Goal: Task Accomplishment & Management: Manage account settings

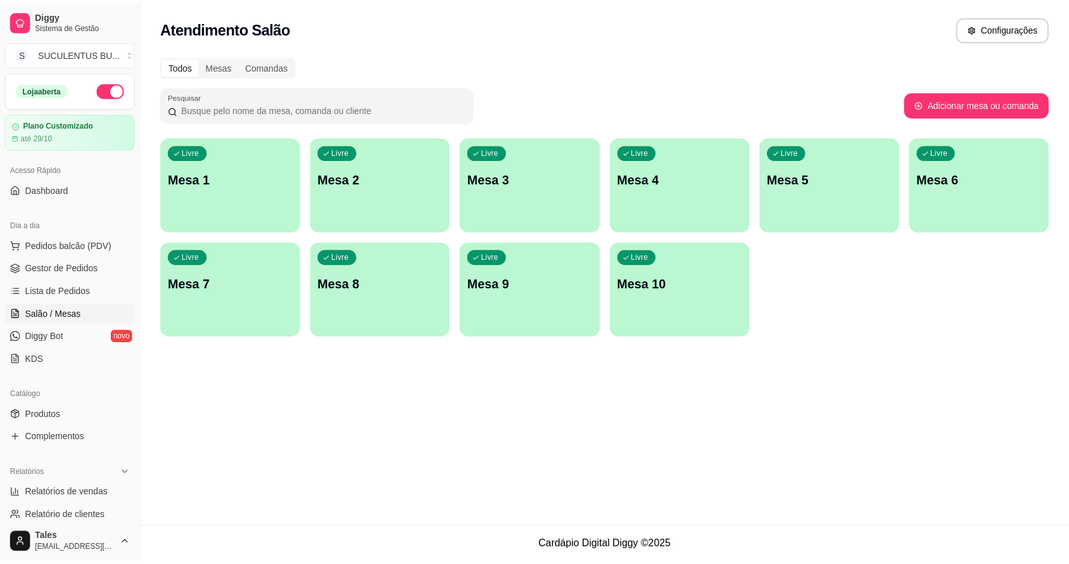
scroll to position [347, 0]
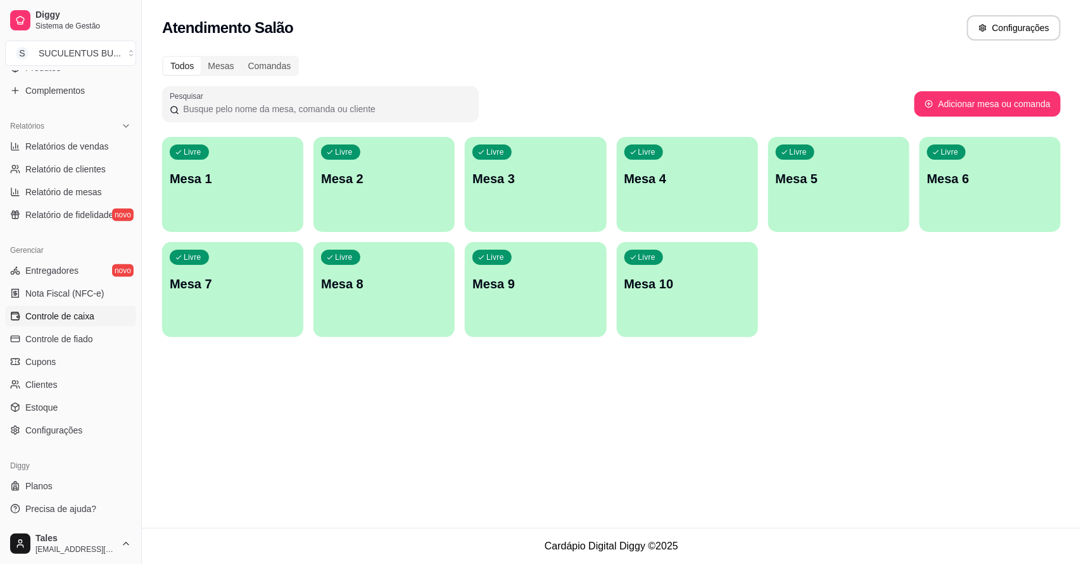
click at [81, 315] on span "Controle de caixa" at bounding box center [59, 316] width 69 height 13
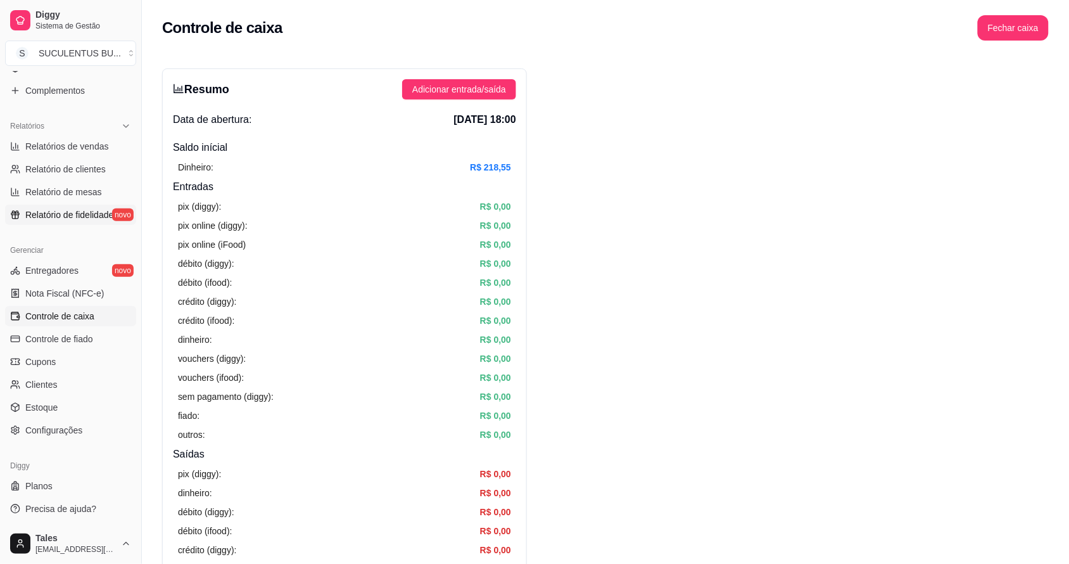
click at [84, 213] on span "Relatório de fidelidade" at bounding box center [69, 214] width 88 height 13
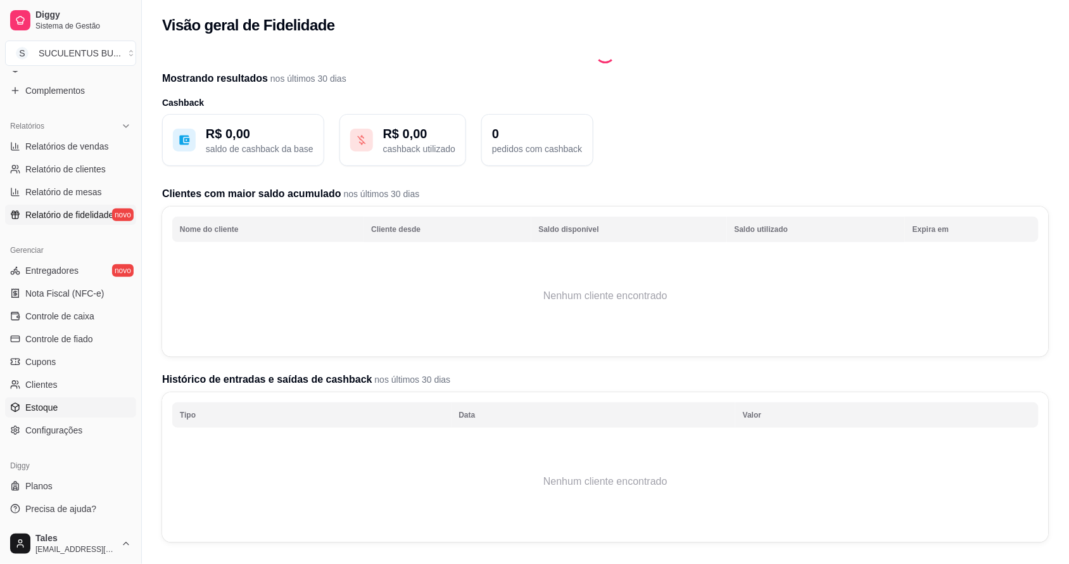
scroll to position [125, 0]
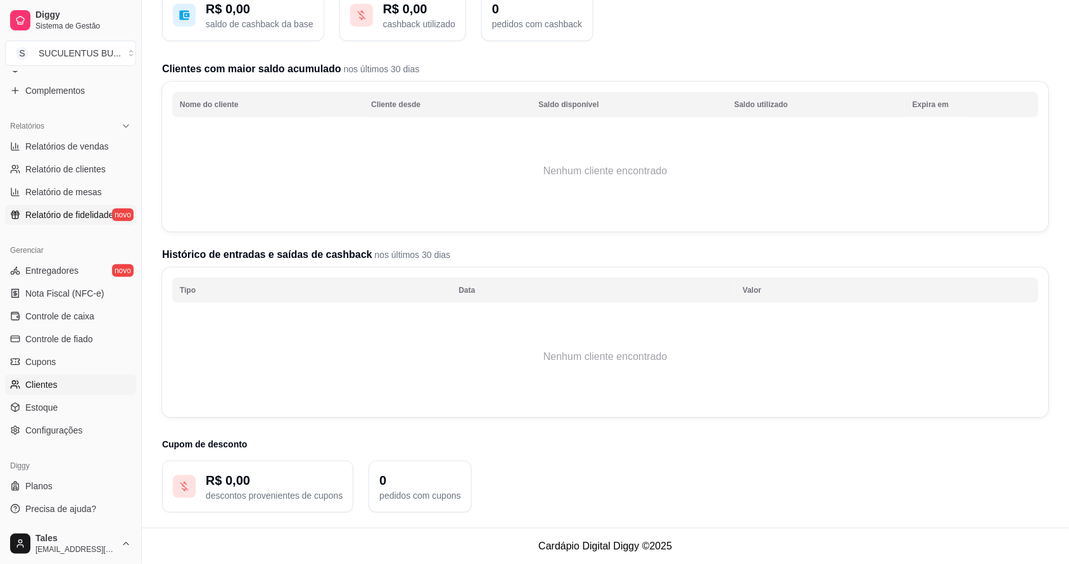
click at [91, 386] on link "Clientes" at bounding box center [70, 384] width 131 height 20
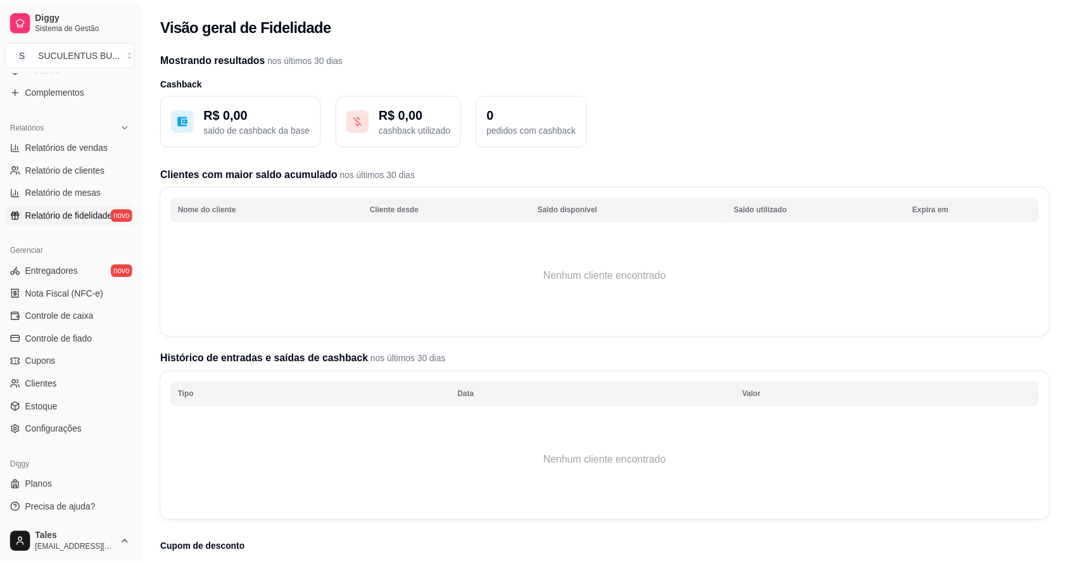
scroll to position [105, 0]
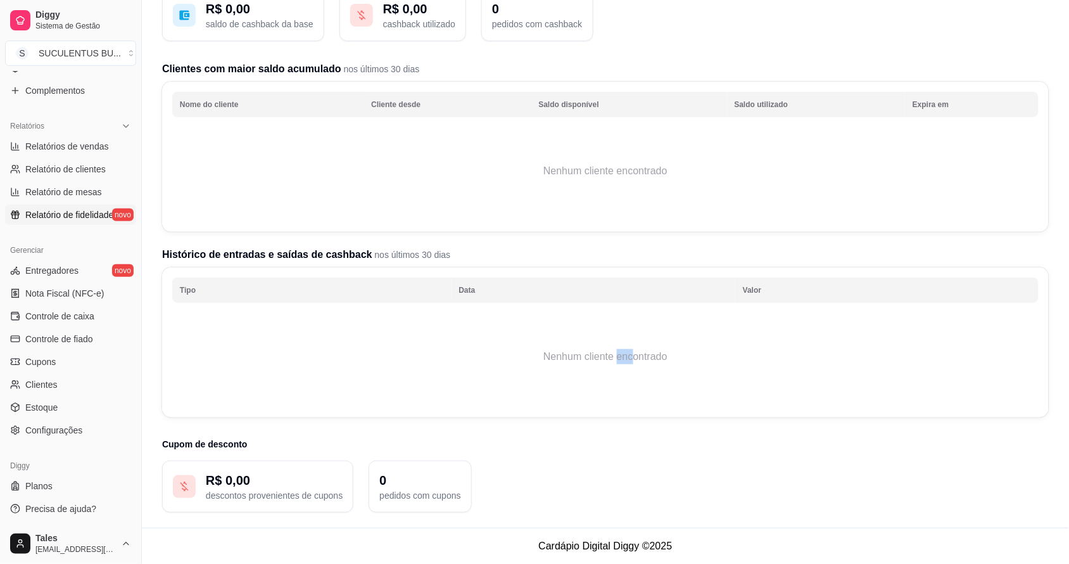
click at [635, 381] on td "Nenhum cliente encontrado" at bounding box center [605, 356] width 866 height 101
click at [633, 375] on td "Nenhum cliente encontrado" at bounding box center [605, 356] width 866 height 101
drag, startPoint x: 630, startPoint y: 363, endPoint x: 538, endPoint y: 279, distance: 124.2
click at [447, 283] on th "Tipo" at bounding box center [311, 289] width 279 height 25
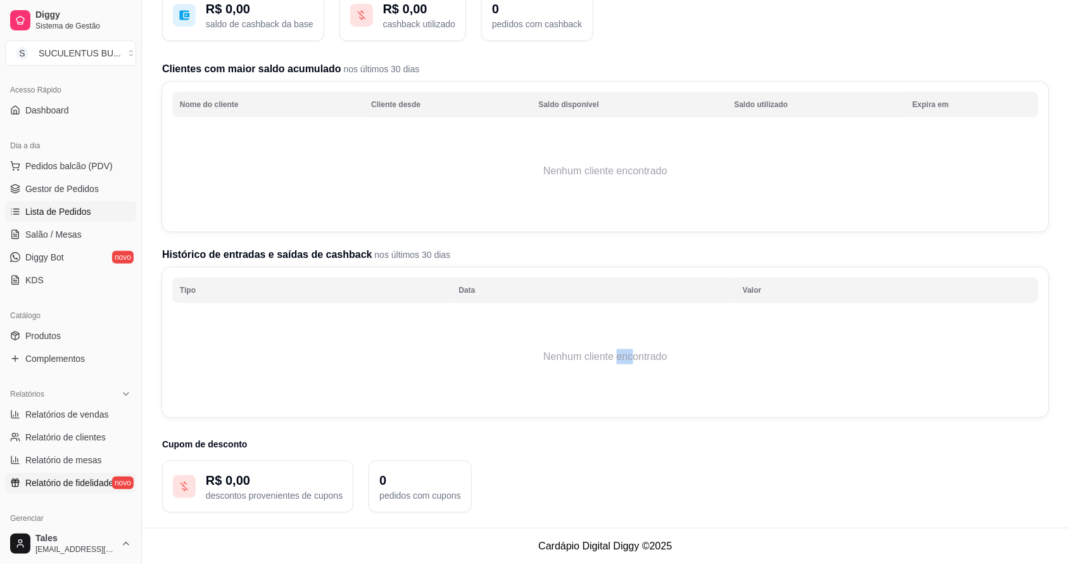
scroll to position [0, 0]
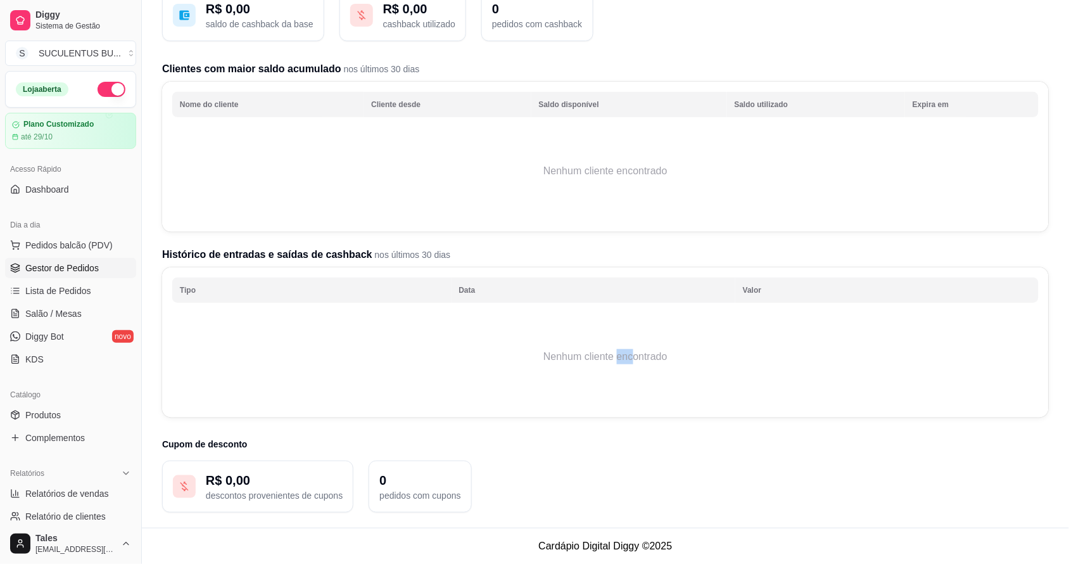
click at [105, 271] on link "Gestor de Pedidos" at bounding box center [70, 268] width 131 height 20
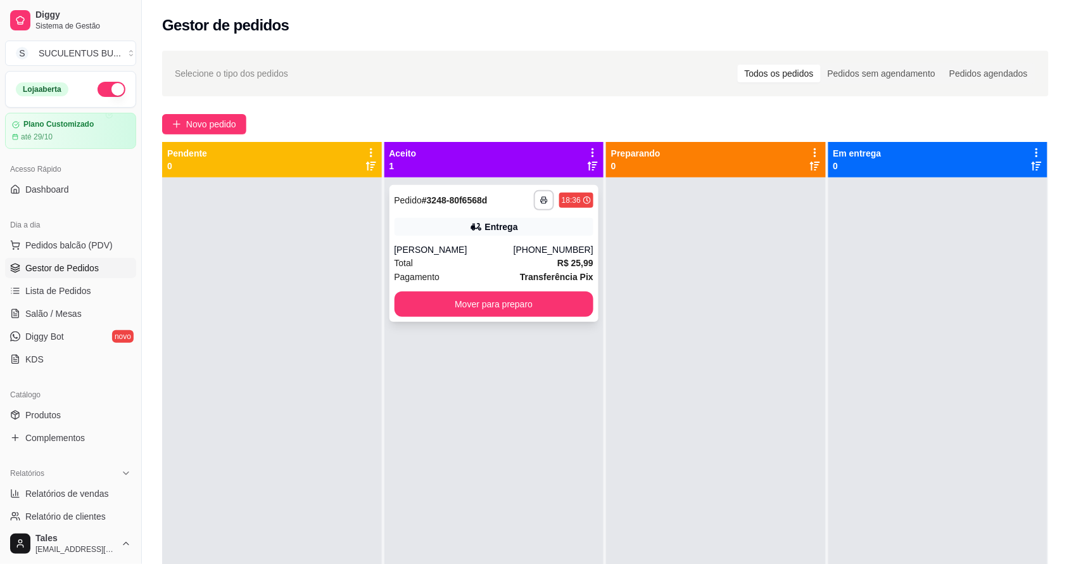
click at [554, 231] on div "Entrega" at bounding box center [495, 227] width 200 height 18
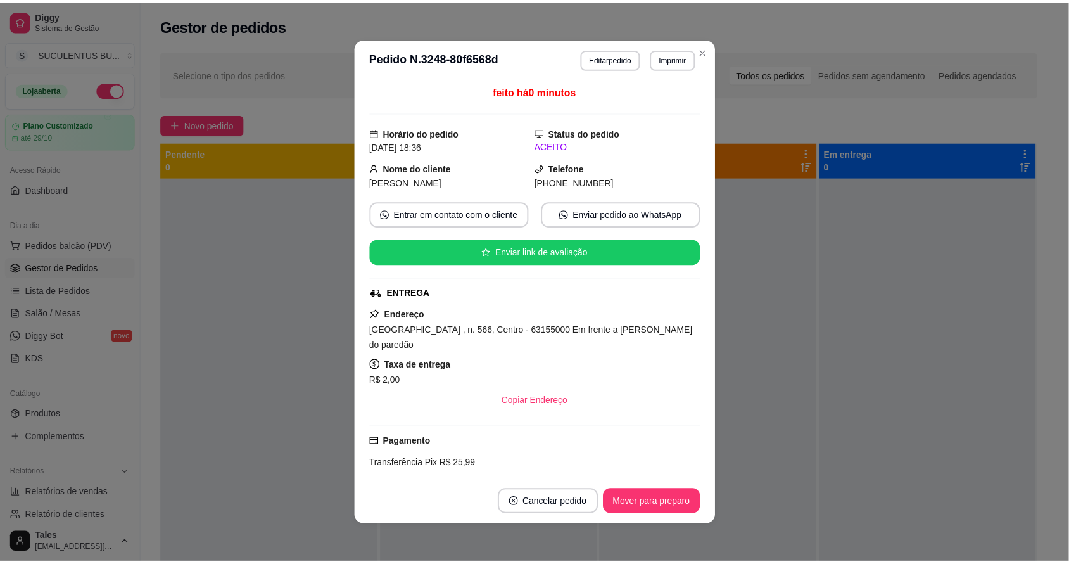
scroll to position [105, 0]
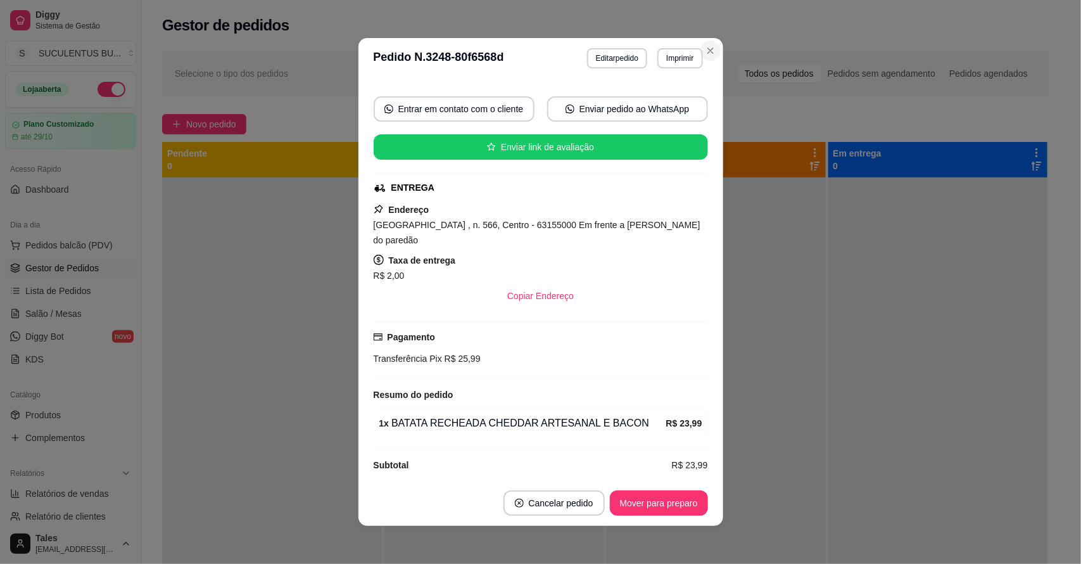
click at [705, 42] on button "Close" at bounding box center [710, 51] width 20 height 20
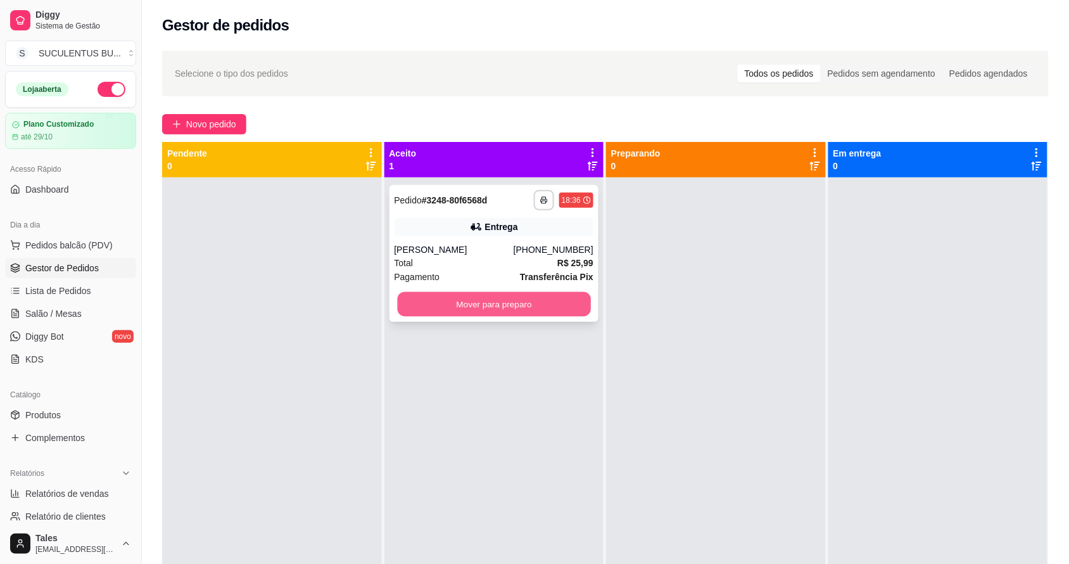
click at [540, 293] on button "Mover para preparo" at bounding box center [493, 304] width 193 height 25
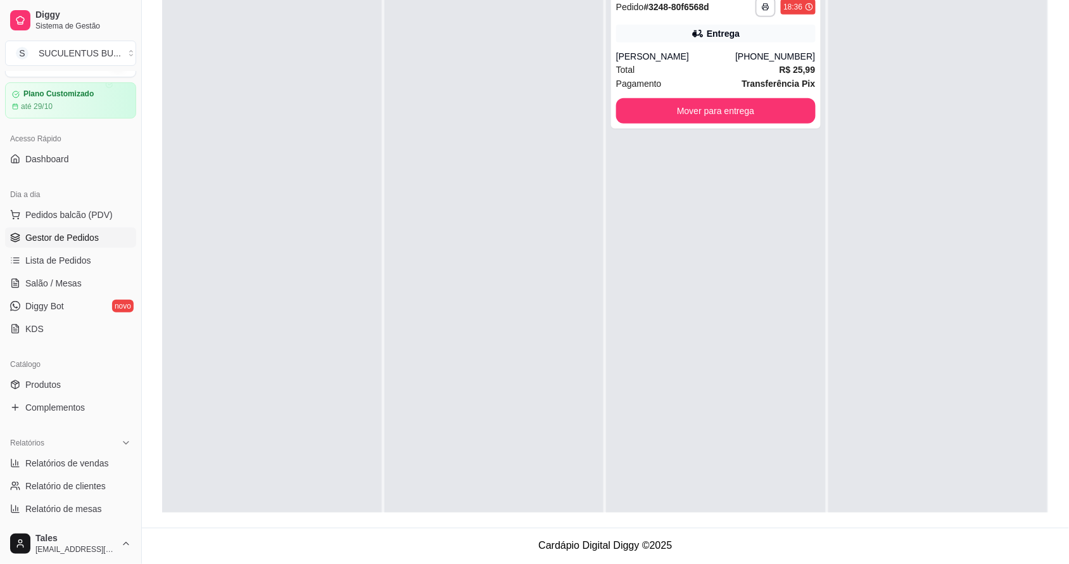
scroll to position [0, 0]
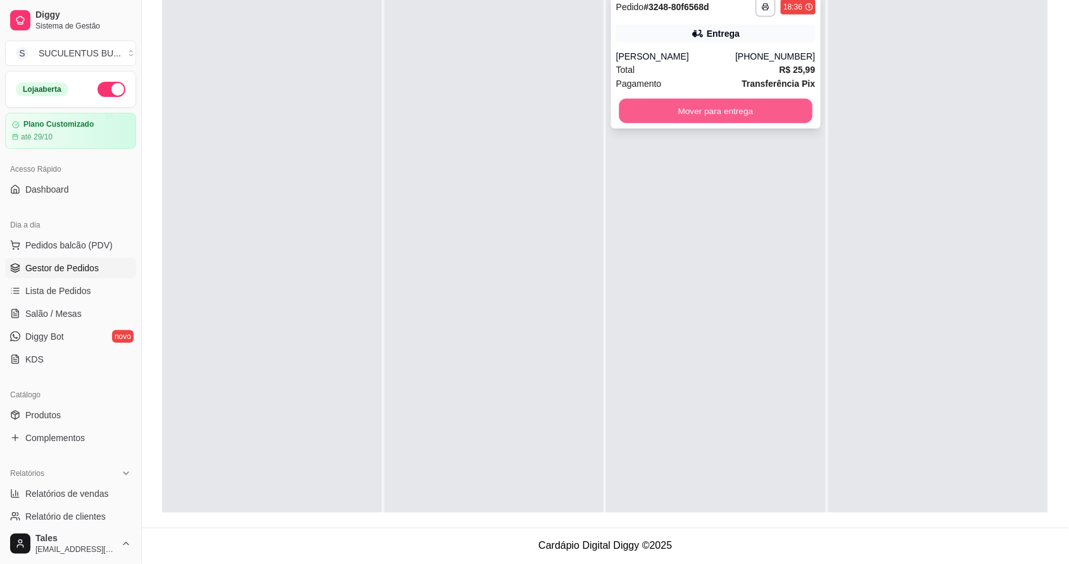
click at [724, 105] on button "Mover para entrega" at bounding box center [715, 111] width 193 height 25
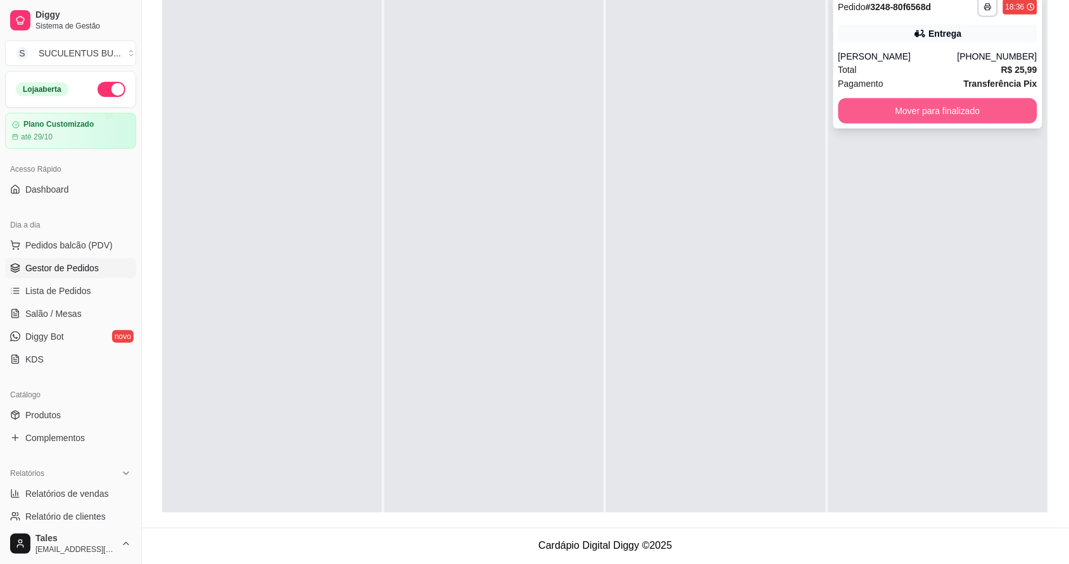
click at [897, 111] on button "Mover para finalizado" at bounding box center [939, 110] width 200 height 25
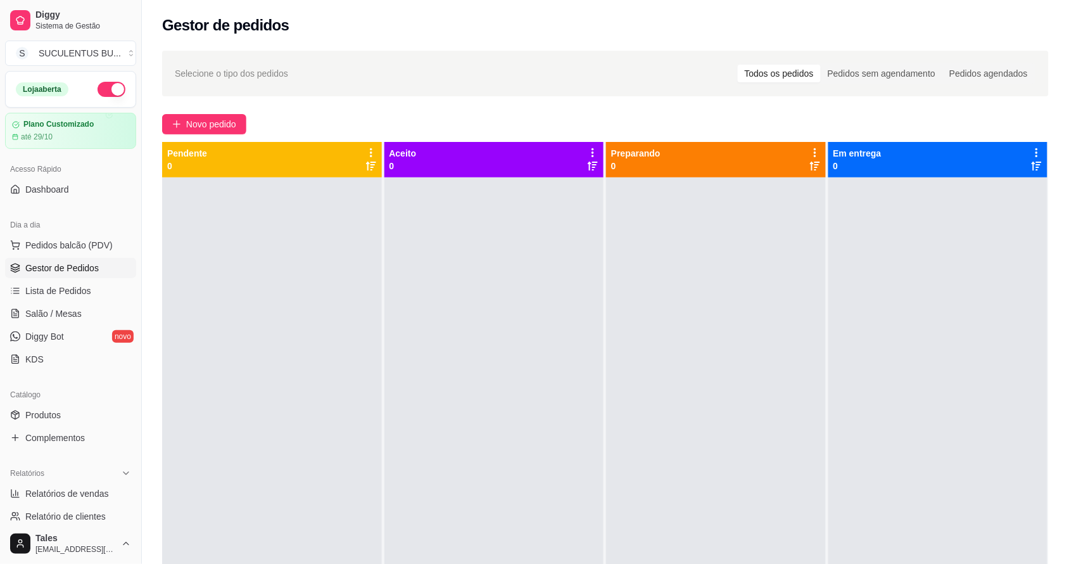
drag, startPoint x: 121, startPoint y: 205, endPoint x: 119, endPoint y: 211, distance: 6.6
drag, startPoint x: 119, startPoint y: 211, endPoint x: 338, endPoint y: 89, distance: 250.4
click at [338, 89] on div "Selecione o tipo dos pedidos Todos os pedidos Pedidos sem agendamento Pedidos a…" at bounding box center [605, 74] width 887 height 46
drag, startPoint x: 417, startPoint y: 308, endPoint x: 877, endPoint y: 374, distance: 465.1
click at [877, 374] on div at bounding box center [938, 459] width 220 height 564
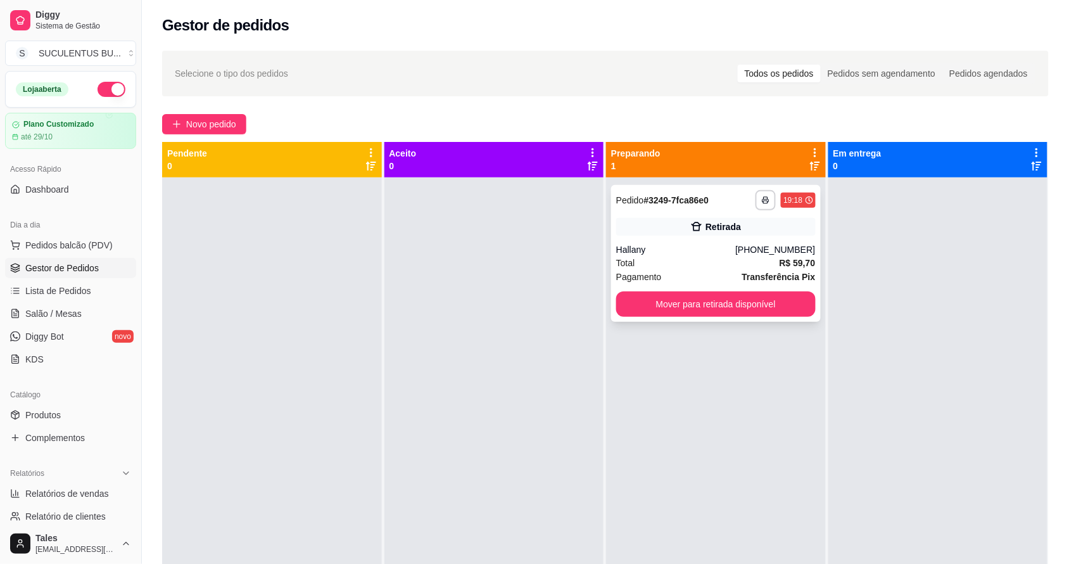
click at [730, 201] on div "**********" at bounding box center [716, 200] width 200 height 20
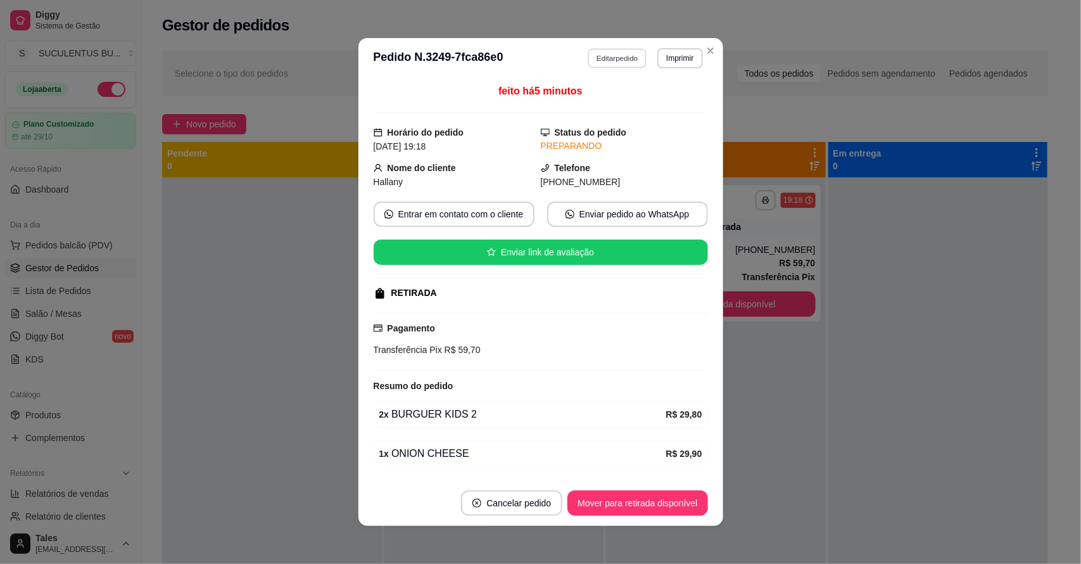
click at [625, 64] on button "Editar pedido" at bounding box center [617, 58] width 59 height 20
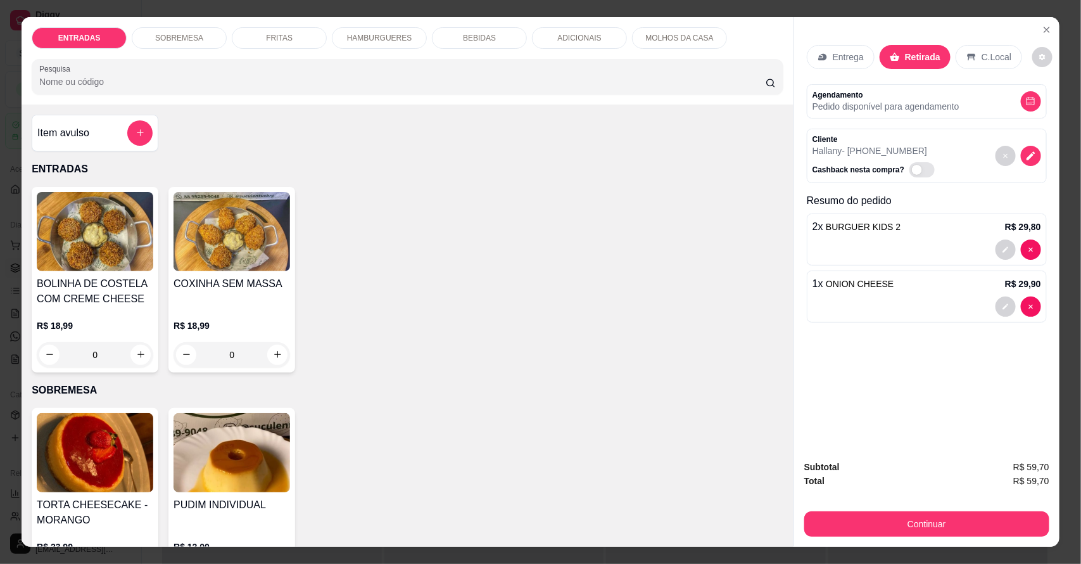
click at [283, 27] on div "FRITAS" at bounding box center [279, 38] width 95 height 22
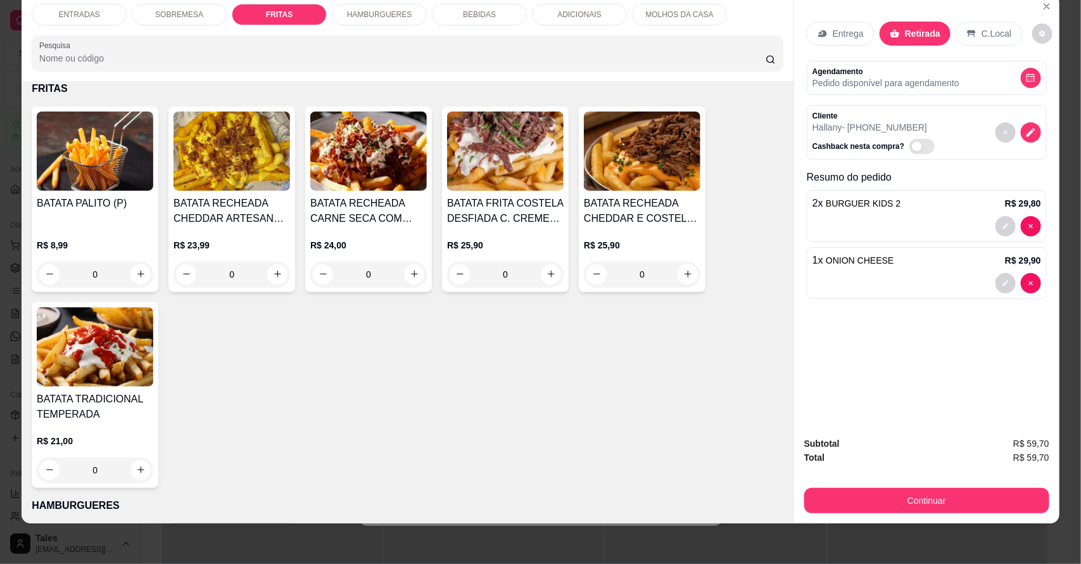
click at [152, 272] on div "BATATA PALITO (P) R$ 8,99 0" at bounding box center [95, 199] width 127 height 186
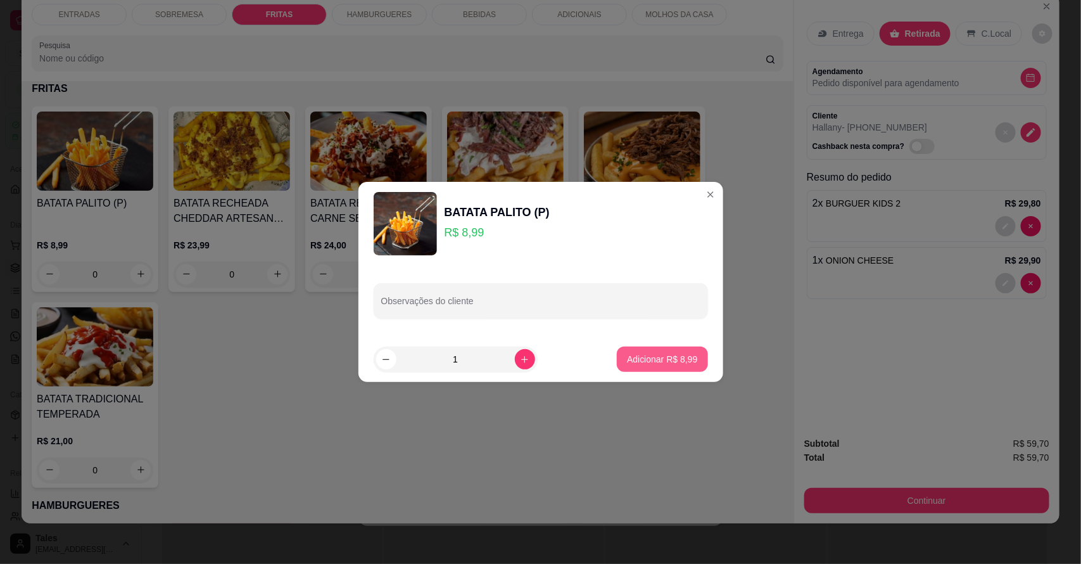
click at [646, 362] on p "Adicionar R$ 8,99" at bounding box center [662, 359] width 70 height 13
type input "1"
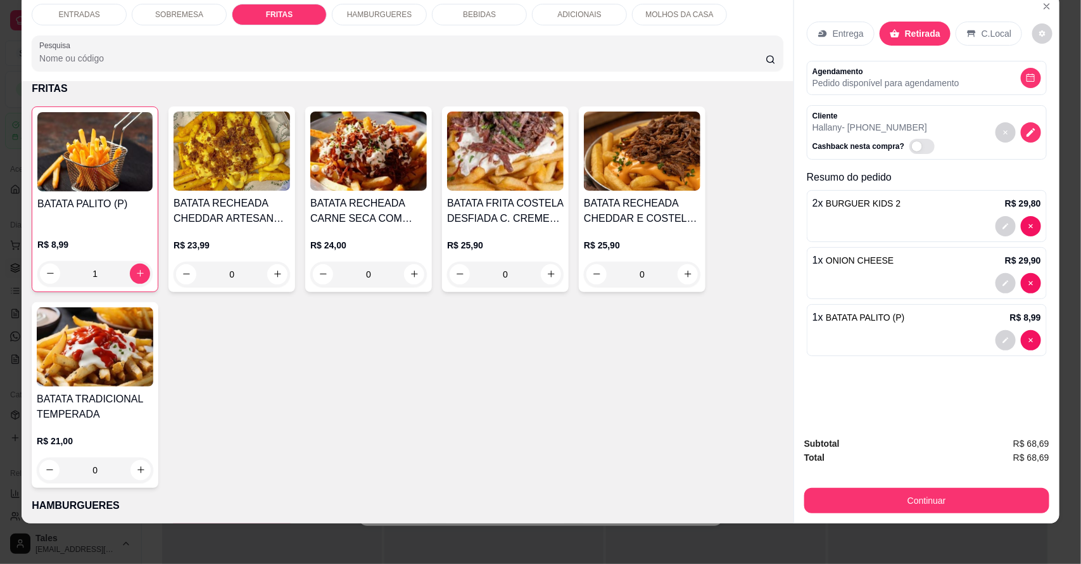
click at [861, 504] on button "Continuar" at bounding box center [926, 500] width 245 height 25
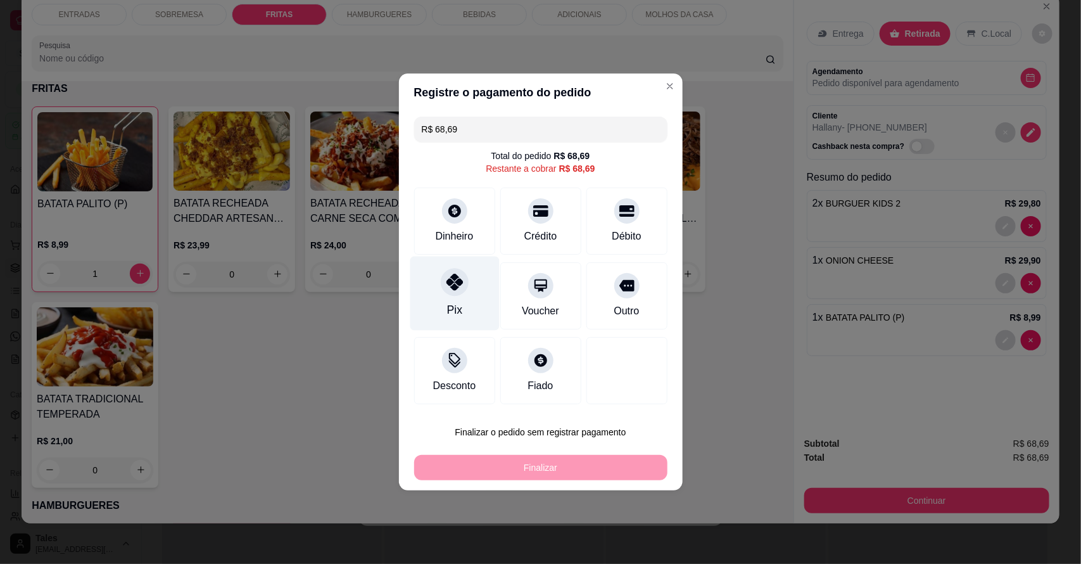
click at [464, 277] on div at bounding box center [455, 282] width 28 height 28
type input "R$ 0,00"
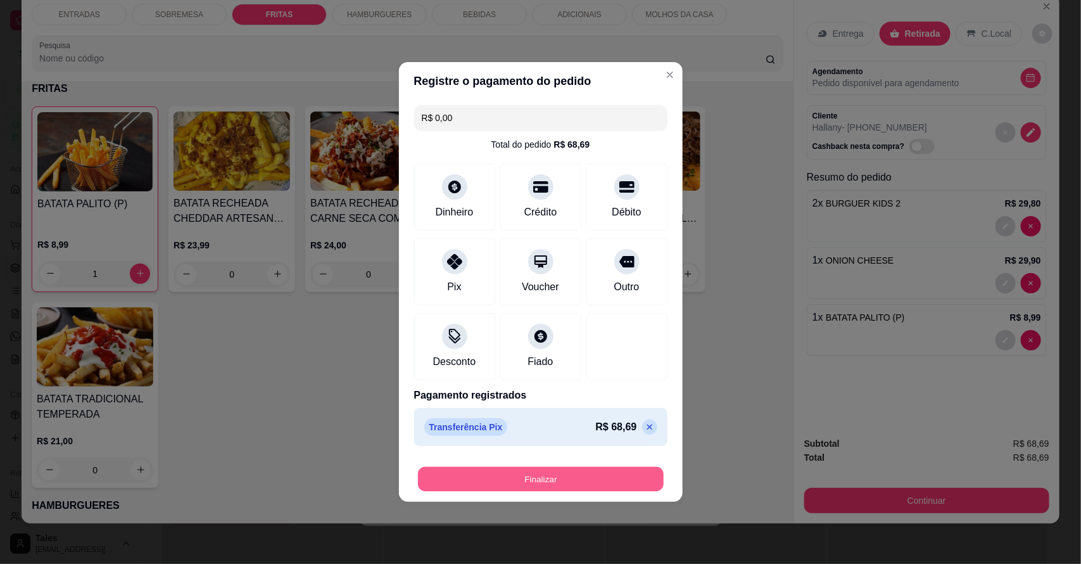
click at [536, 477] on button "Finalizar" at bounding box center [541, 479] width 246 height 25
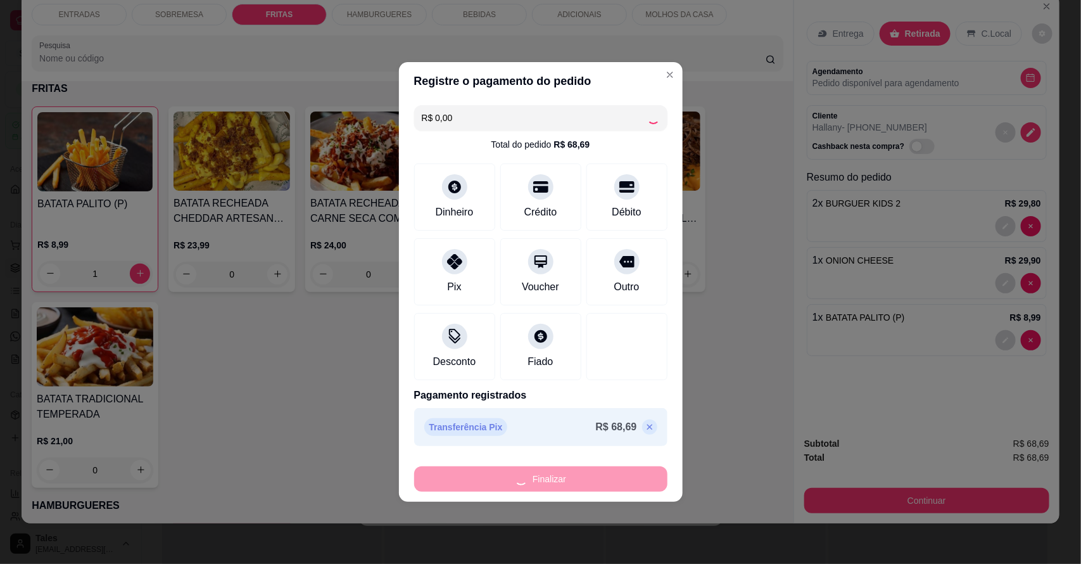
type input "0"
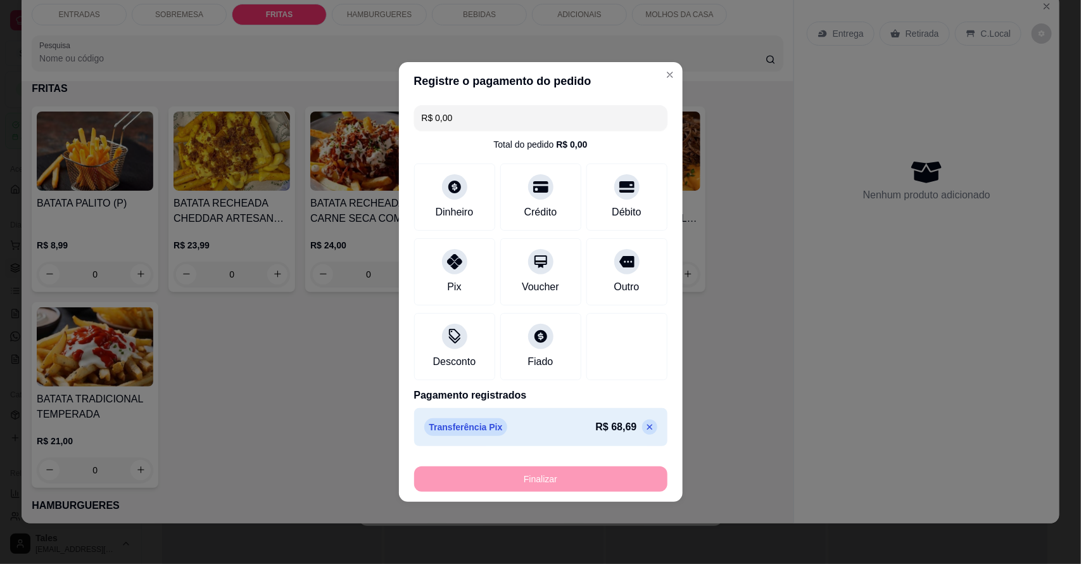
type input "-R$ 68,69"
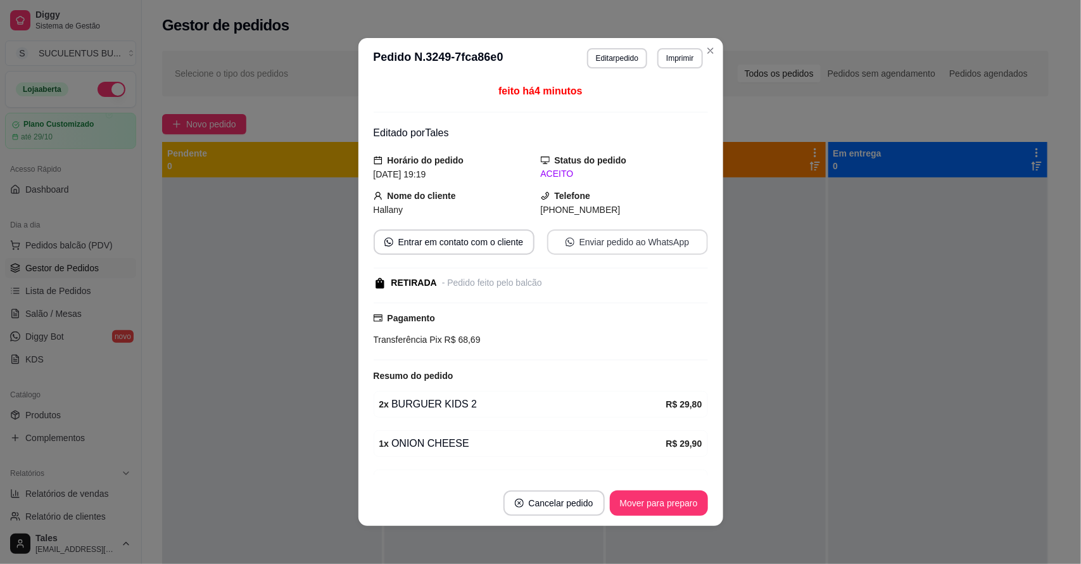
click at [567, 244] on button "Enviar pedido ao WhatsApp" at bounding box center [627, 241] width 161 height 25
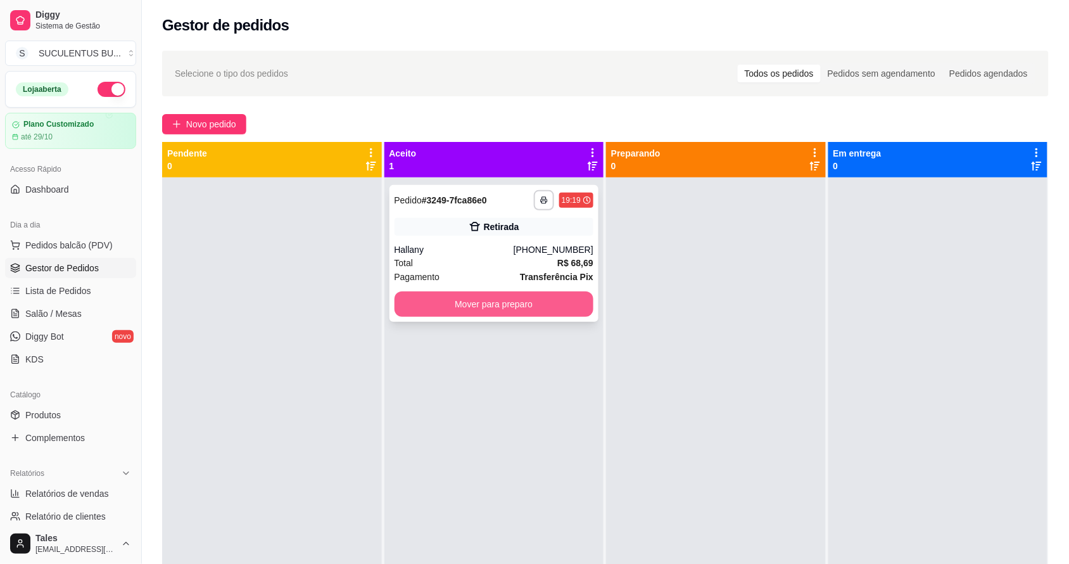
click at [504, 307] on button "Mover para preparo" at bounding box center [495, 303] width 200 height 25
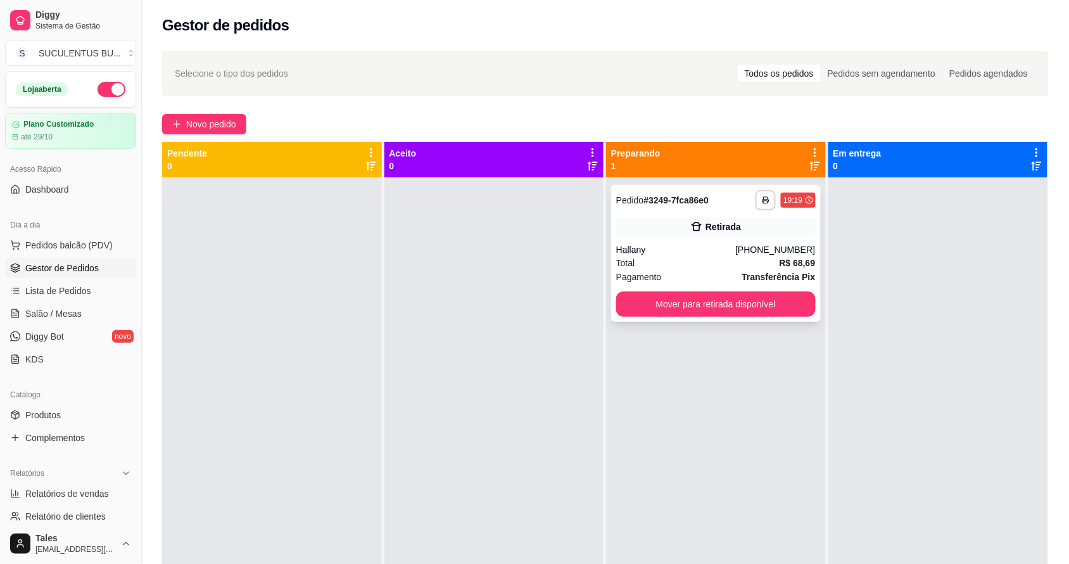
click at [726, 201] on div "**********" at bounding box center [716, 200] width 200 height 20
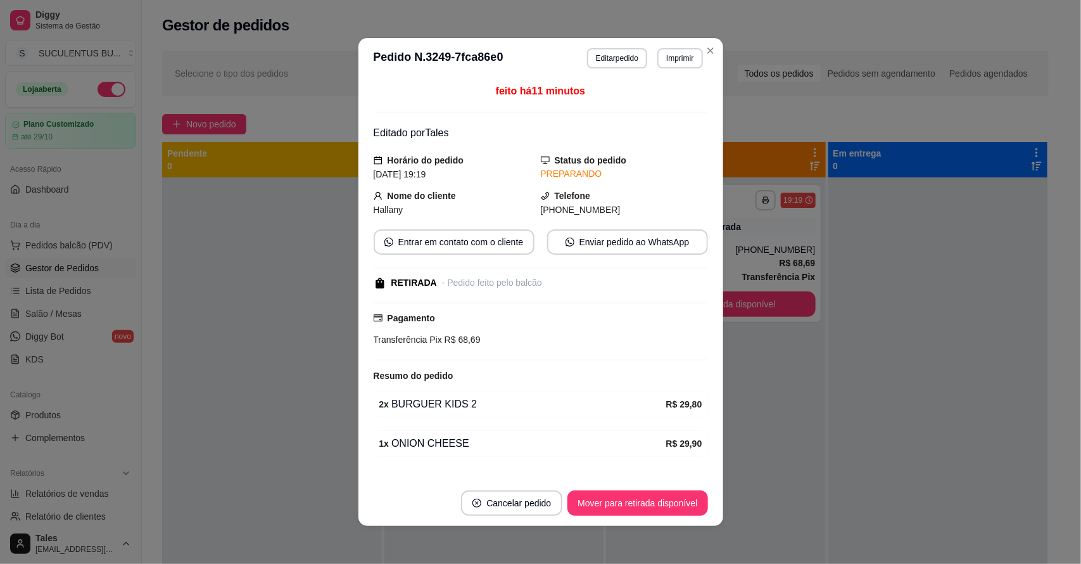
scroll to position [75, 0]
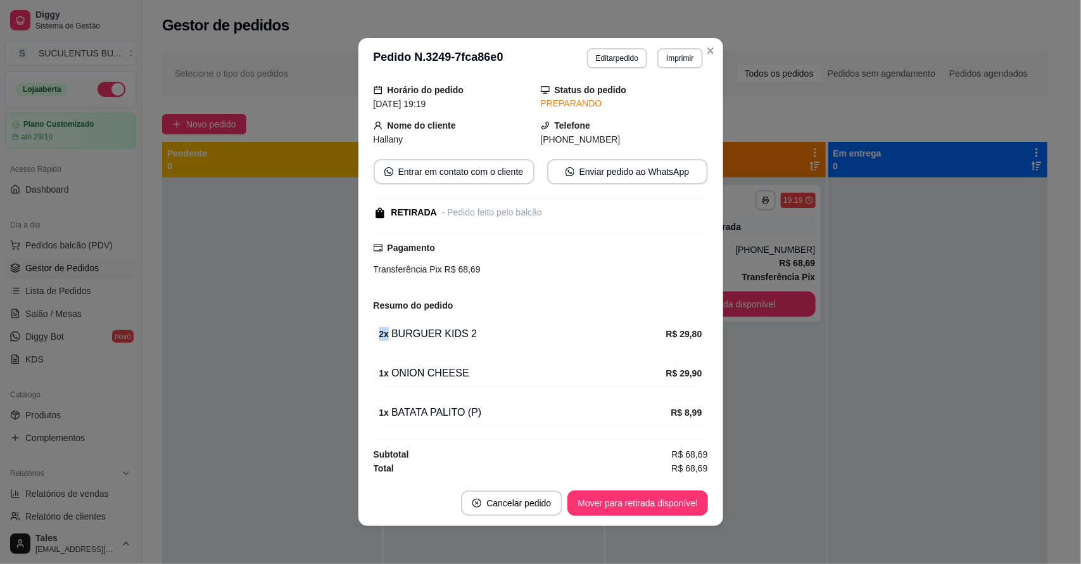
drag, startPoint x: 371, startPoint y: 331, endPoint x: 471, endPoint y: 333, distance: 100.1
click at [471, 333] on div "2 x BURGUER KIDS 2 R$ 29,80" at bounding box center [541, 333] width 334 height 27
click at [459, 333] on div "2 x BURGUER KIDS 2" at bounding box center [522, 333] width 287 height 15
drag, startPoint x: 371, startPoint y: 330, endPoint x: 464, endPoint y: 329, distance: 92.5
click at [464, 329] on div "2 x BURGUER KIDS 2 R$ 29,80" at bounding box center [541, 333] width 334 height 27
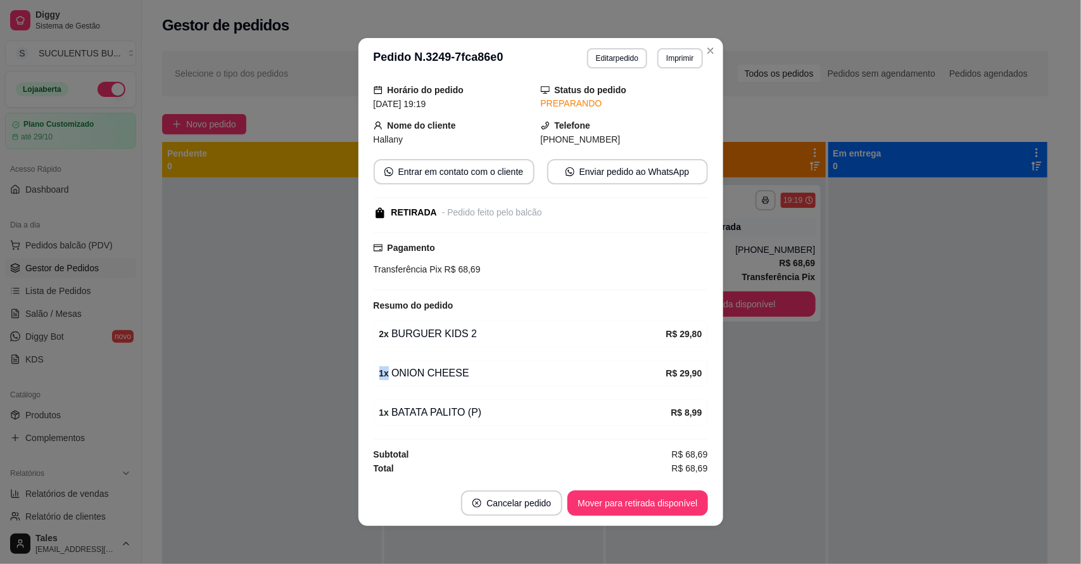
drag, startPoint x: 372, startPoint y: 368, endPoint x: 456, endPoint y: 374, distance: 84.4
click at [456, 374] on div "1 x ONION CHEESE R$ 29,90" at bounding box center [541, 373] width 334 height 27
drag, startPoint x: 375, startPoint y: 410, endPoint x: 486, endPoint y: 410, distance: 111.5
click at [486, 410] on div "1 x BATATA PALITO (P)" at bounding box center [525, 412] width 292 height 15
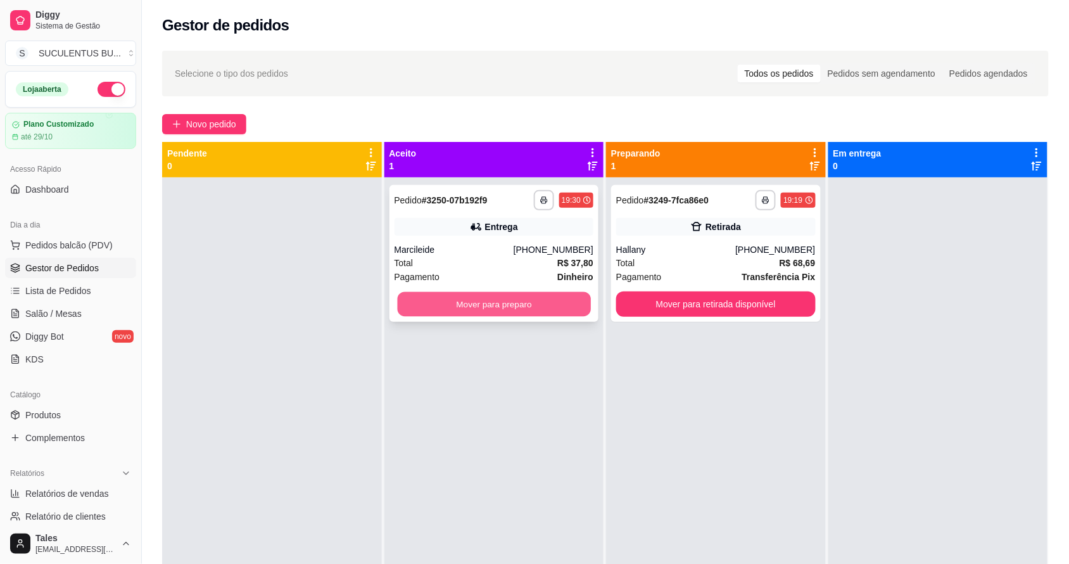
click at [533, 301] on button "Mover para preparo" at bounding box center [493, 304] width 193 height 25
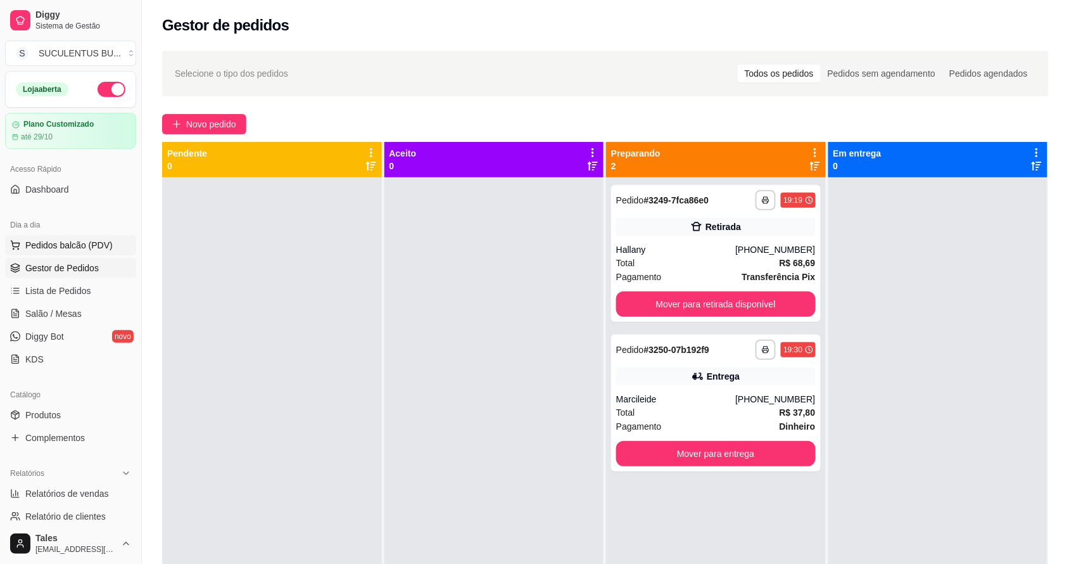
click at [68, 239] on span "Pedidos balcão (PDV)" at bounding box center [68, 245] width 87 height 13
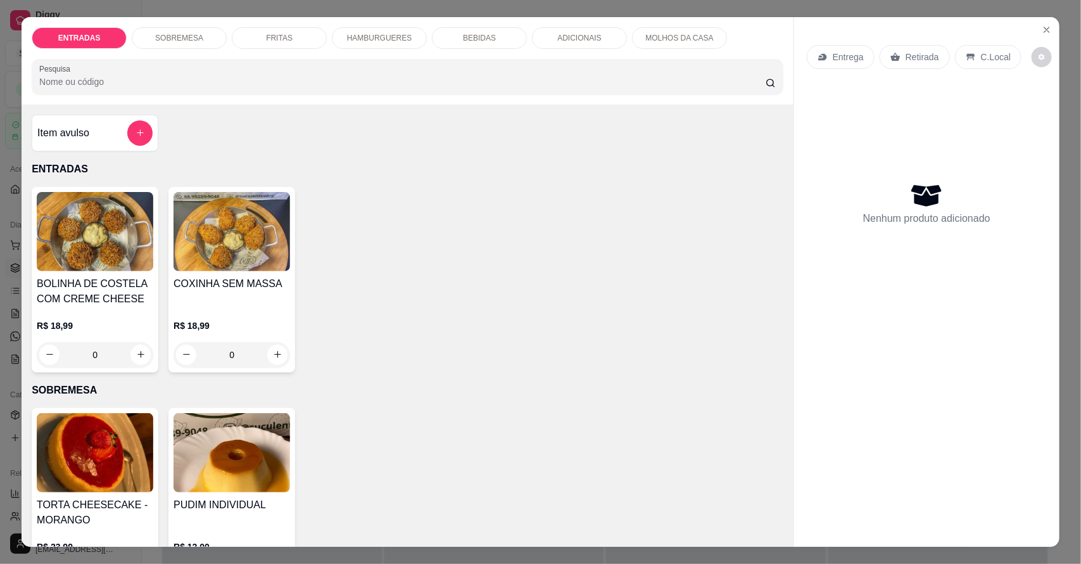
click at [852, 51] on p "Entrega" at bounding box center [848, 57] width 31 height 13
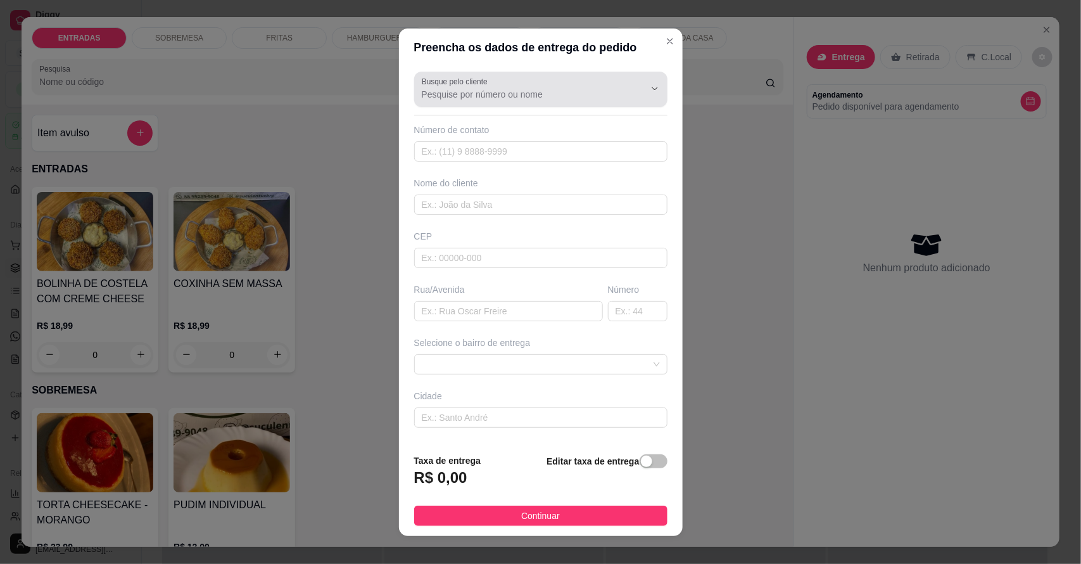
click at [527, 95] on input "Busque pelo cliente" at bounding box center [523, 94] width 203 height 13
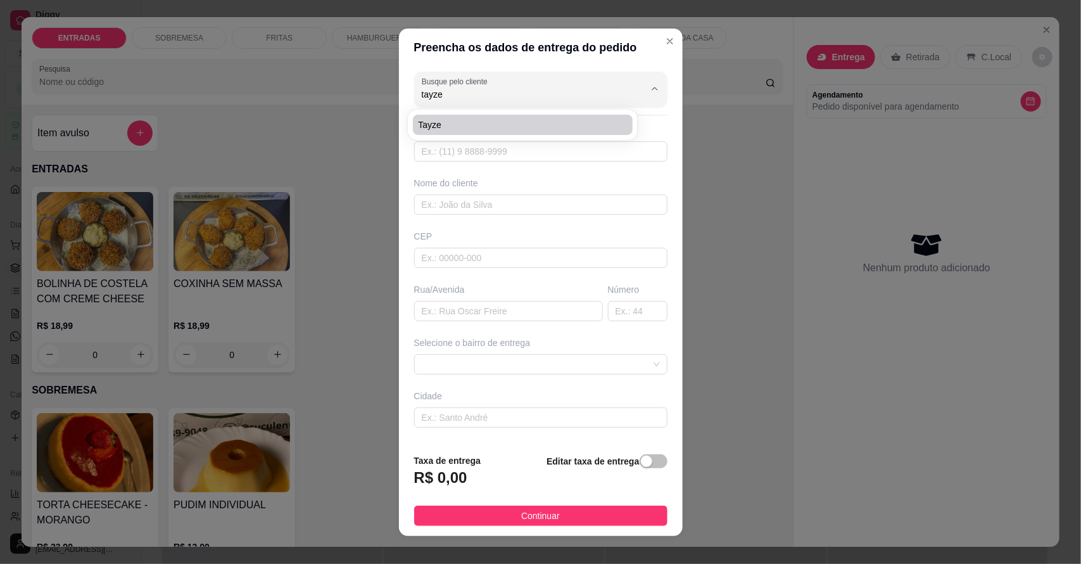
click at [469, 121] on span "Tayze" at bounding box center [516, 124] width 197 height 13
type input "Tayze"
type input "88992122982"
type input "Tayze"
type input "63155000"
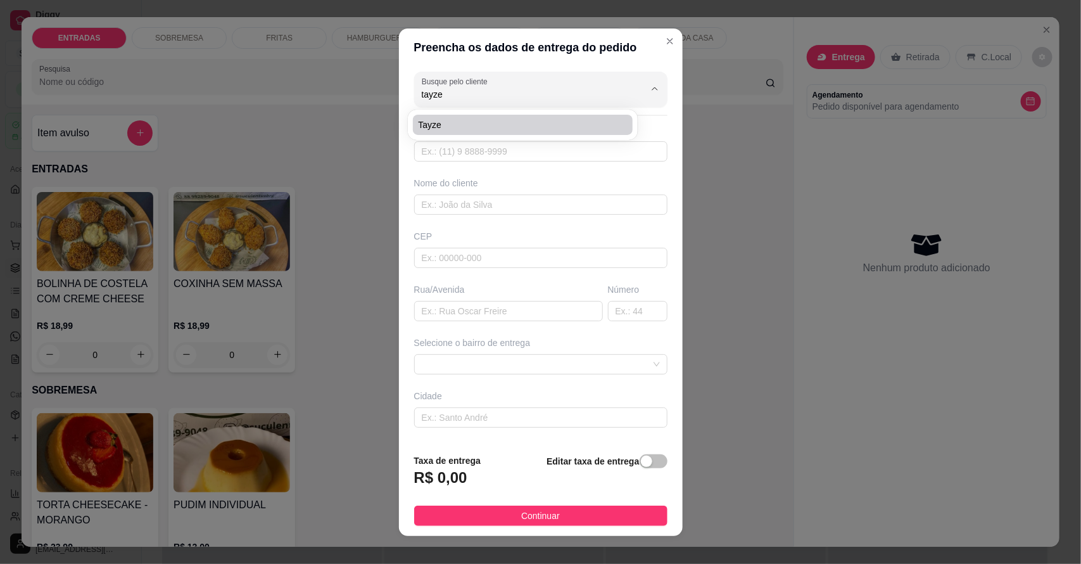
type input "Travessa [GEOGRAPHIC_DATA]"
type input "Sm"
type input "Salitre"
type input "[GEOGRAPHIC_DATA]. Rua sem asfalto. Ao lado da casa de Janária. [GEOGRAPHIC_DAT…"
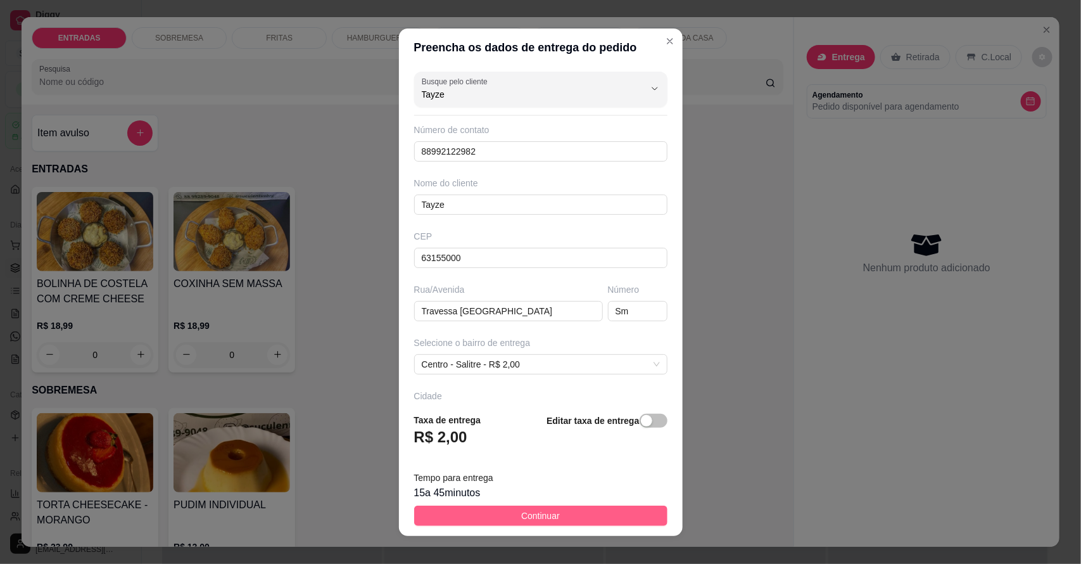
click at [523, 509] on span "Continuar" at bounding box center [540, 516] width 39 height 14
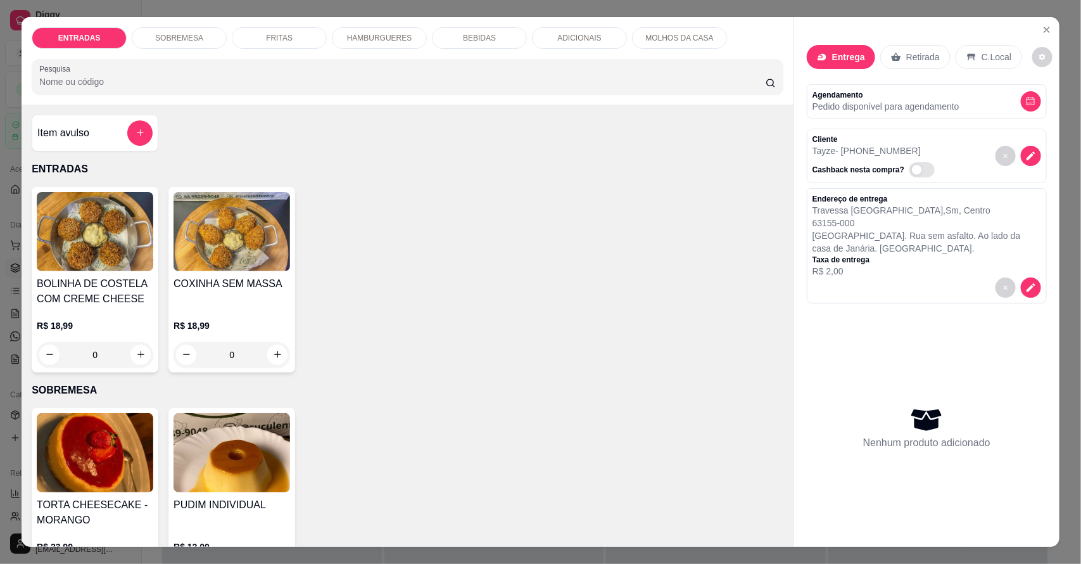
click at [382, 29] on div "HAMBURGUERES" at bounding box center [379, 38] width 95 height 22
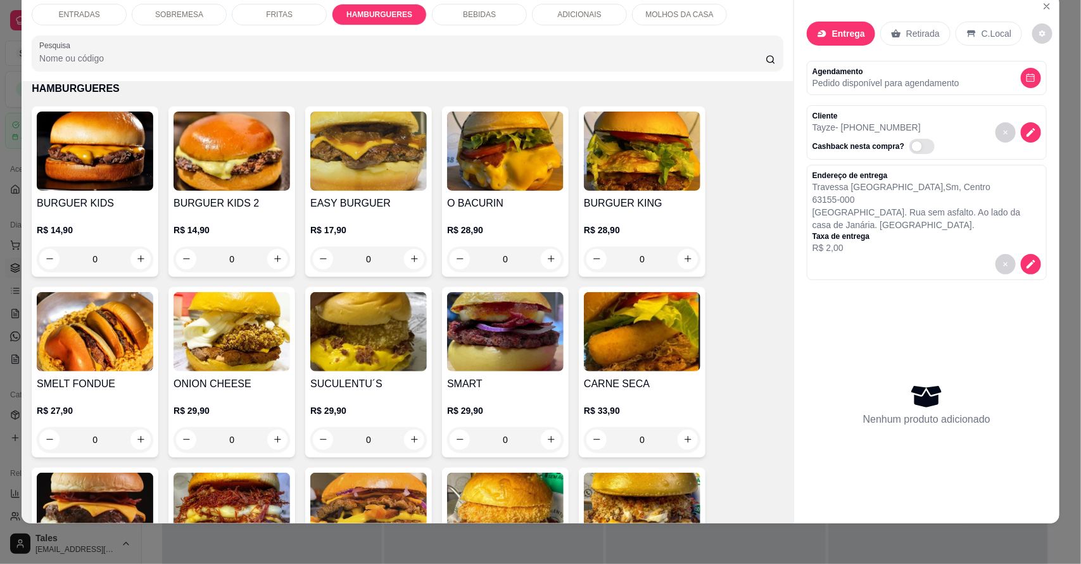
scroll to position [1074, 0]
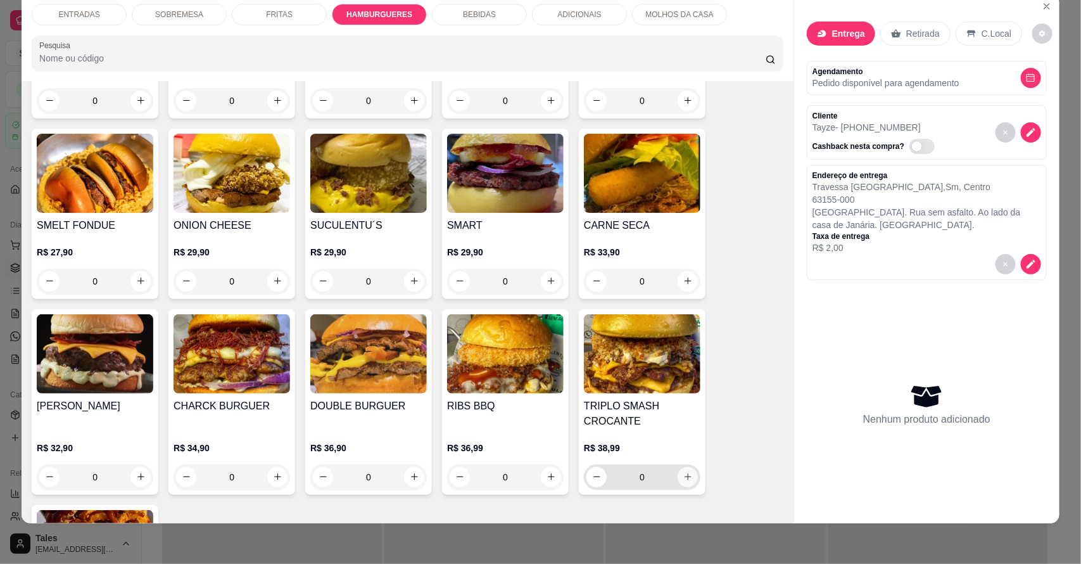
click at [683, 476] on icon "increase-product-quantity" at bounding box center [688, 477] width 10 height 10
type input "1"
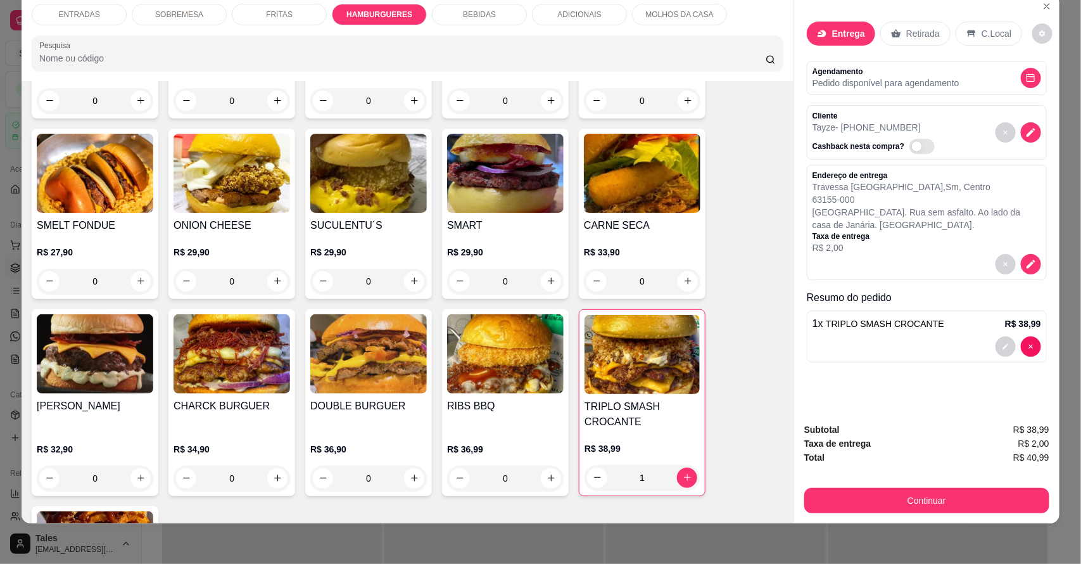
click at [478, 13] on p "BEBIDAS" at bounding box center [479, 15] width 33 height 10
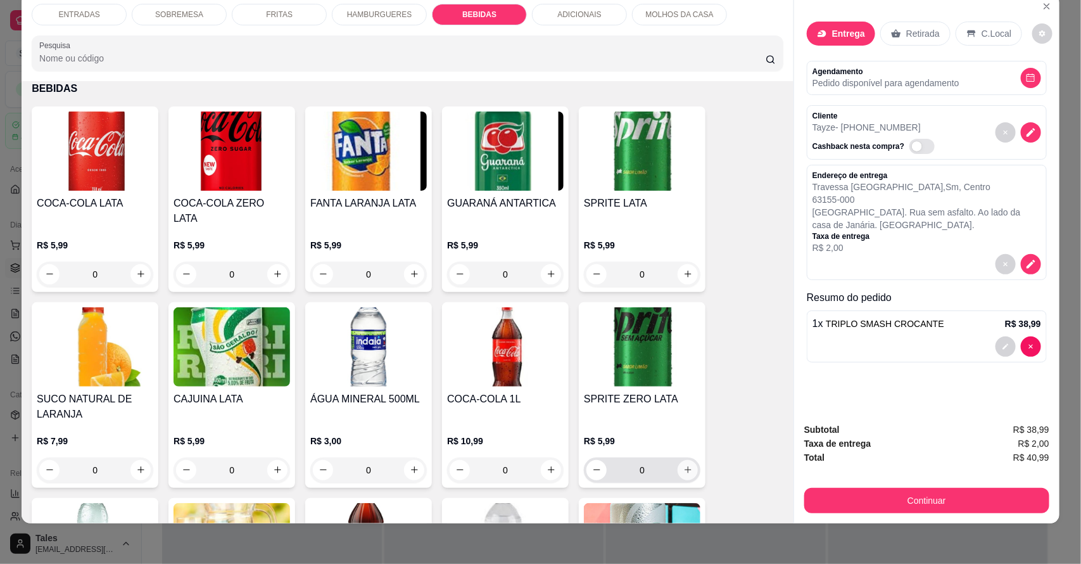
click at [685, 465] on icon "increase-product-quantity" at bounding box center [688, 470] width 10 height 10
type input "1"
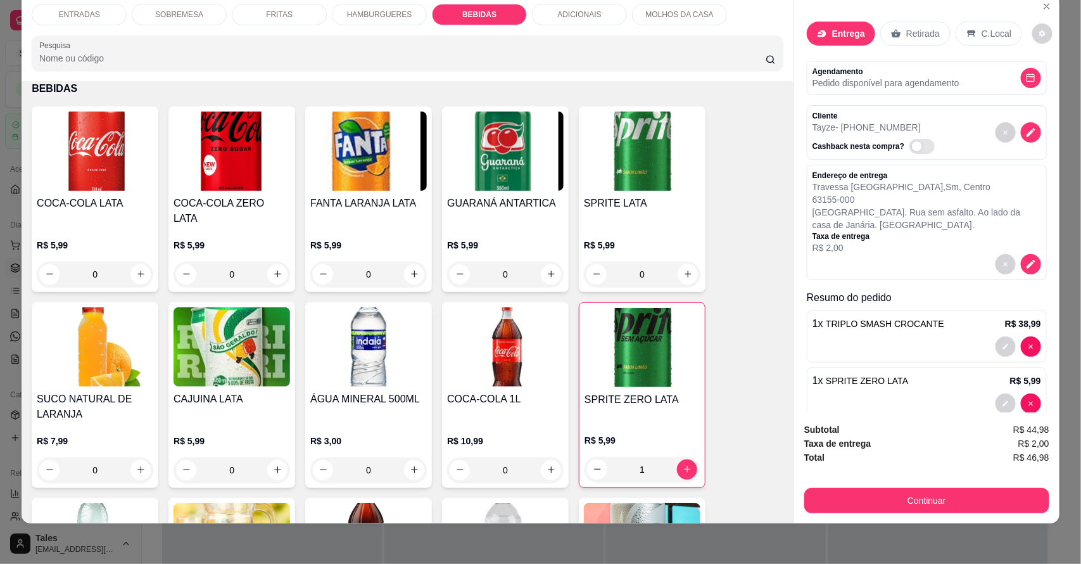
click at [286, 14] on div "FRITAS" at bounding box center [279, 15] width 95 height 22
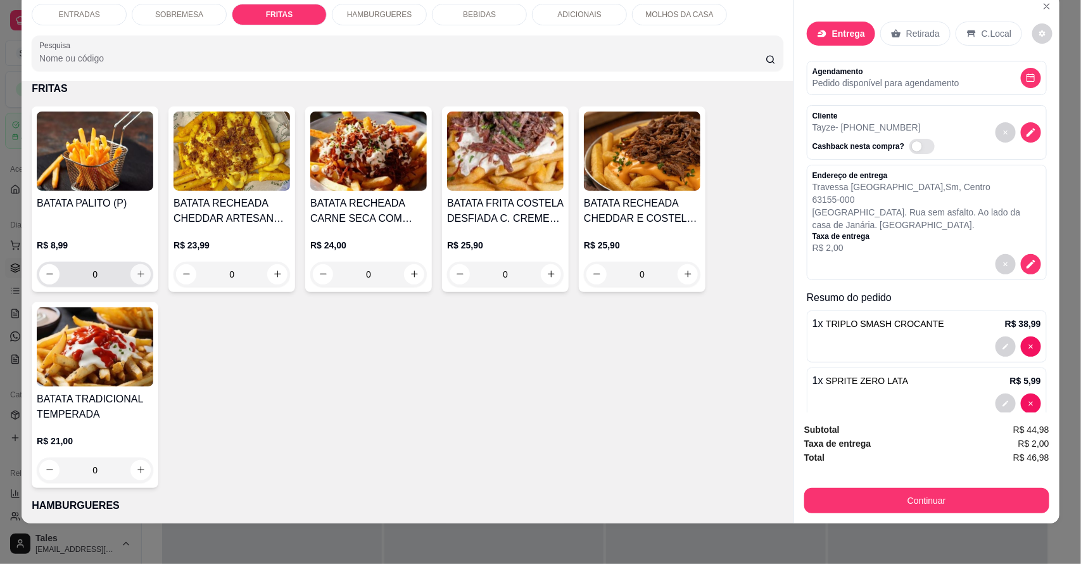
click at [137, 271] on icon "increase-product-quantity" at bounding box center [141, 274] width 10 height 10
type input "1"
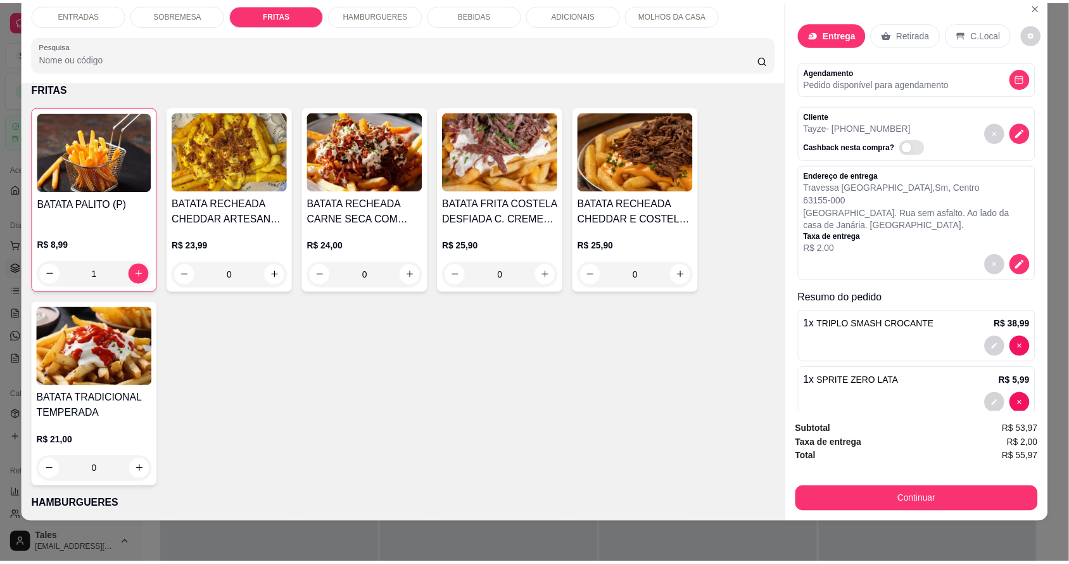
scroll to position [83, 0]
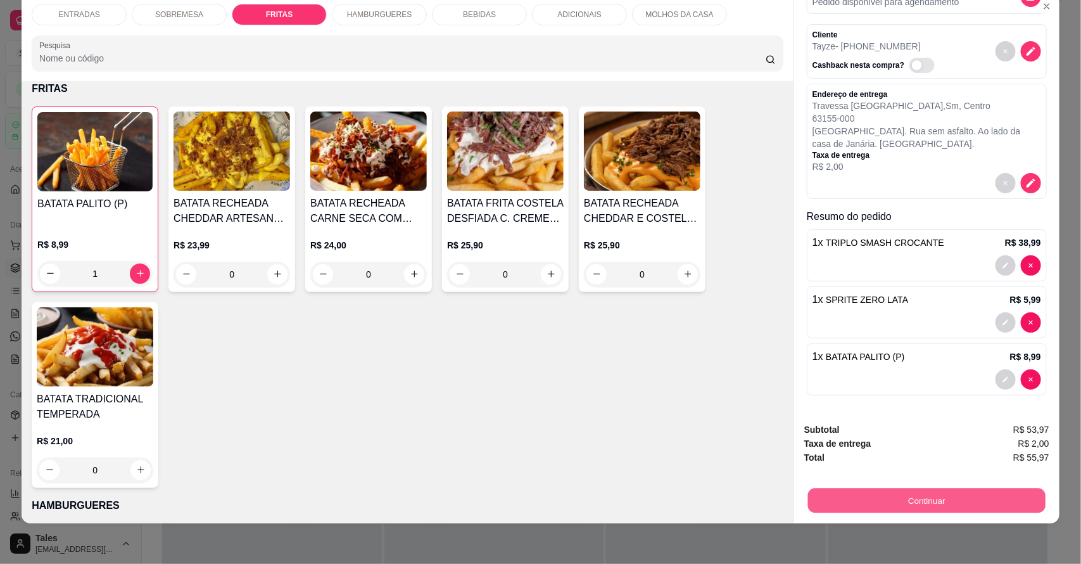
click at [937, 507] on button "Continuar" at bounding box center [927, 500] width 238 height 25
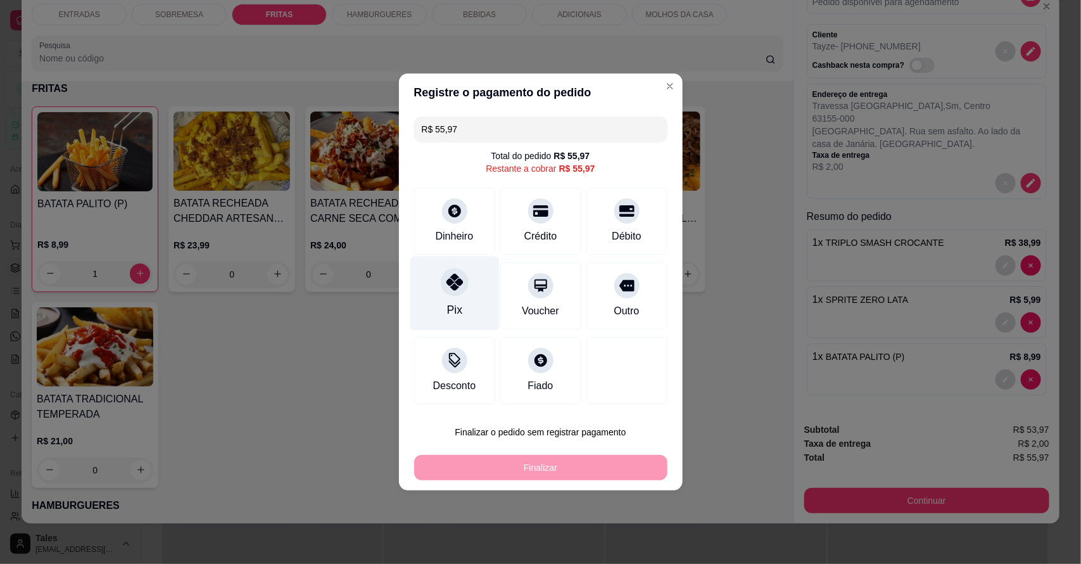
click at [457, 296] on div "Pix" at bounding box center [454, 294] width 89 height 74
type input "R$ 0,00"
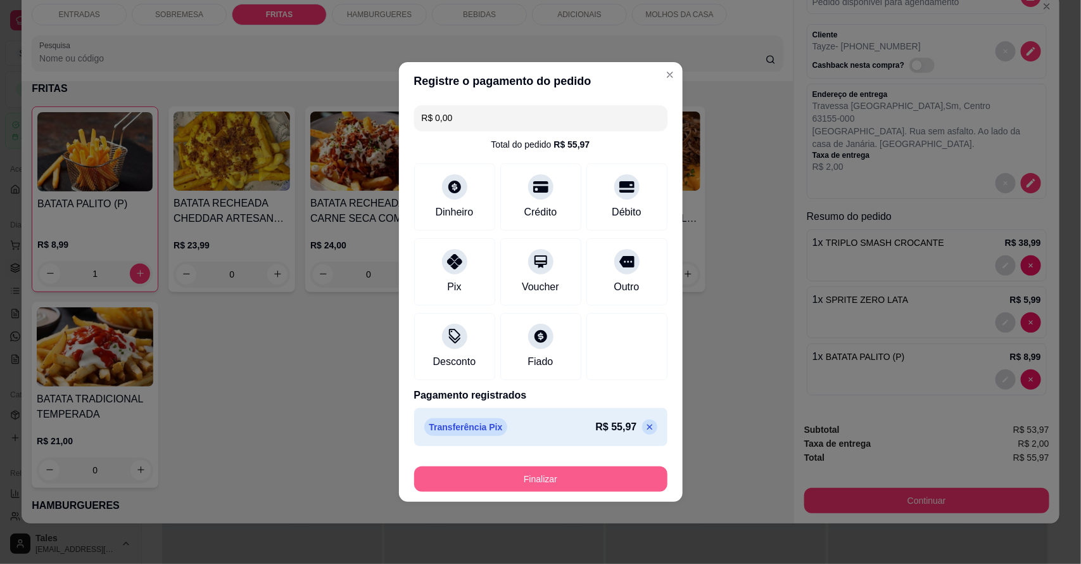
click at [574, 478] on button "Finalizar" at bounding box center [540, 478] width 253 height 25
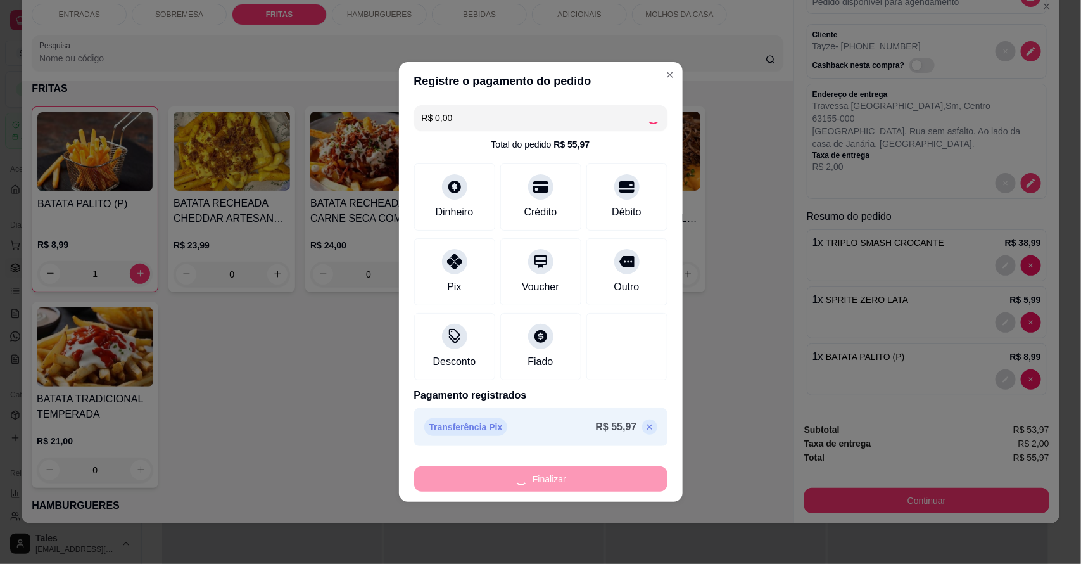
type input "0"
type input "-R$ 55,97"
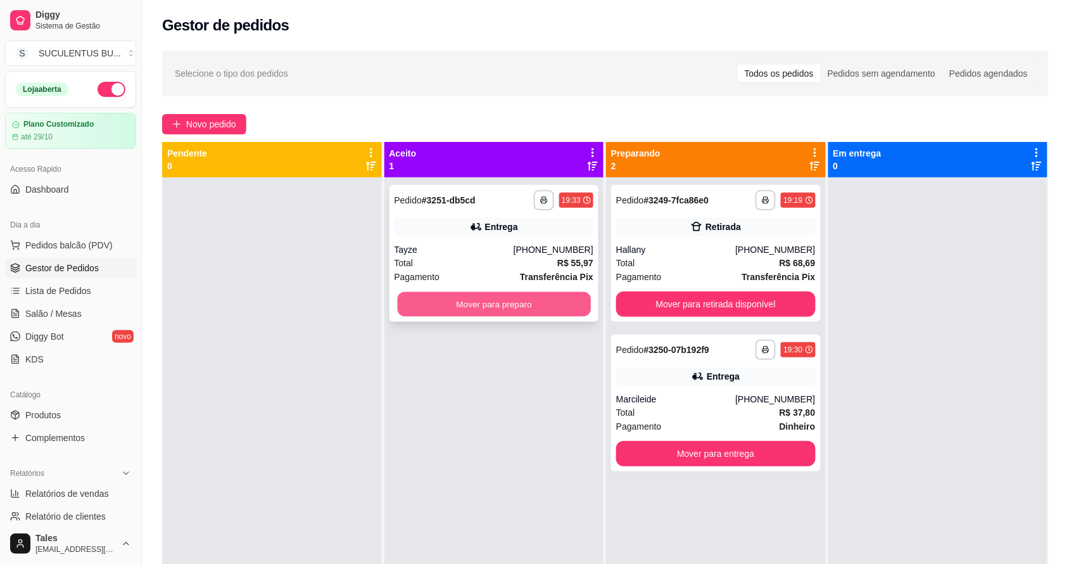
click at [537, 305] on button "Mover para preparo" at bounding box center [493, 304] width 193 height 25
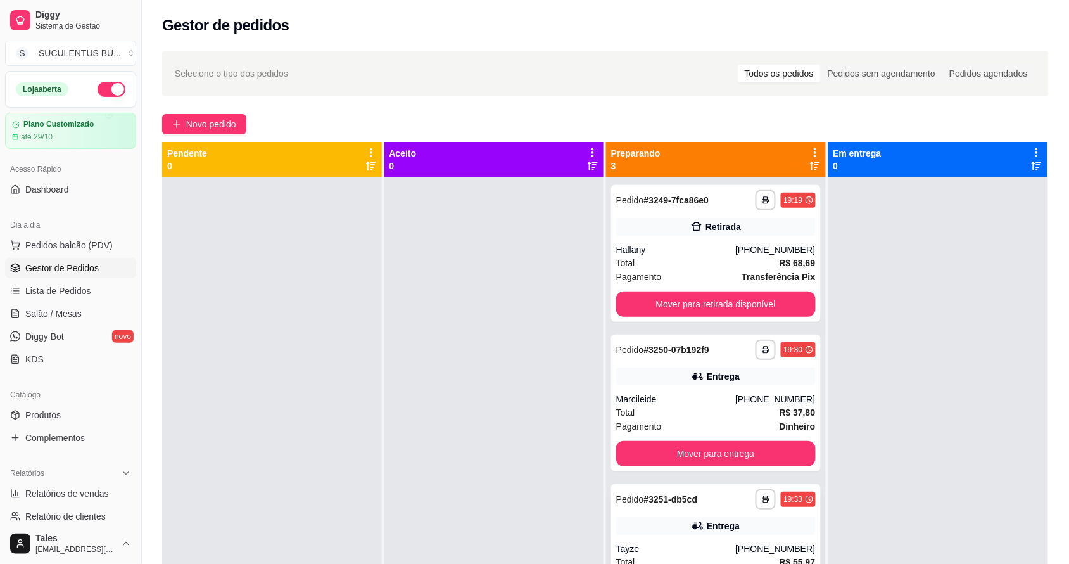
click at [770, 520] on div "Entrega" at bounding box center [716, 526] width 200 height 18
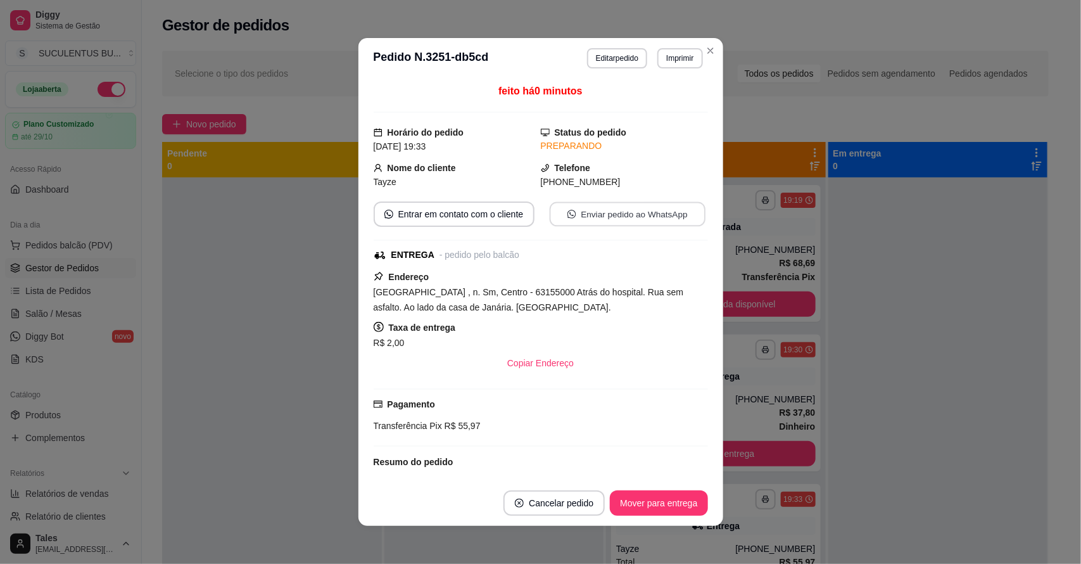
click at [590, 213] on button "Enviar pedido ao WhatsApp" at bounding box center [627, 214] width 156 height 25
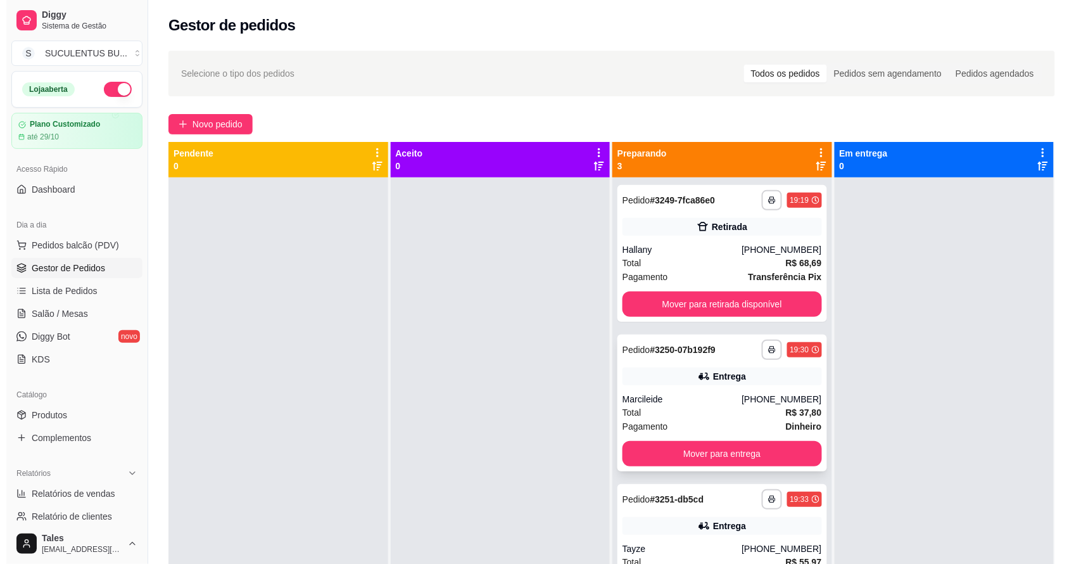
scroll to position [35, 0]
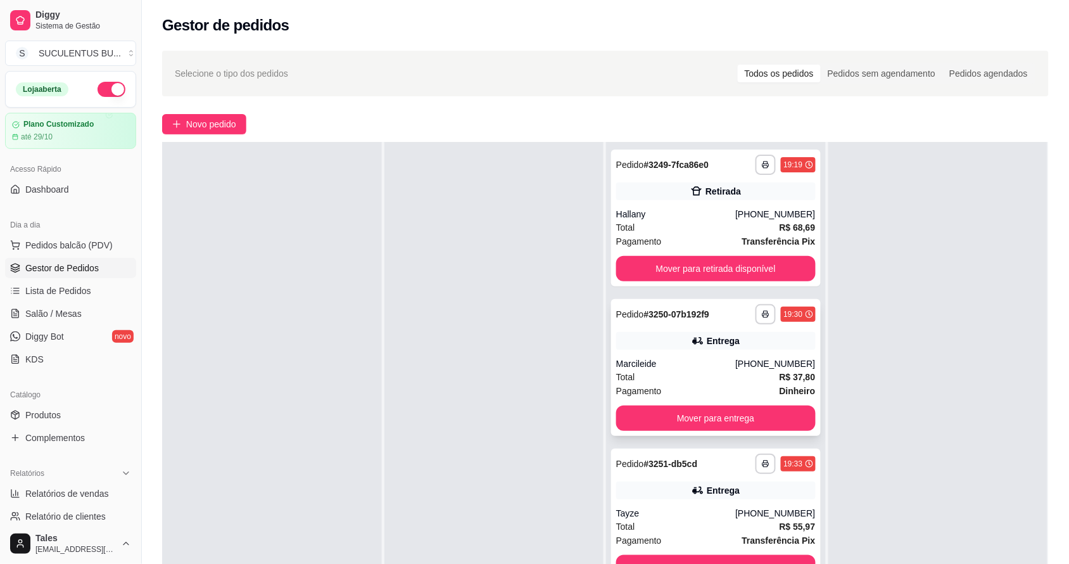
click at [754, 365] on div "[PHONE_NUMBER]" at bounding box center [775, 363] width 80 height 13
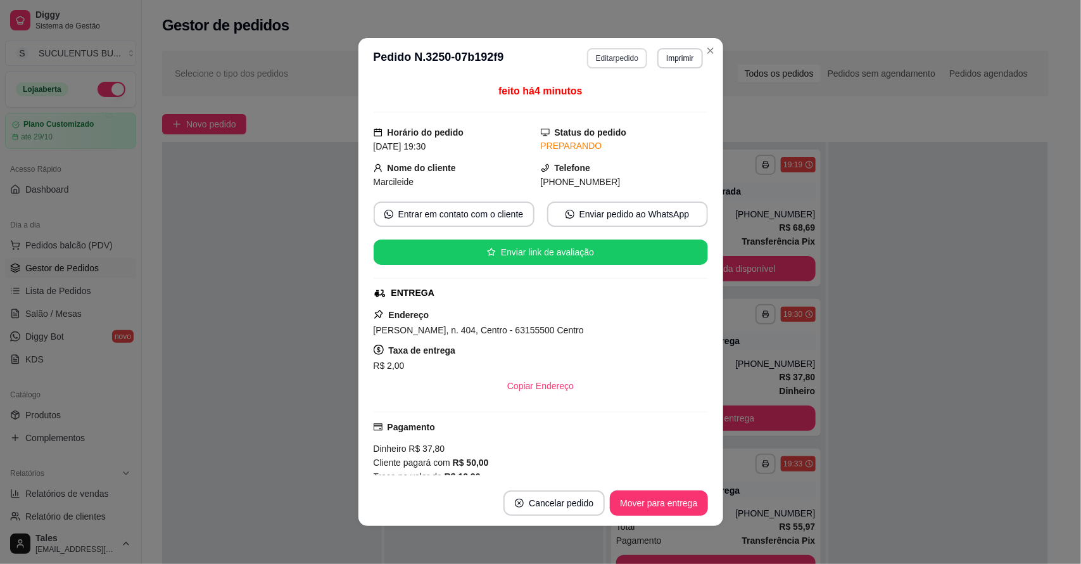
click at [621, 57] on button "Editar pedido" at bounding box center [617, 58] width 60 height 20
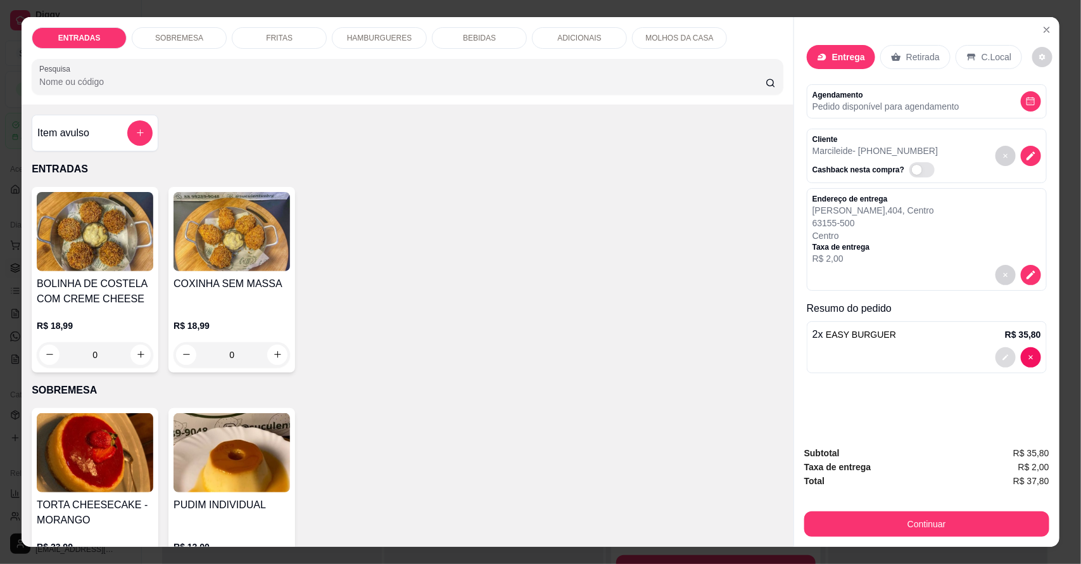
click at [1002, 358] on icon "decrease-product-quantity" at bounding box center [1006, 357] width 8 height 8
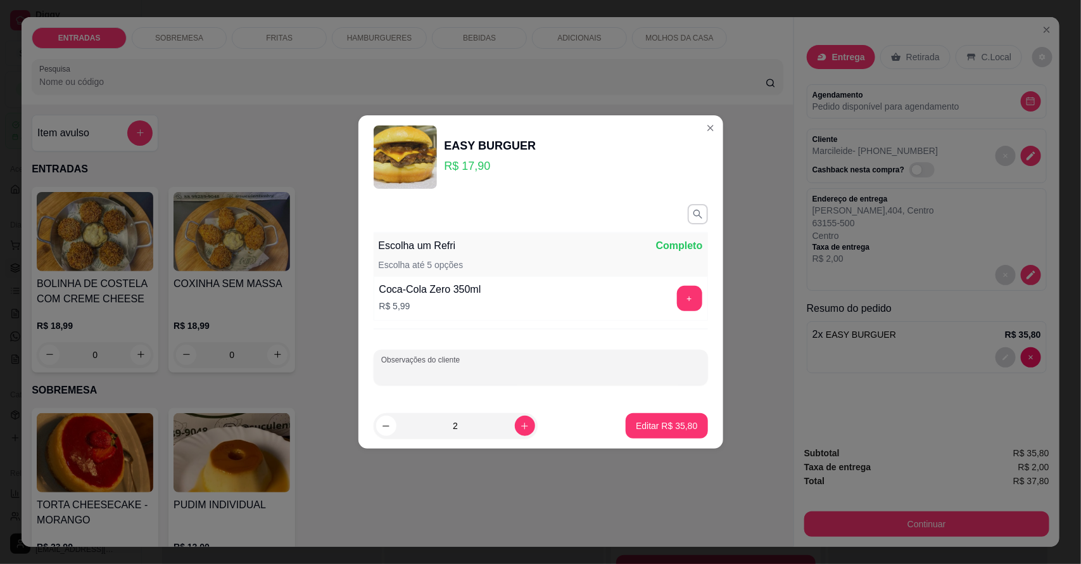
click at [467, 366] on input "Observações do cliente" at bounding box center [540, 372] width 319 height 13
type input "sem cebola caramelizada"
click at [640, 412] on footer "2 Editar R$ 35,80" at bounding box center [540, 426] width 365 height 46
click at [637, 426] on p "Editar R$ 35,80" at bounding box center [667, 425] width 60 height 12
type input "0"
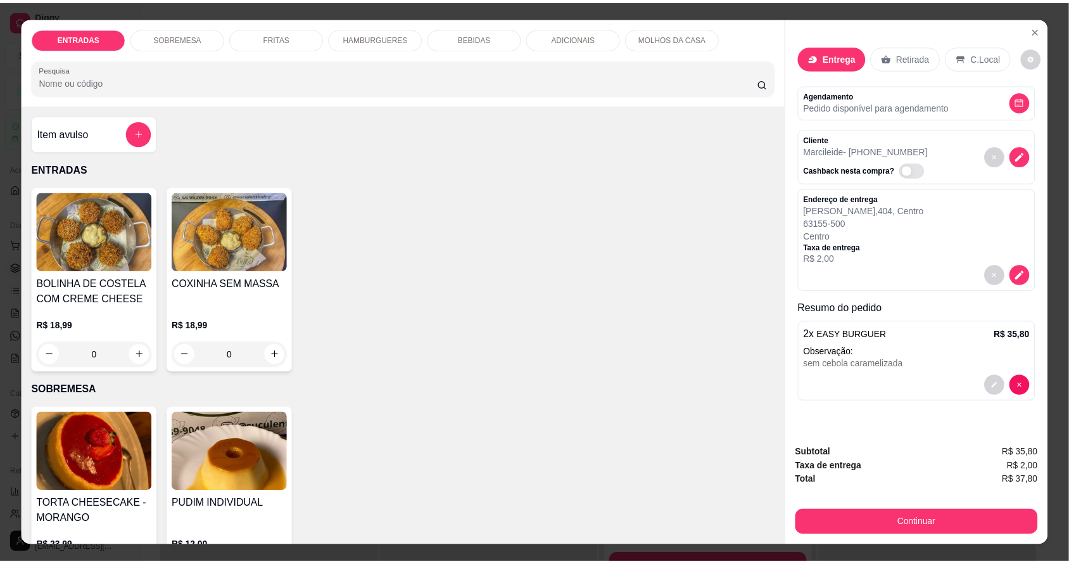
scroll to position [23, 0]
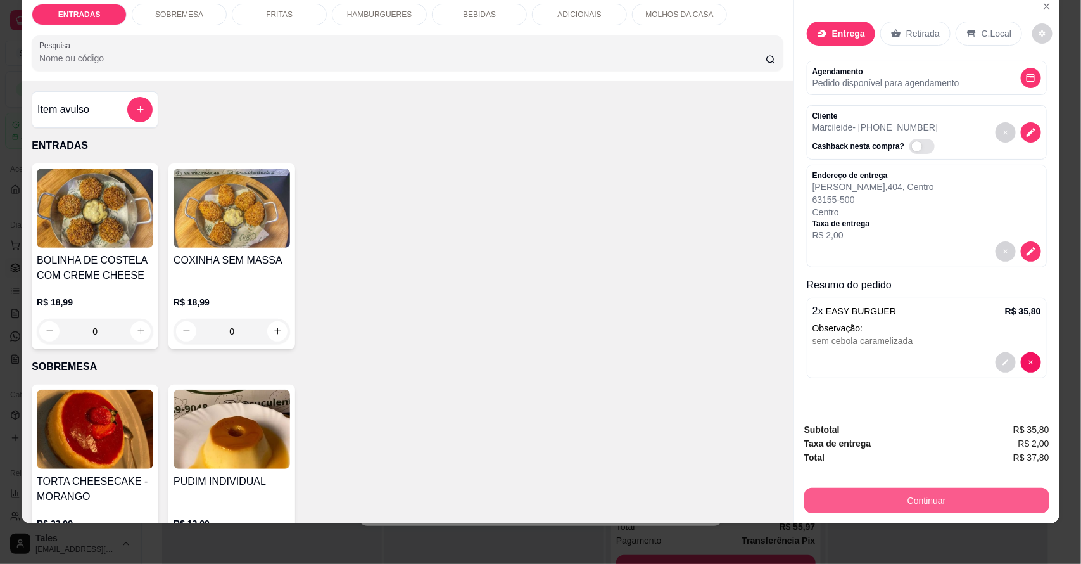
click at [939, 491] on button "Continuar" at bounding box center [926, 500] width 245 height 25
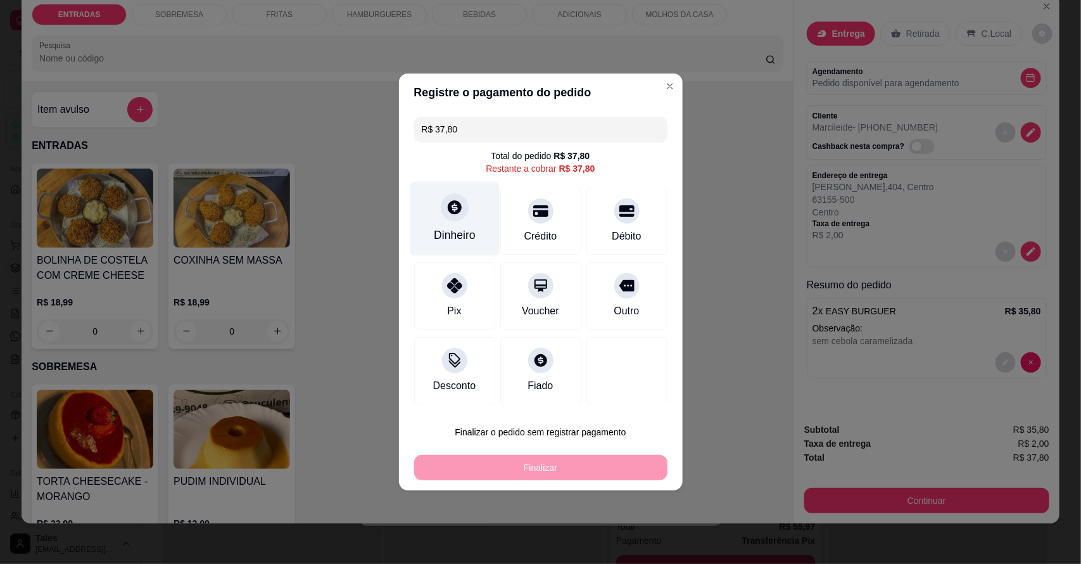
click at [460, 227] on div "Dinheiro" at bounding box center [455, 235] width 42 height 16
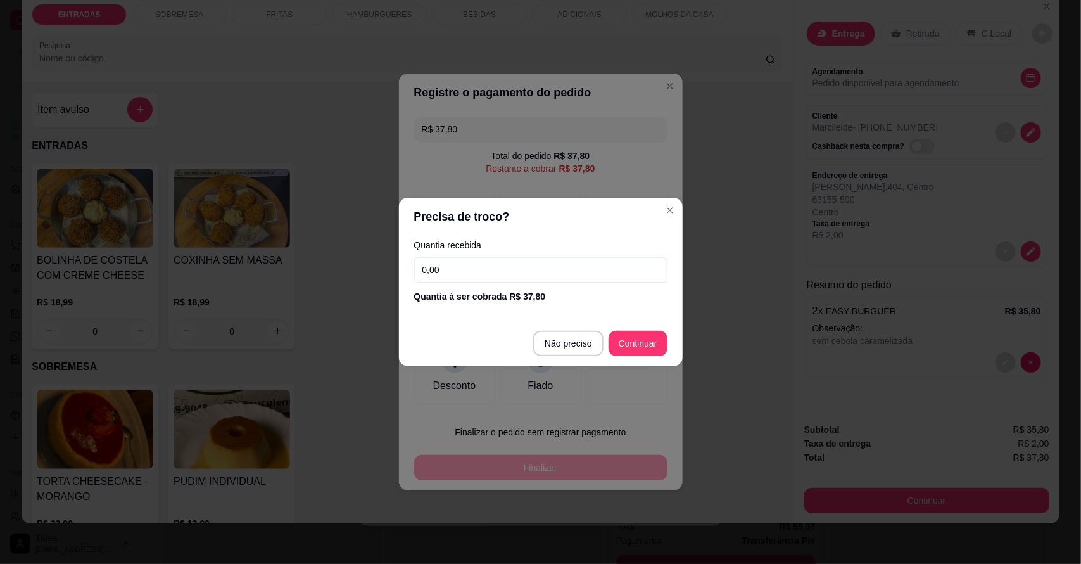
click at [450, 268] on input "0,00" at bounding box center [540, 269] width 253 height 25
type input "50,00"
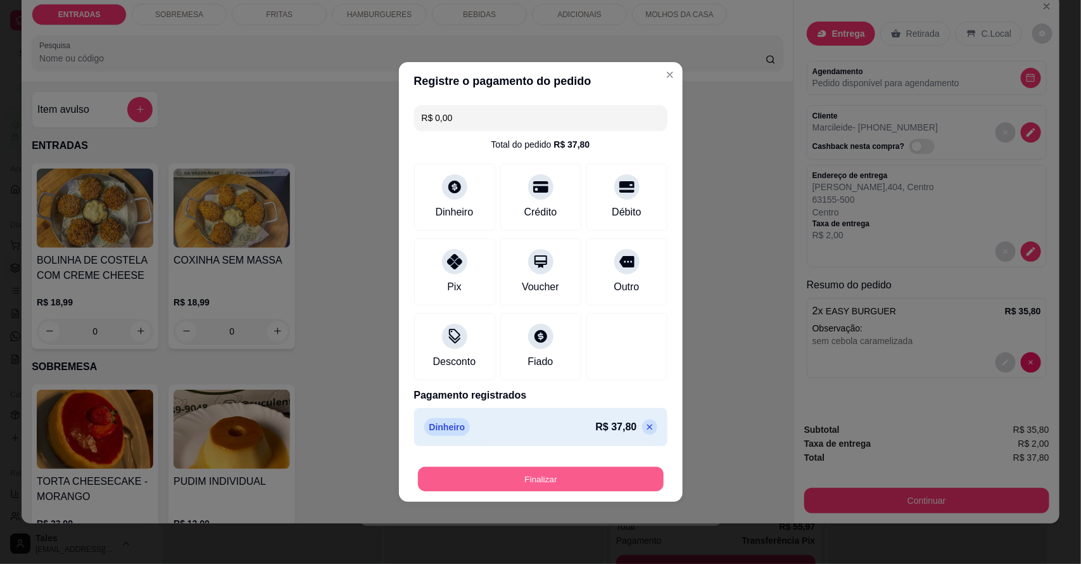
click at [518, 476] on button "Finalizar" at bounding box center [541, 479] width 246 height 25
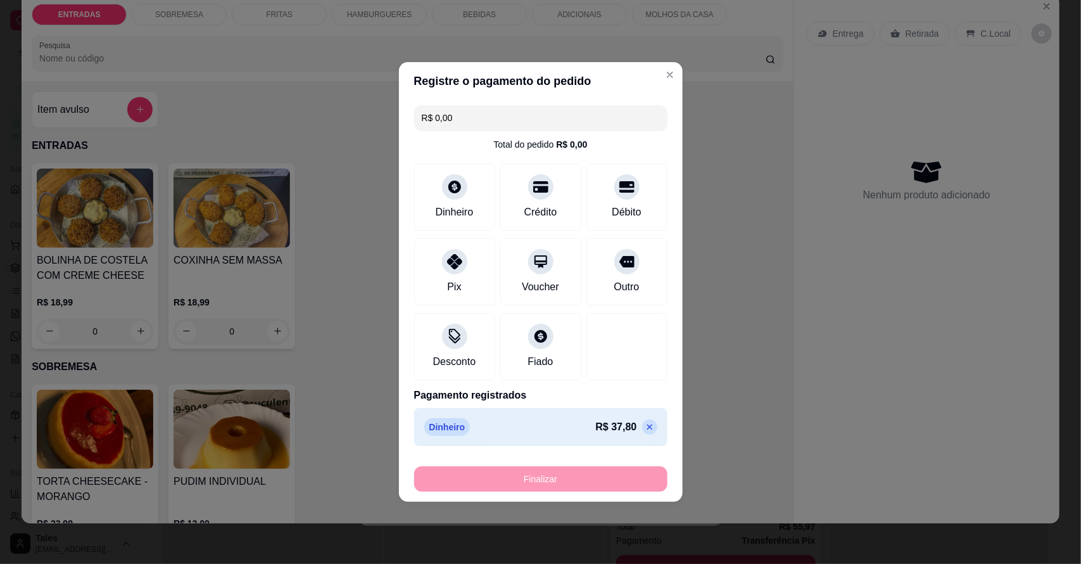
type input "-R$ 37,80"
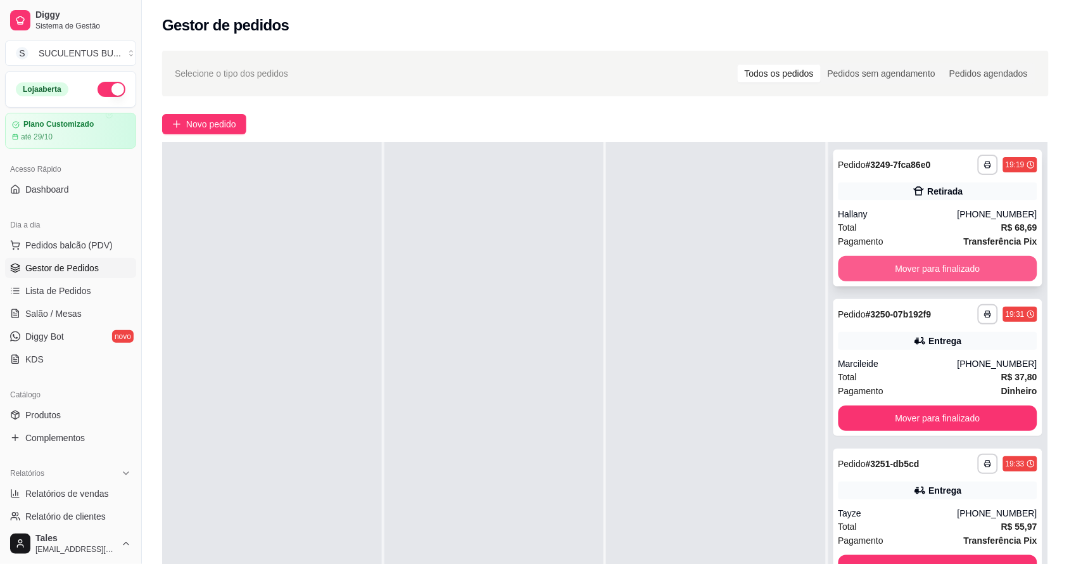
click at [909, 266] on button "Mover para finalizado" at bounding box center [939, 268] width 200 height 25
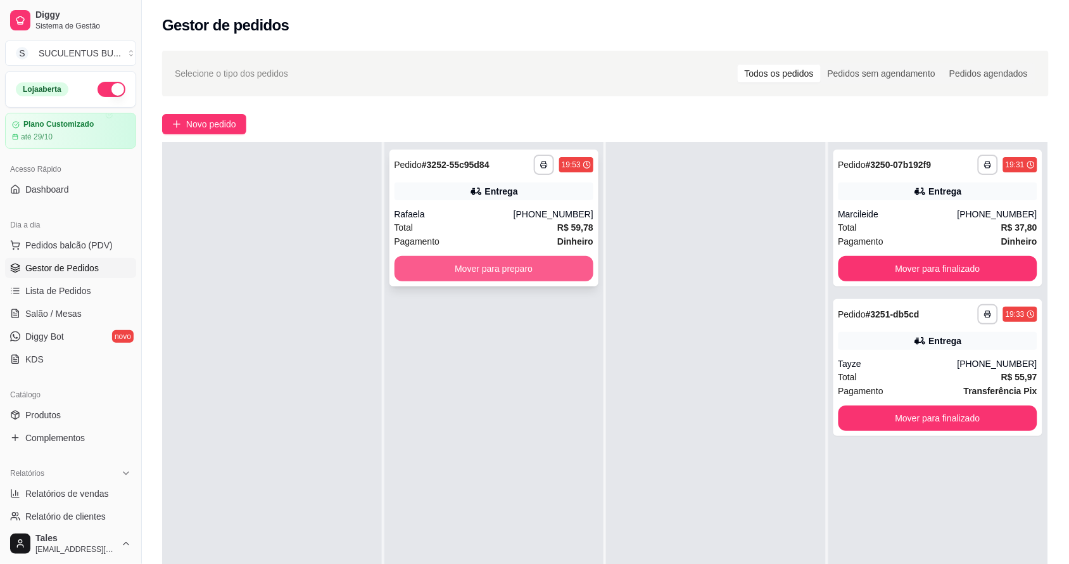
click at [510, 269] on button "Mover para preparo" at bounding box center [495, 268] width 200 height 25
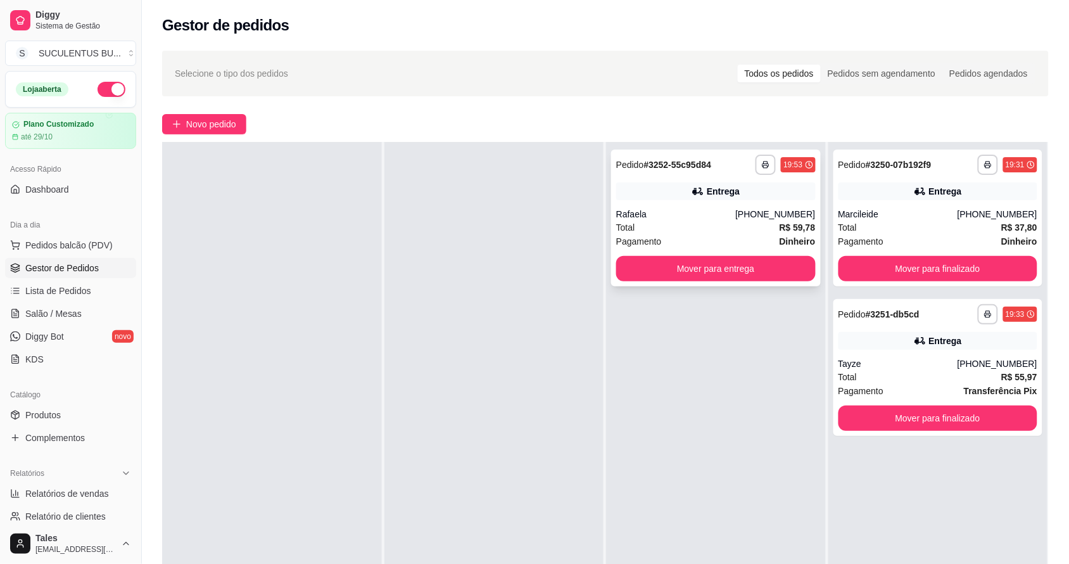
click at [735, 209] on div "Rafaela" at bounding box center [675, 214] width 119 height 13
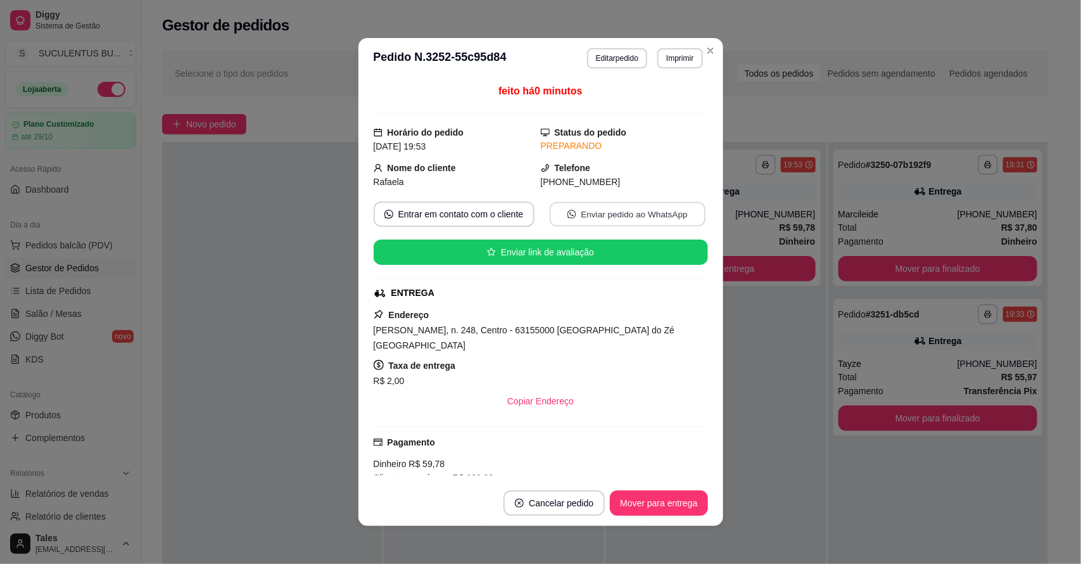
click at [599, 211] on button "Enviar pedido ao WhatsApp" at bounding box center [627, 214] width 156 height 25
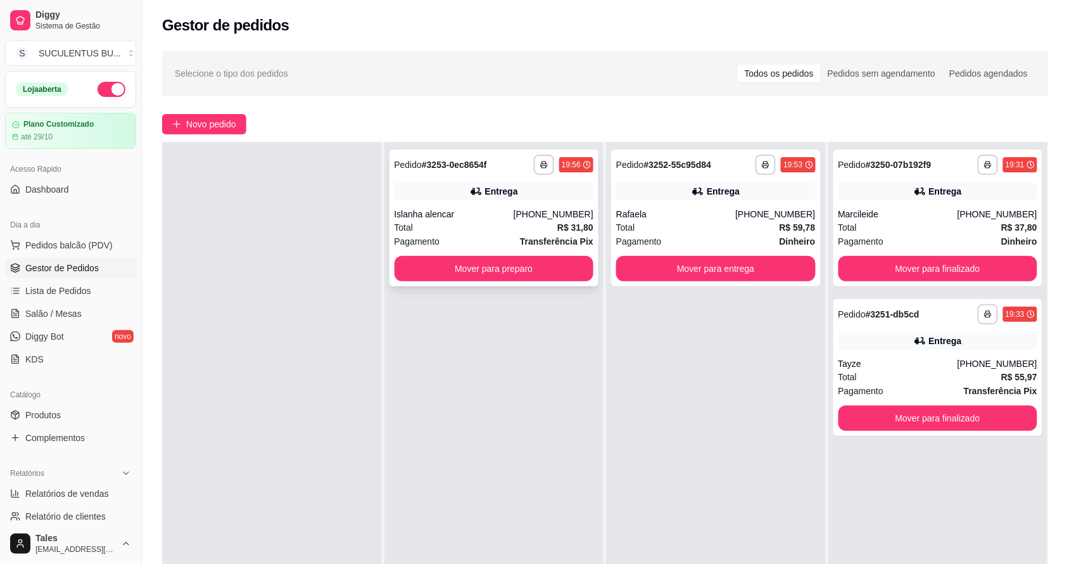
click at [534, 193] on div "Entrega" at bounding box center [495, 191] width 200 height 18
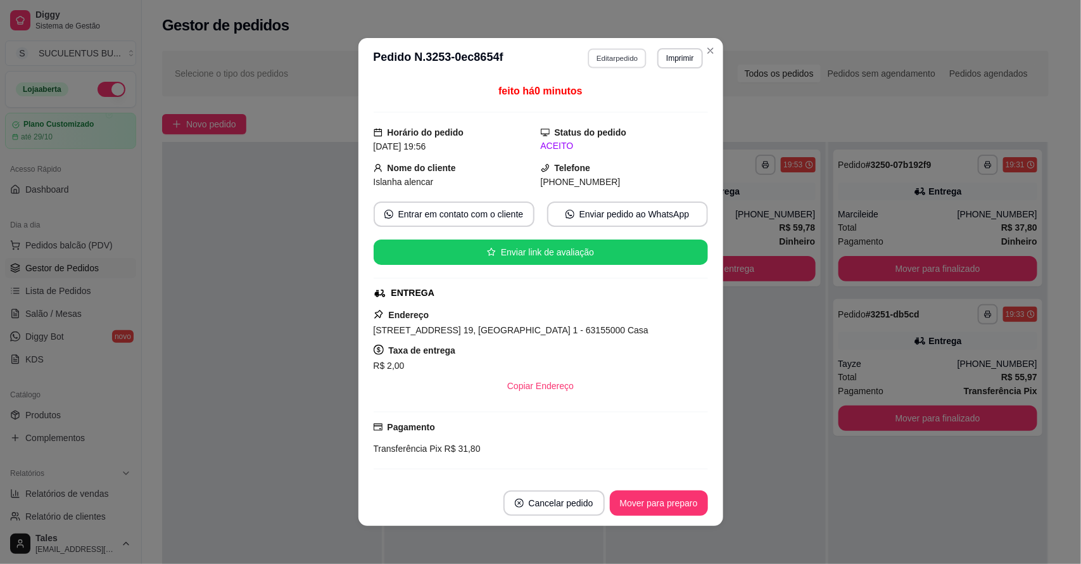
click at [605, 58] on button "Editar pedido" at bounding box center [617, 58] width 59 height 20
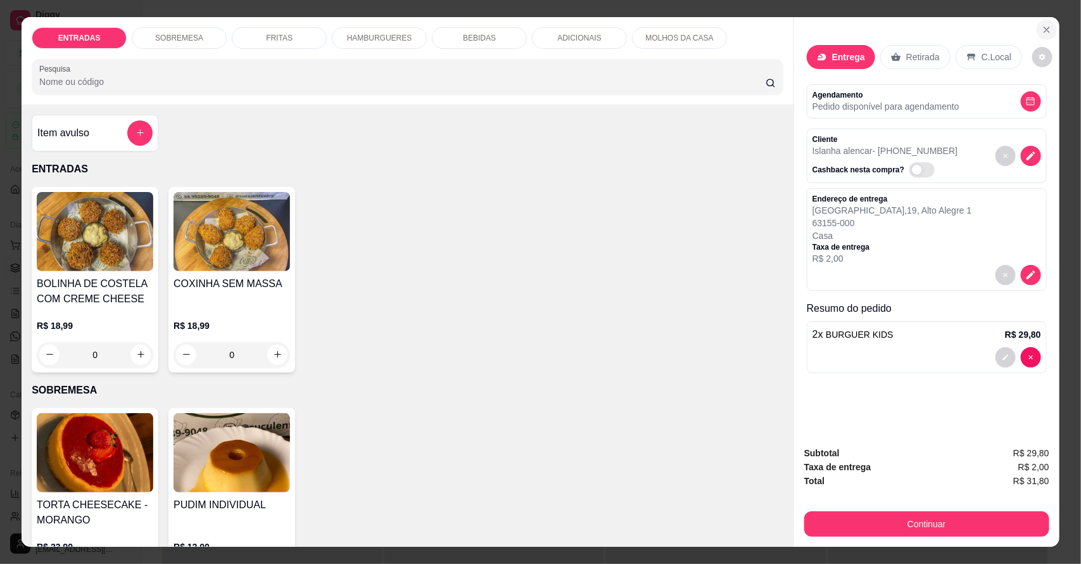
click at [1042, 30] on icon "Close" at bounding box center [1047, 30] width 10 height 10
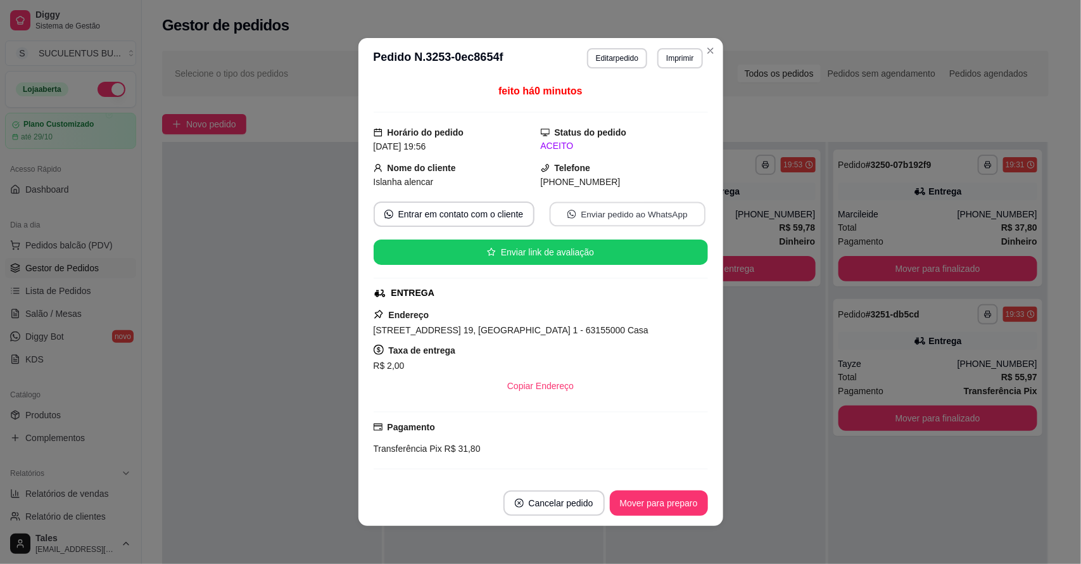
click at [627, 214] on button "Enviar pedido ao WhatsApp" at bounding box center [627, 214] width 156 height 25
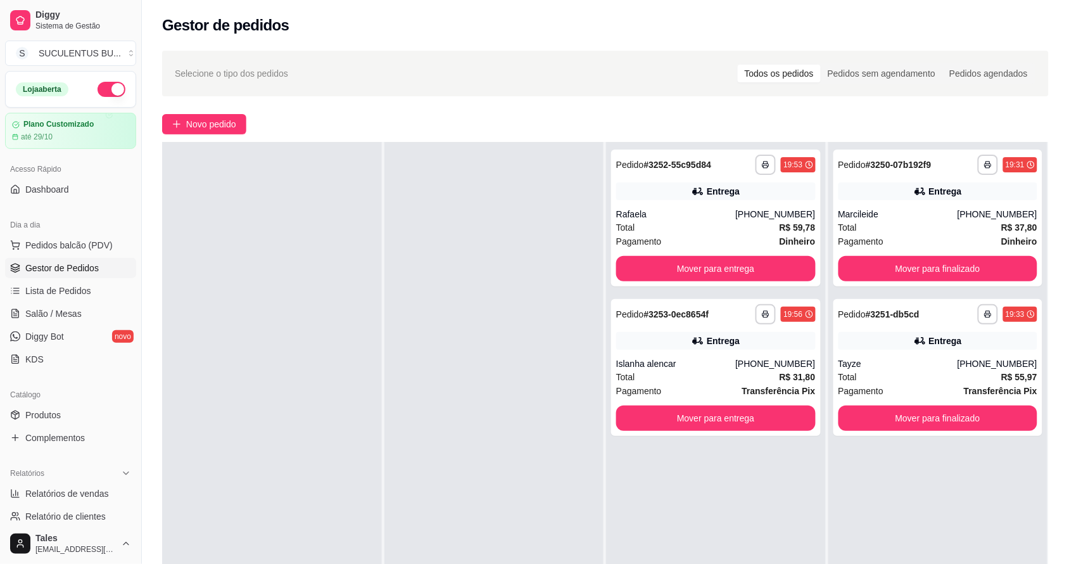
scroll to position [0, 0]
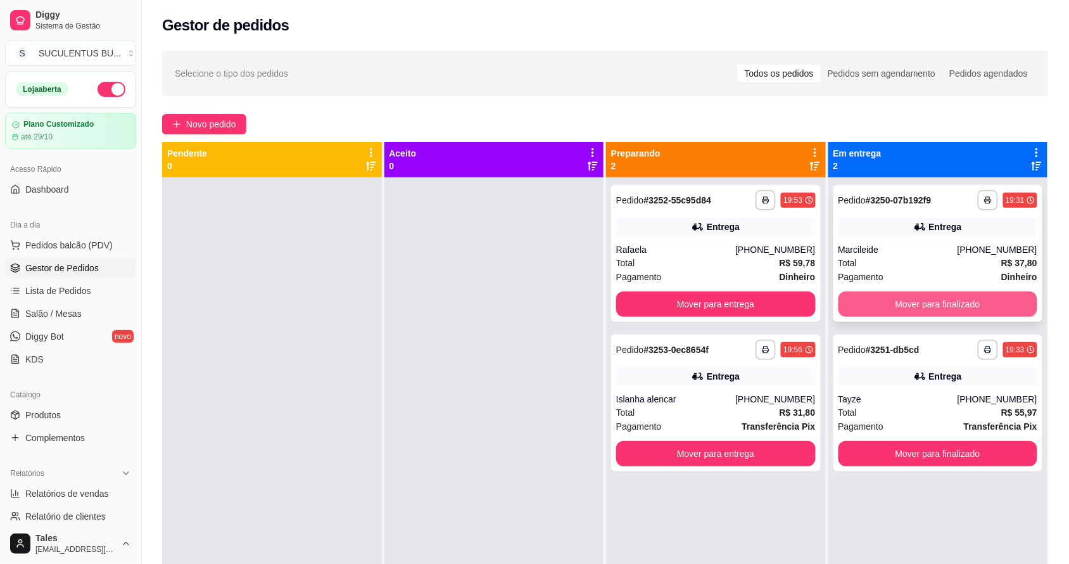
click at [908, 295] on button "Mover para finalizado" at bounding box center [939, 303] width 200 height 25
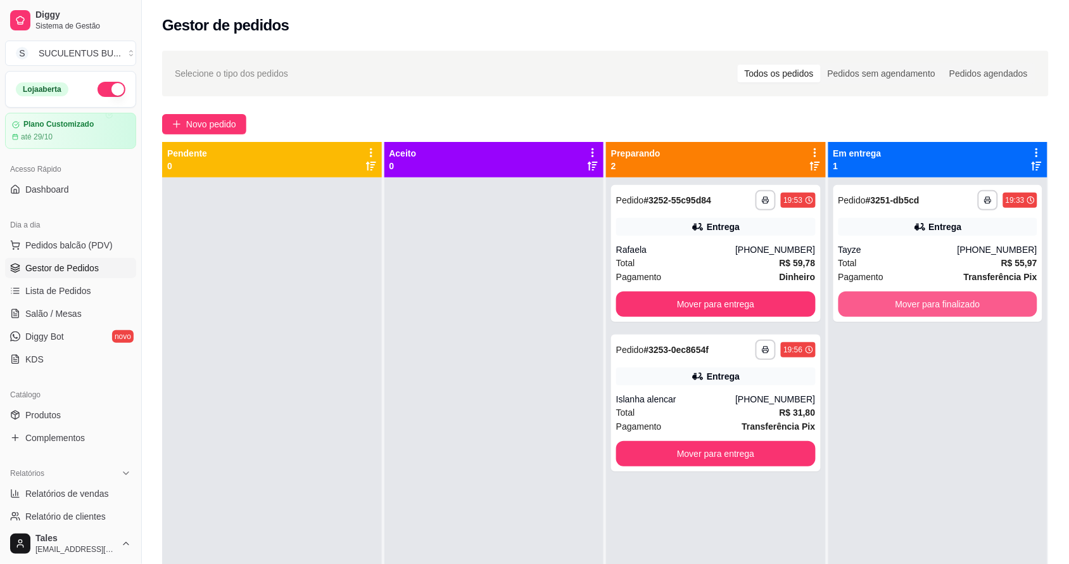
click at [908, 295] on button "Mover para finalizado" at bounding box center [939, 303] width 200 height 25
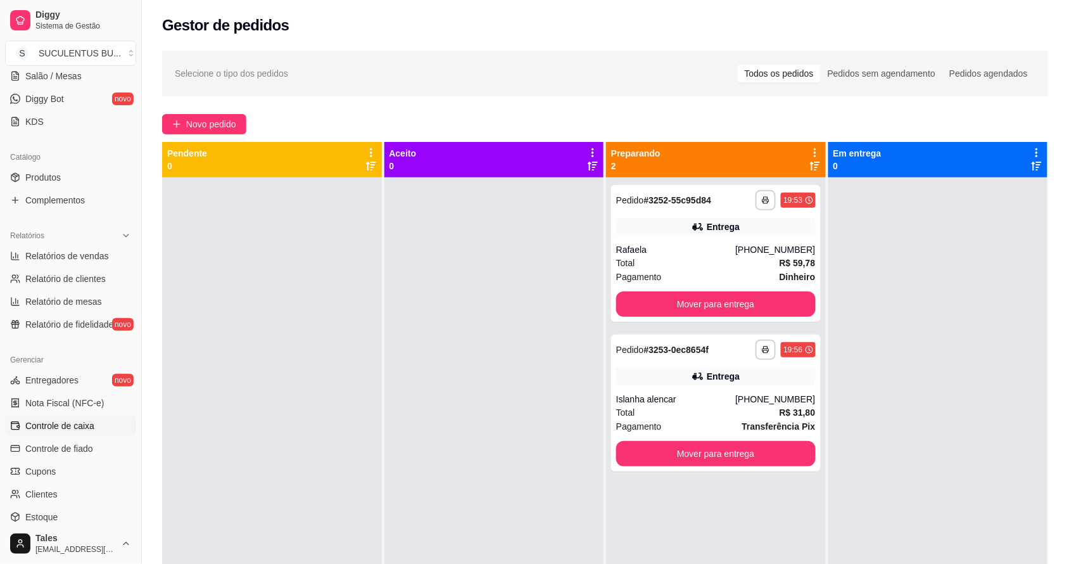
scroll to position [317, 0]
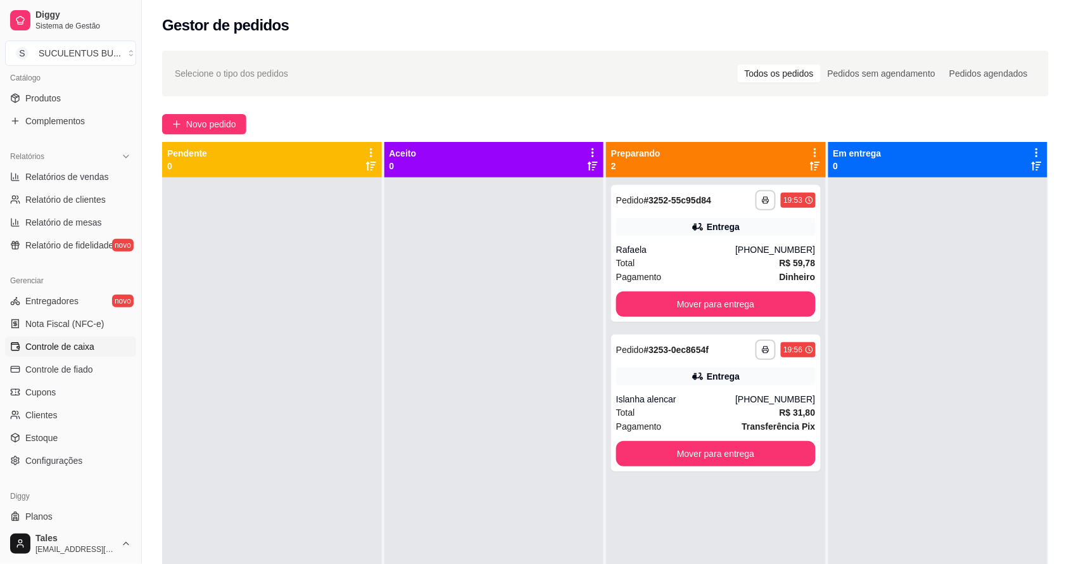
click at [79, 349] on span "Controle de caixa" at bounding box center [59, 346] width 69 height 13
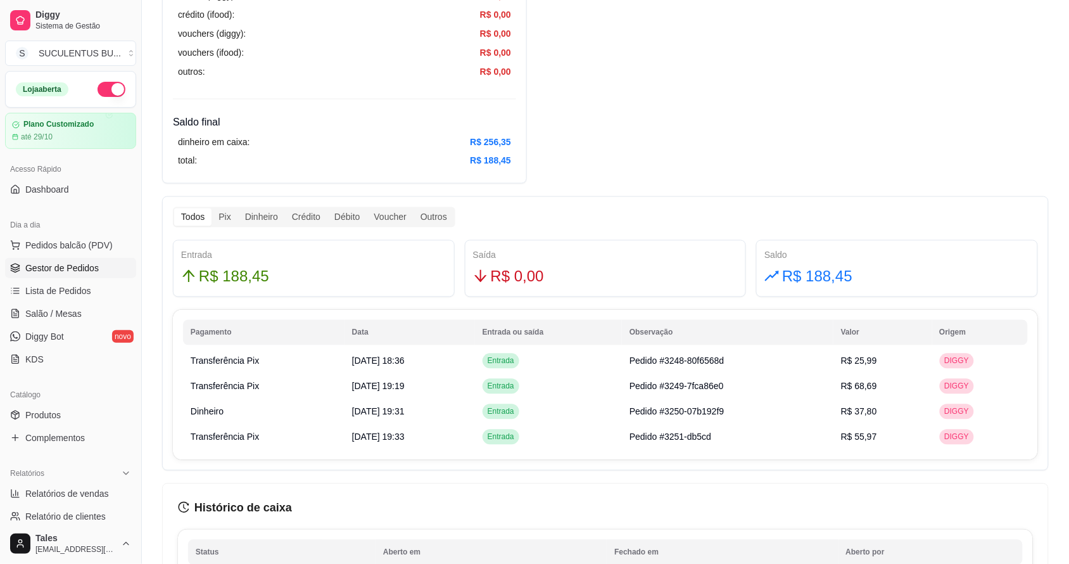
click at [101, 269] on link "Gestor de Pedidos" at bounding box center [70, 268] width 131 height 20
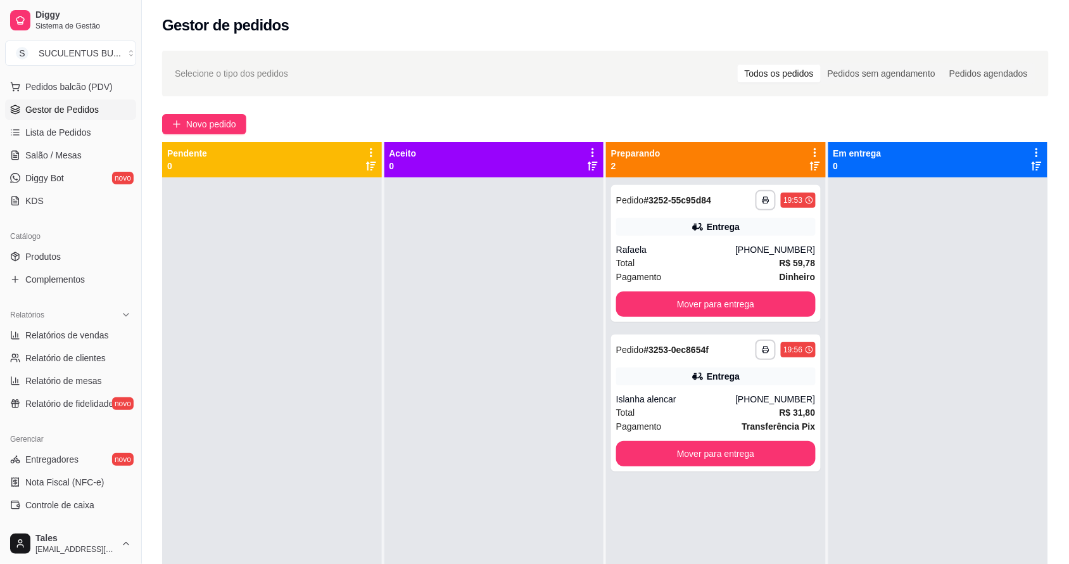
scroll to position [347, 0]
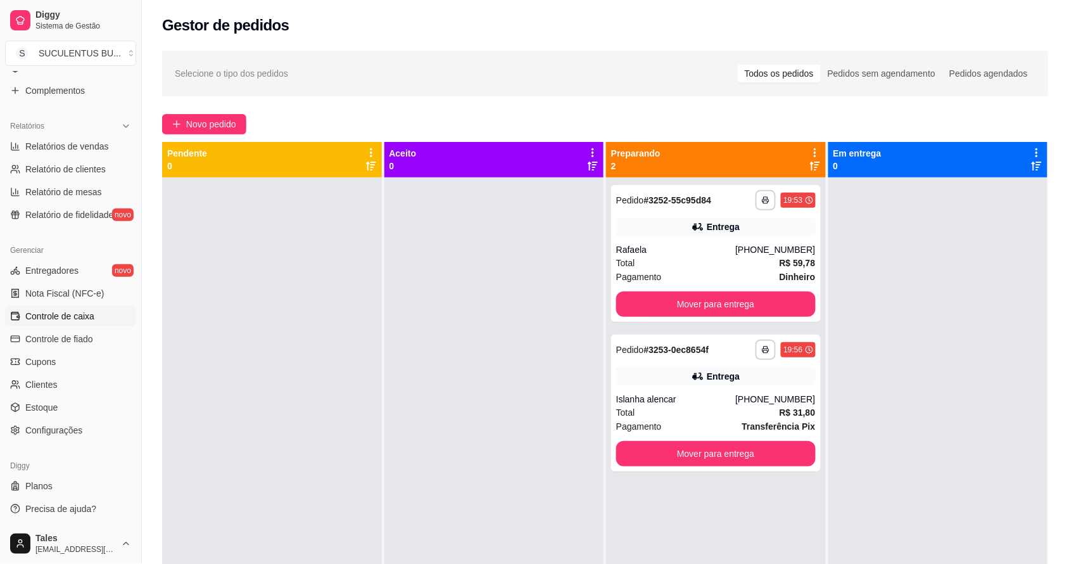
click at [81, 311] on span "Controle de caixa" at bounding box center [59, 316] width 69 height 13
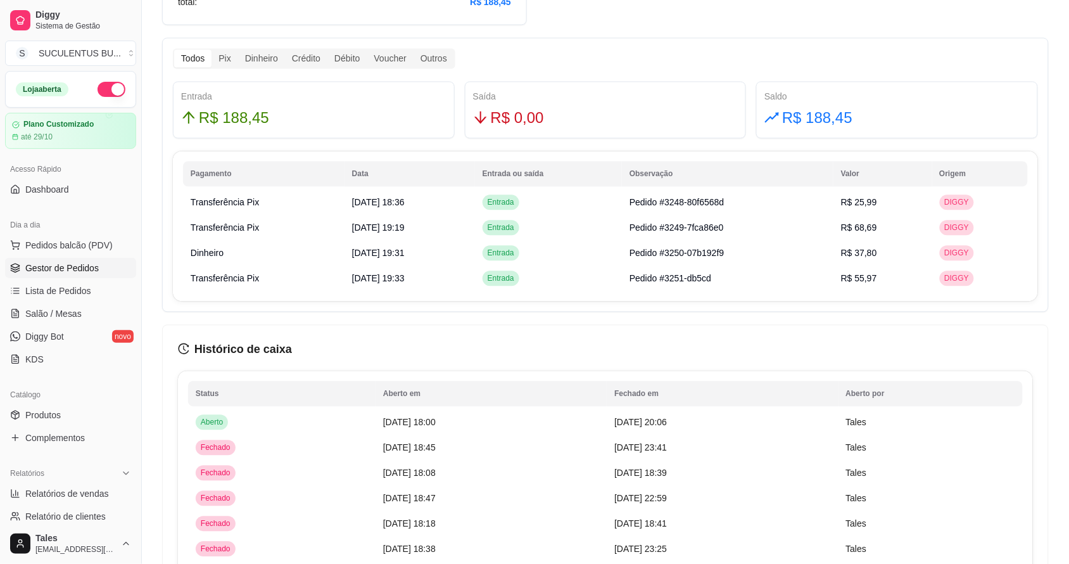
click at [60, 263] on span "Gestor de Pedidos" at bounding box center [61, 268] width 73 height 13
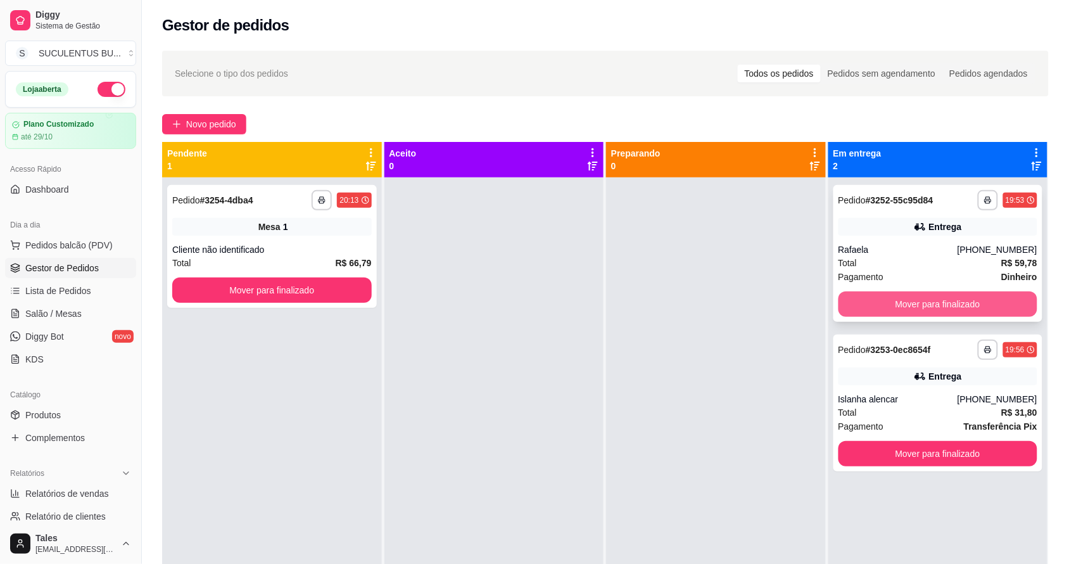
click at [932, 302] on button "Mover para finalizado" at bounding box center [939, 303] width 200 height 25
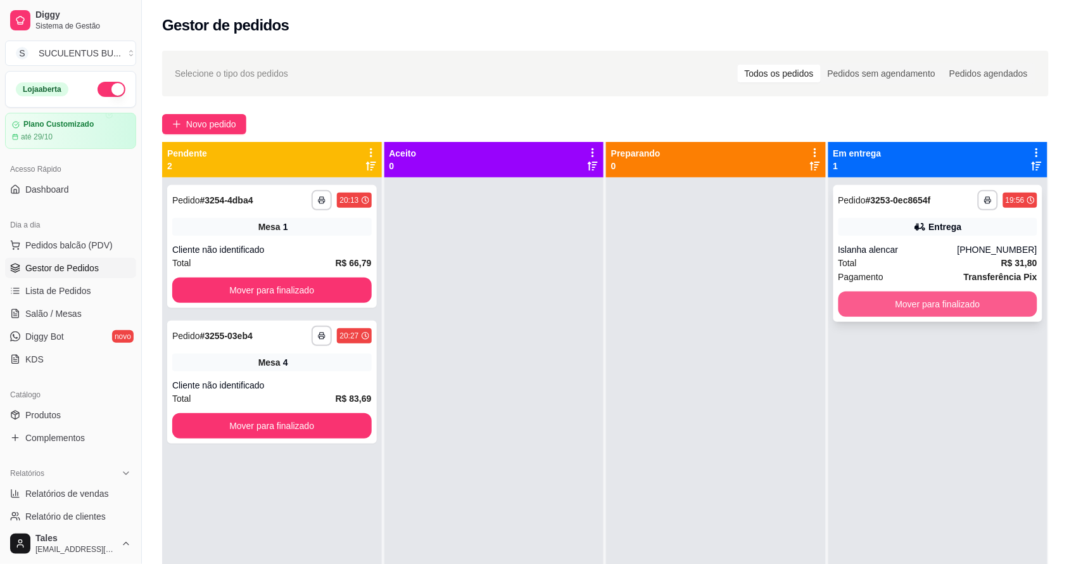
click at [916, 308] on button "Mover para finalizado" at bounding box center [939, 303] width 200 height 25
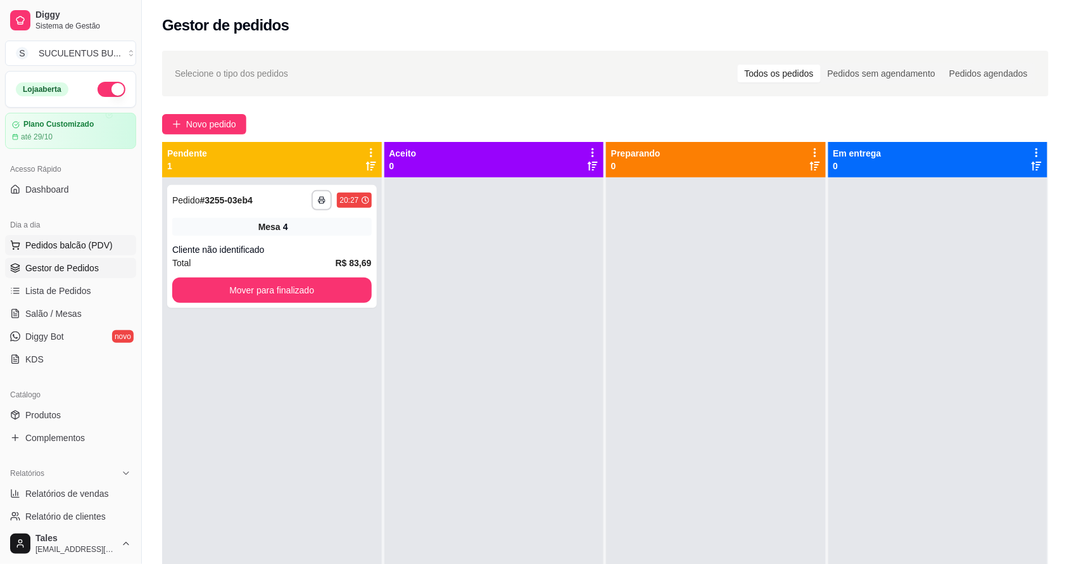
click at [86, 247] on span "Pedidos balcão (PDV)" at bounding box center [68, 245] width 87 height 13
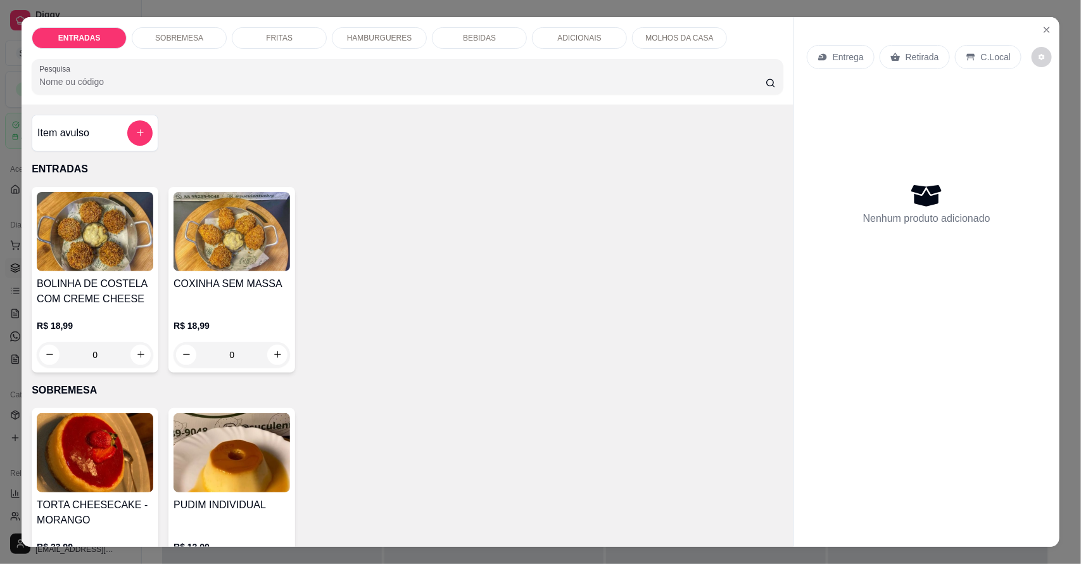
click at [365, 35] on p "HAMBURGUERES" at bounding box center [379, 38] width 65 height 10
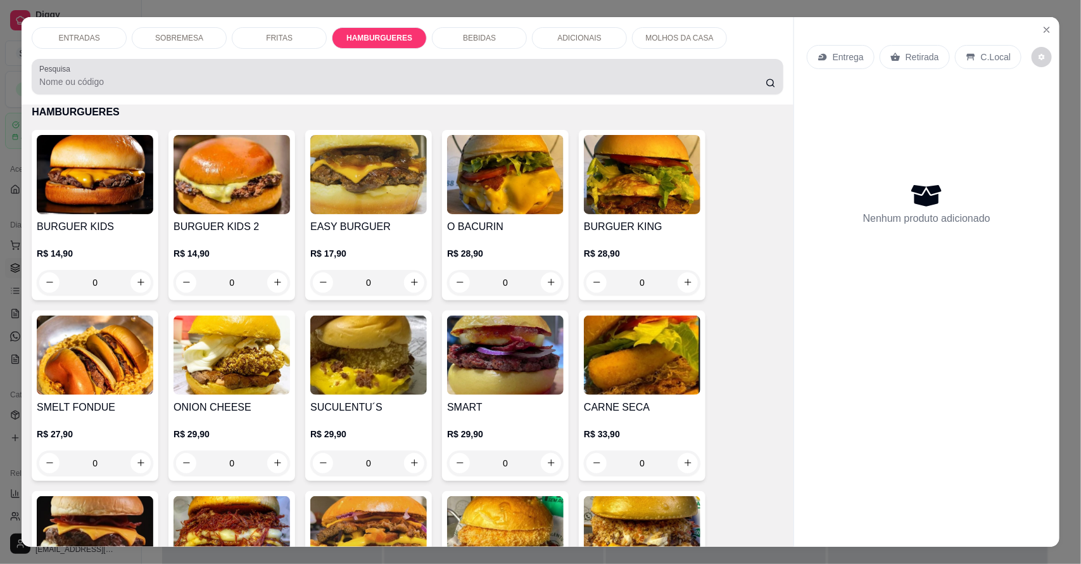
scroll to position [23, 0]
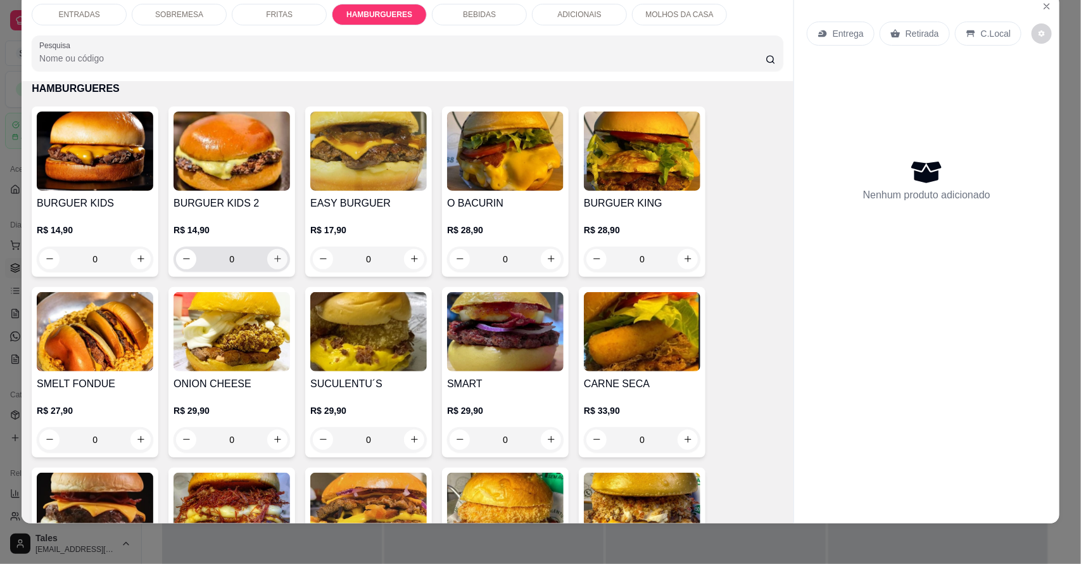
click at [273, 263] on icon "increase-product-quantity" at bounding box center [278, 259] width 10 height 10
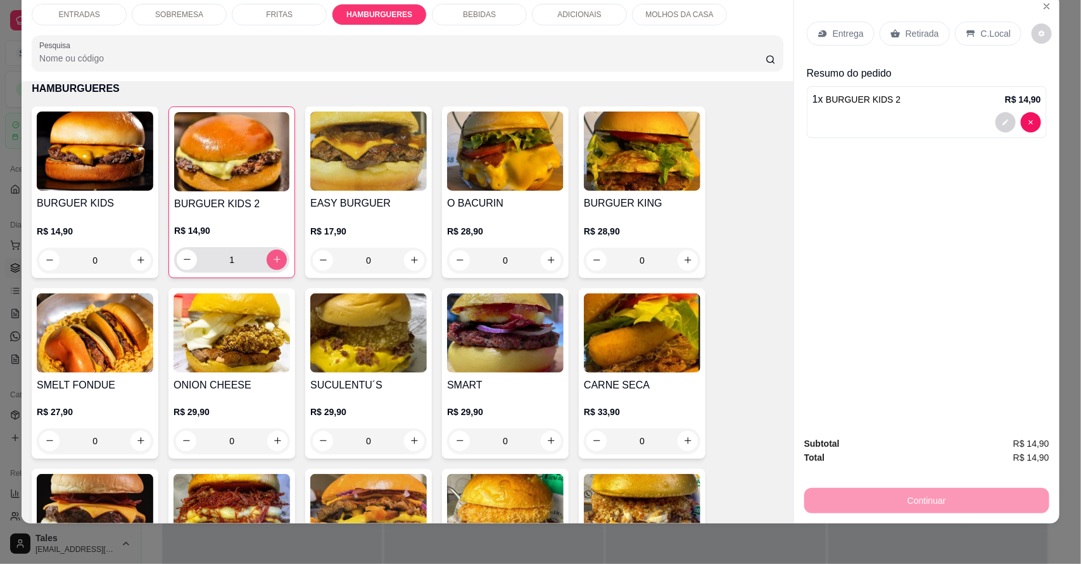
click at [272, 263] on icon "increase-product-quantity" at bounding box center [277, 260] width 10 height 10
type input "2"
click at [891, 36] on icon at bounding box center [896, 33] width 10 height 8
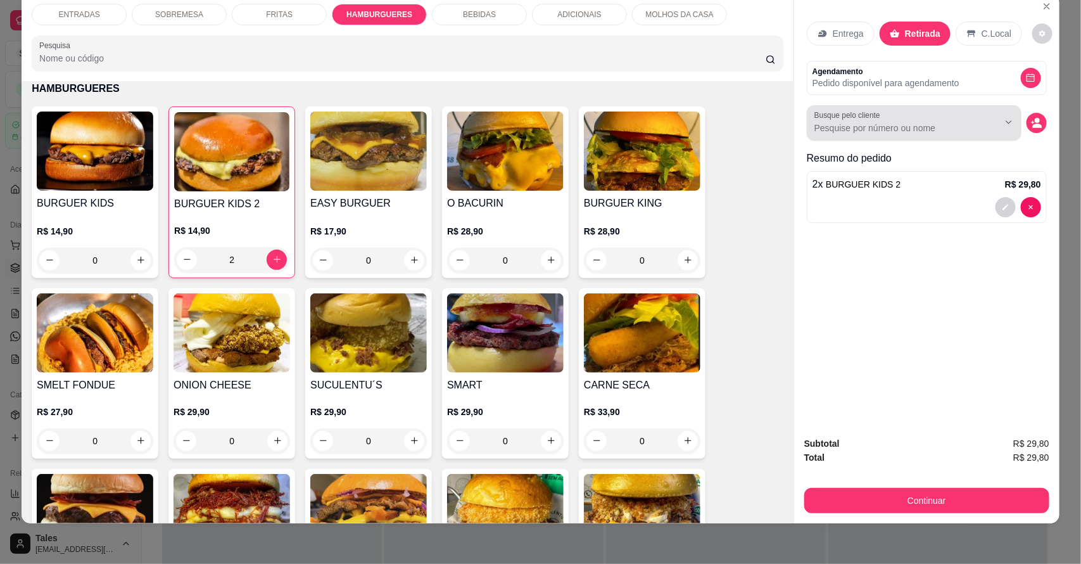
drag, startPoint x: 843, startPoint y: 118, endPoint x: 960, endPoint y: 122, distance: 117.2
click at [960, 122] on input "Busque pelo cliente" at bounding box center [896, 128] width 164 height 13
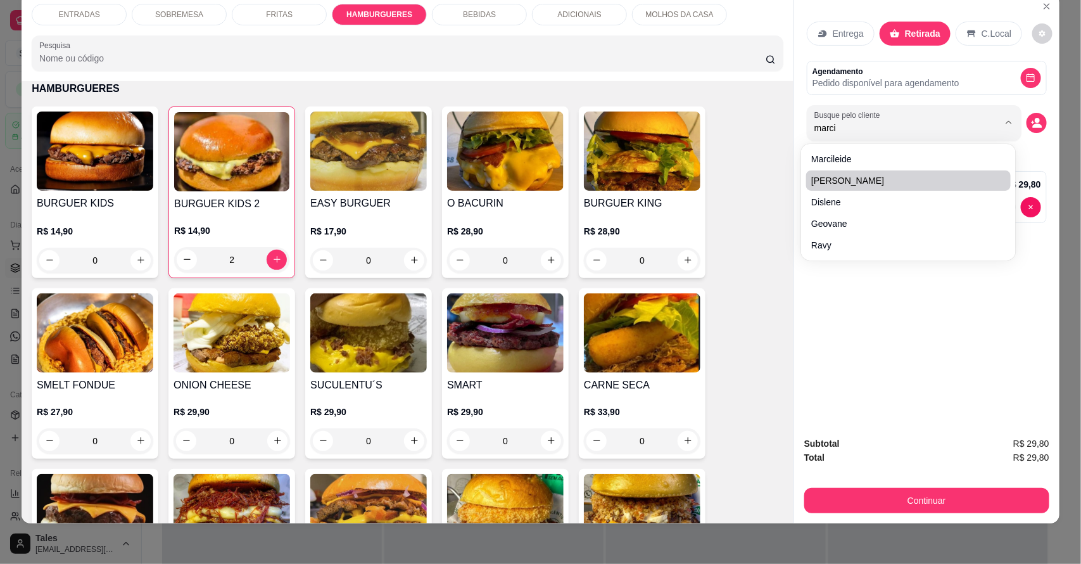
type input "marcia"
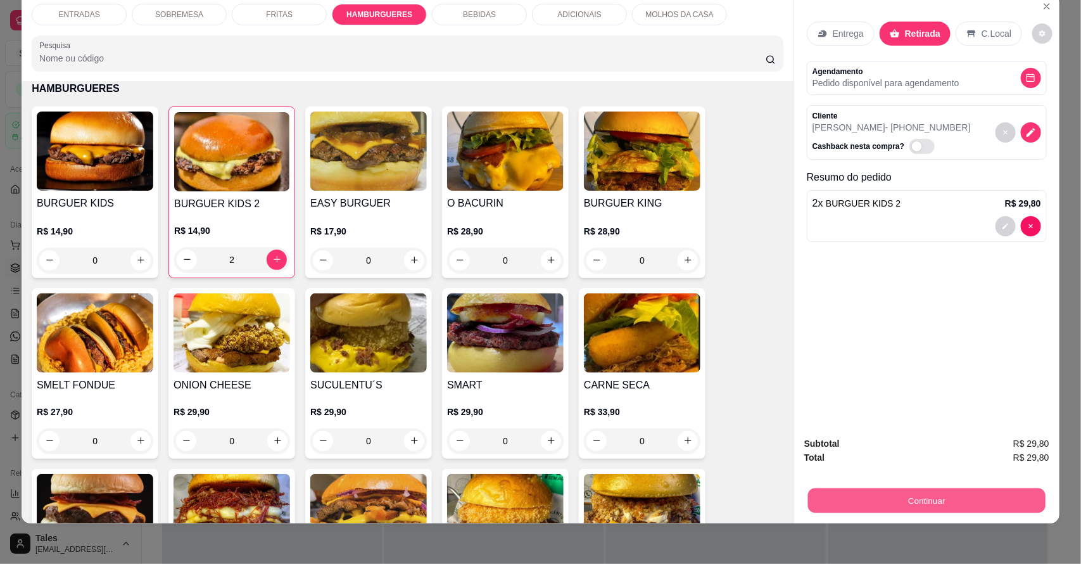
click at [923, 505] on button "Continuar" at bounding box center [927, 500] width 238 height 25
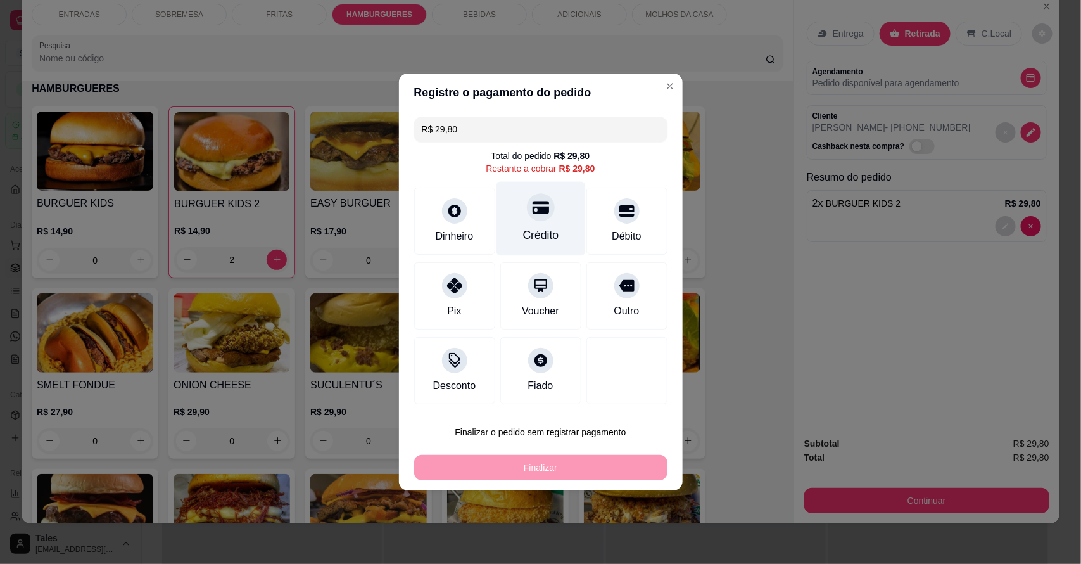
click at [518, 214] on div "Crédito" at bounding box center [540, 219] width 89 height 74
type input "R$ 0,00"
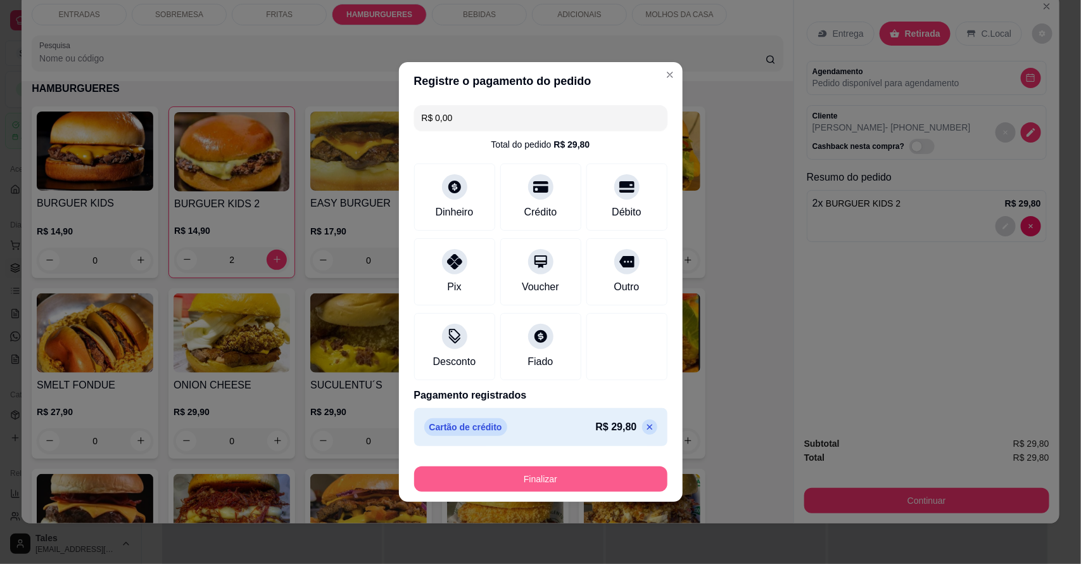
click at [476, 480] on button "Finalizar" at bounding box center [540, 478] width 253 height 25
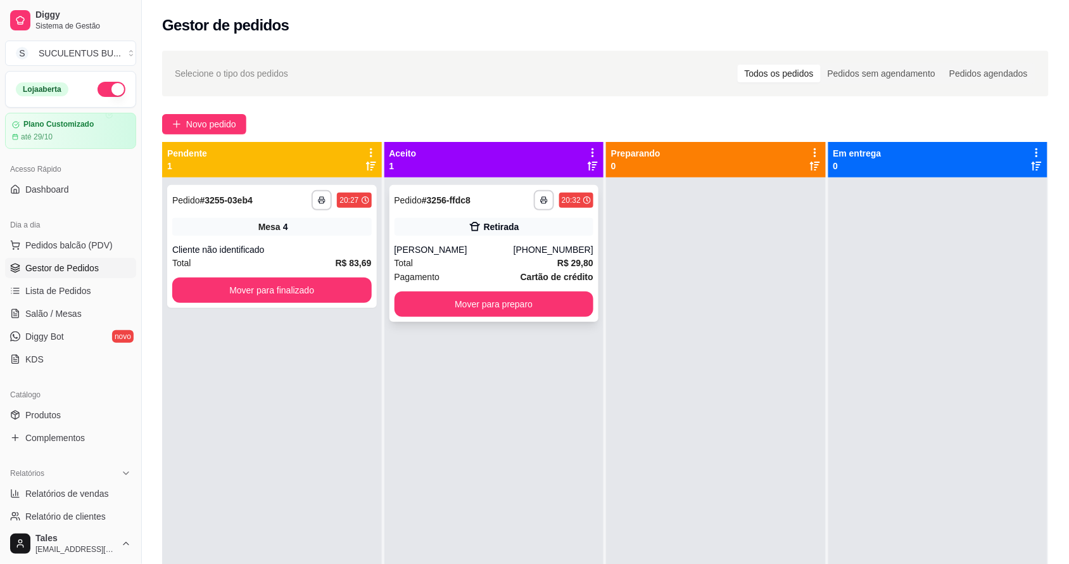
click at [466, 248] on div "[PERSON_NAME]" at bounding box center [454, 249] width 119 height 13
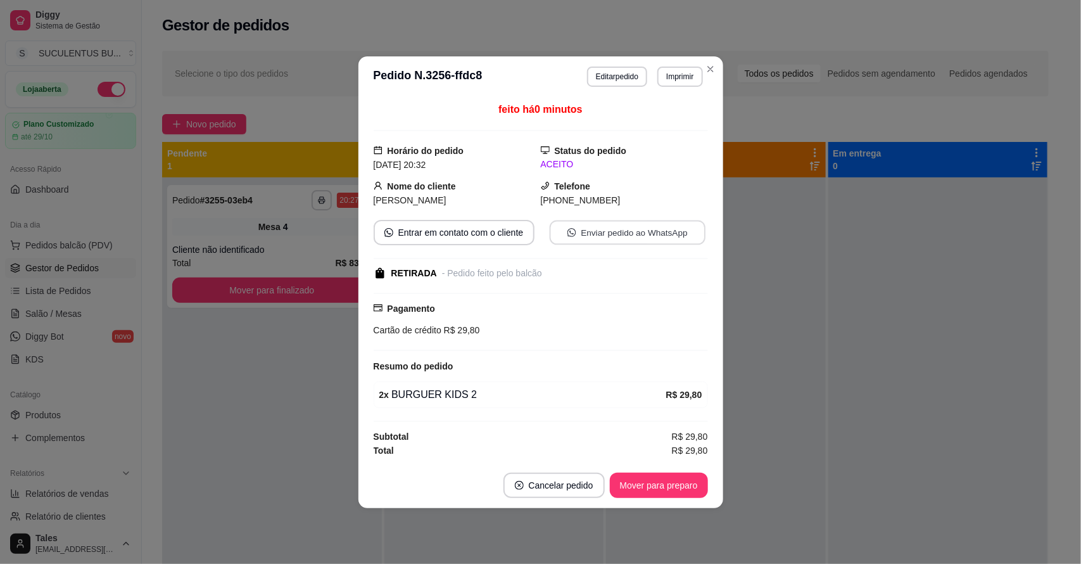
click at [600, 232] on button "Enviar pedido ao WhatsApp" at bounding box center [627, 232] width 156 height 25
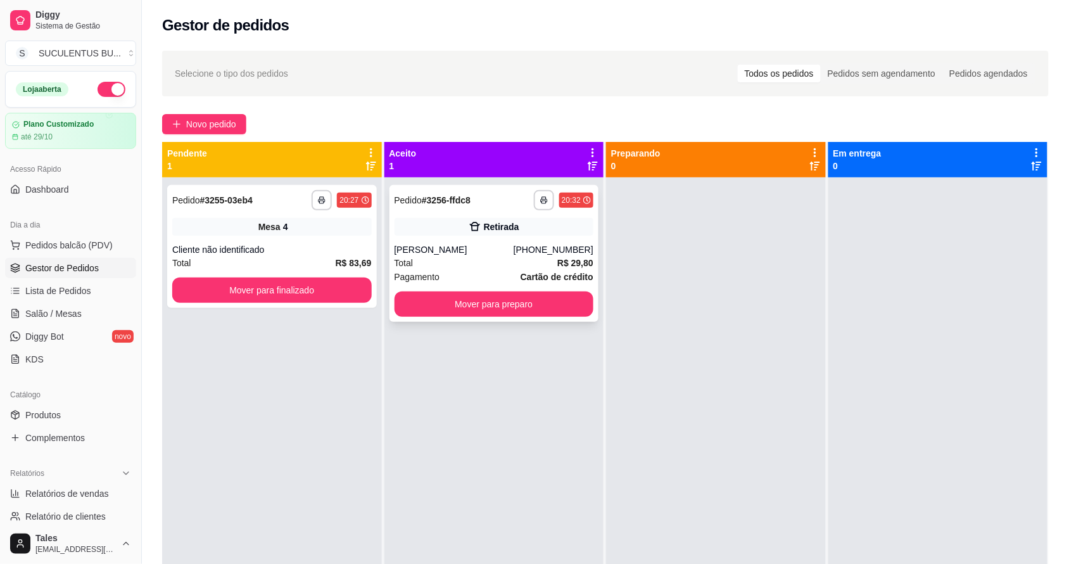
click at [467, 198] on strong "# 3256-ffdc8" at bounding box center [446, 200] width 49 height 10
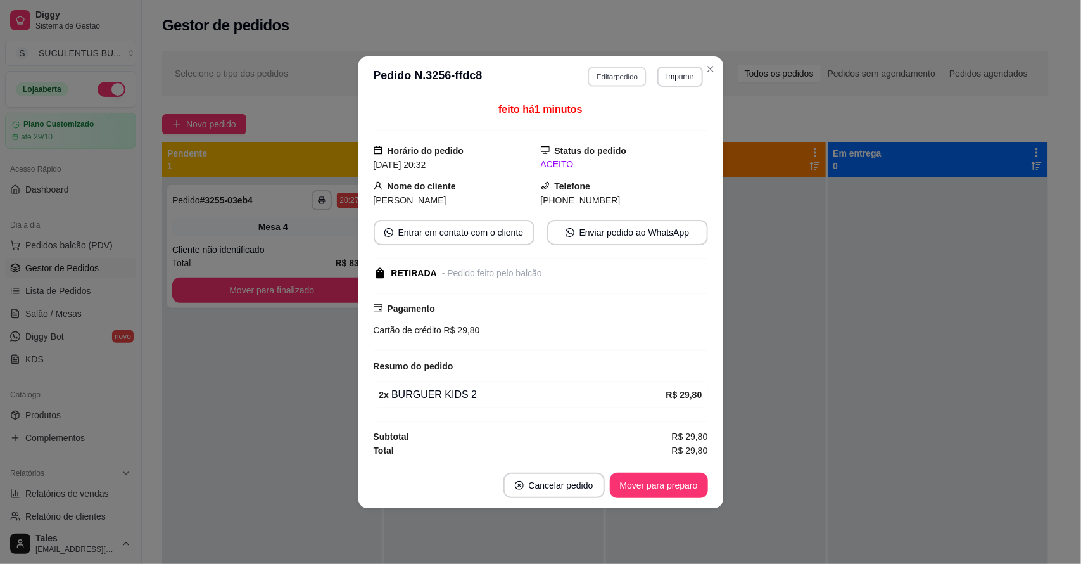
click at [631, 71] on button "Editar pedido" at bounding box center [617, 77] width 59 height 20
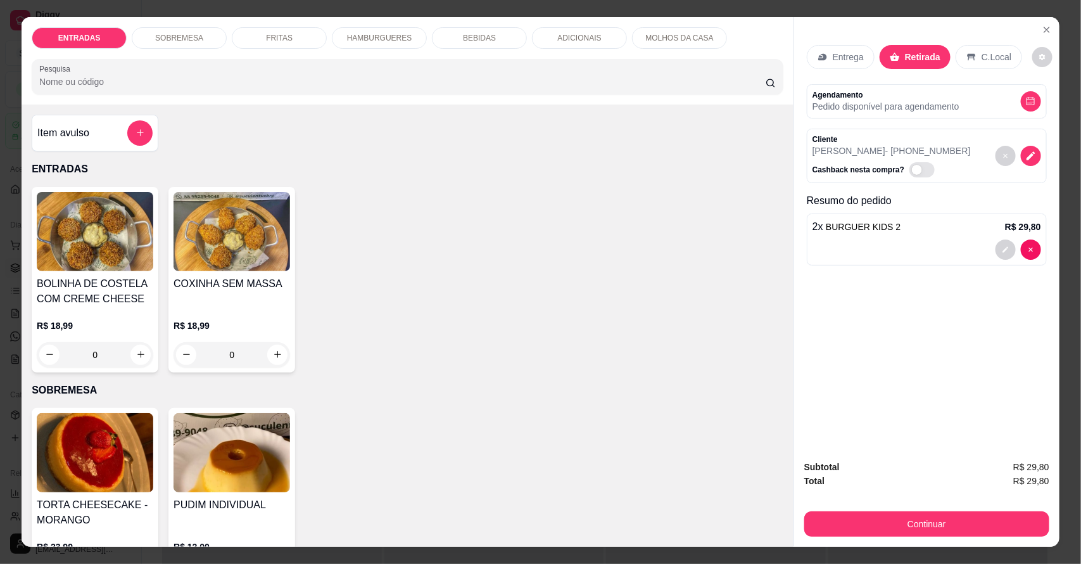
click at [372, 35] on p "HAMBURGUERES" at bounding box center [379, 38] width 65 height 10
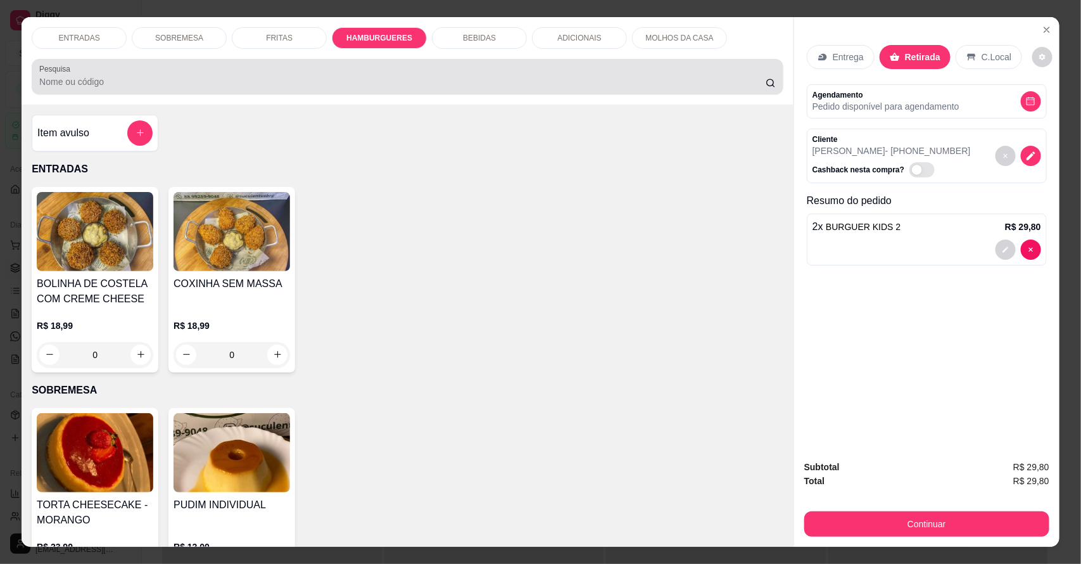
scroll to position [23, 0]
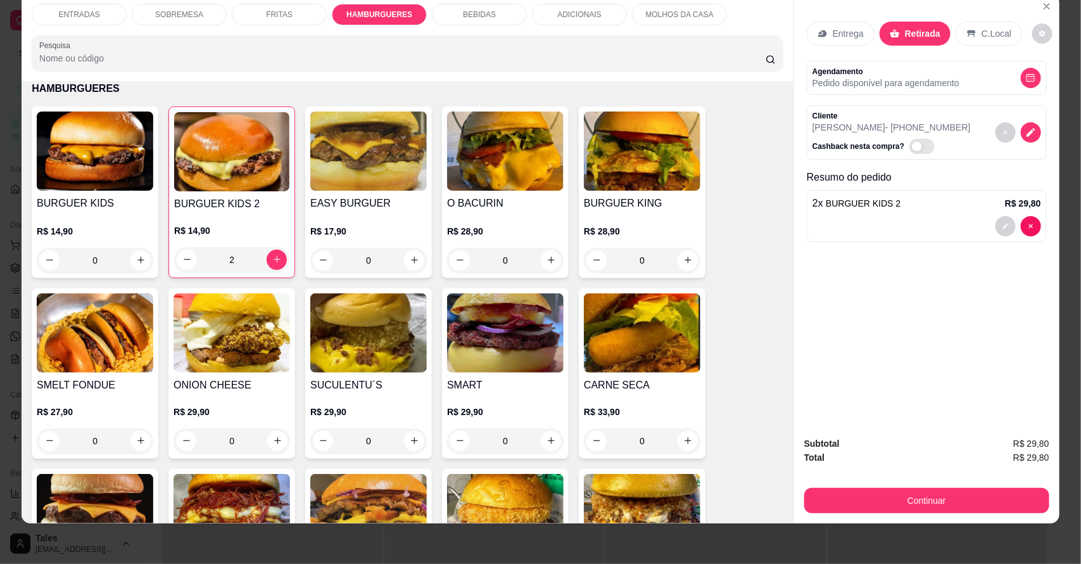
click at [412, 255] on div "0" at bounding box center [368, 260] width 117 height 25
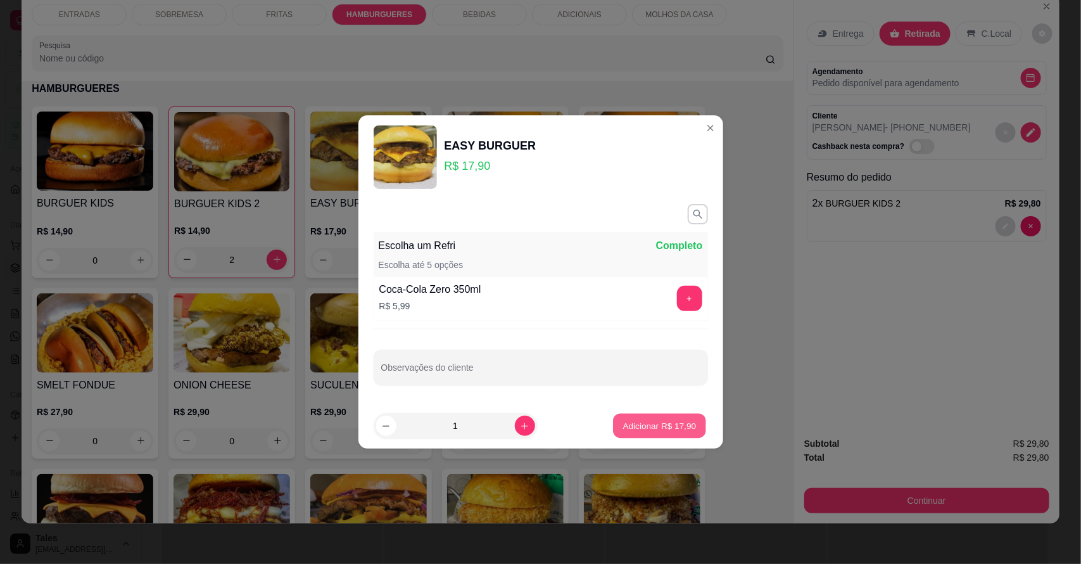
click at [672, 420] on p "Adicionar R$ 17,90" at bounding box center [659, 425] width 73 height 12
type input "1"
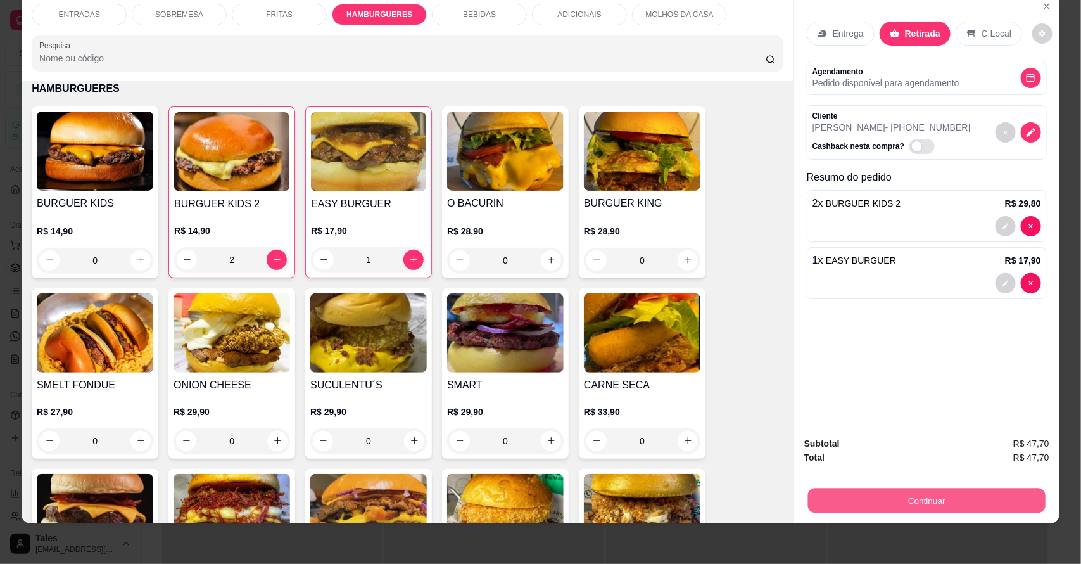
click at [954, 496] on button "Continuar" at bounding box center [927, 500] width 238 height 25
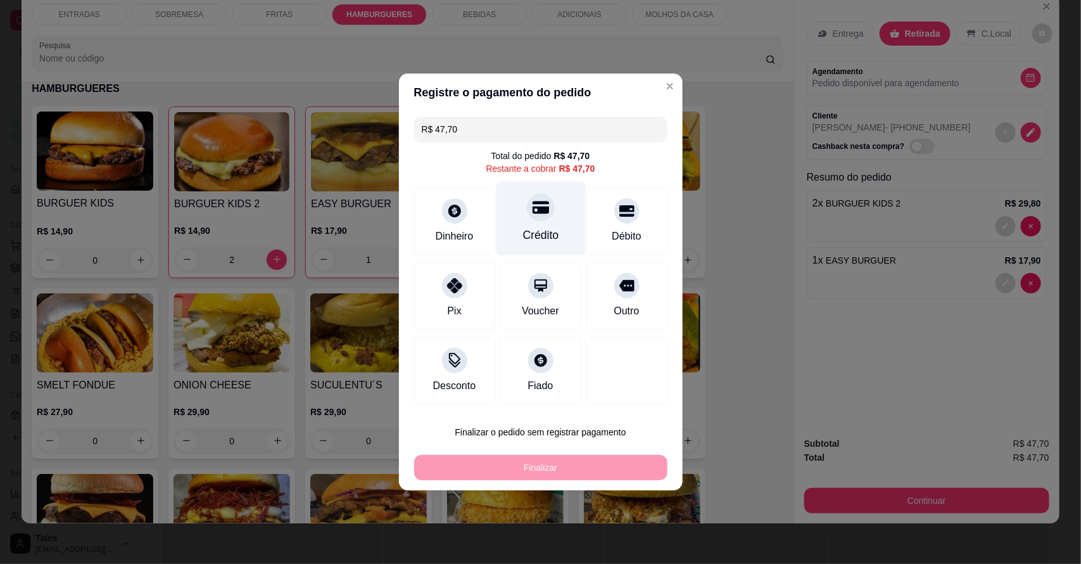
click at [539, 213] on icon at bounding box center [540, 207] width 16 height 13
type input "R$ 0,00"
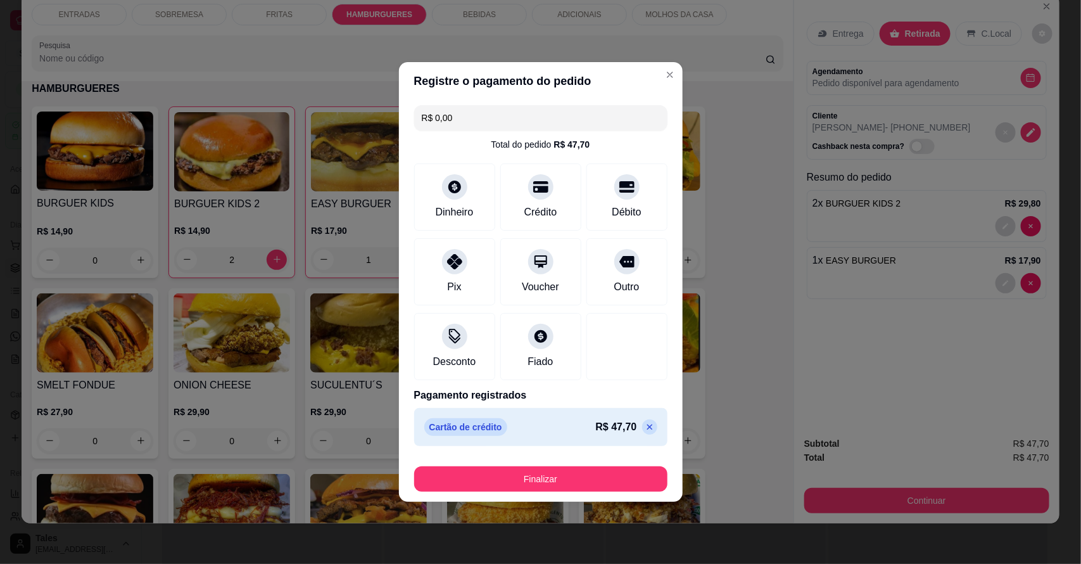
click at [511, 483] on button "Finalizar" at bounding box center [540, 478] width 253 height 25
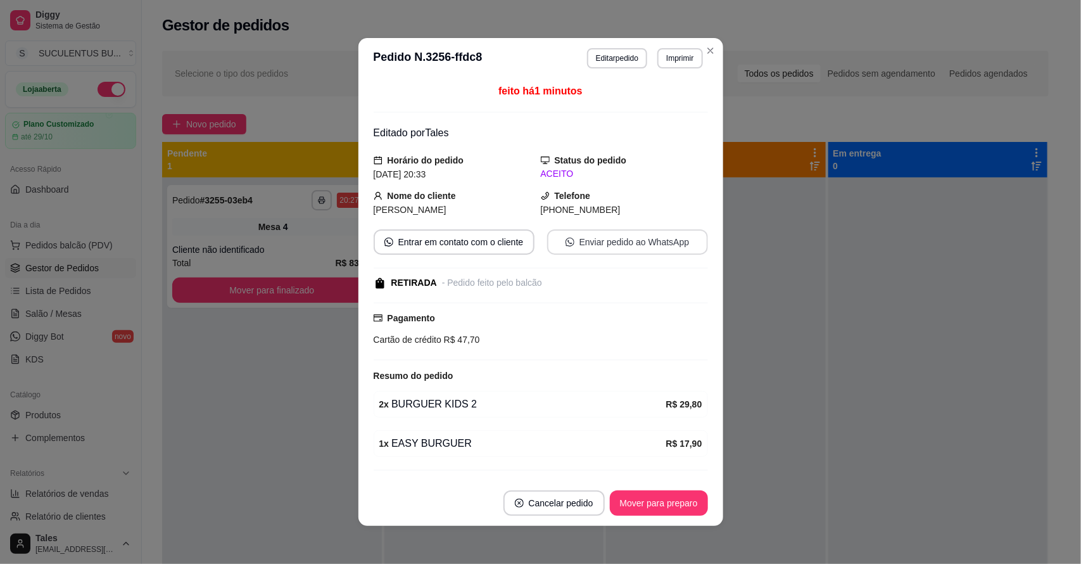
click at [643, 241] on button "Enviar pedido ao WhatsApp" at bounding box center [627, 241] width 161 height 25
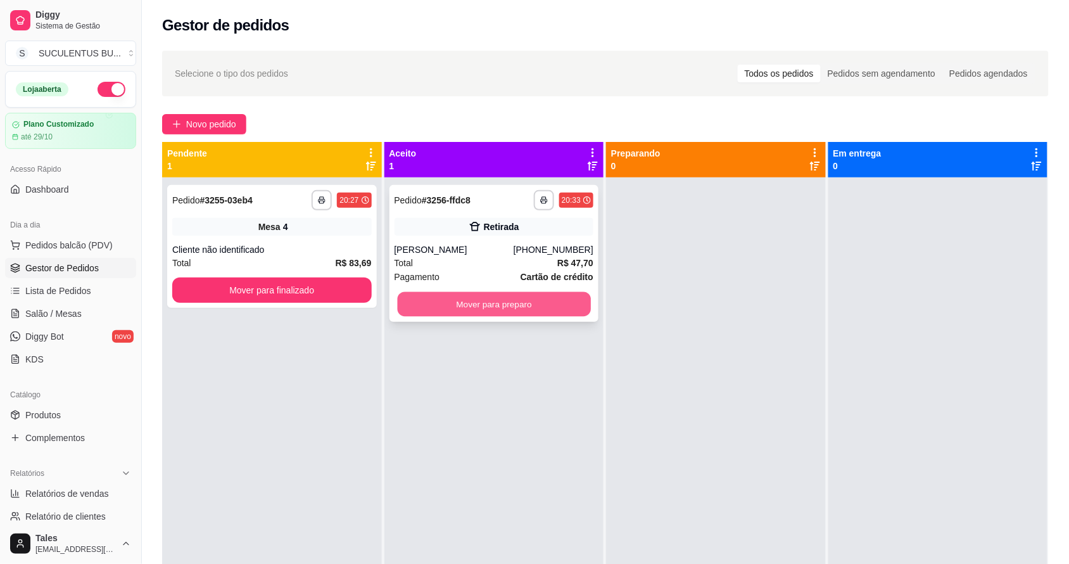
click at [514, 305] on button "Mover para preparo" at bounding box center [493, 304] width 193 height 25
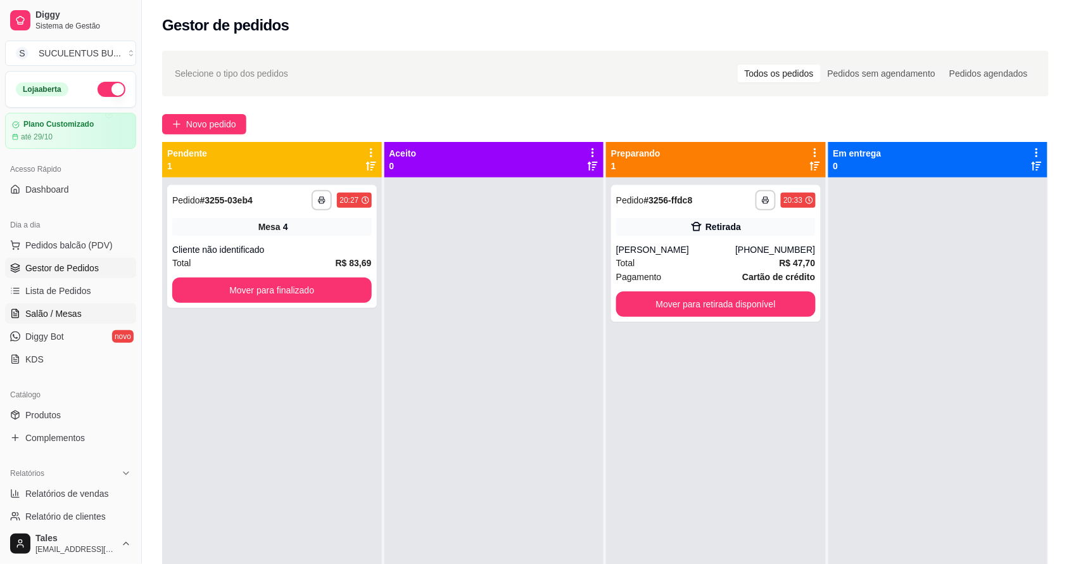
click at [77, 321] on link "Salão / Mesas" at bounding box center [70, 313] width 131 height 20
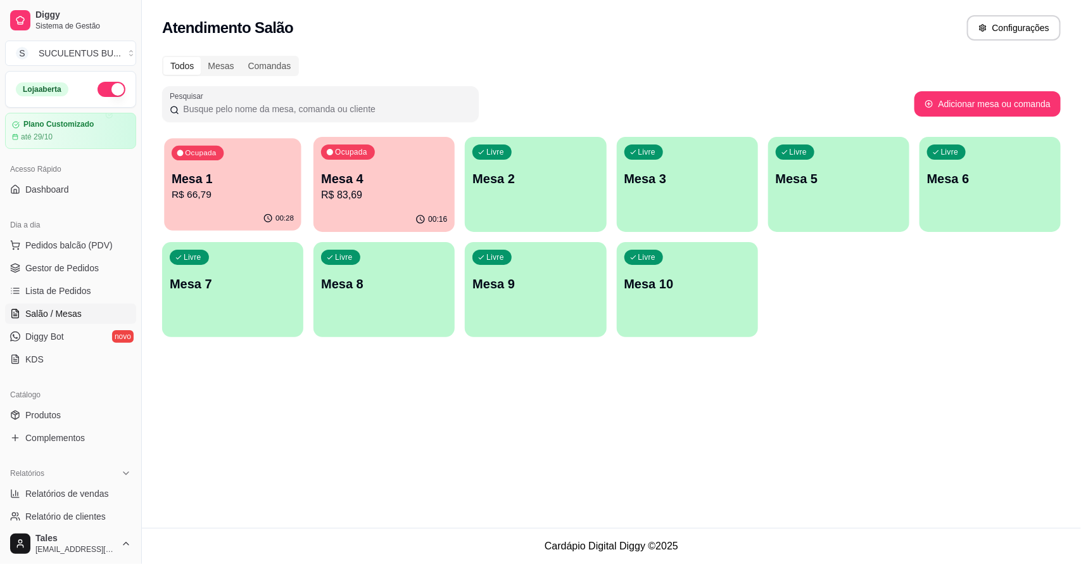
click at [223, 185] on p "Mesa 1" at bounding box center [233, 178] width 122 height 17
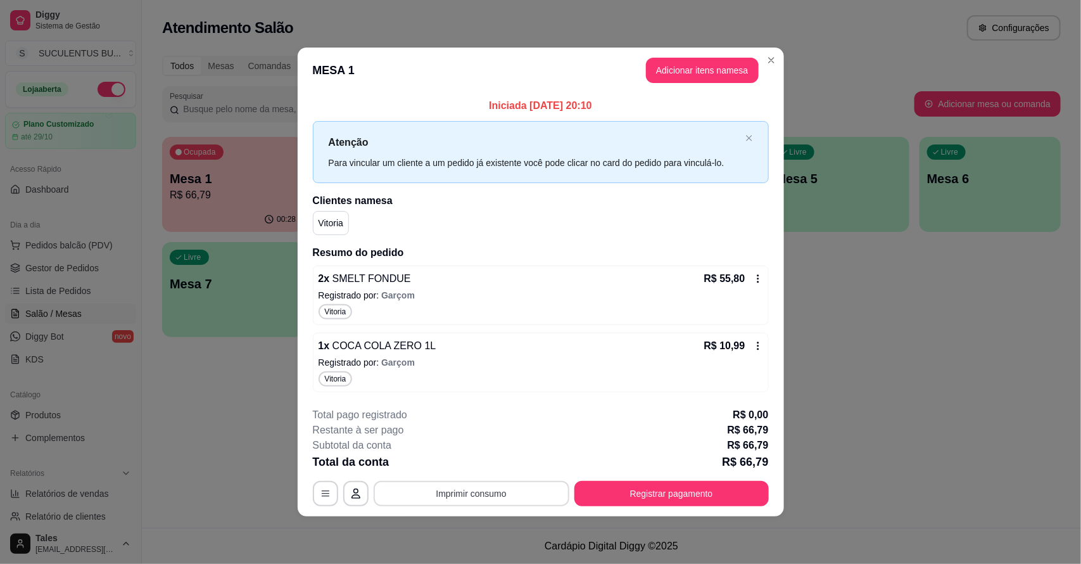
click at [471, 491] on button "Imprimir consumo" at bounding box center [472, 493] width 196 height 25
click at [502, 458] on button "IMPRESSORA CAIXA" at bounding box center [475, 464] width 105 height 20
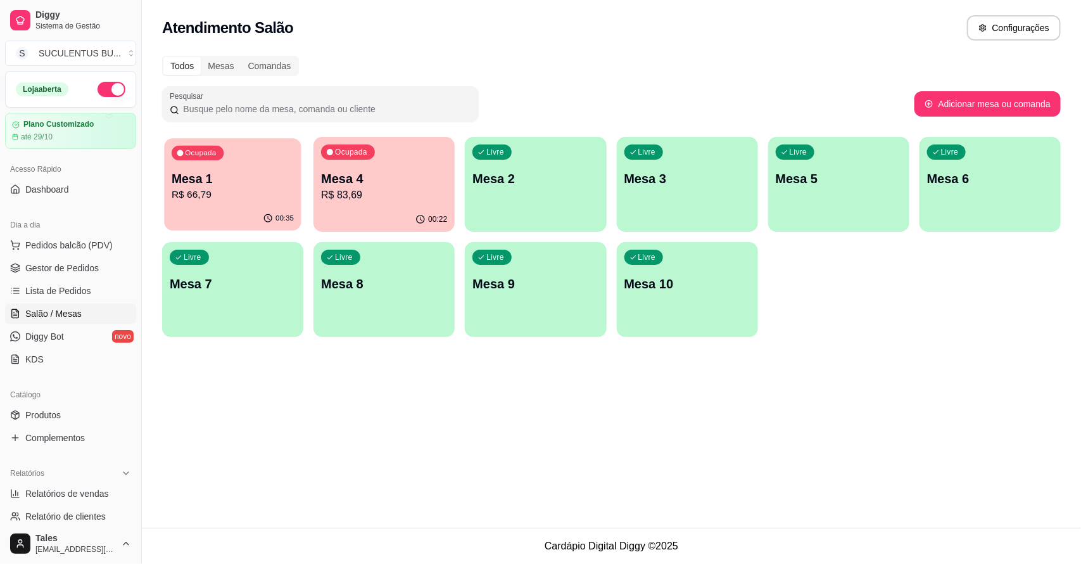
click at [276, 170] on p "Mesa 1" at bounding box center [233, 178] width 122 height 17
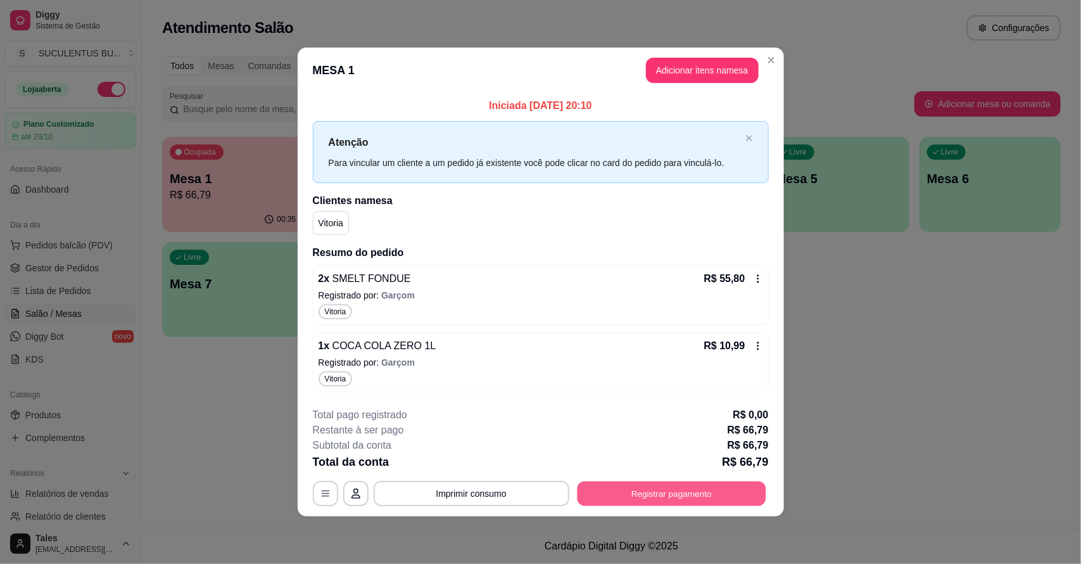
click at [710, 483] on button "Registrar pagamento" at bounding box center [671, 493] width 189 height 25
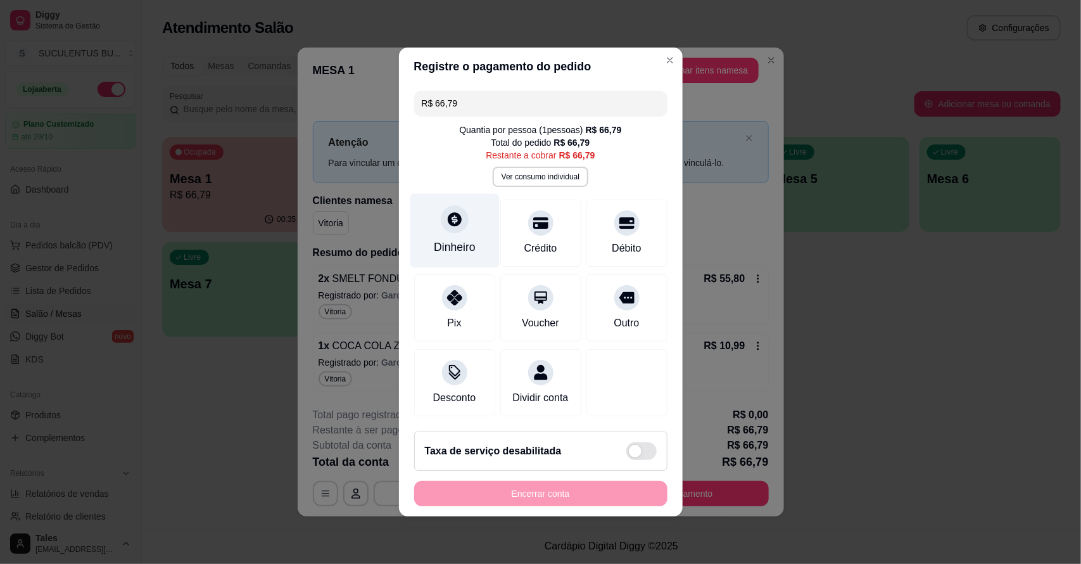
click at [451, 201] on div "Dinheiro" at bounding box center [454, 231] width 89 height 74
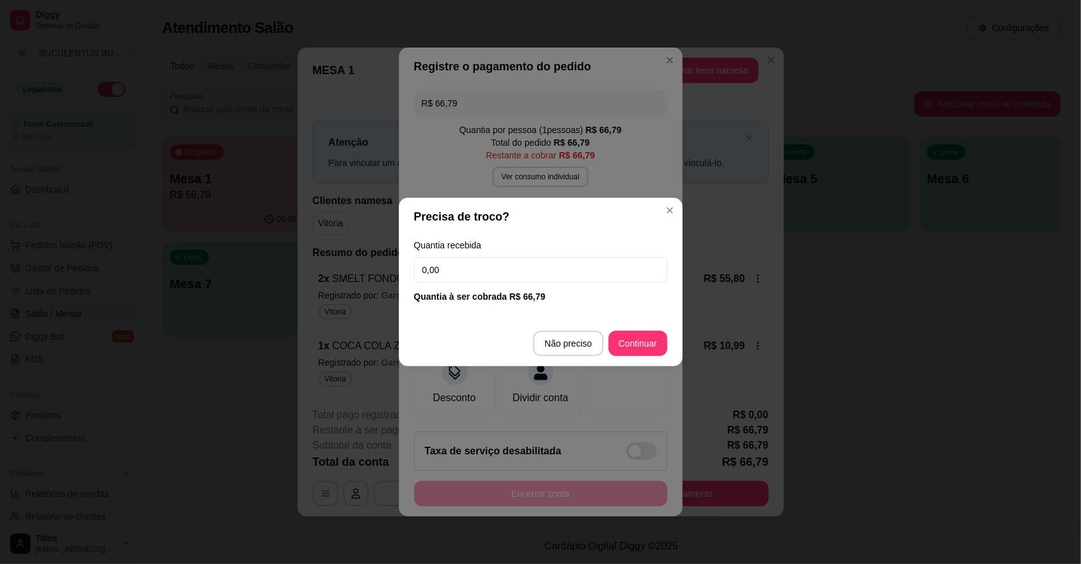
click at [542, 257] on input "0,00" at bounding box center [540, 269] width 253 height 25
type input "70,00"
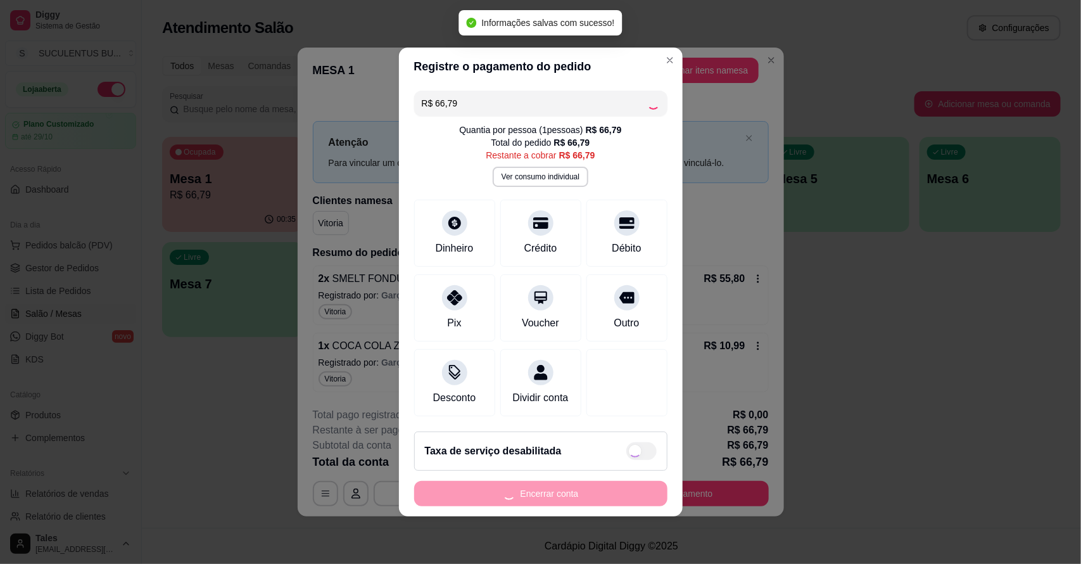
type input "R$ 0,00"
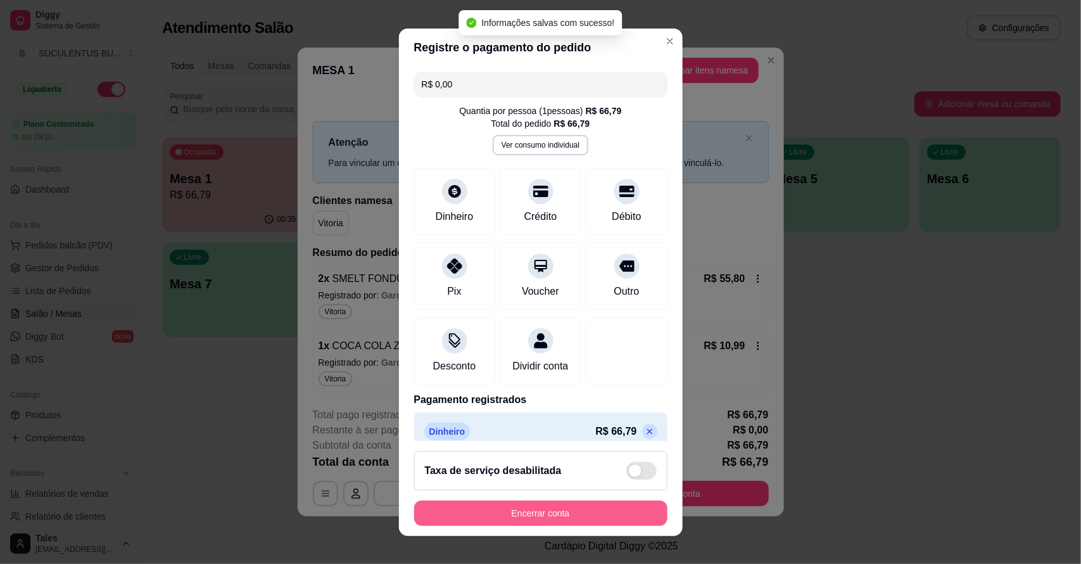
click at [578, 505] on button "Encerrar conta" at bounding box center [540, 512] width 253 height 25
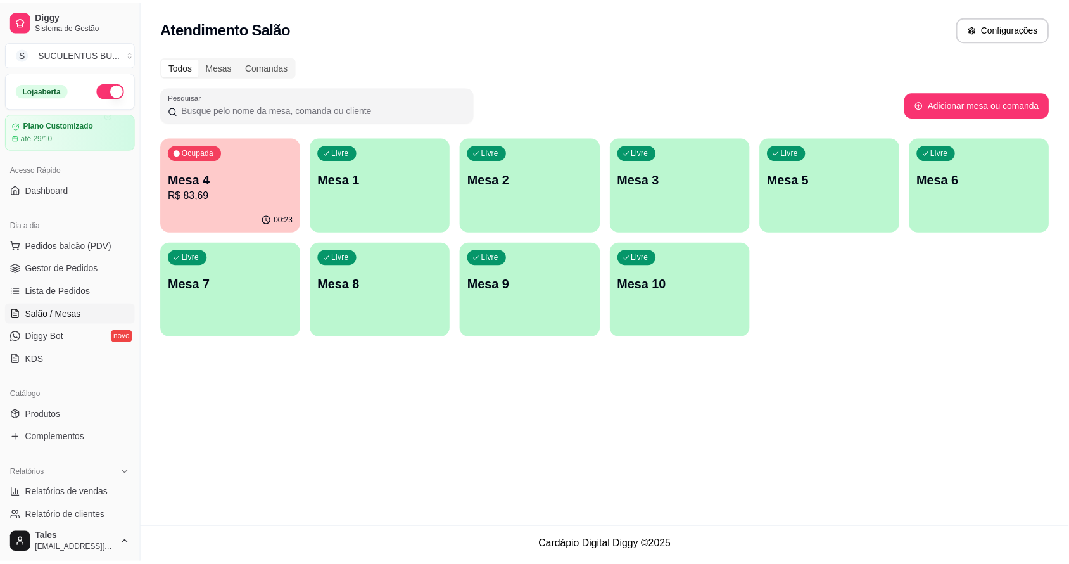
scroll to position [347, 0]
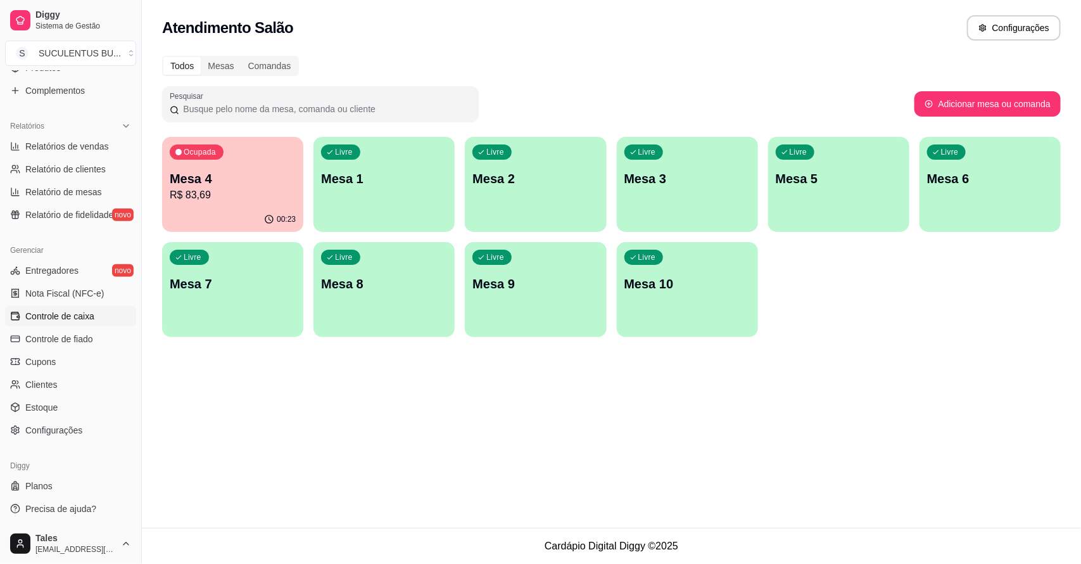
click at [89, 310] on span "Controle de caixa" at bounding box center [59, 316] width 69 height 13
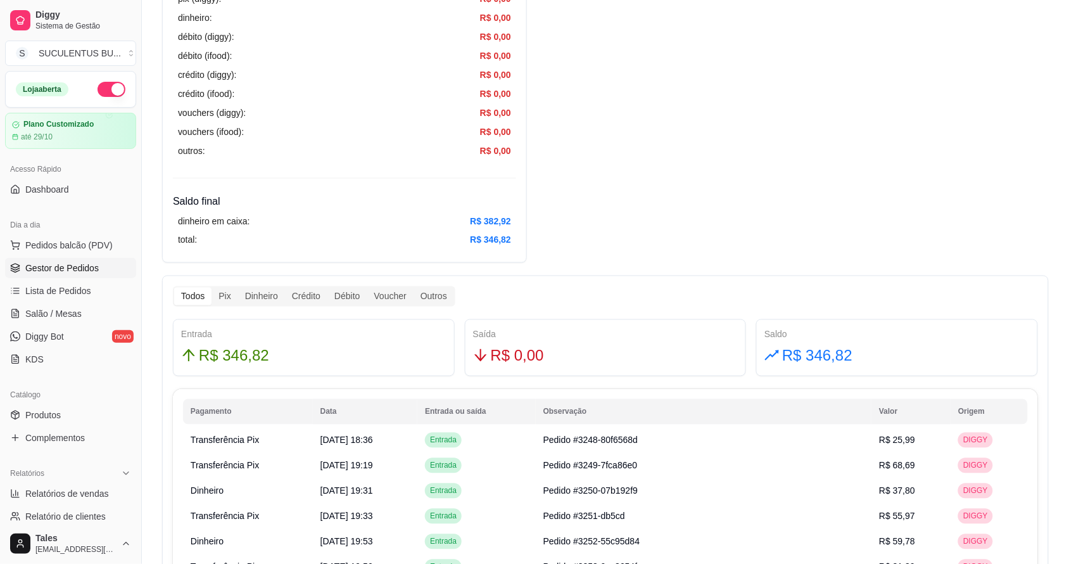
scroll to position [79, 0]
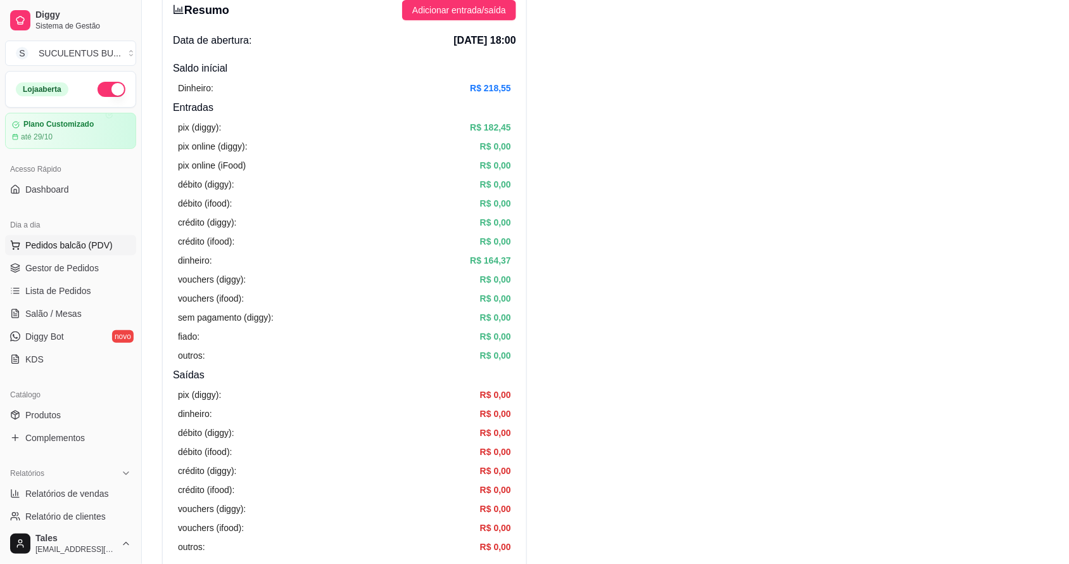
click at [92, 242] on span "Pedidos balcão (PDV)" at bounding box center [68, 245] width 87 height 13
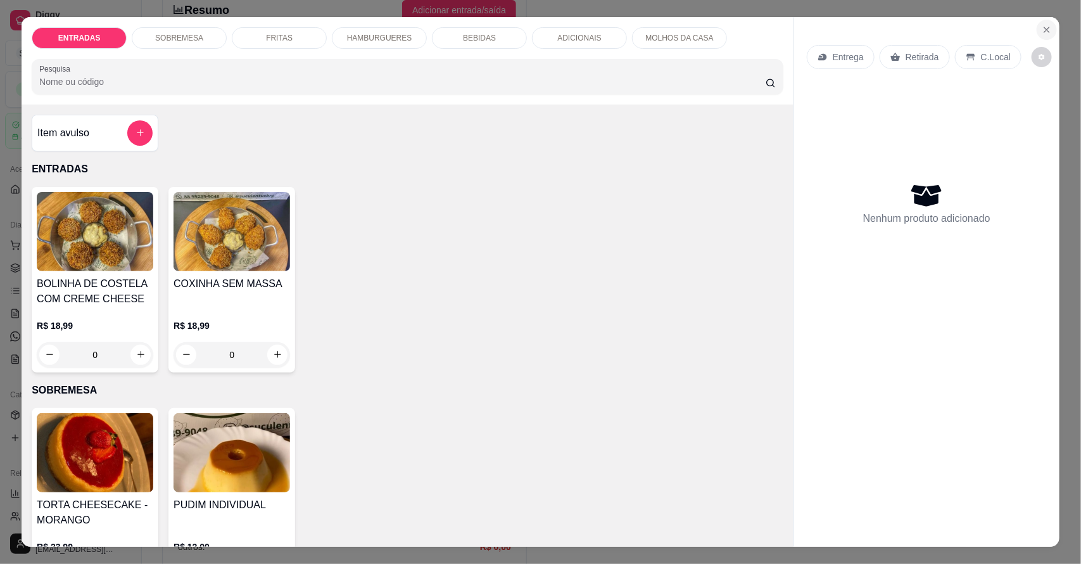
click at [1044, 30] on icon "Close" at bounding box center [1047, 30] width 10 height 10
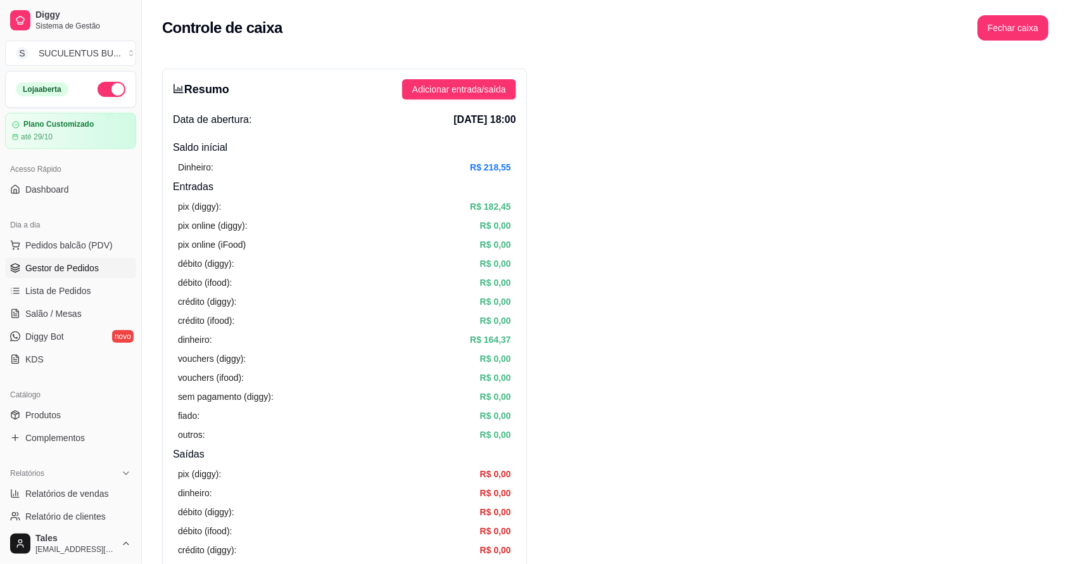
click at [96, 261] on link "Gestor de Pedidos" at bounding box center [70, 268] width 131 height 20
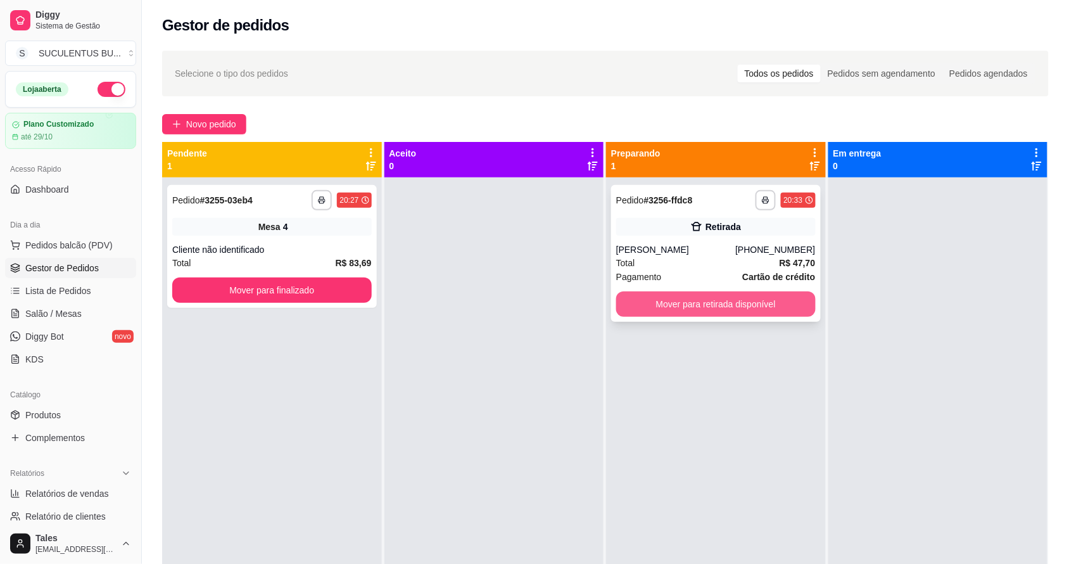
click at [706, 314] on button "Mover para retirada disponível" at bounding box center [716, 303] width 200 height 25
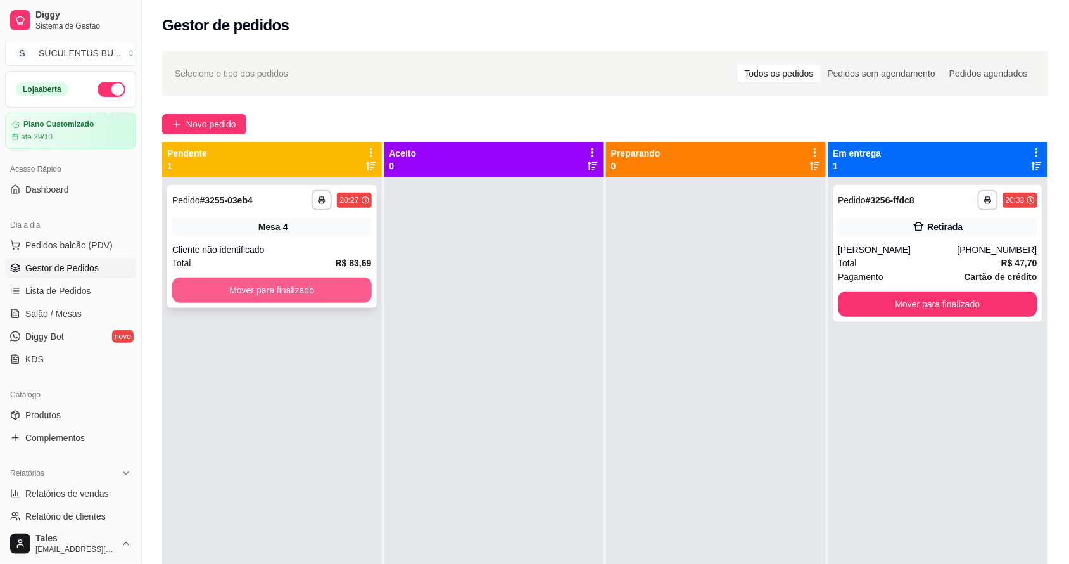
click at [280, 282] on button "Mover para finalizado" at bounding box center [272, 289] width 200 height 25
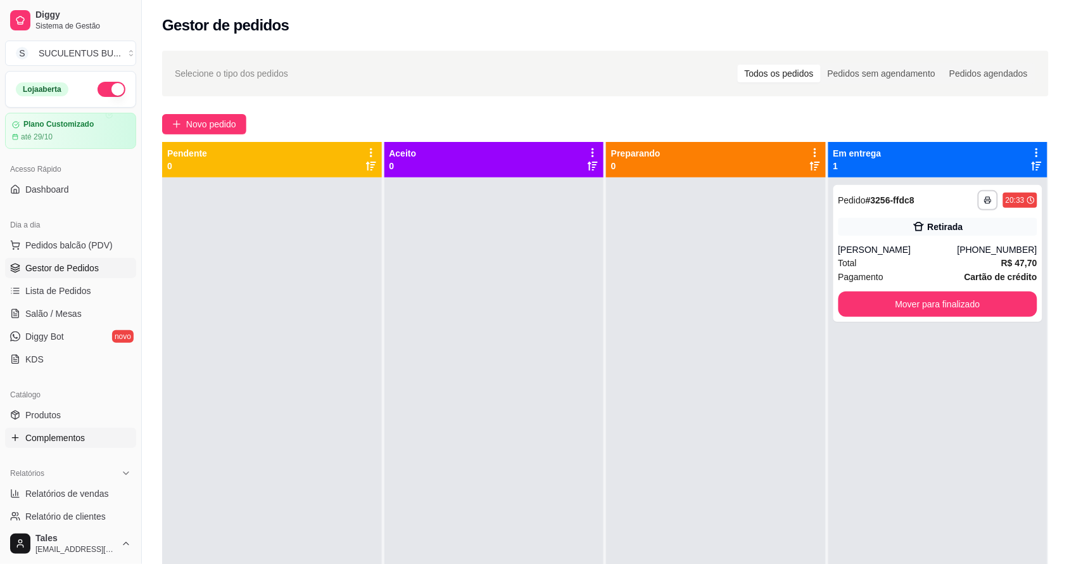
scroll to position [158, 0]
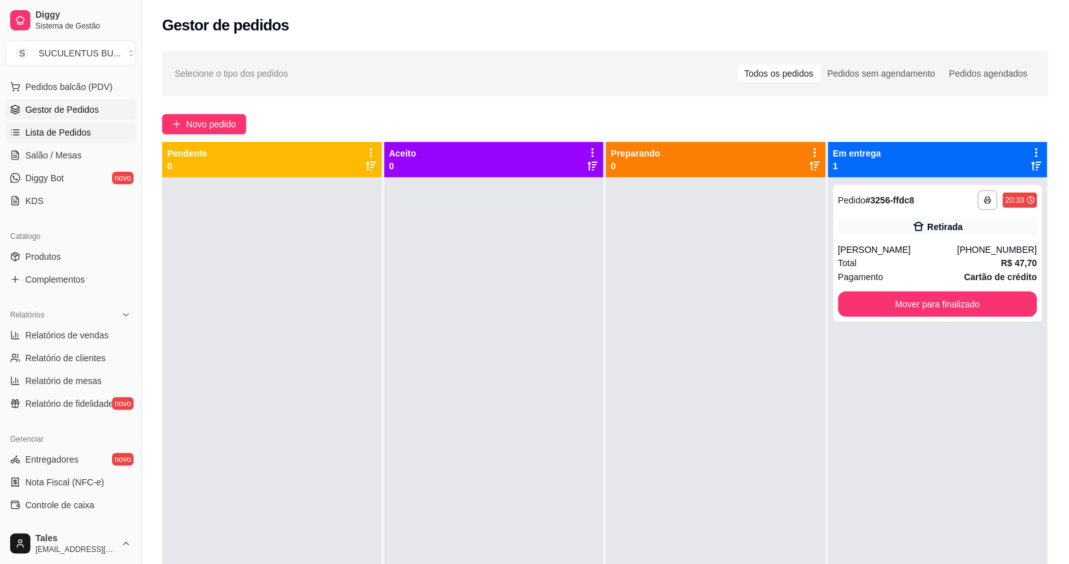
click at [84, 130] on span "Lista de Pedidos" at bounding box center [58, 132] width 66 height 13
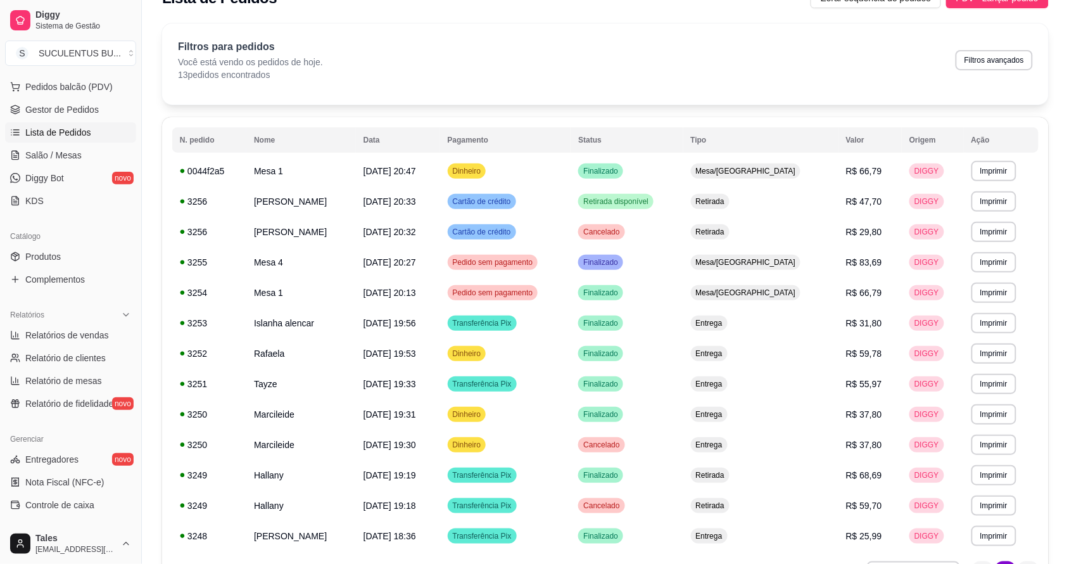
scroll to position [238, 0]
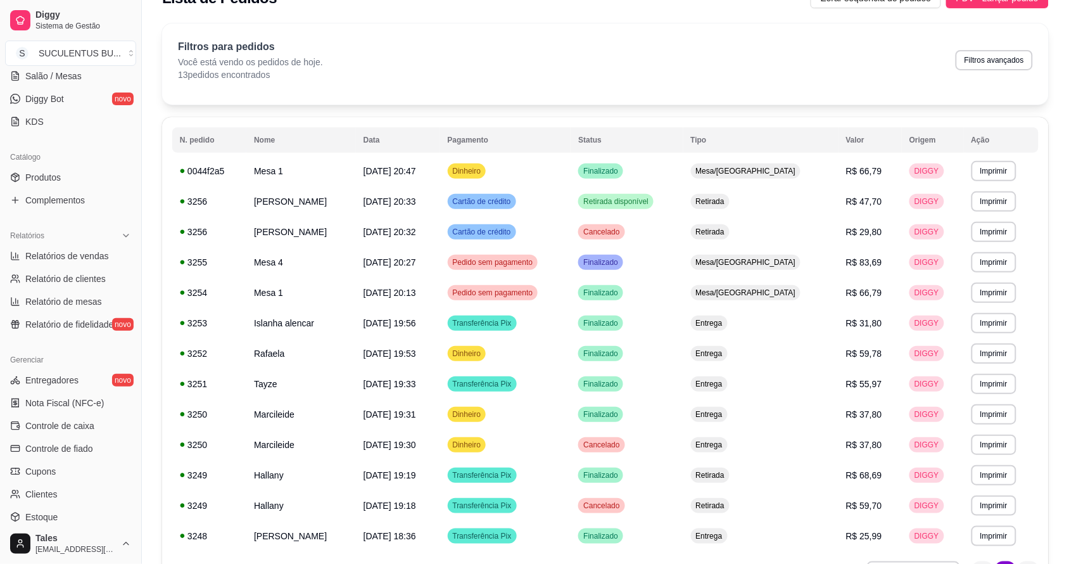
click at [65, 423] on span "Controle de caixa" at bounding box center [59, 425] width 69 height 13
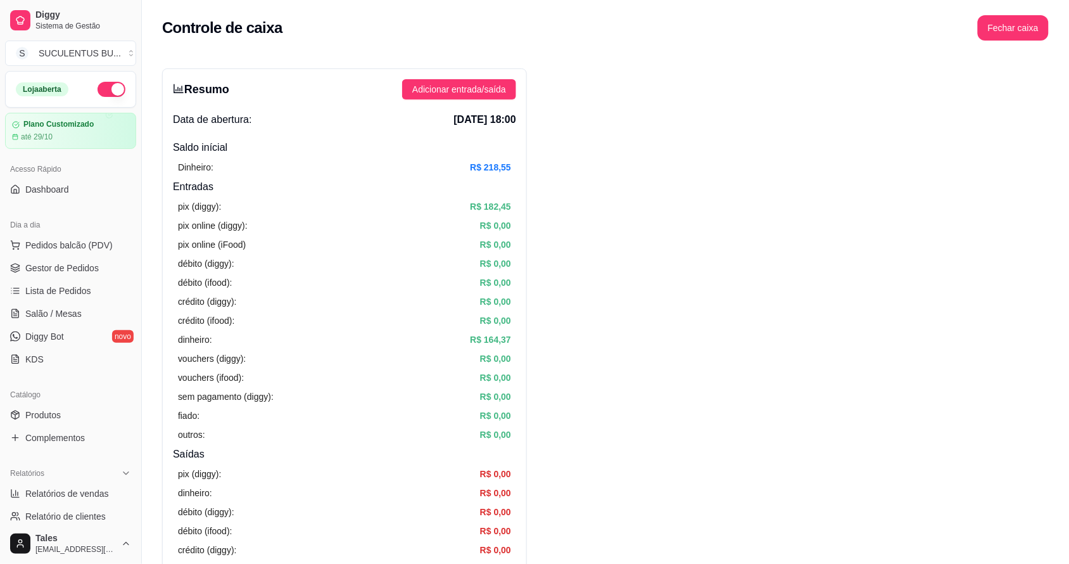
drag, startPoint x: 86, startPoint y: 242, endPoint x: 697, endPoint y: 407, distance: 633.0
click at [79, 273] on span "Gestor de Pedidos" at bounding box center [61, 268] width 73 height 13
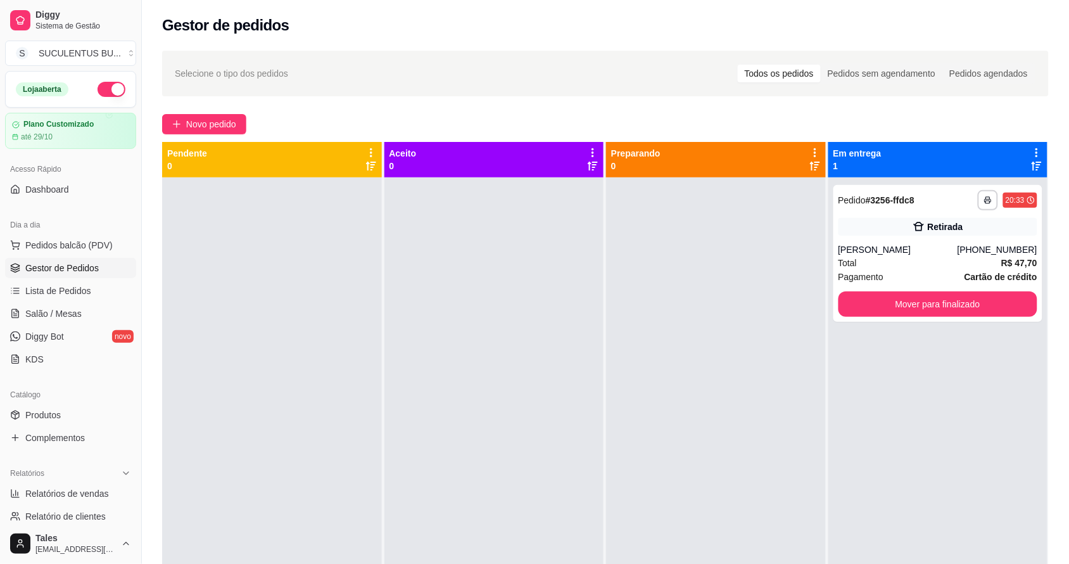
drag, startPoint x: 79, startPoint y: 273, endPoint x: 555, endPoint y: 317, distance: 477.6
click at [555, 317] on div at bounding box center [494, 459] width 220 height 564
click at [58, 319] on span "Salão / Mesas" at bounding box center [53, 313] width 56 height 13
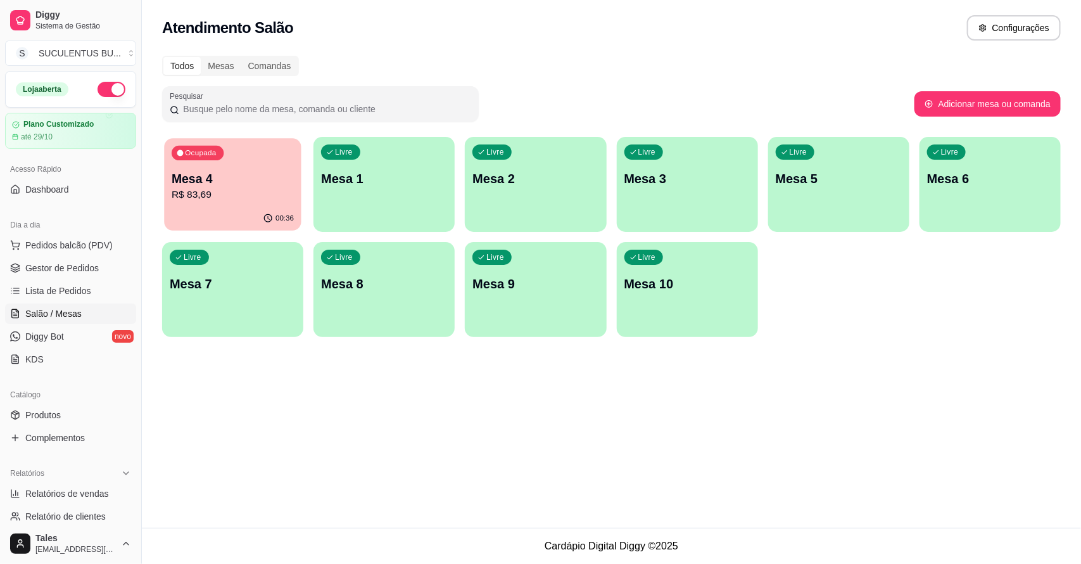
click at [251, 168] on div "Ocupada Mesa 4 R$ 83,69" at bounding box center [232, 172] width 137 height 68
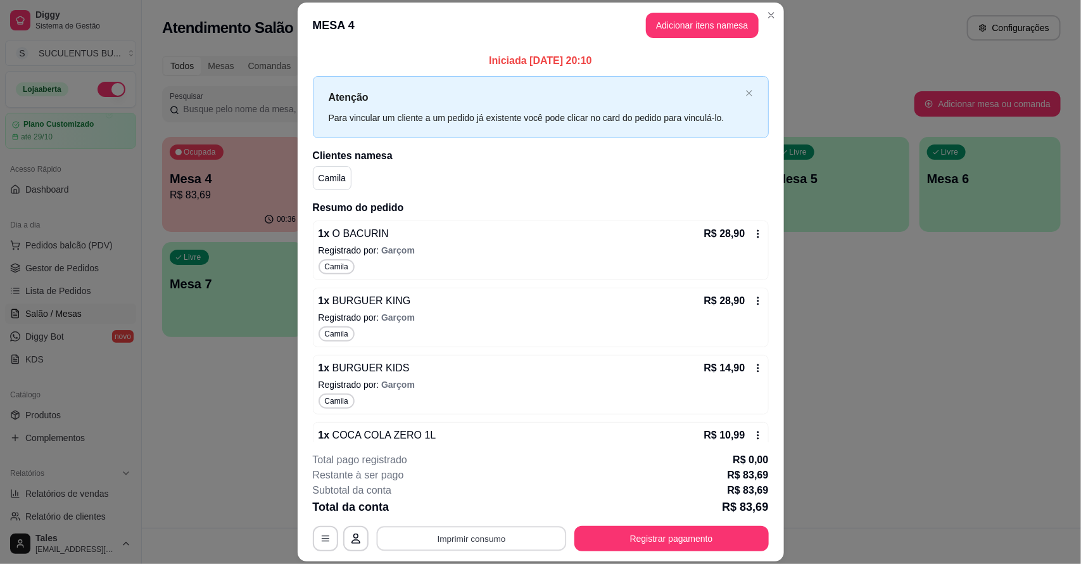
click at [533, 540] on button "Imprimir consumo" at bounding box center [471, 538] width 190 height 25
click at [477, 505] on button "IMPRESSORA CAIXA" at bounding box center [469, 509] width 101 height 20
click at [599, 529] on button "Registrar pagamento" at bounding box center [671, 538] width 189 height 25
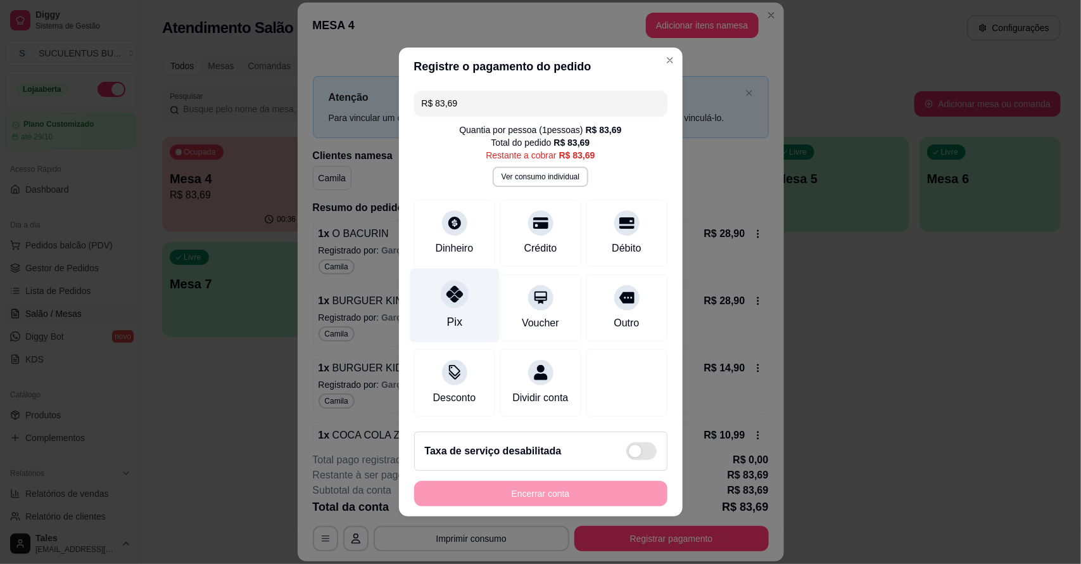
click at [448, 315] on div "Pix" at bounding box center [454, 322] width 15 height 16
type input "R$ 0,00"
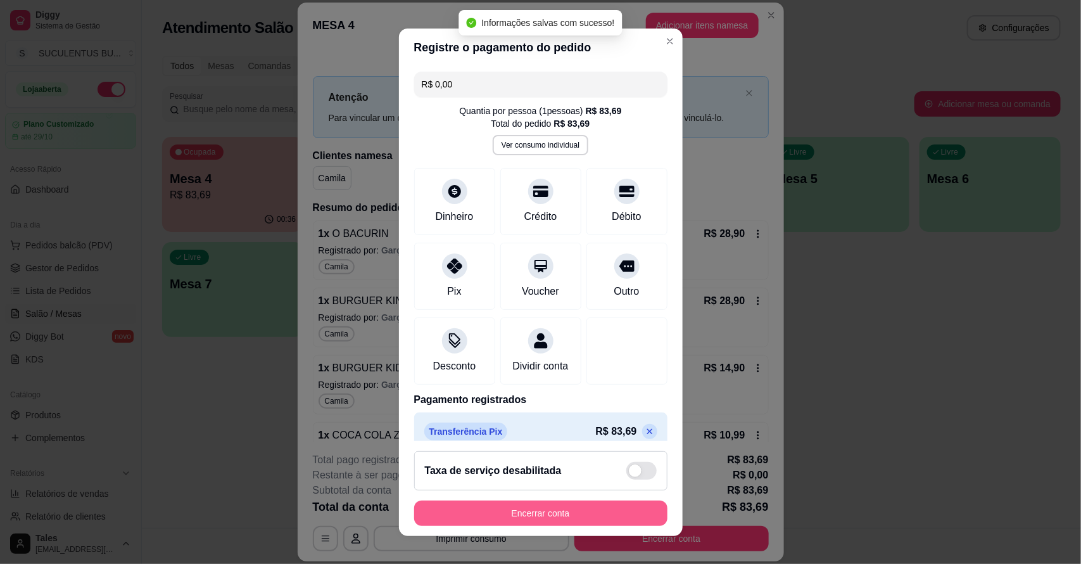
click at [583, 504] on button "Encerrar conta" at bounding box center [540, 512] width 253 height 25
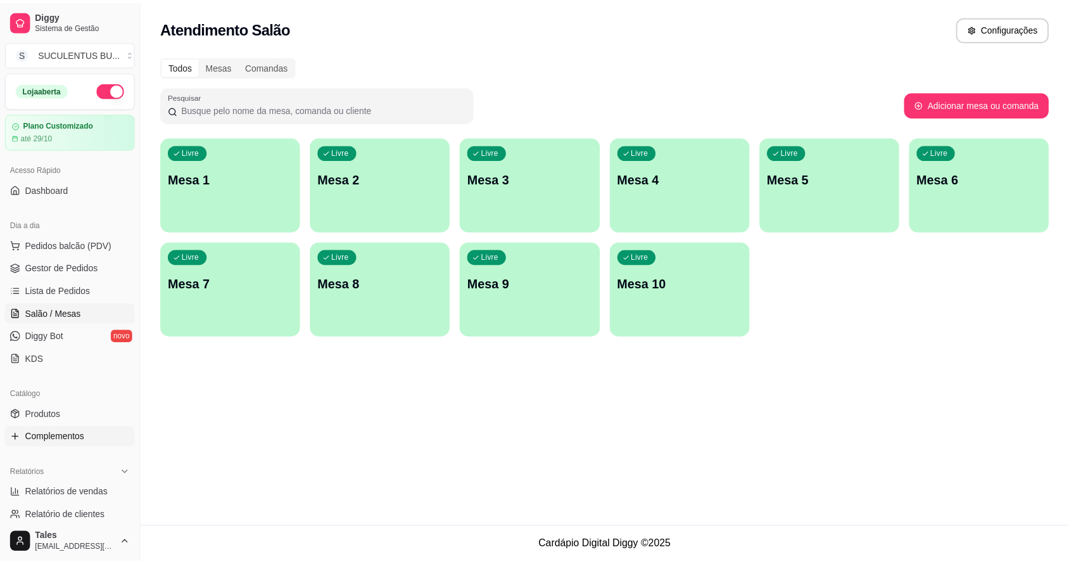
scroll to position [347, 0]
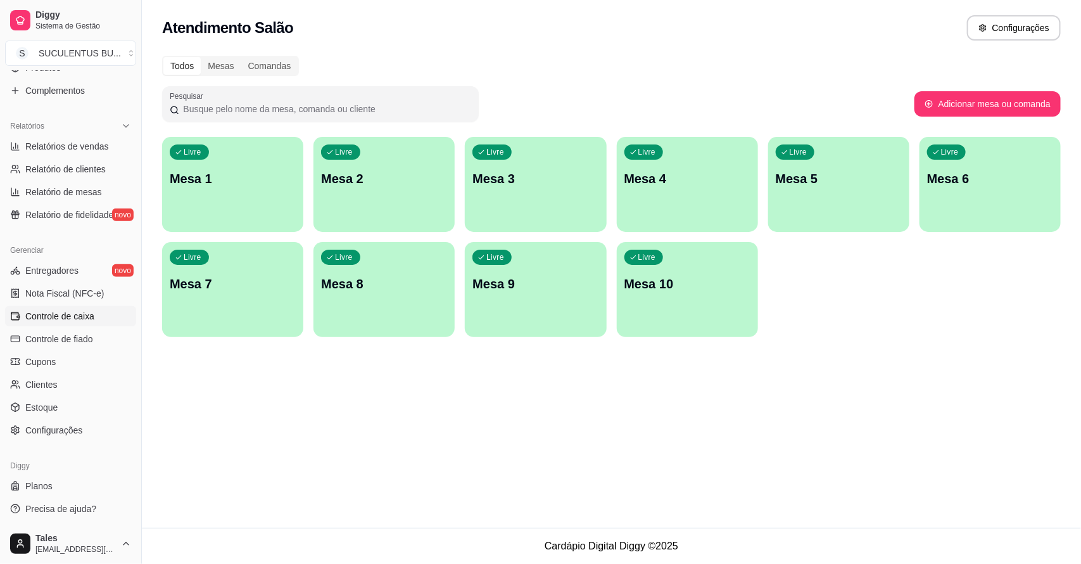
click at [92, 318] on span "Controle de caixa" at bounding box center [59, 316] width 69 height 13
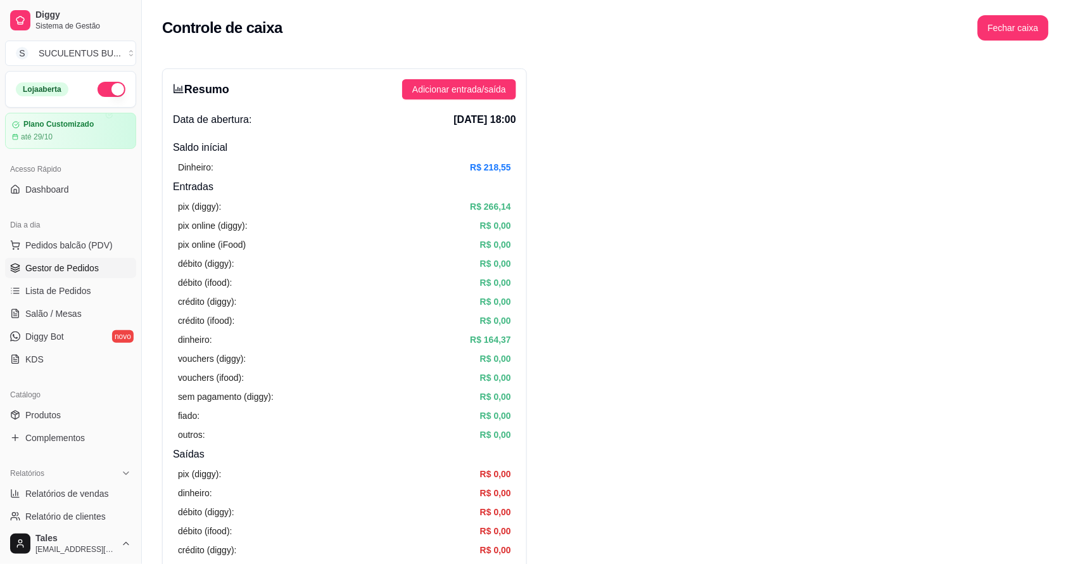
click at [29, 267] on span "Gestor de Pedidos" at bounding box center [61, 268] width 73 height 13
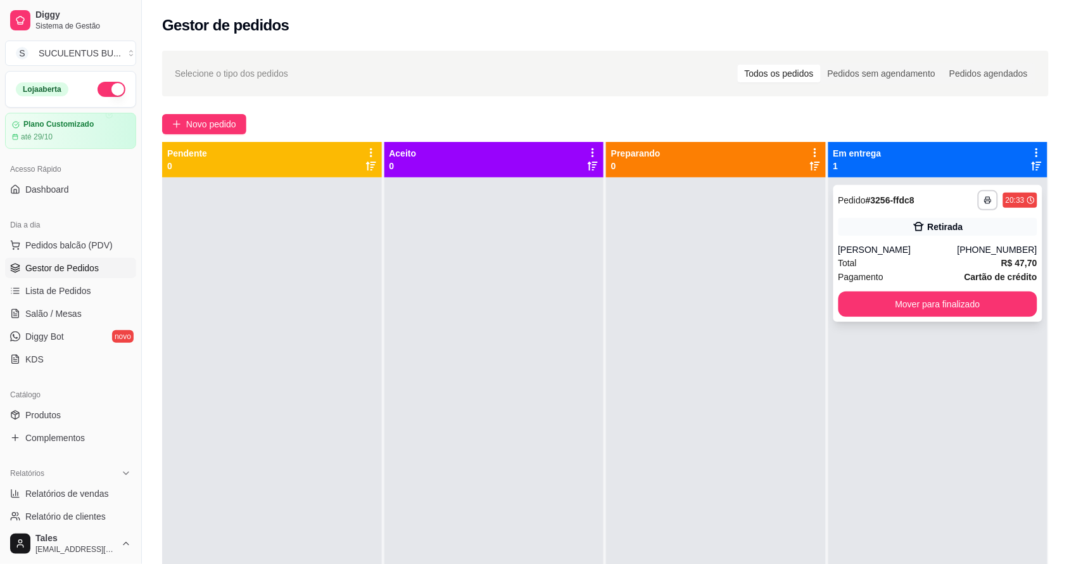
click at [958, 226] on div "Retirada" at bounding box center [939, 227] width 200 height 18
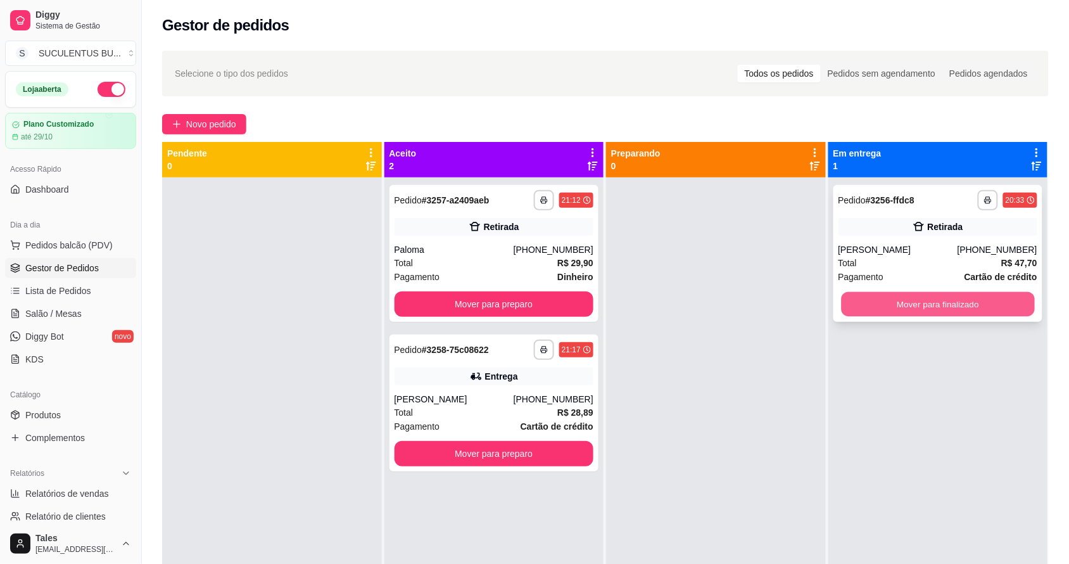
click at [945, 301] on button "Mover para finalizado" at bounding box center [937, 304] width 193 height 25
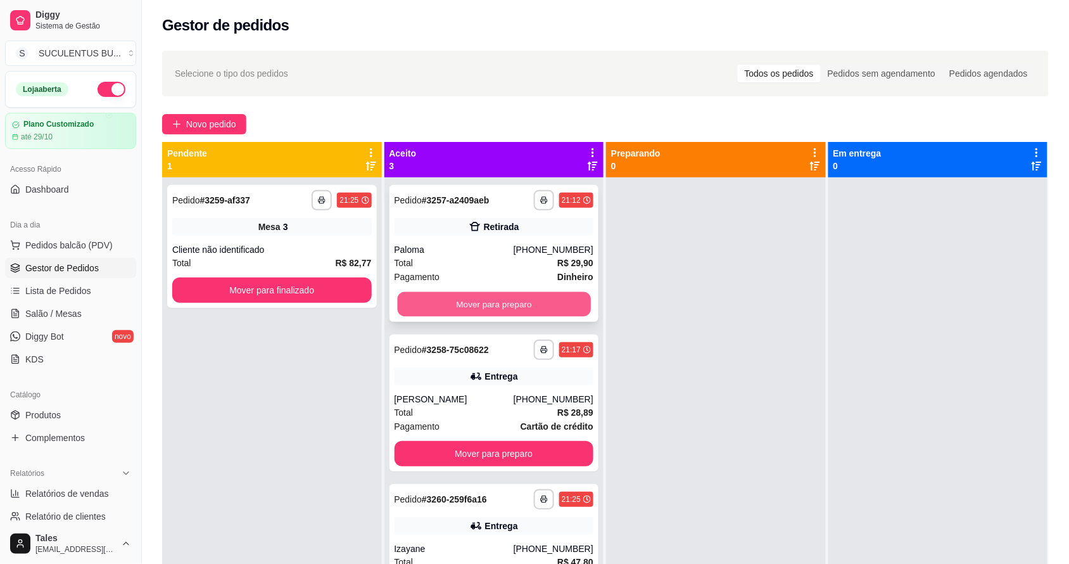
click at [479, 298] on button "Mover para preparo" at bounding box center [493, 304] width 193 height 25
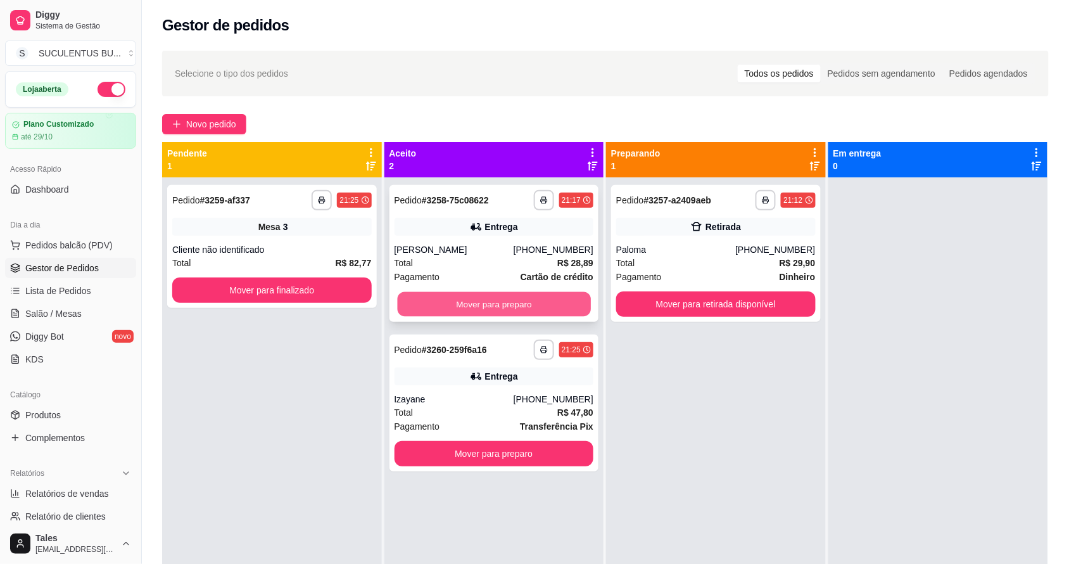
click at [485, 295] on button "Mover para preparo" at bounding box center [493, 304] width 193 height 25
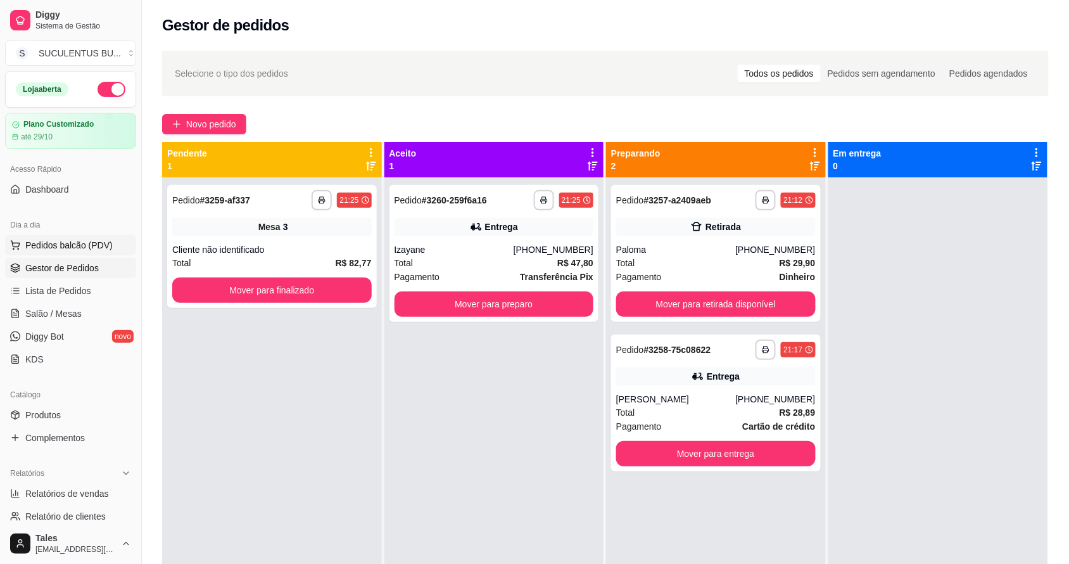
click at [38, 245] on span "Pedidos balcão (PDV)" at bounding box center [68, 245] width 87 height 13
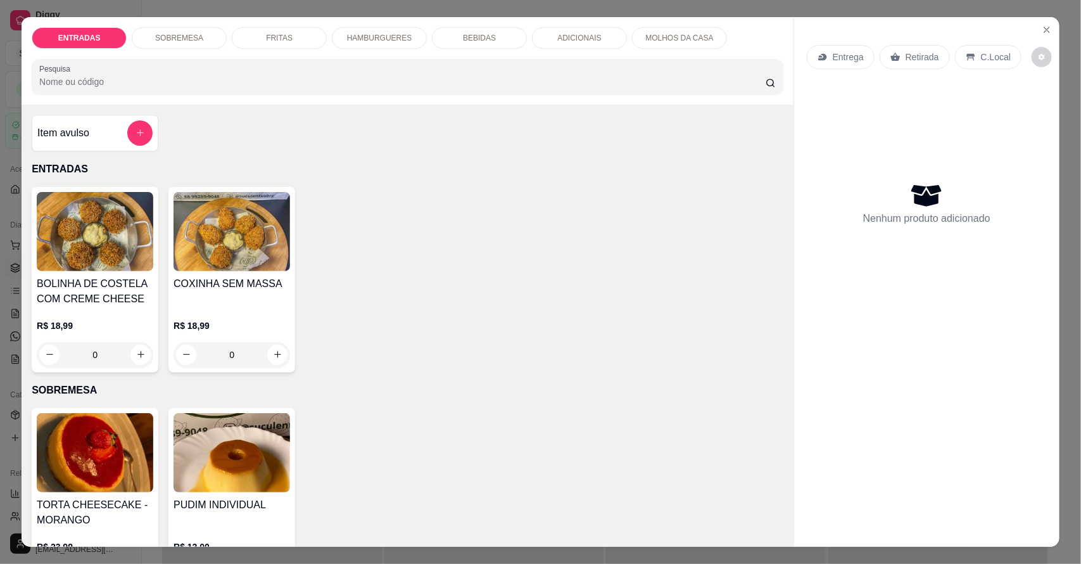
click at [463, 37] on p "BEBIDAS" at bounding box center [479, 38] width 33 height 10
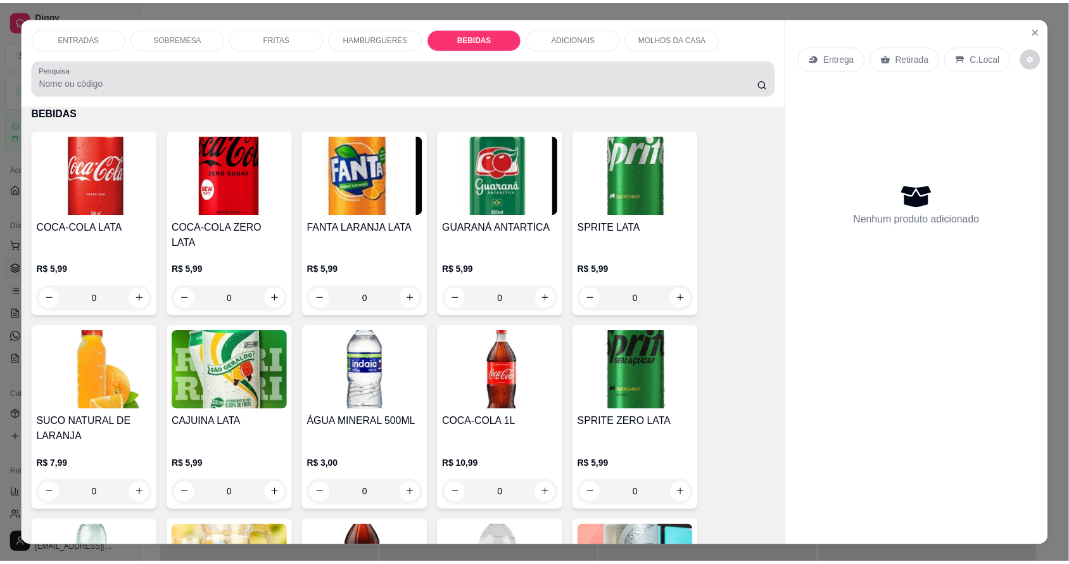
scroll to position [23, 0]
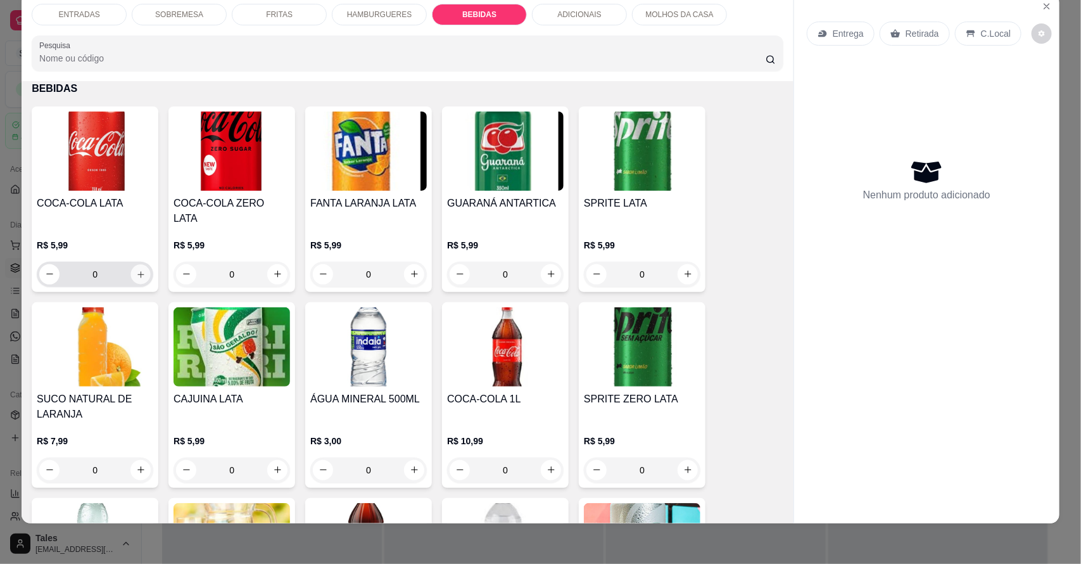
click at [136, 269] on icon "increase-product-quantity" at bounding box center [141, 274] width 10 height 10
type input "1"
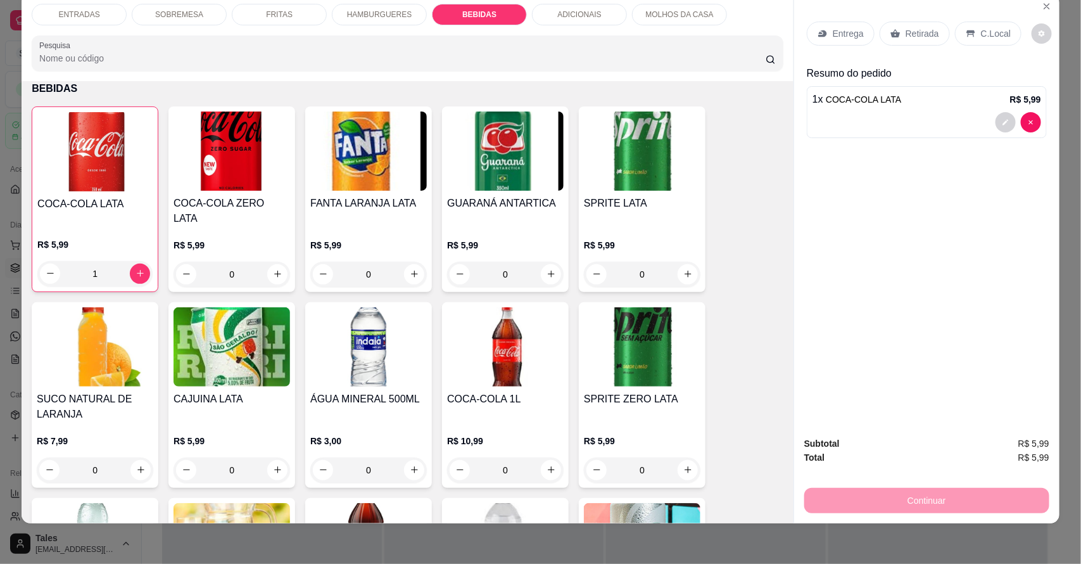
click at [970, 27] on div "C.Local" at bounding box center [988, 34] width 67 height 24
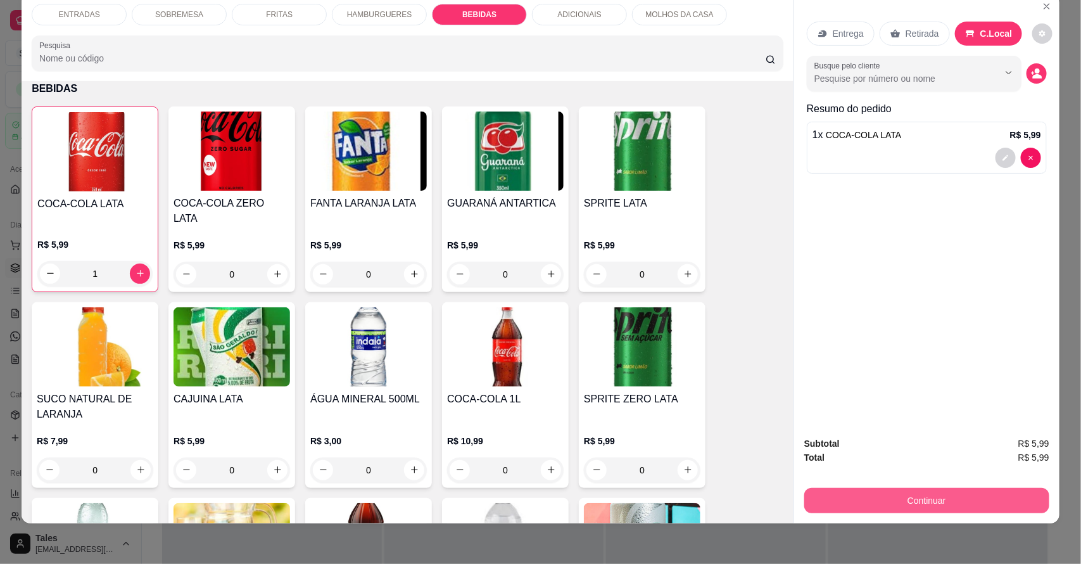
click at [938, 491] on button "Continuar" at bounding box center [926, 500] width 245 height 25
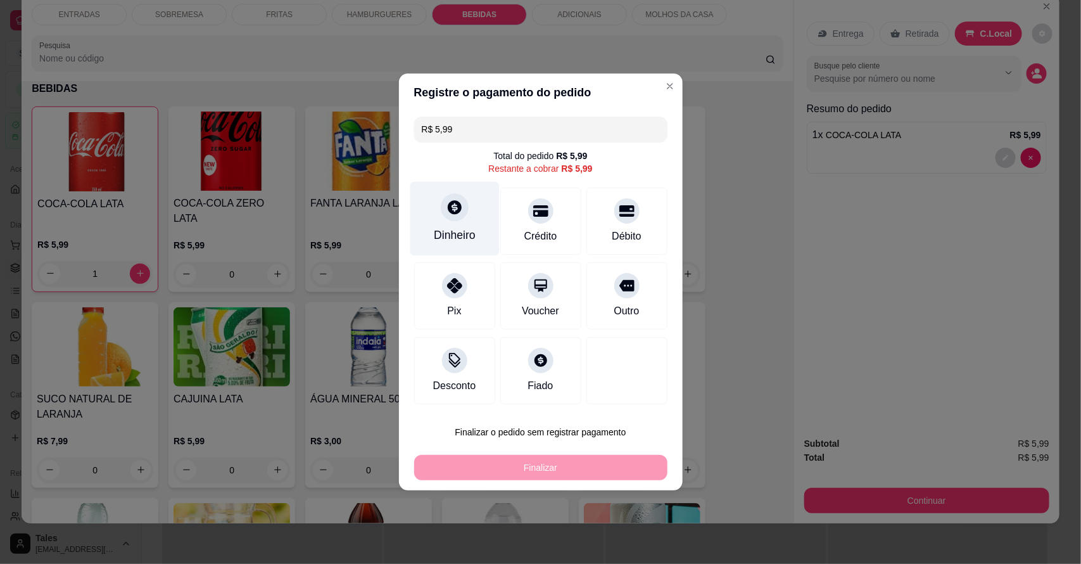
click at [469, 203] on div "Dinheiro" at bounding box center [454, 219] width 89 height 74
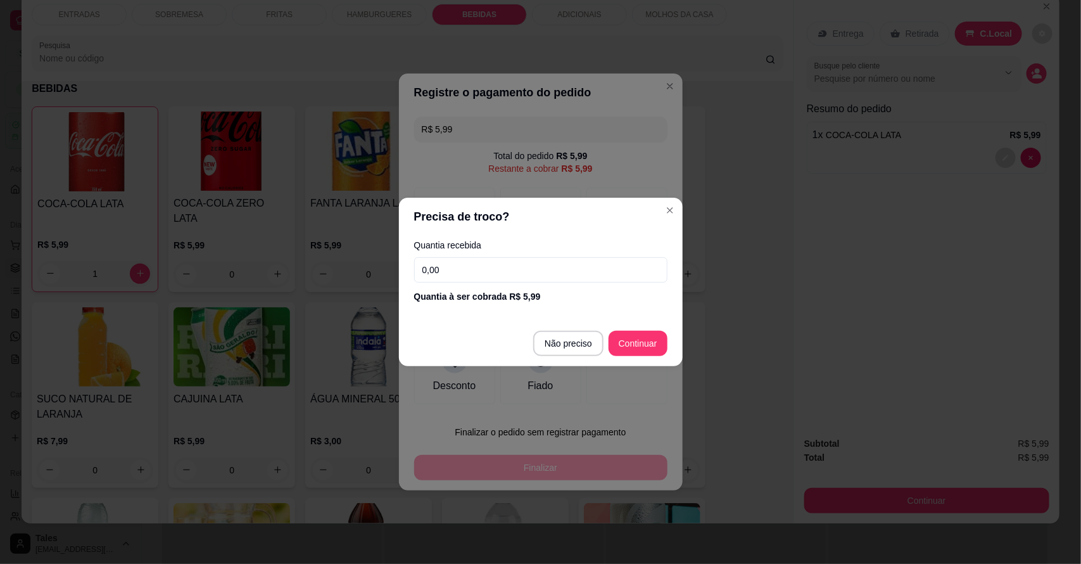
click at [491, 270] on input "0,00" at bounding box center [540, 269] width 253 height 25
type input "6,00"
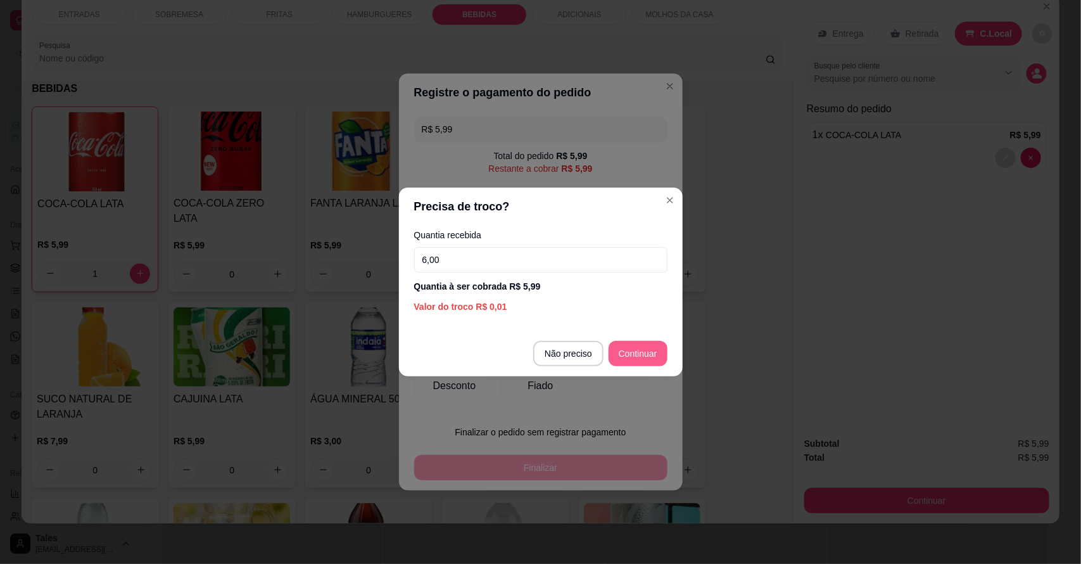
type input "R$ 0,00"
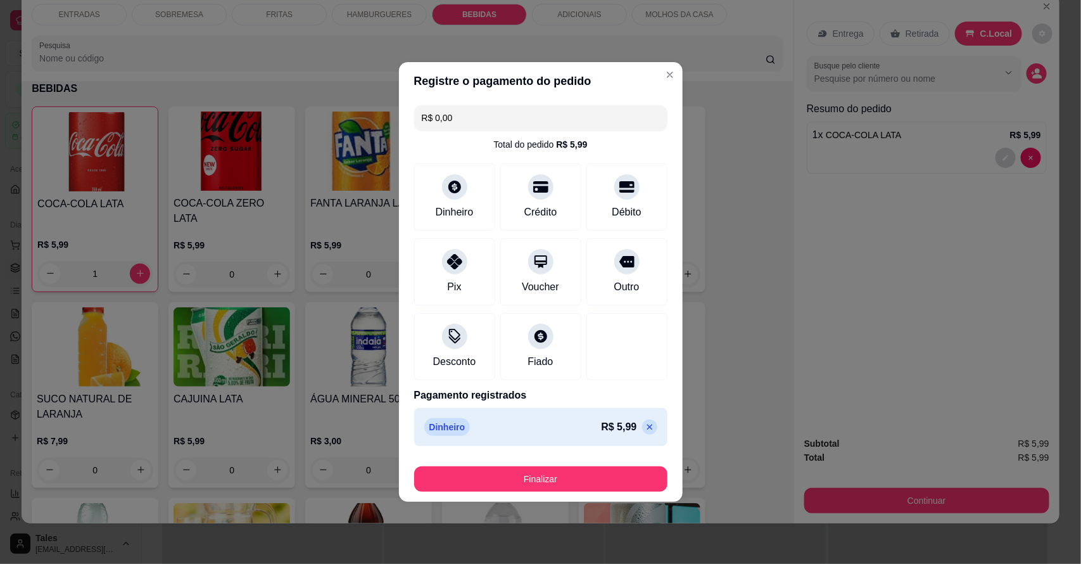
drag, startPoint x: 610, startPoint y: 404, endPoint x: 542, endPoint y: 479, distance: 101.8
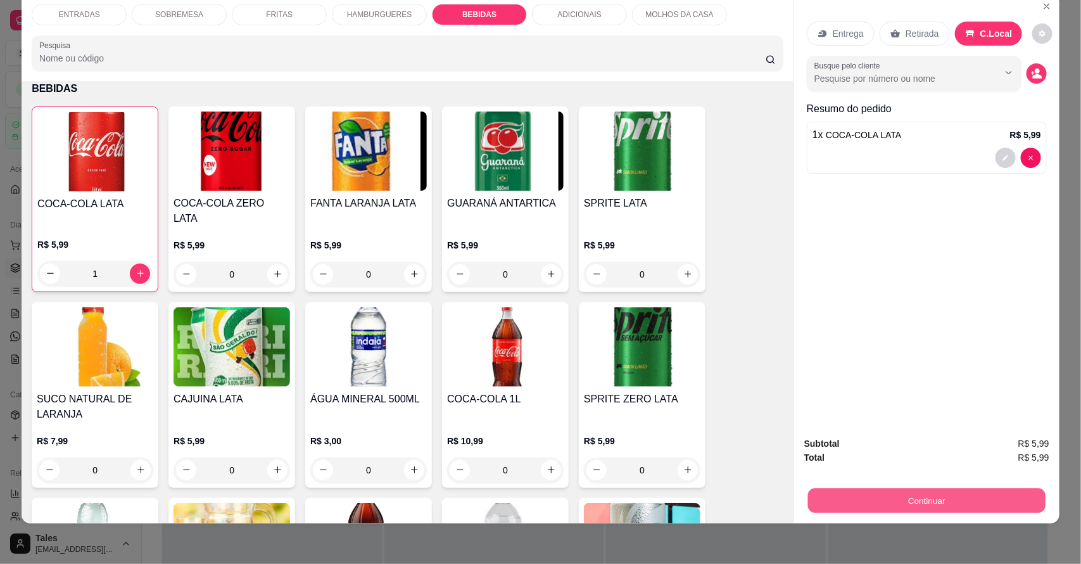
click at [1001, 505] on button "Continuar" at bounding box center [927, 500] width 238 height 25
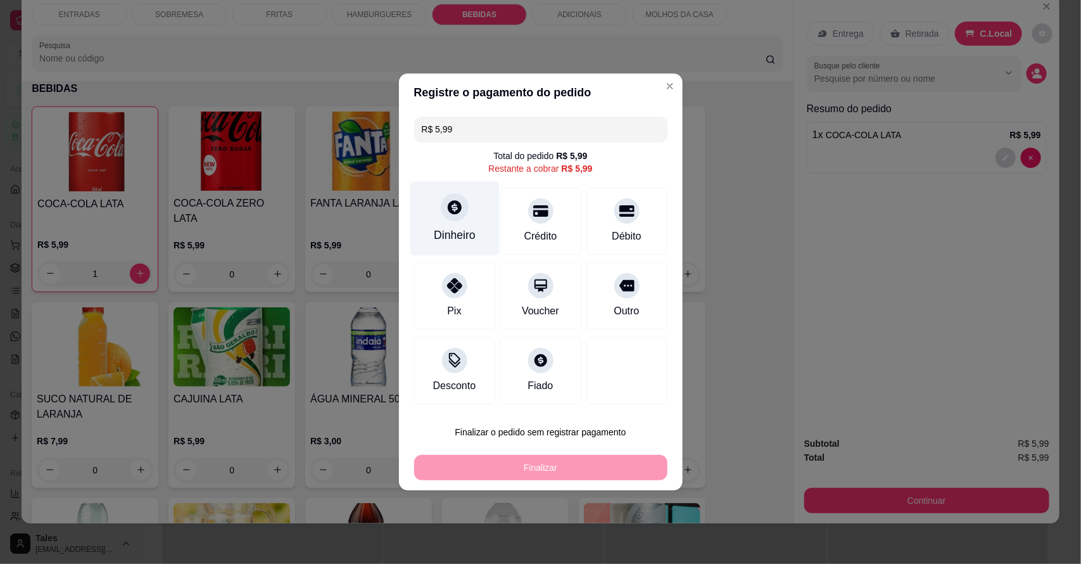
click at [456, 204] on icon at bounding box center [455, 207] width 14 height 14
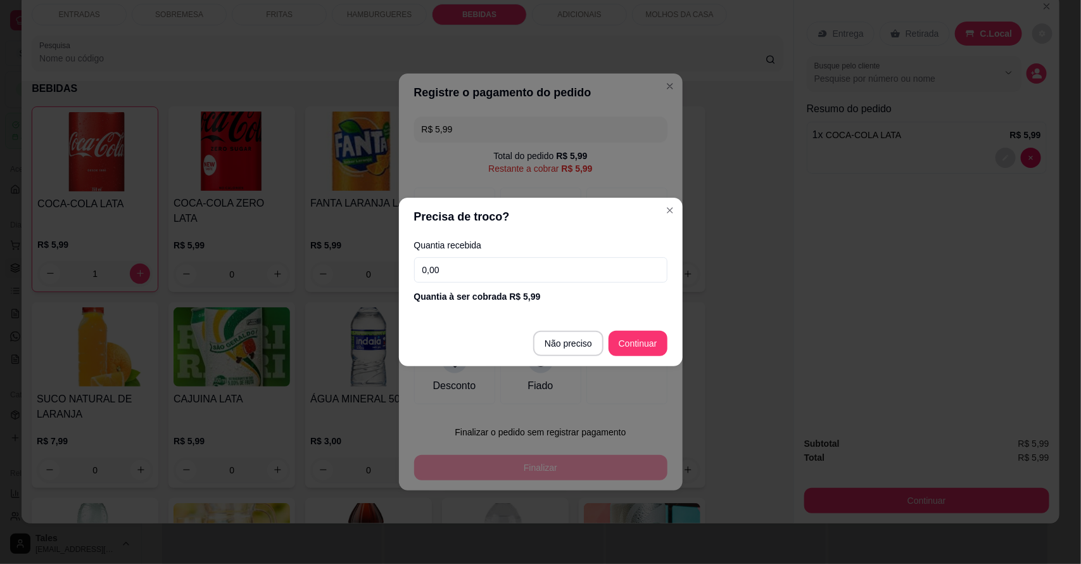
click at [467, 277] on input "0,00" at bounding box center [540, 269] width 253 height 25
type input "6,00"
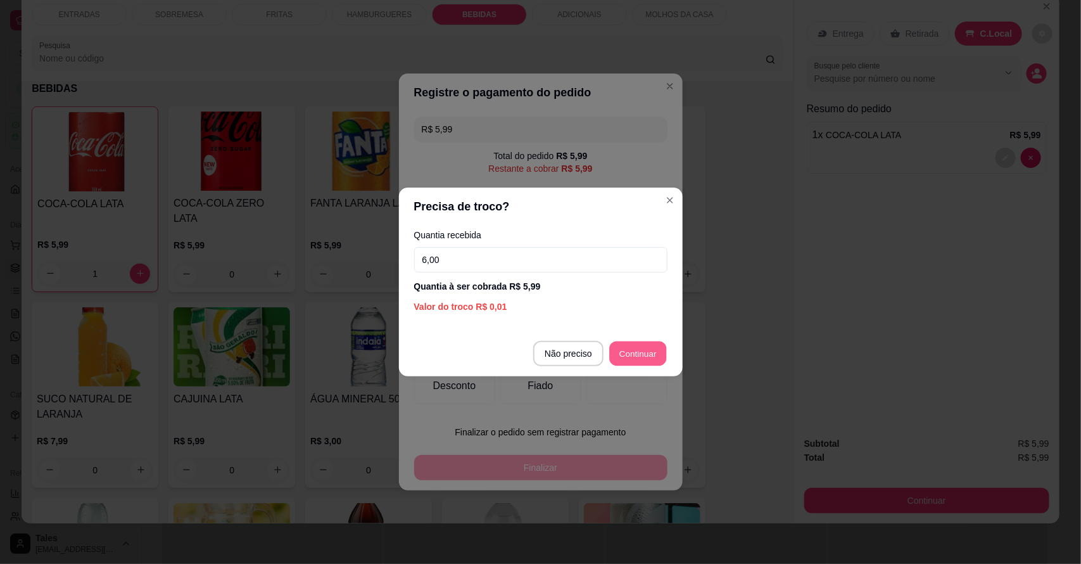
type input "R$ 0,00"
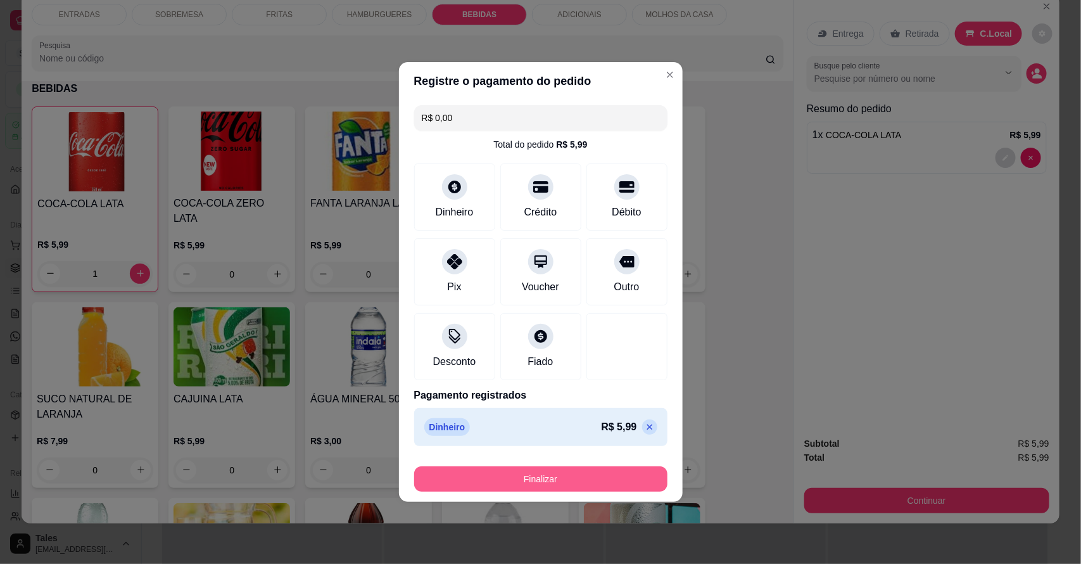
click at [556, 488] on button "Finalizar" at bounding box center [540, 478] width 253 height 25
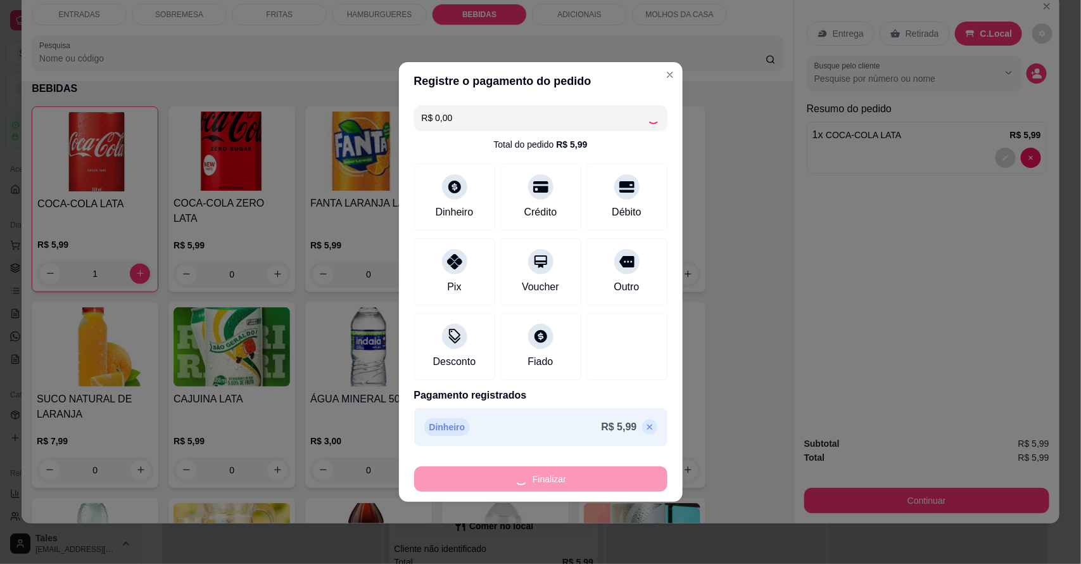
type input "0"
type input "-R$ 5,99"
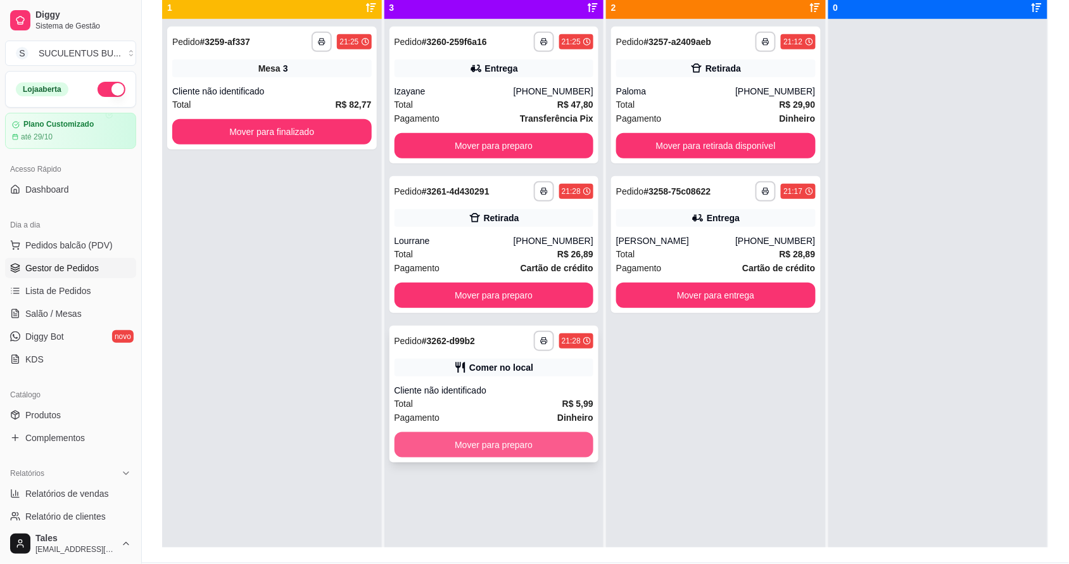
click at [526, 441] on button "Mover para preparo" at bounding box center [495, 444] width 200 height 25
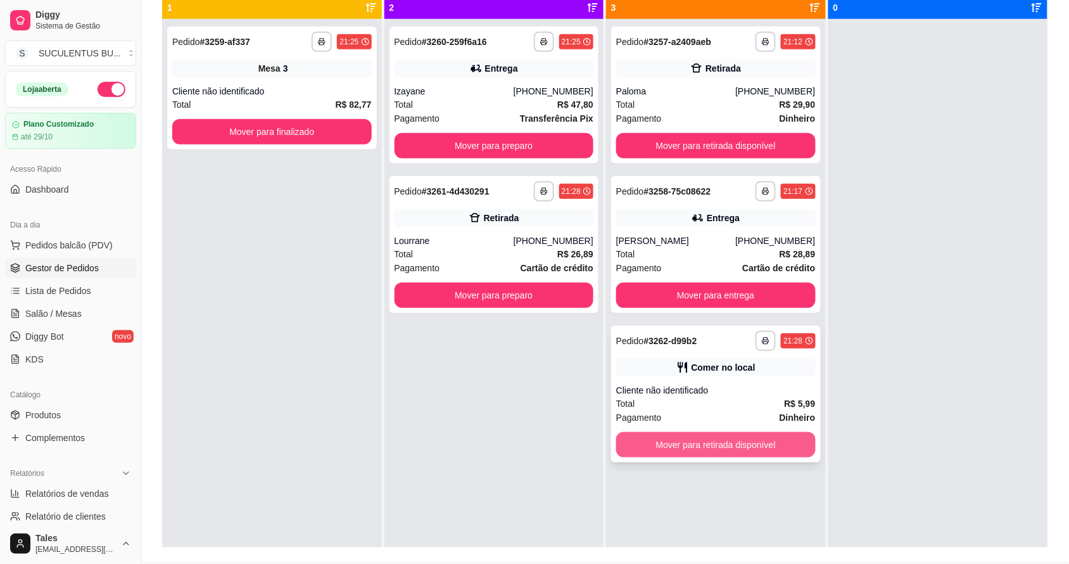
click at [761, 441] on button "Mover para retirada disponível" at bounding box center [716, 444] width 200 height 25
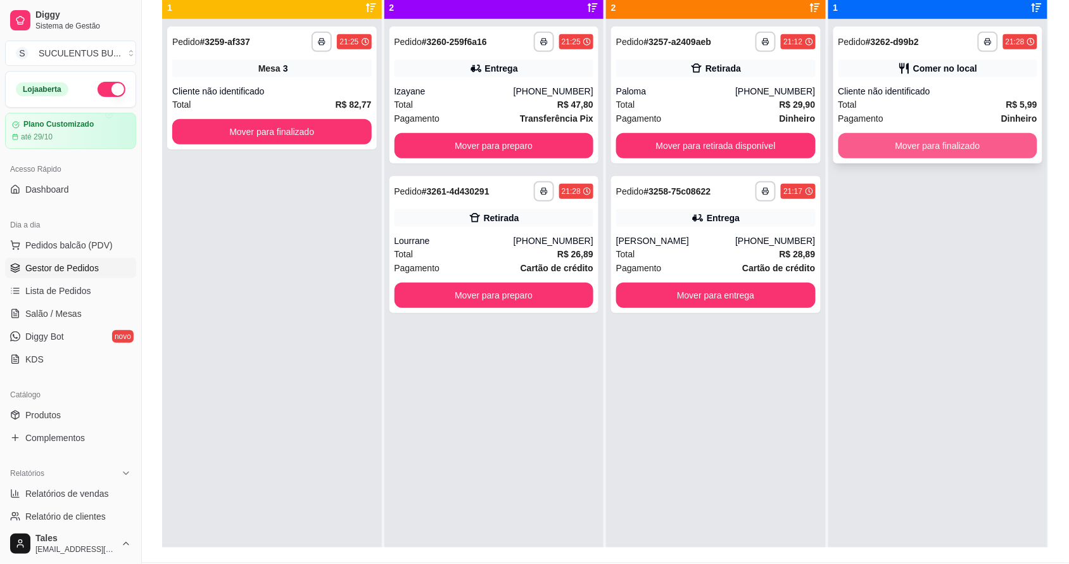
click at [941, 143] on button "Mover para finalizado" at bounding box center [939, 145] width 200 height 25
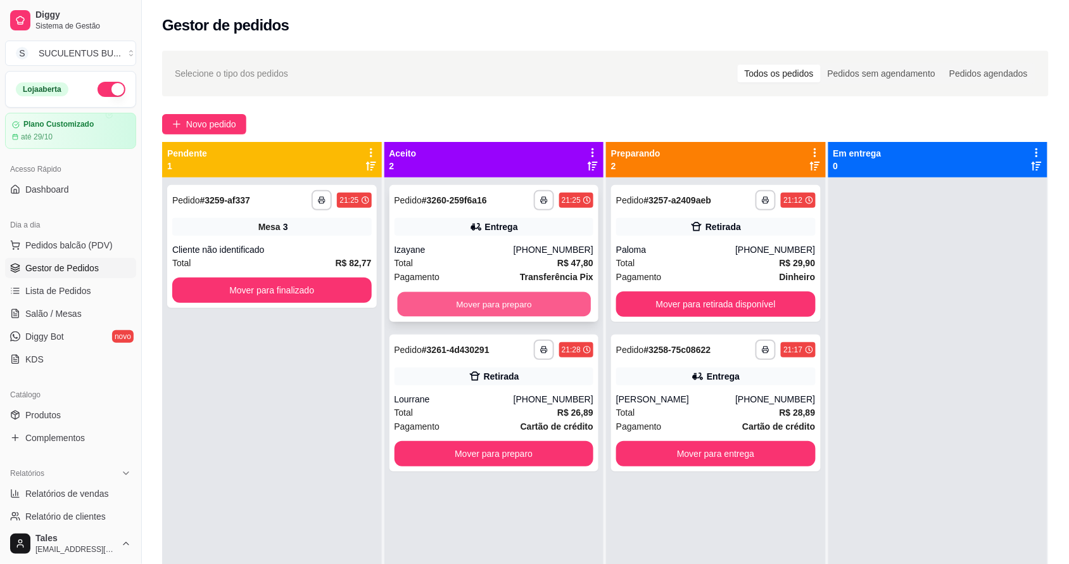
click at [517, 299] on button "Mover para preparo" at bounding box center [493, 304] width 193 height 25
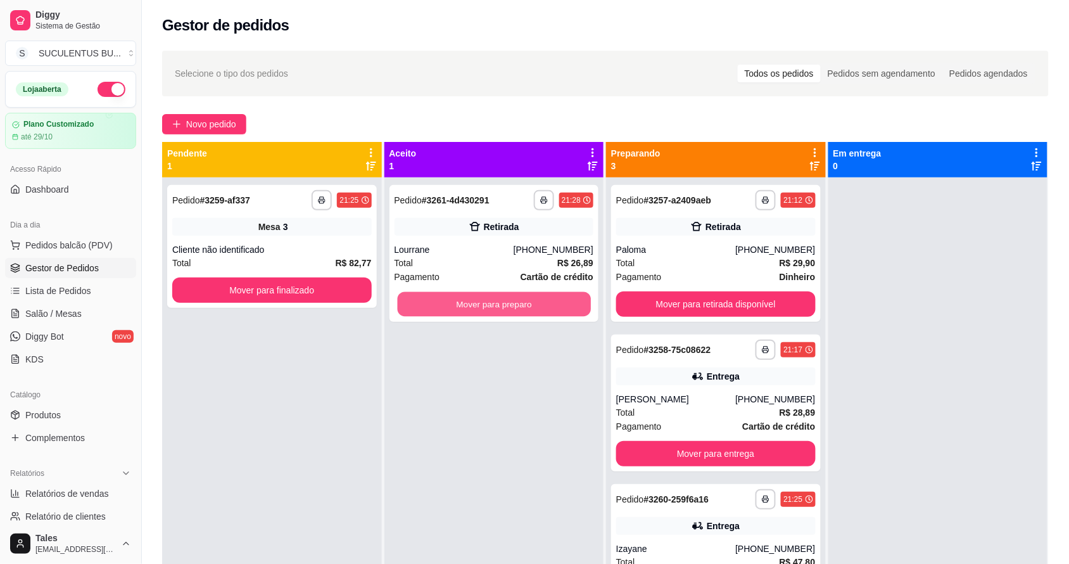
click at [517, 299] on button "Mover para preparo" at bounding box center [493, 304] width 193 height 25
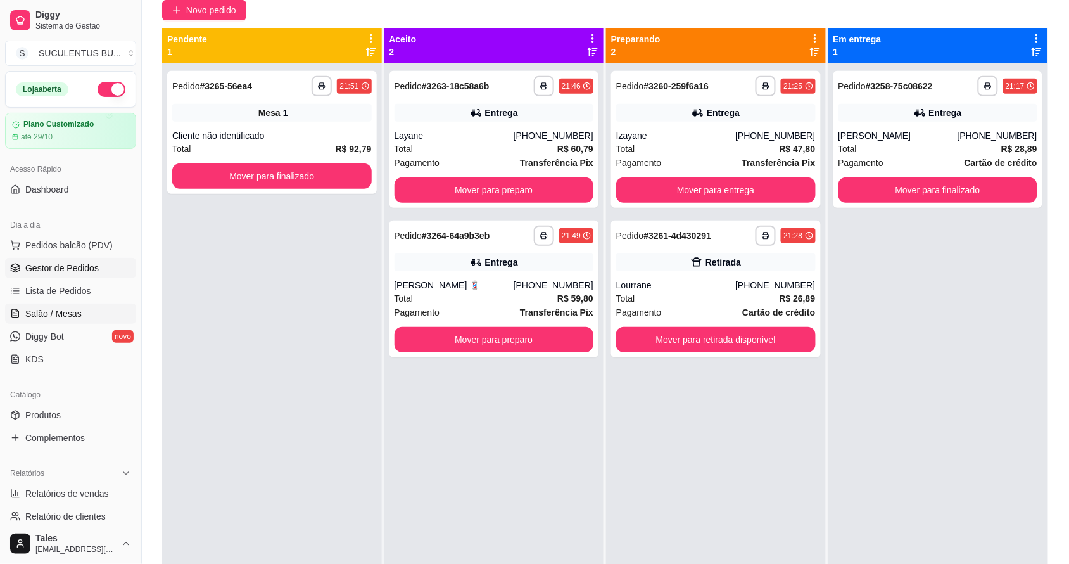
click at [52, 305] on link "Salão / Mesas" at bounding box center [70, 313] width 131 height 20
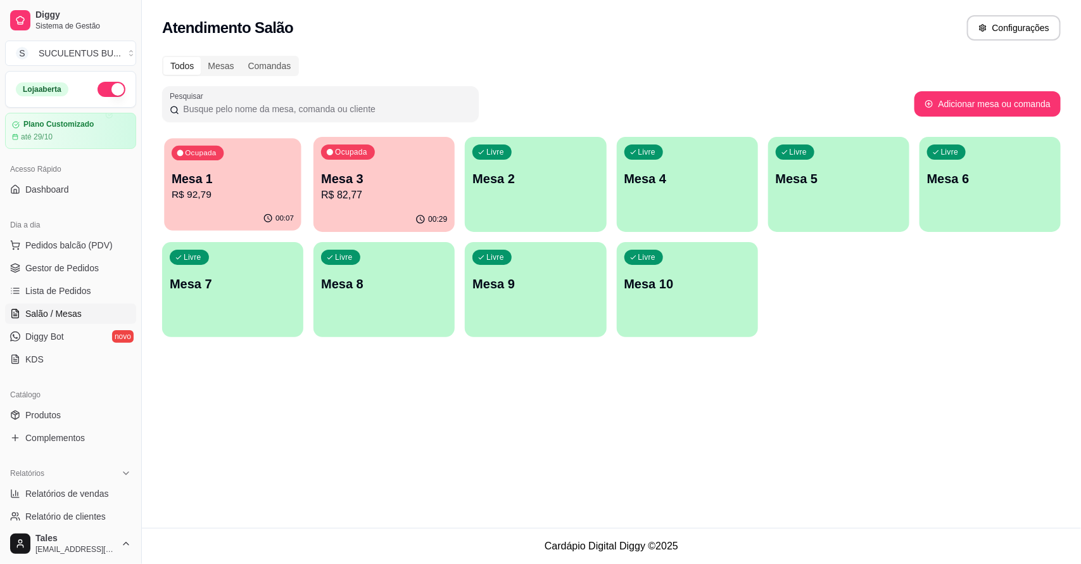
click at [232, 178] on p "Mesa 1" at bounding box center [233, 178] width 122 height 17
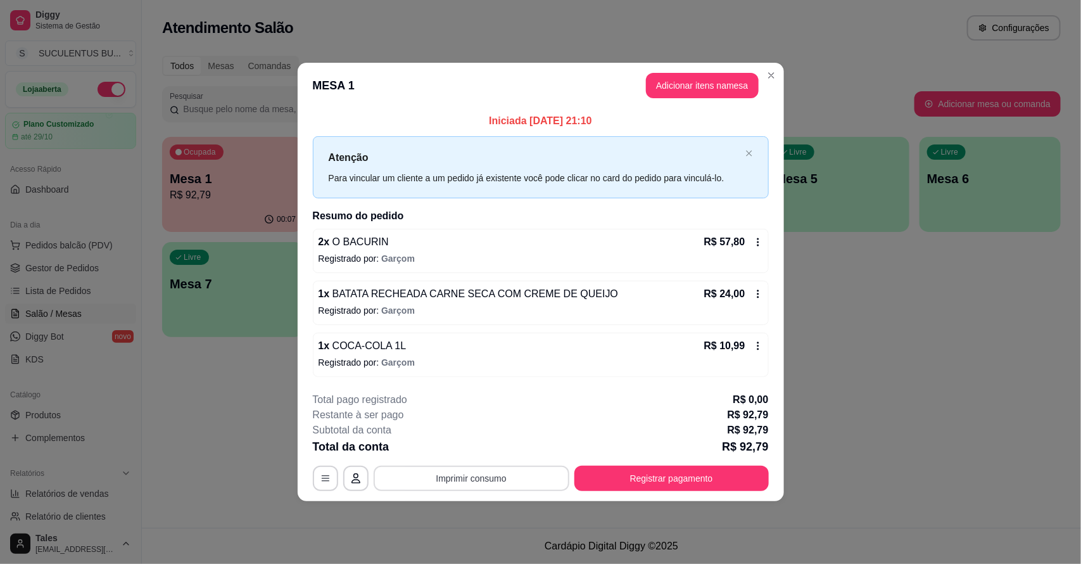
click at [498, 483] on button "Imprimir consumo" at bounding box center [472, 478] width 196 height 25
click at [494, 451] on button "IMPRESSORA CAIXA" at bounding box center [475, 449] width 101 height 20
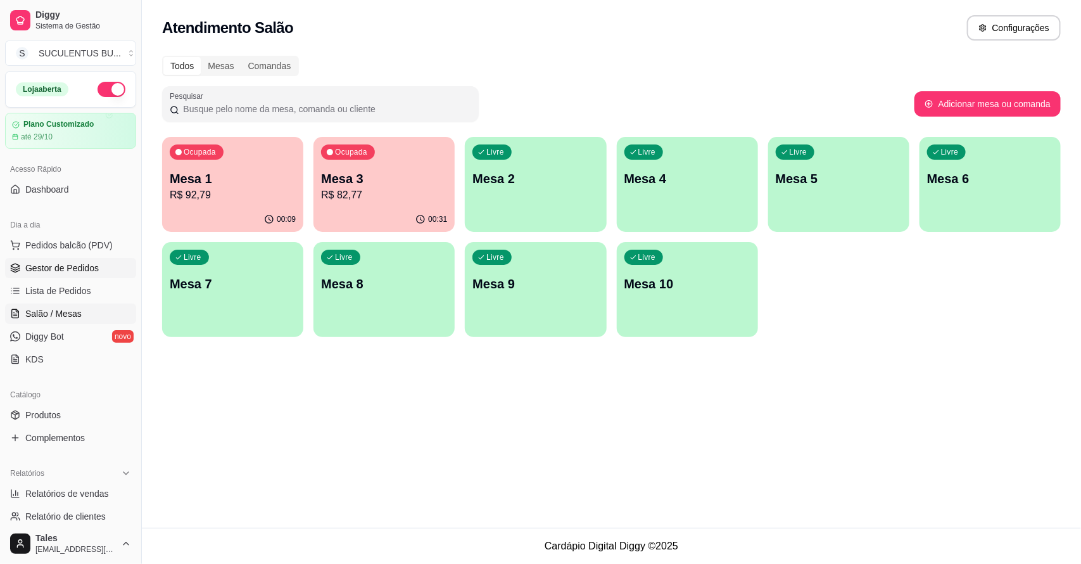
click at [76, 265] on span "Gestor de Pedidos" at bounding box center [61, 268] width 73 height 13
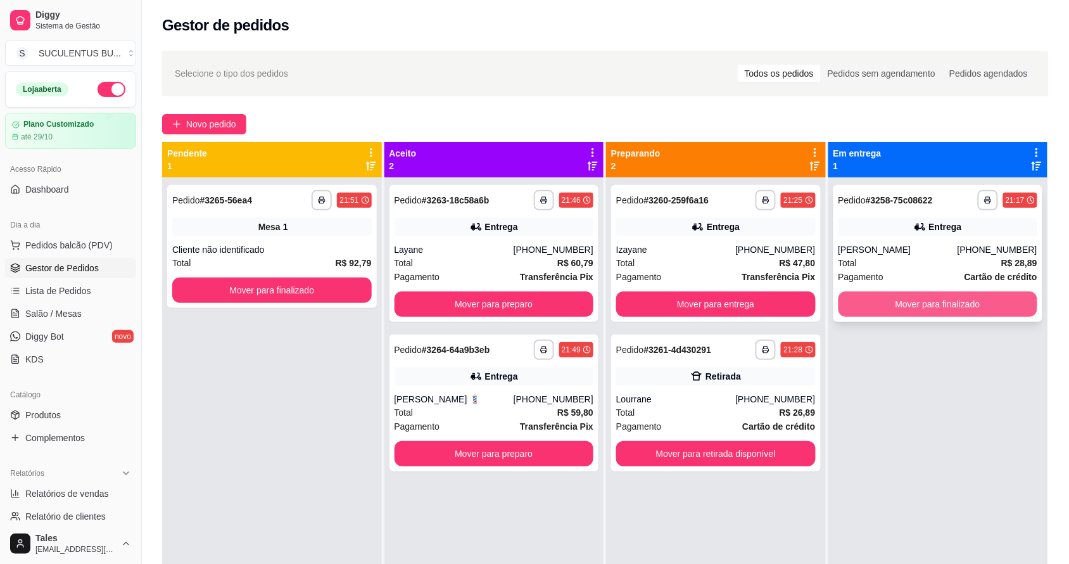
click at [908, 303] on button "Mover para finalizado" at bounding box center [939, 303] width 200 height 25
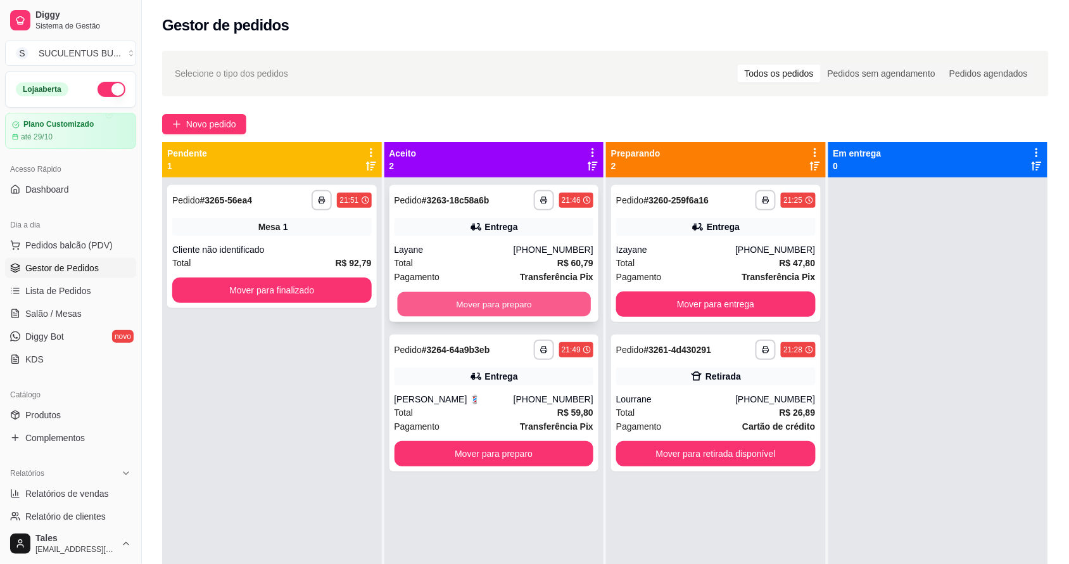
click at [505, 295] on button "Mover para preparo" at bounding box center [493, 304] width 193 height 25
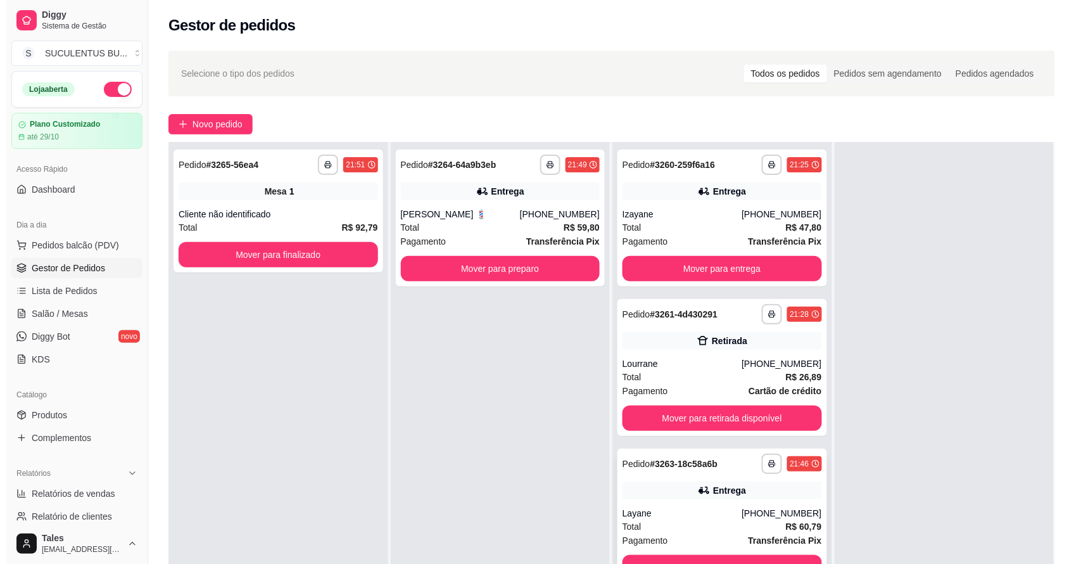
scroll to position [193, 0]
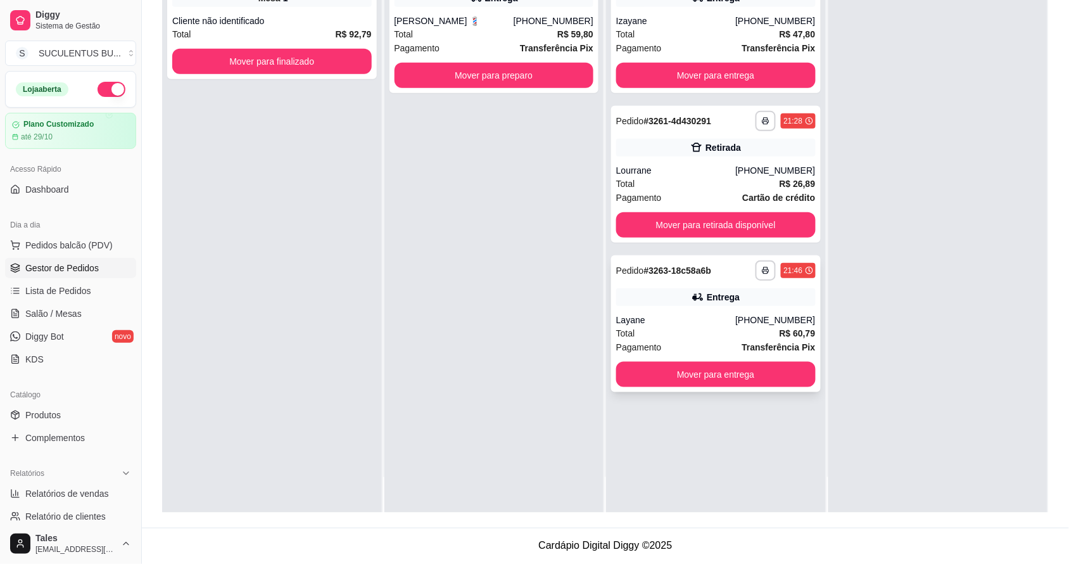
click at [717, 308] on div "**********" at bounding box center [716, 323] width 210 height 137
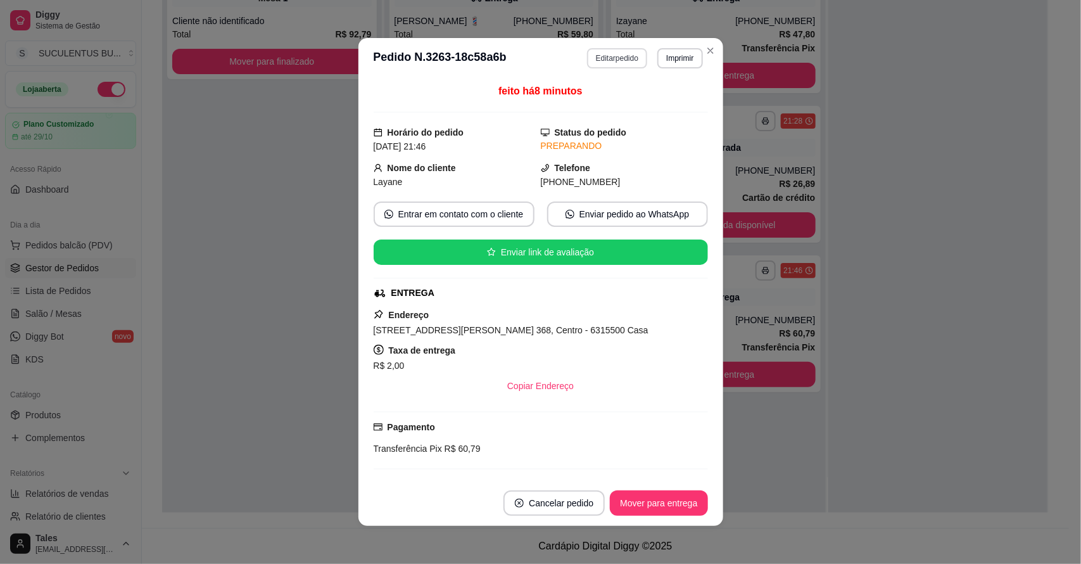
click at [626, 55] on button "Editar pedido" at bounding box center [617, 58] width 60 height 20
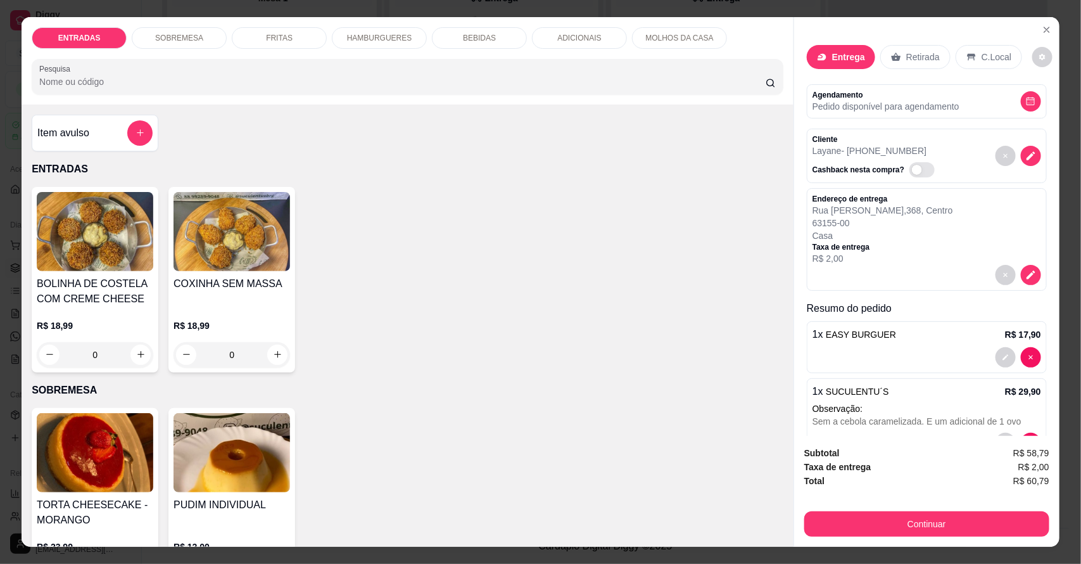
click at [558, 29] on div "ADICIONAIS" at bounding box center [579, 38] width 95 height 22
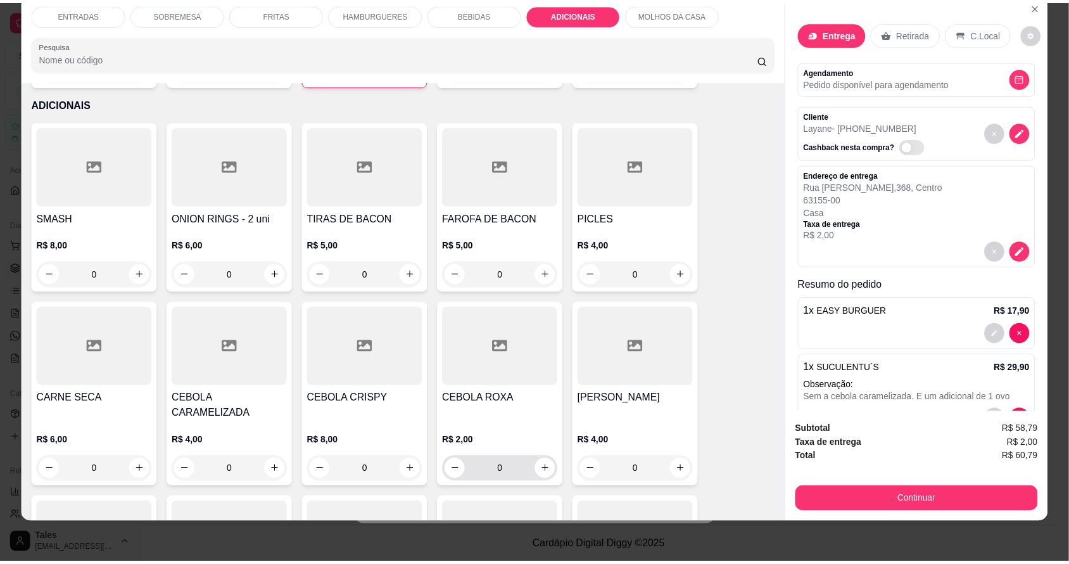
scroll to position [2421, 0]
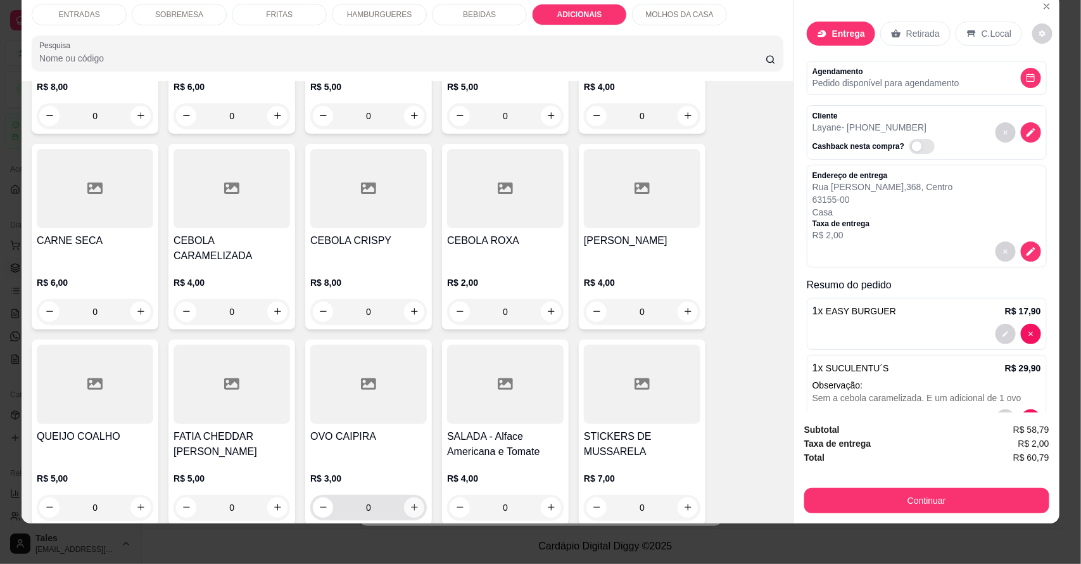
click at [410, 502] on icon "increase-product-quantity" at bounding box center [415, 507] width 10 height 10
type input "1"
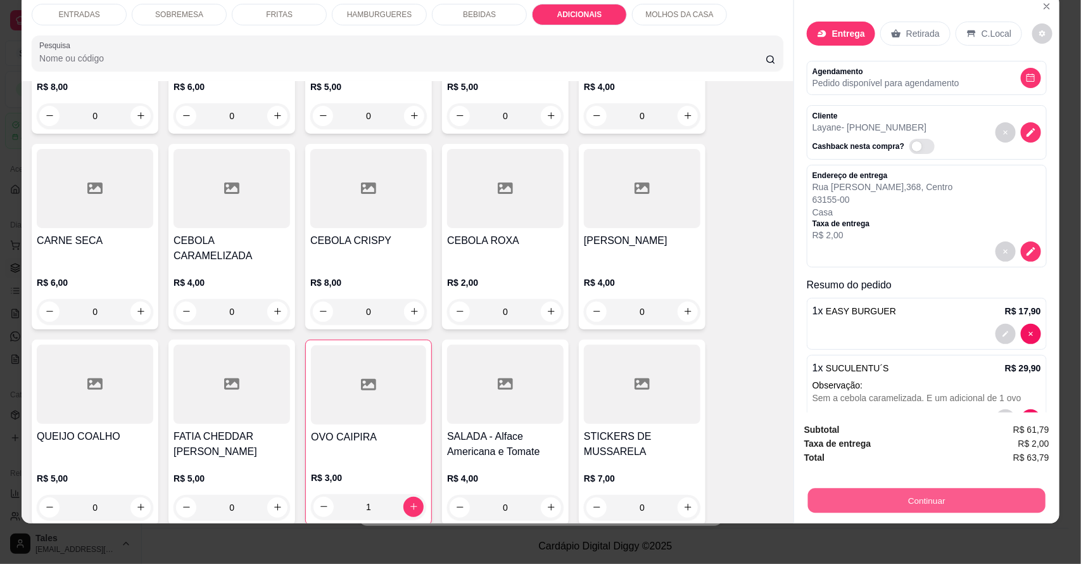
click at [941, 498] on button "Continuar" at bounding box center [927, 500] width 238 height 25
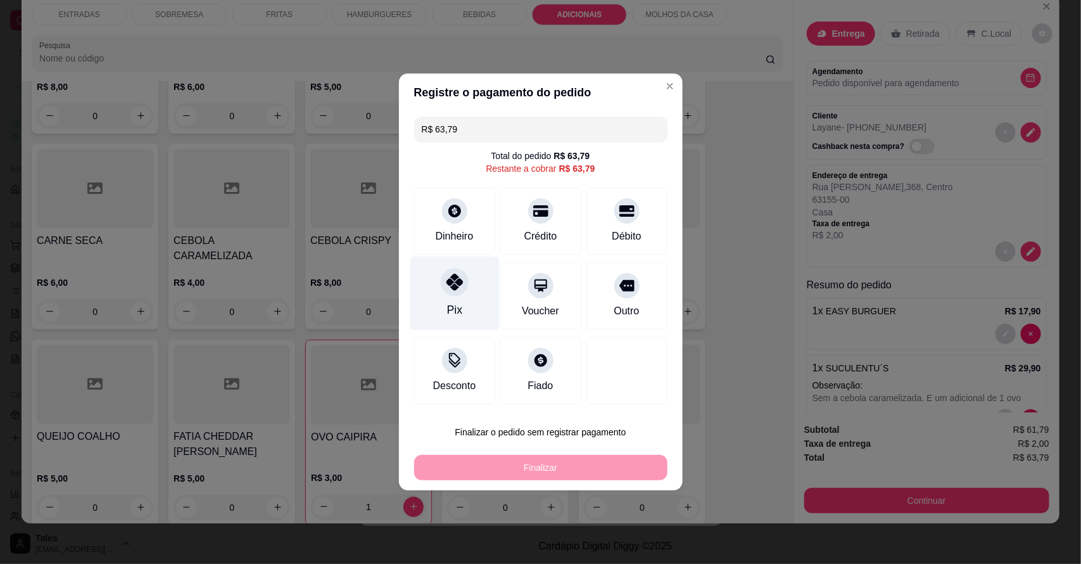
click at [466, 298] on div "Pix" at bounding box center [454, 294] width 89 height 74
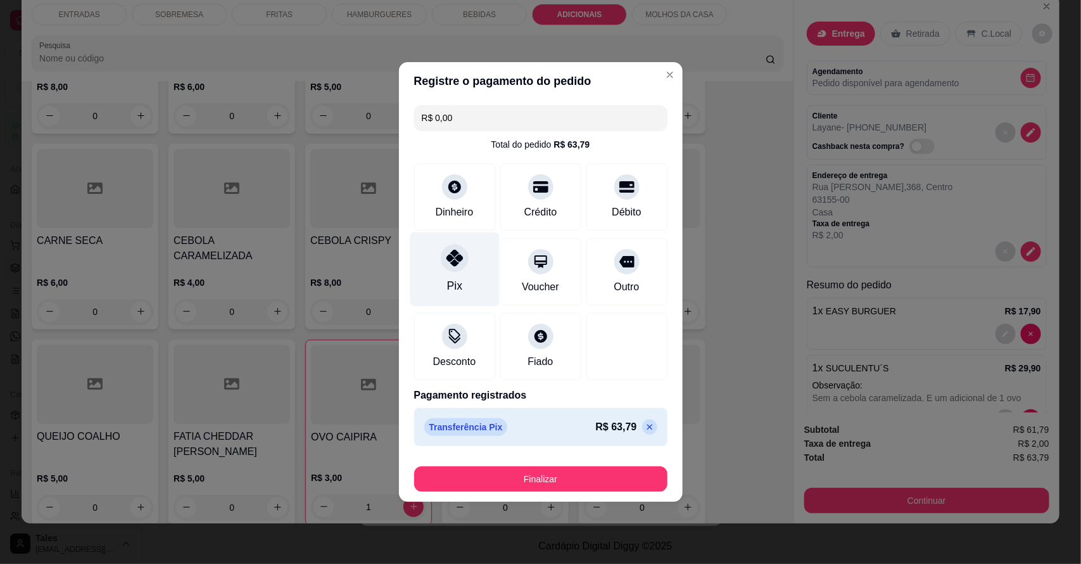
type input "R$ 0,00"
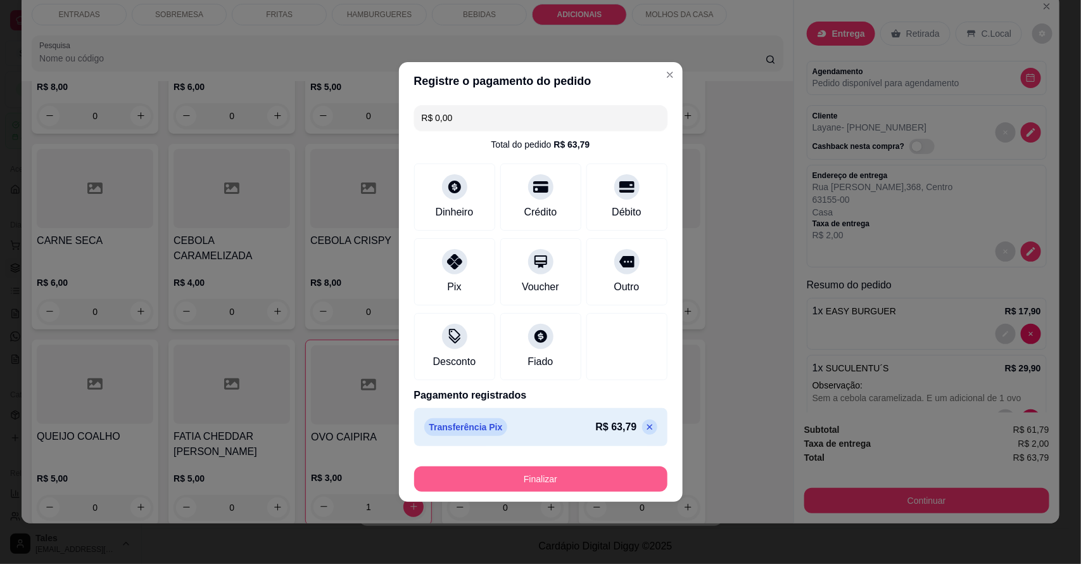
click at [540, 478] on button "Finalizar" at bounding box center [540, 478] width 253 height 25
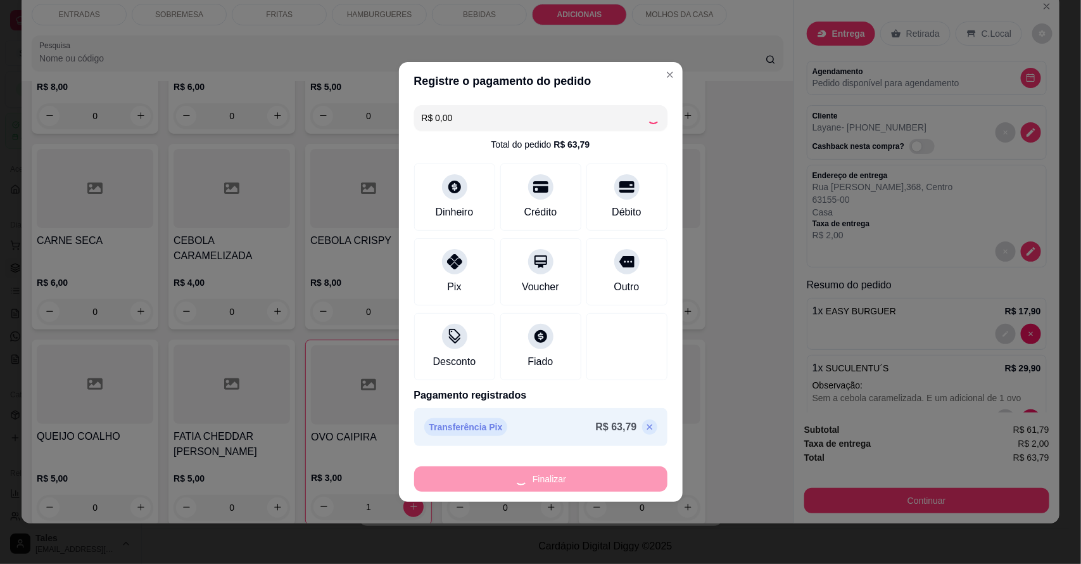
type input "0"
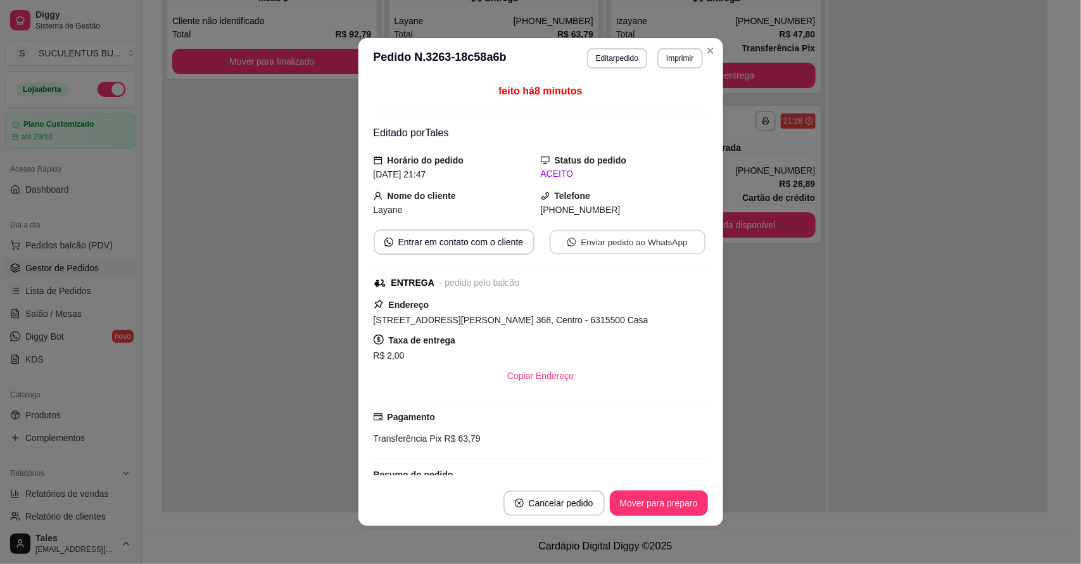
click at [604, 238] on button "Enviar pedido ao WhatsApp" at bounding box center [627, 242] width 156 height 25
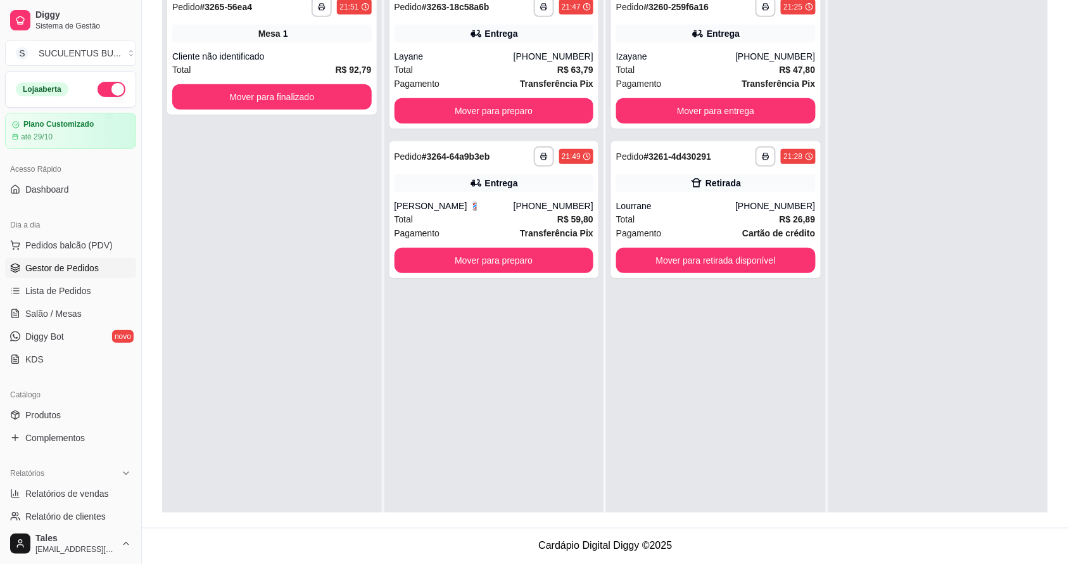
scroll to position [114, 0]
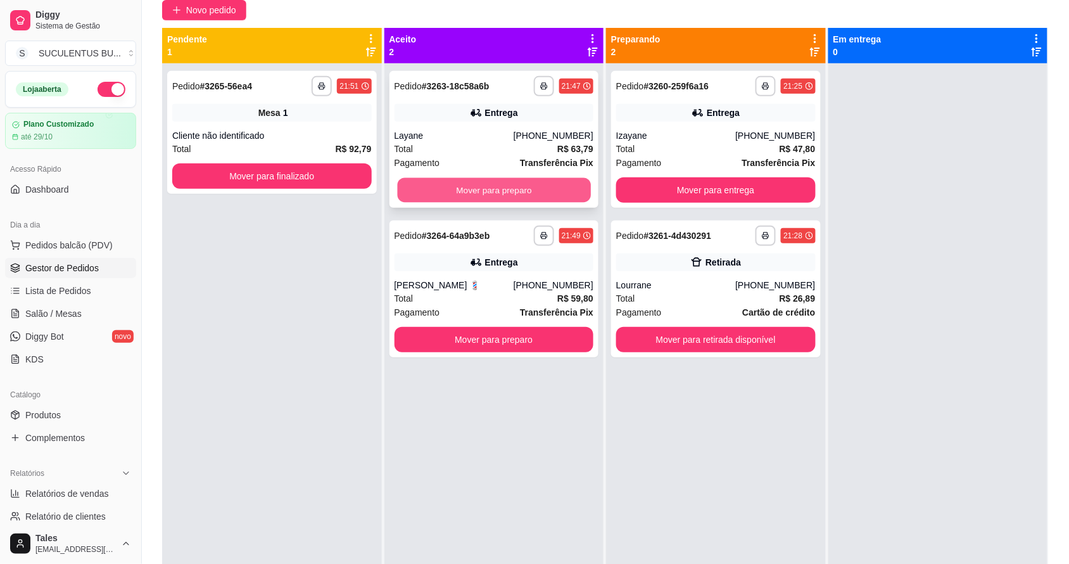
click at [530, 184] on button "Mover para preparo" at bounding box center [493, 190] width 193 height 25
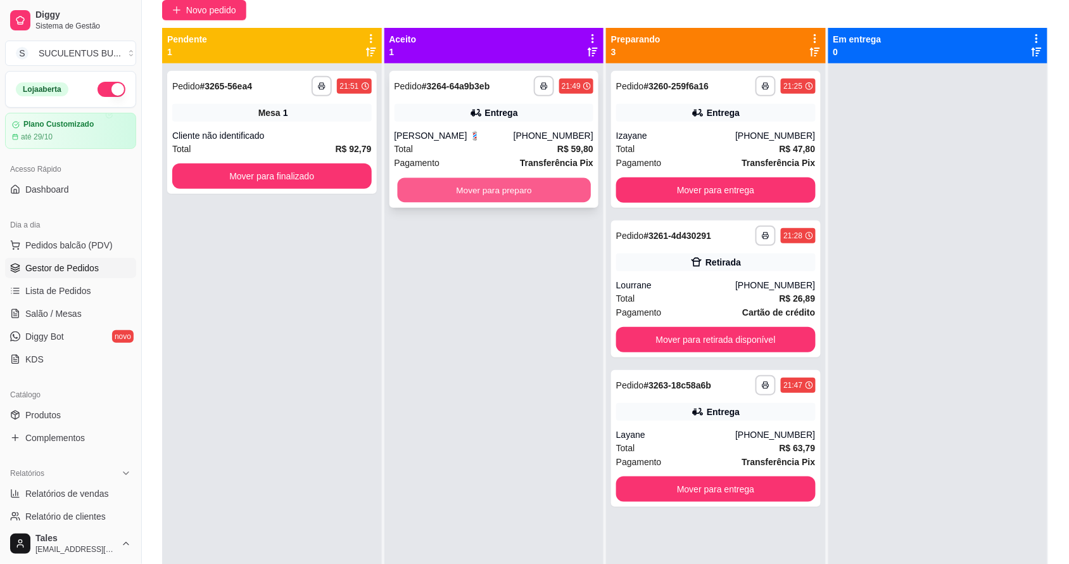
click at [534, 192] on button "Mover para preparo" at bounding box center [493, 190] width 193 height 25
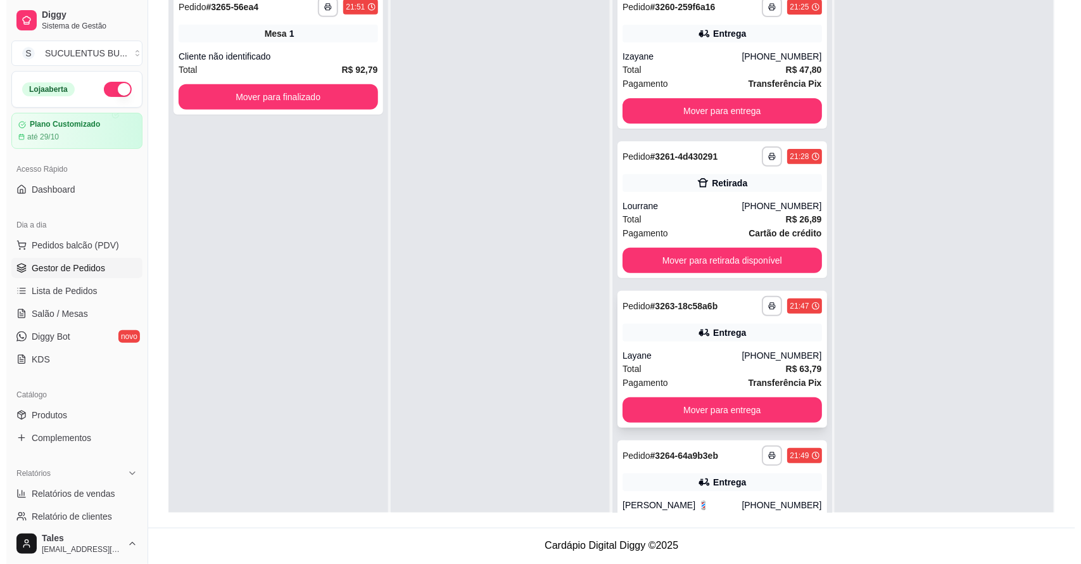
scroll to position [0, 0]
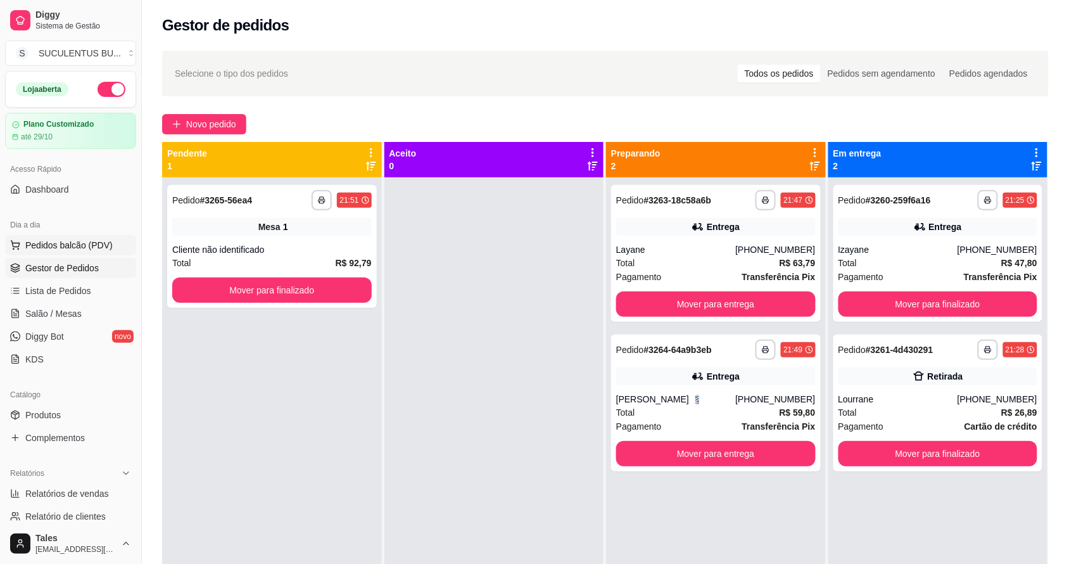
click at [52, 238] on button "Pedidos balcão (PDV)" at bounding box center [70, 245] width 131 height 20
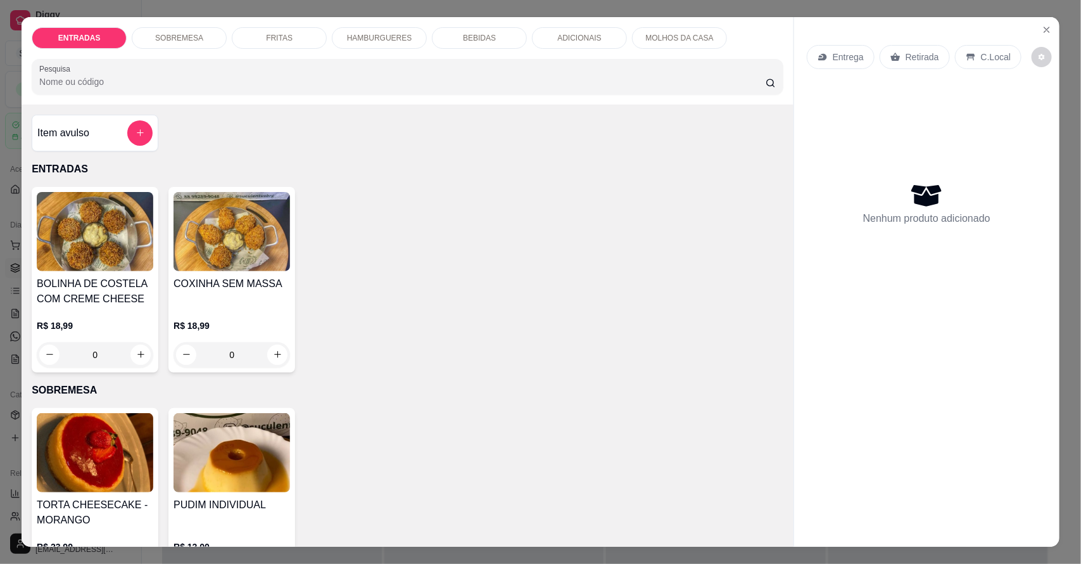
click at [386, 35] on p "HAMBURGUERES" at bounding box center [379, 38] width 65 height 10
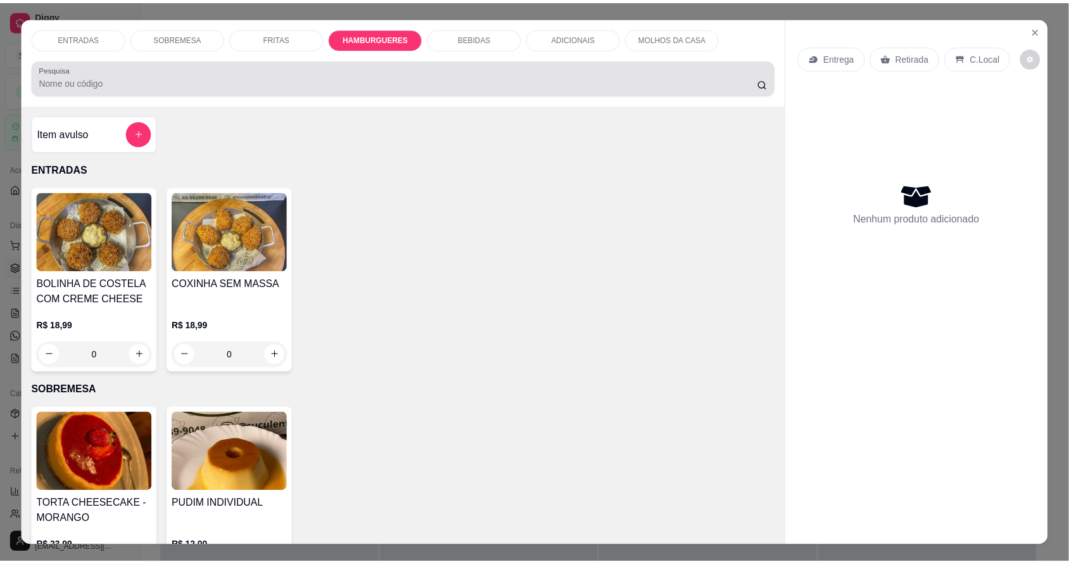
scroll to position [23, 0]
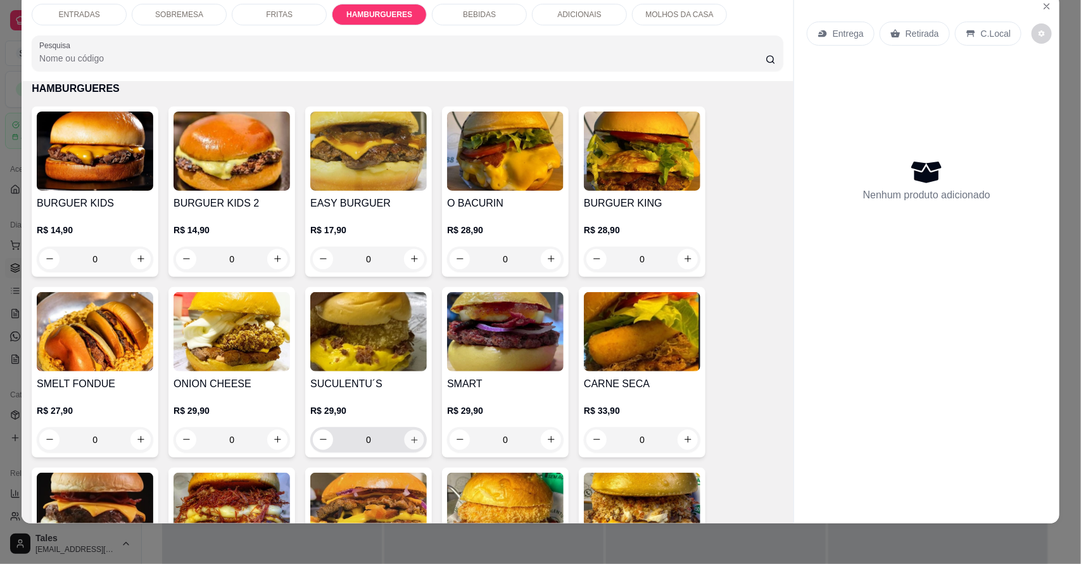
click at [410, 443] on icon "increase-product-quantity" at bounding box center [415, 439] width 10 height 10
type input "1"
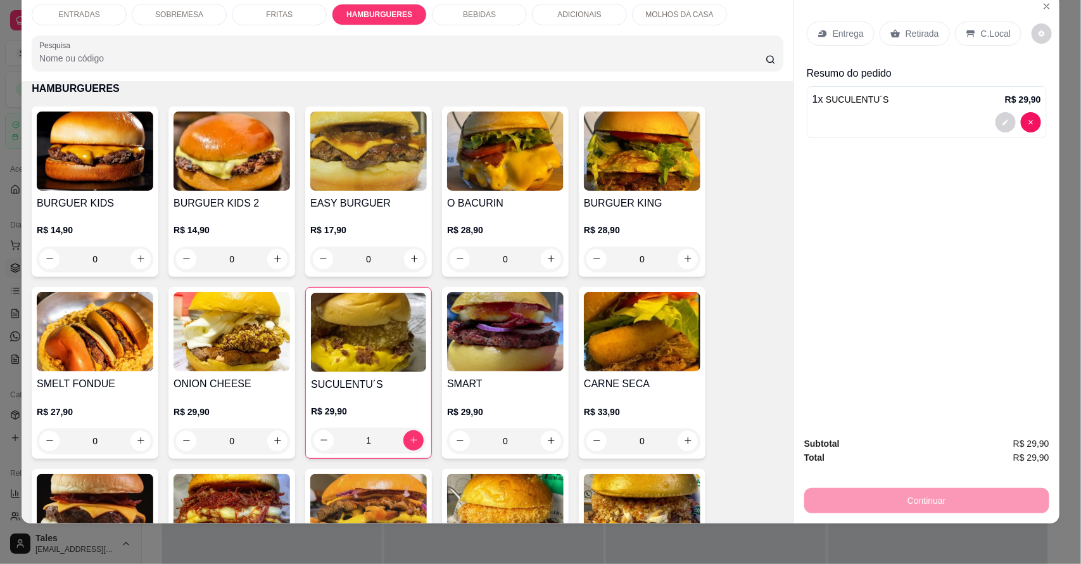
click at [847, 35] on p "Entrega" at bounding box center [848, 33] width 31 height 13
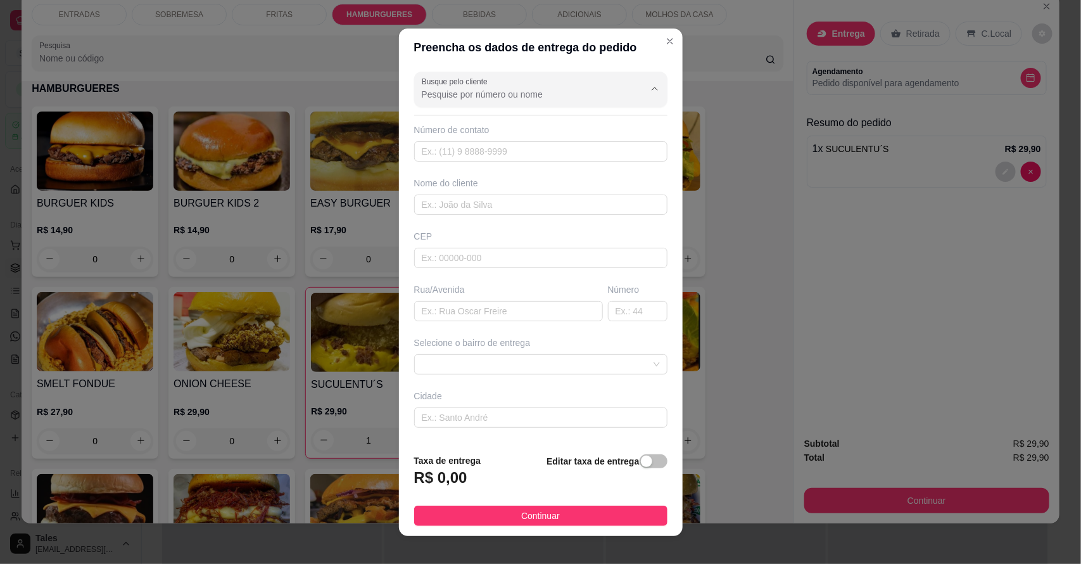
click at [510, 96] on input "Busque pelo cliente" at bounding box center [523, 94] width 203 height 13
click at [448, 127] on span "Janaína" at bounding box center [516, 124] width 197 height 13
type input "Janaína"
type input "88994632850"
type input "Janaína"
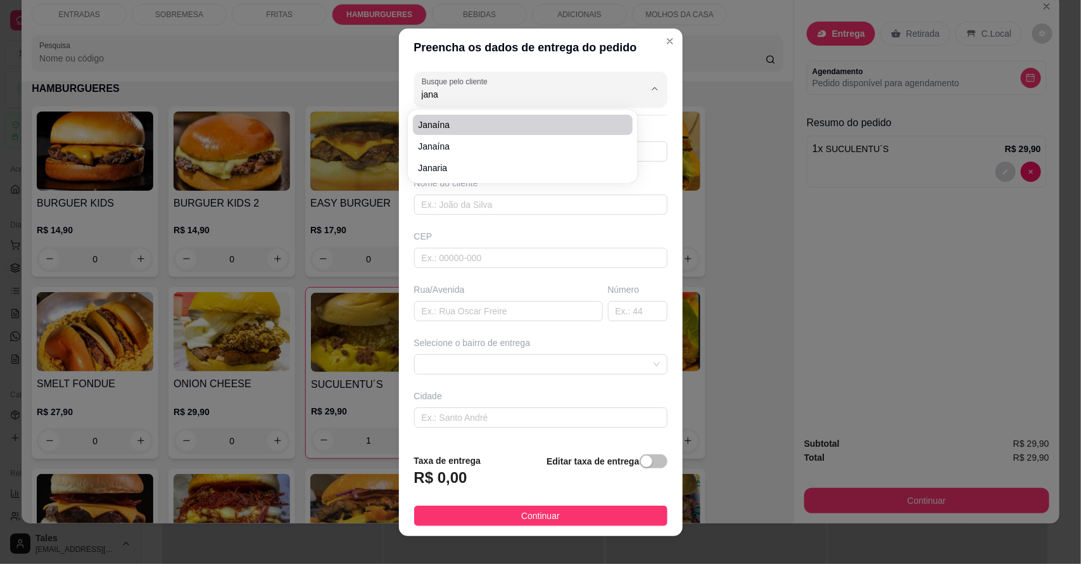
type input "63155000"
type input "[GEOGRAPHIC_DATA]"
type input "105"
type input "Salitre"
type input "Depois do posto de gasolina"
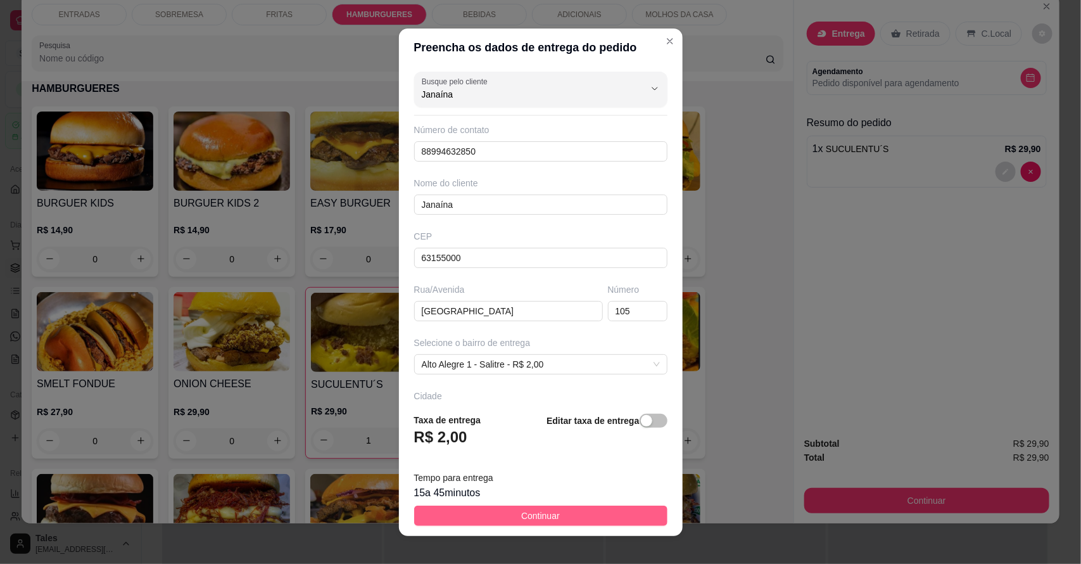
click at [507, 508] on button "Continuar" at bounding box center [540, 515] width 253 height 20
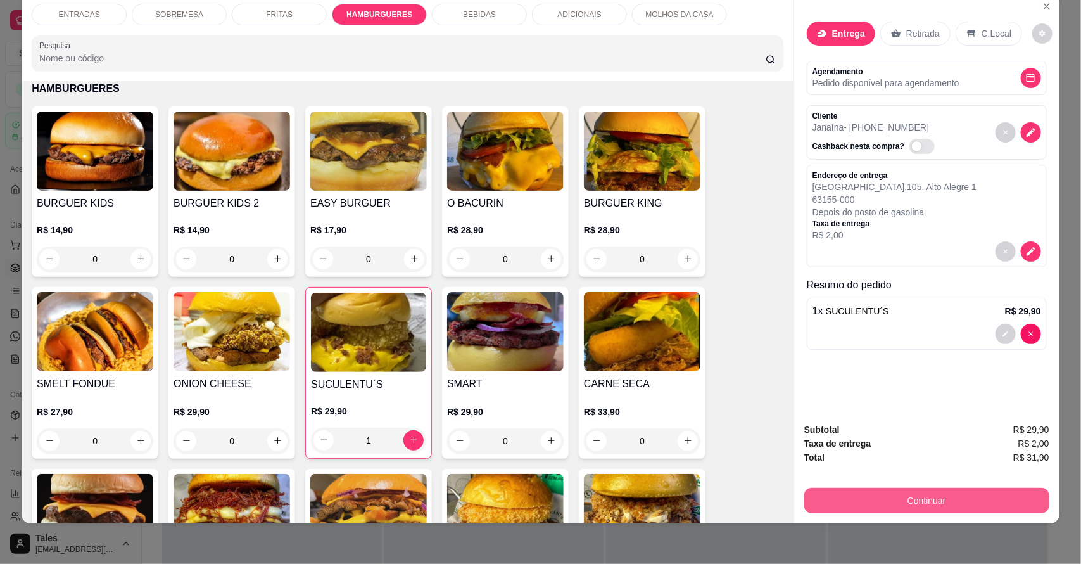
click at [891, 514] on div "Subtotal R$ 29,90 Taxa de entrega R$ 2,00 Total R$ 31,90 Continuar" at bounding box center [926, 467] width 265 height 111
click at [887, 498] on button "Continuar" at bounding box center [926, 500] width 245 height 25
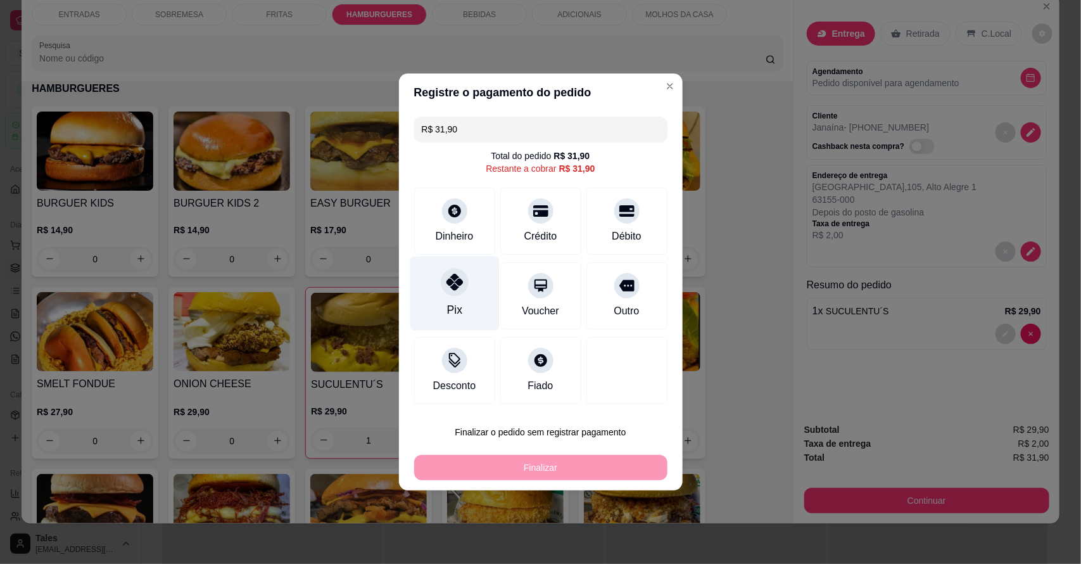
click at [438, 289] on div "Pix" at bounding box center [454, 294] width 89 height 74
type input "R$ 0,00"
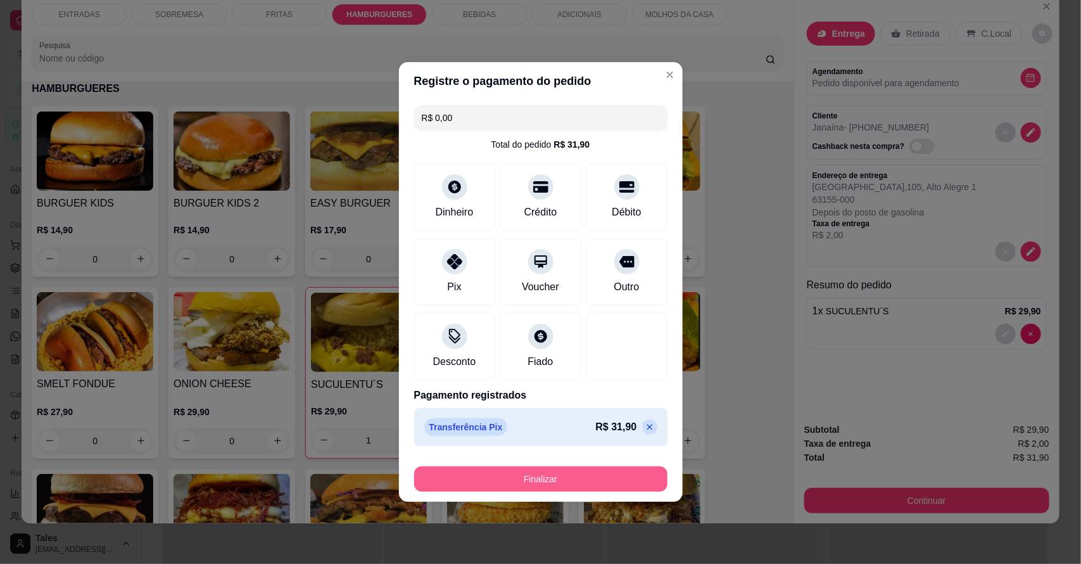
click at [505, 479] on button "Finalizar" at bounding box center [540, 478] width 253 height 25
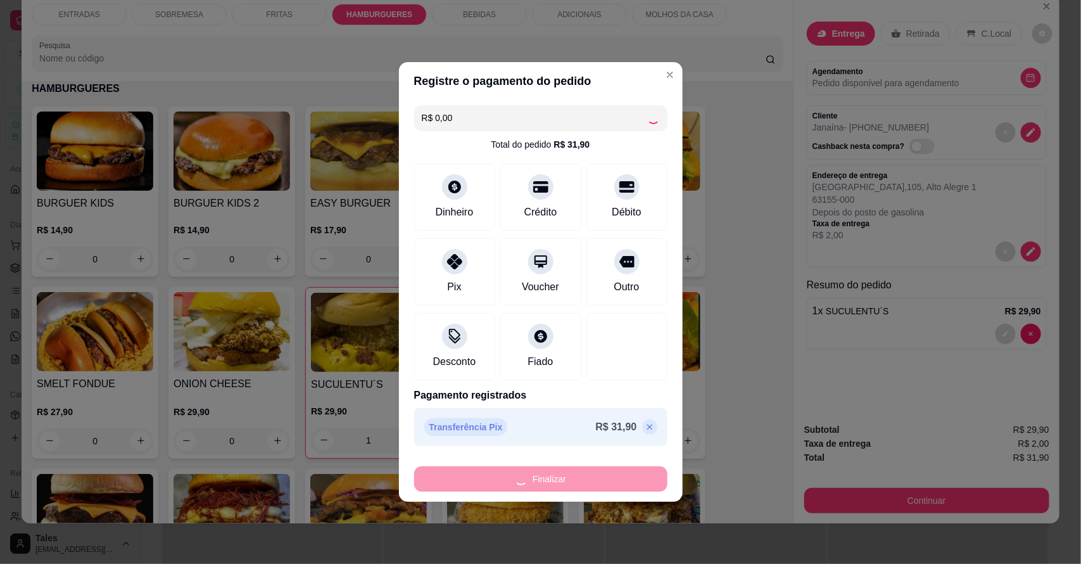
type input "0"
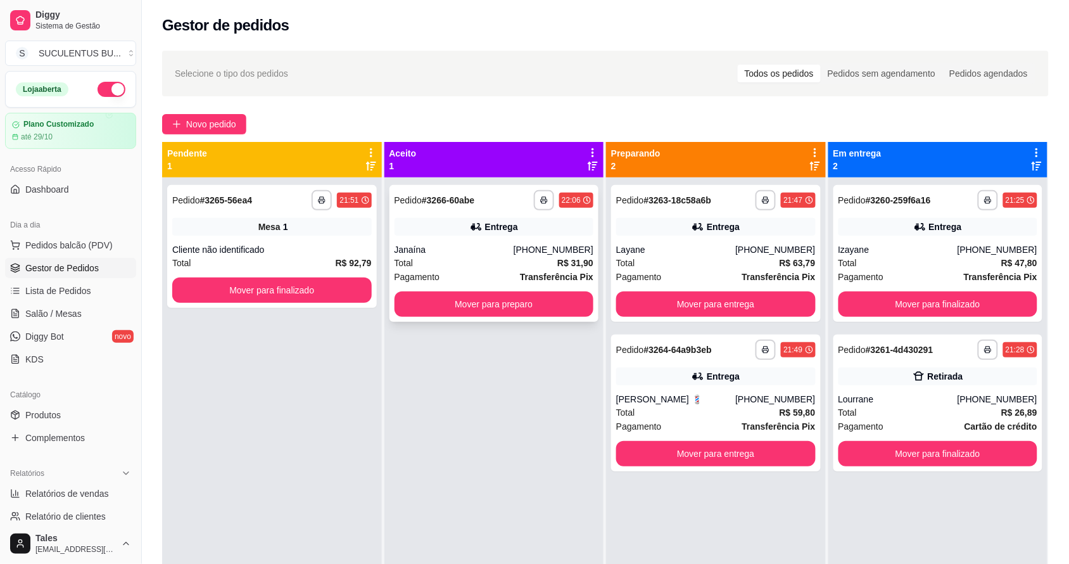
click at [486, 228] on div "Entrega" at bounding box center [501, 226] width 33 height 13
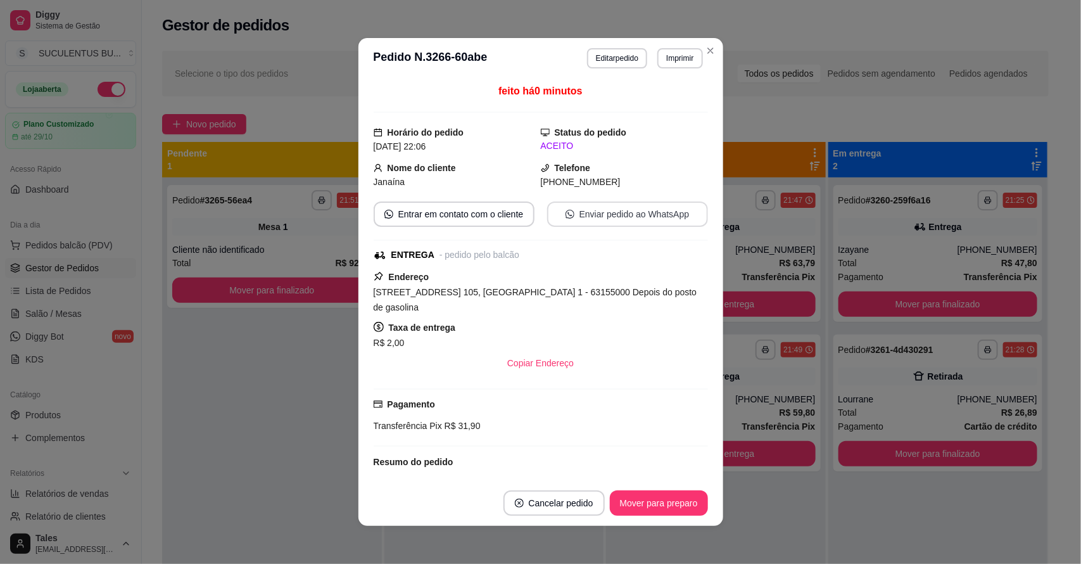
click at [570, 215] on button "Enviar pedido ao WhatsApp" at bounding box center [627, 213] width 161 height 25
click at [660, 219] on button "Enviar pedido ao WhatsApp" at bounding box center [627, 214] width 156 height 25
click at [618, 59] on button "Editar pedido" at bounding box center [617, 58] width 60 height 20
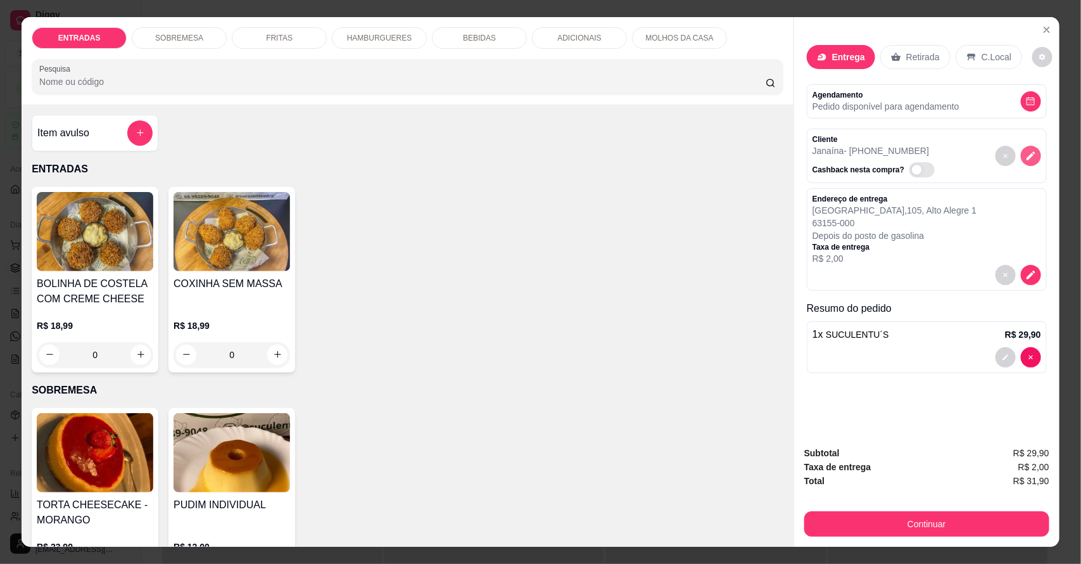
click at [1023, 162] on button "decrease-product-quantity" at bounding box center [1031, 156] width 20 height 20
drag, startPoint x: 1023, startPoint y: 162, endPoint x: 1034, endPoint y: 151, distance: 15.7
click at [1034, 151] on div at bounding box center [1019, 155] width 46 height 43
click at [1025, 150] on icon "decrease-product-quantity" at bounding box center [1030, 155] width 11 height 11
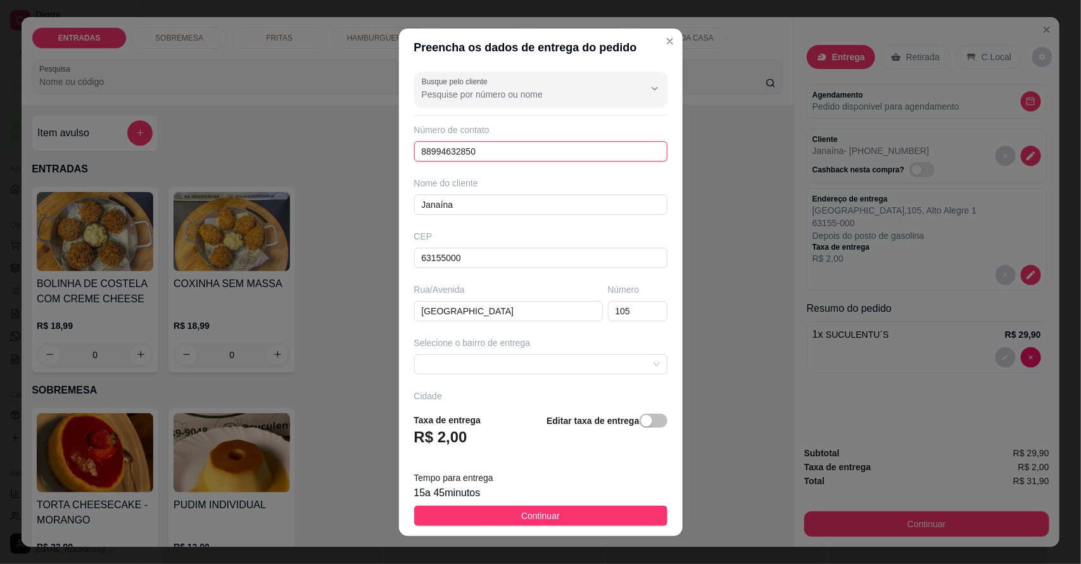
click at [426, 149] on input "88994632850" at bounding box center [540, 151] width 253 height 20
click at [439, 150] on input "88994632850" at bounding box center [540, 151] width 253 height 20
type input "[PHONE_NUMBER]"
drag, startPoint x: 505, startPoint y: 149, endPoint x: 407, endPoint y: 151, distance: 98.2
click at [407, 151] on div "Busque pelo cliente Número de contato [PHONE_NUMBER] Nome do cliente Janaína CE…" at bounding box center [541, 235] width 284 height 336
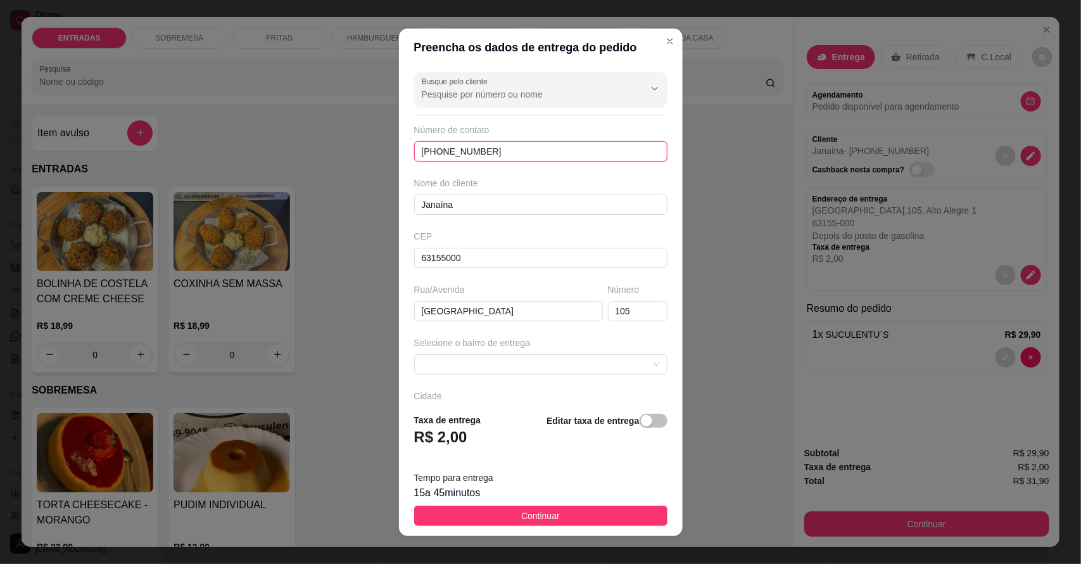
type input "[PHONE_NUMBER]"
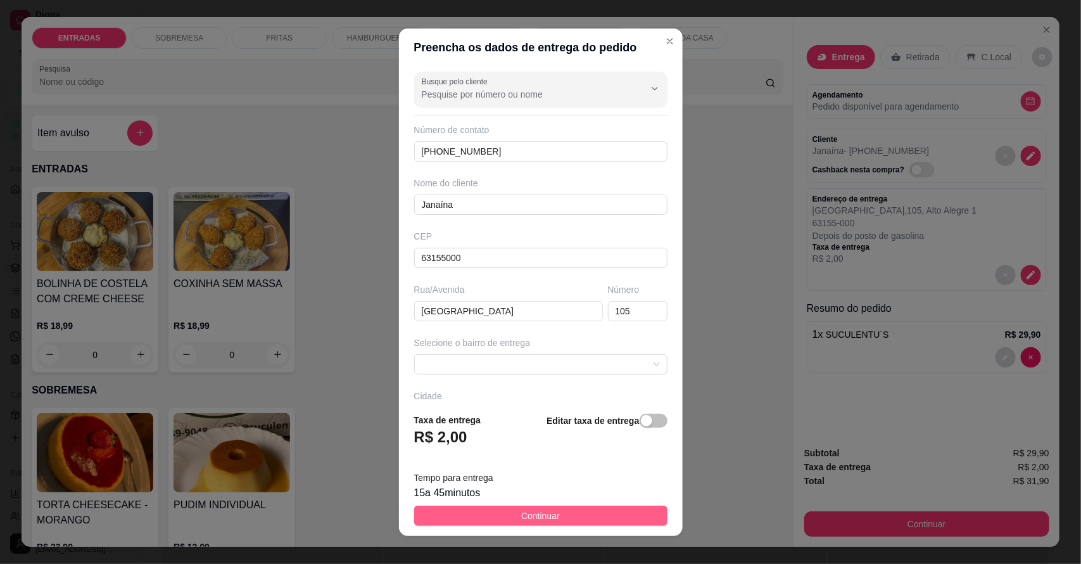
click at [543, 517] on span "Continuar" at bounding box center [540, 516] width 39 height 14
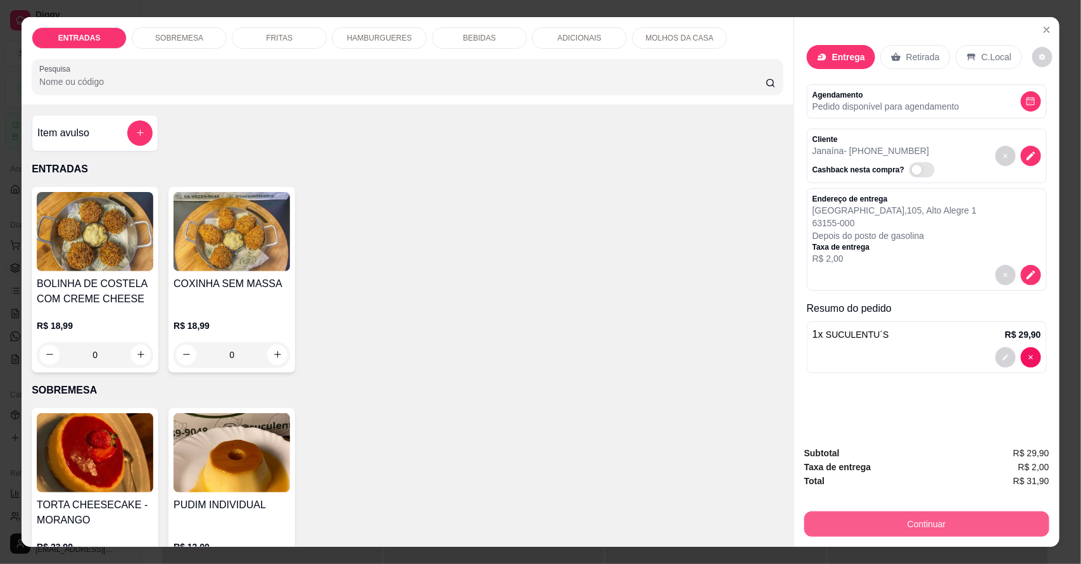
click at [871, 517] on button "Continuar" at bounding box center [926, 523] width 245 height 25
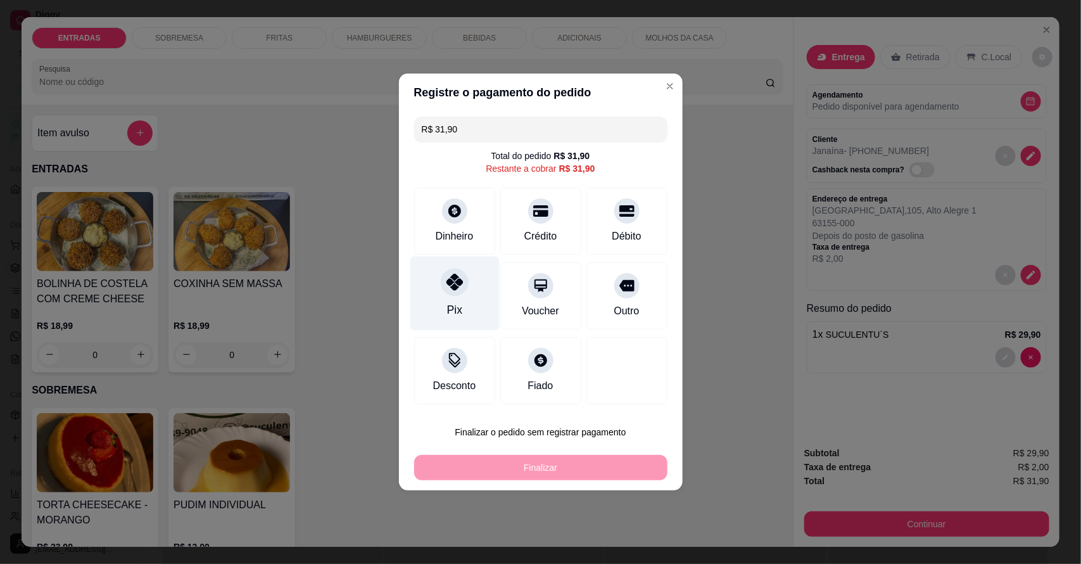
click at [443, 286] on div at bounding box center [455, 282] width 28 height 28
type input "R$ 0,00"
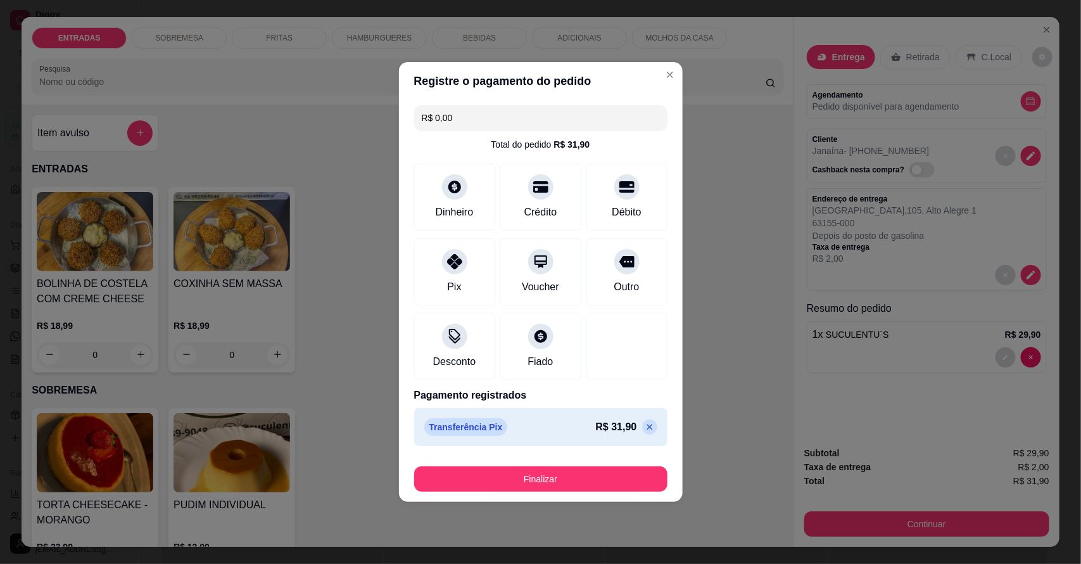
click at [576, 479] on button "Finalizar" at bounding box center [540, 478] width 253 height 25
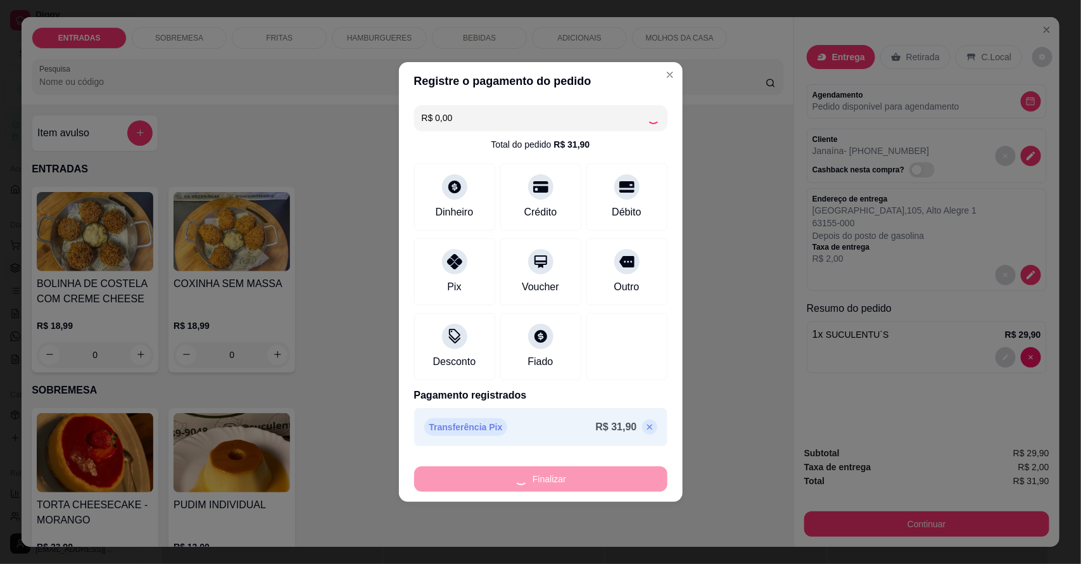
type input "0"
type input "-R$ 31,90"
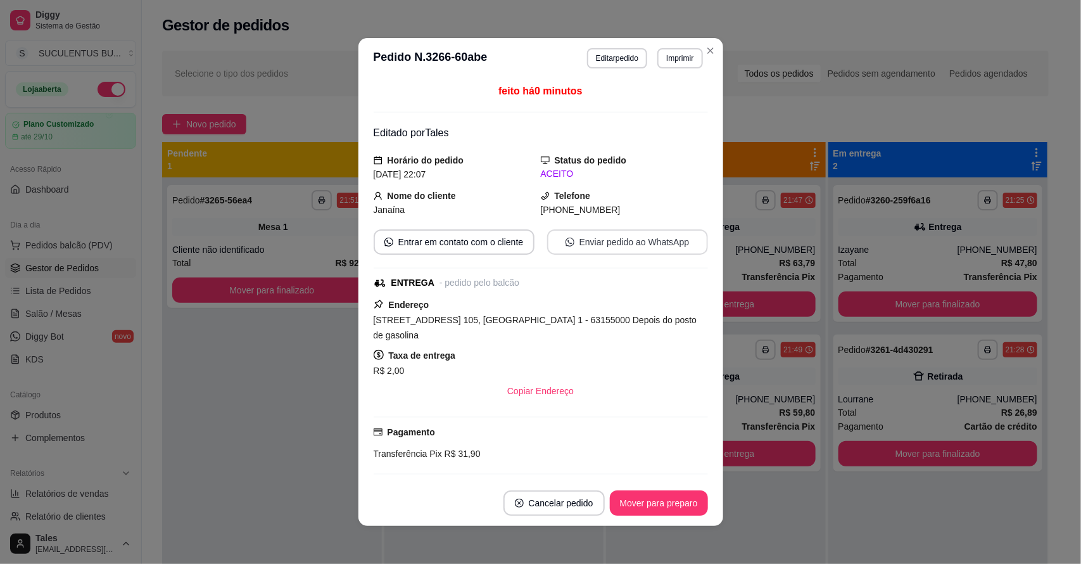
click at [624, 242] on button "Enviar pedido ao WhatsApp" at bounding box center [627, 241] width 161 height 25
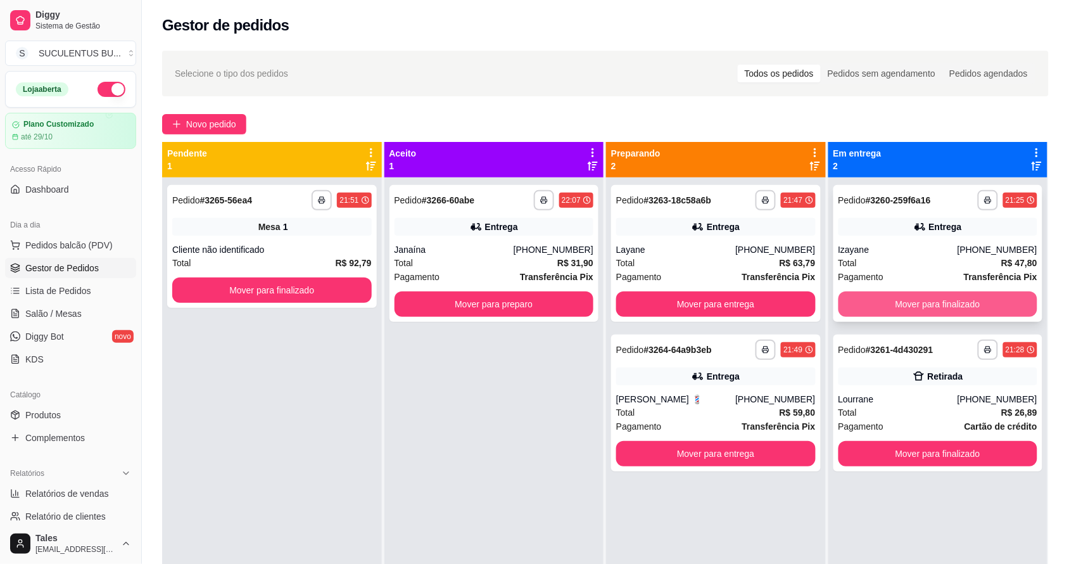
click at [895, 308] on button "Mover para finalizado" at bounding box center [939, 303] width 200 height 25
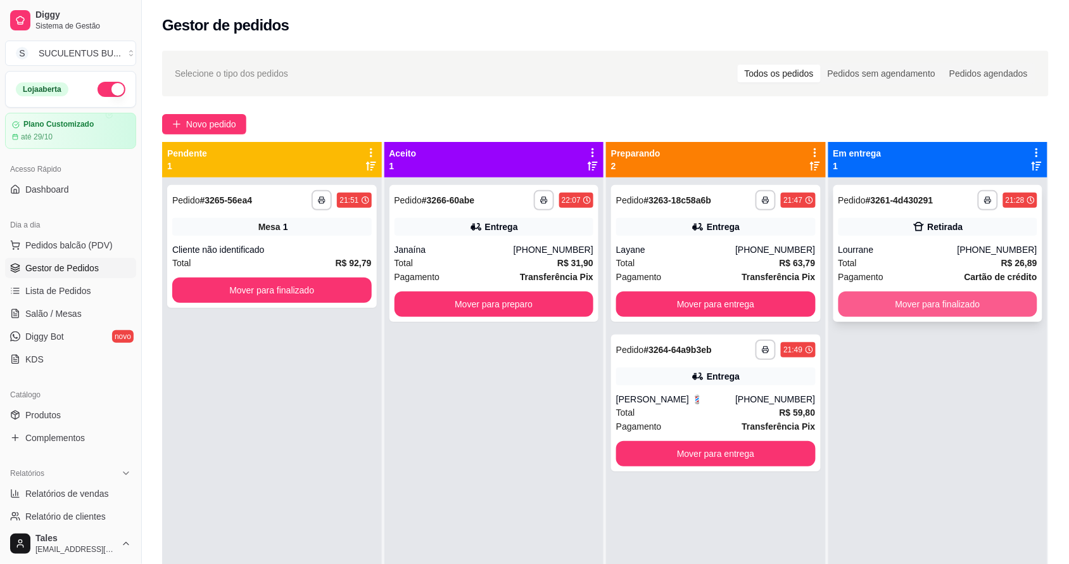
click at [896, 308] on button "Mover para finalizado" at bounding box center [939, 303] width 200 height 25
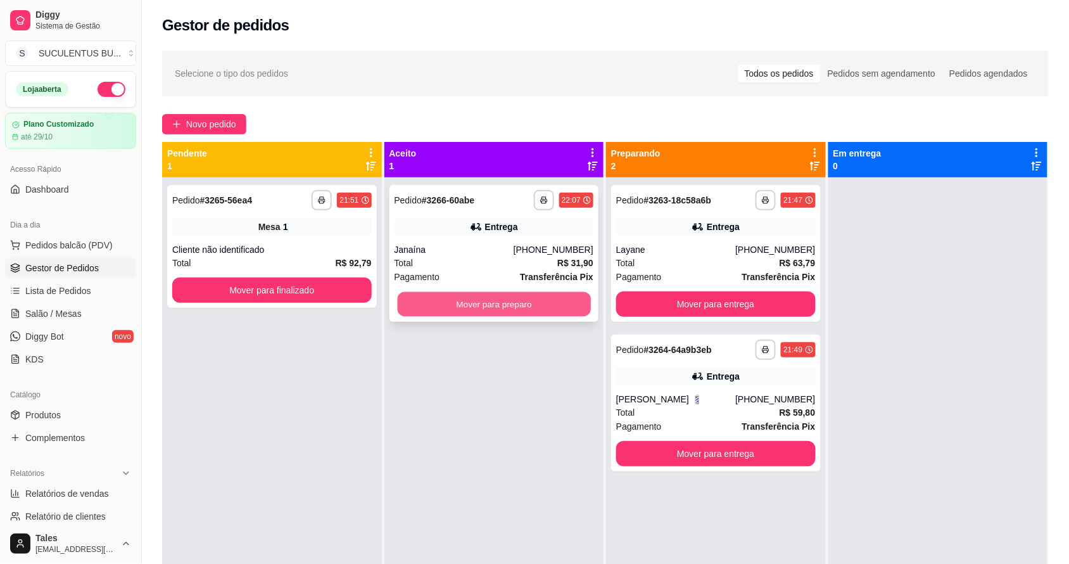
click at [524, 305] on button "Mover para preparo" at bounding box center [493, 304] width 193 height 25
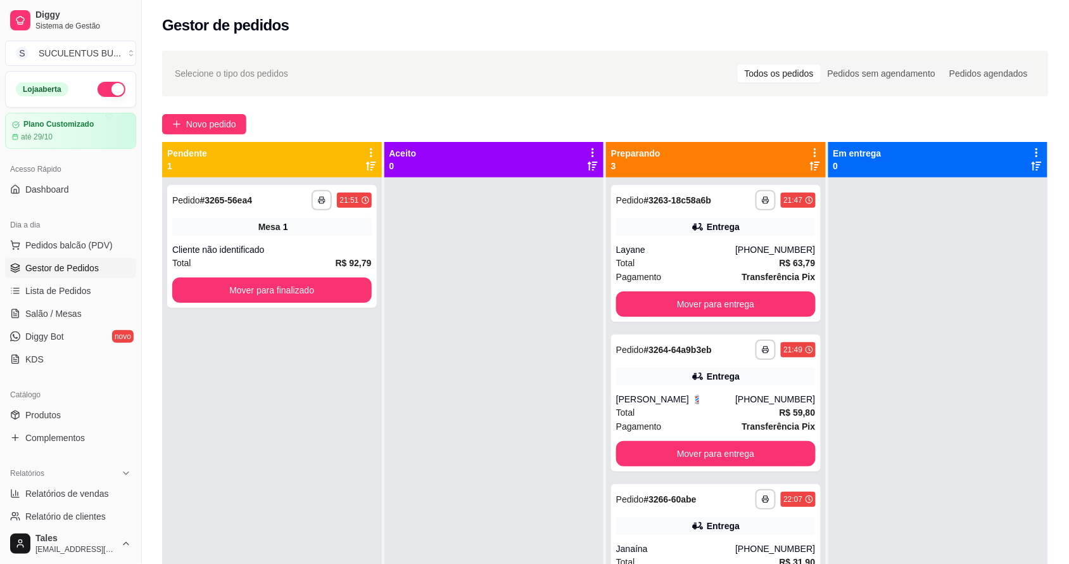
scroll to position [35, 0]
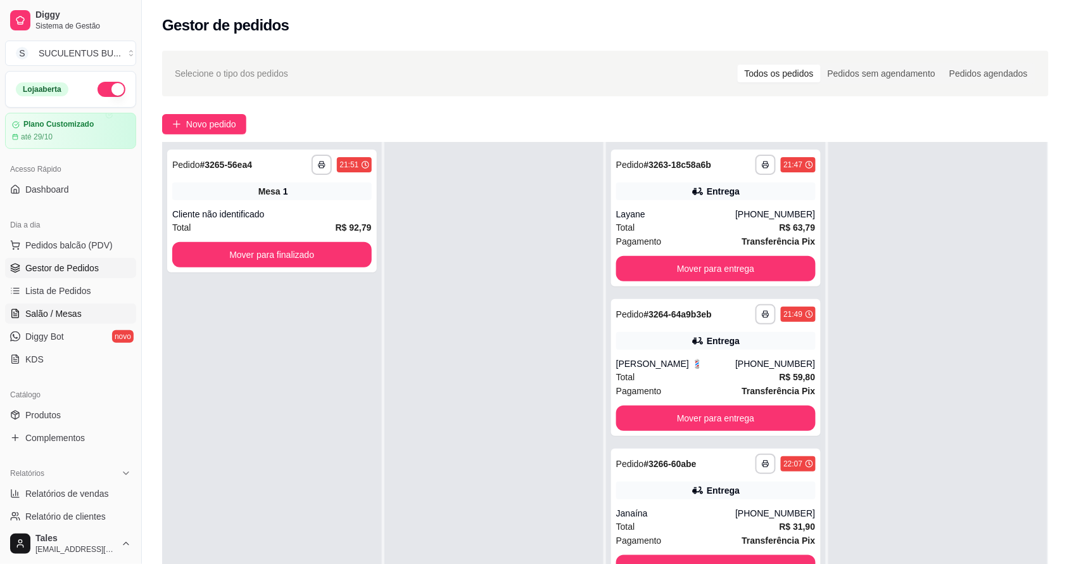
click at [65, 315] on span "Salão / Mesas" at bounding box center [53, 313] width 56 height 13
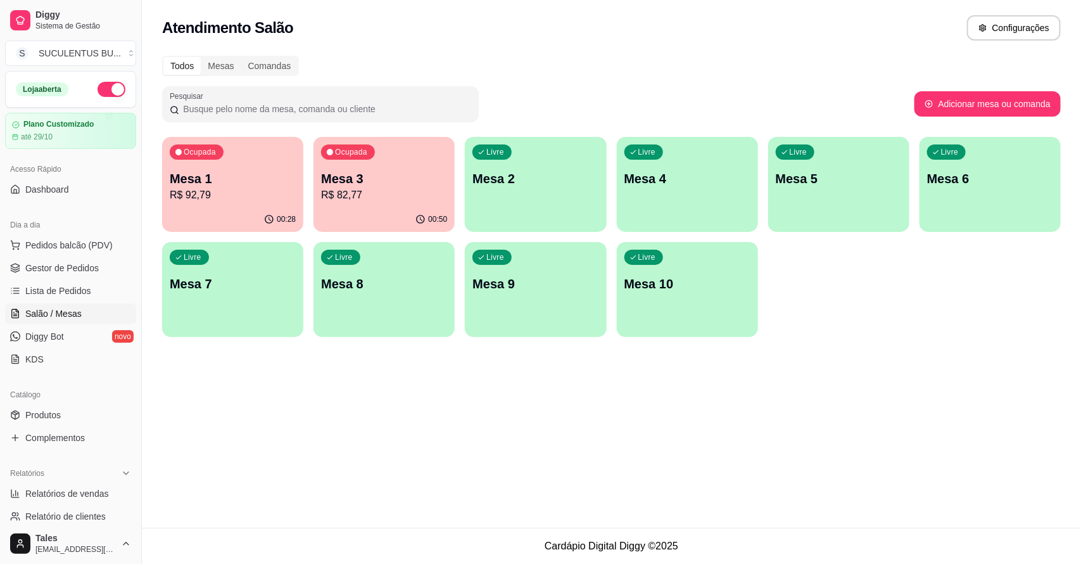
click at [390, 206] on button "Ocupada Mesa 3 R$ 82,77 00:50" at bounding box center [384, 184] width 141 height 95
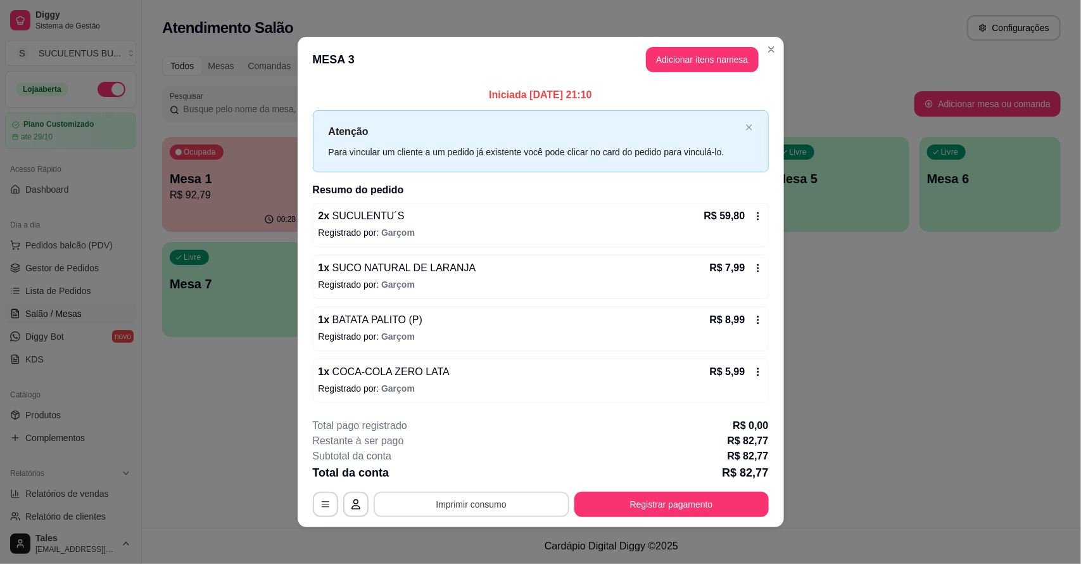
click at [492, 500] on button "Imprimir consumo" at bounding box center [472, 503] width 196 height 25
click at [490, 479] on button "IMPRESSORA CAIXA" at bounding box center [469, 476] width 101 height 20
click at [692, 509] on button "Registrar pagamento" at bounding box center [671, 503] width 194 height 25
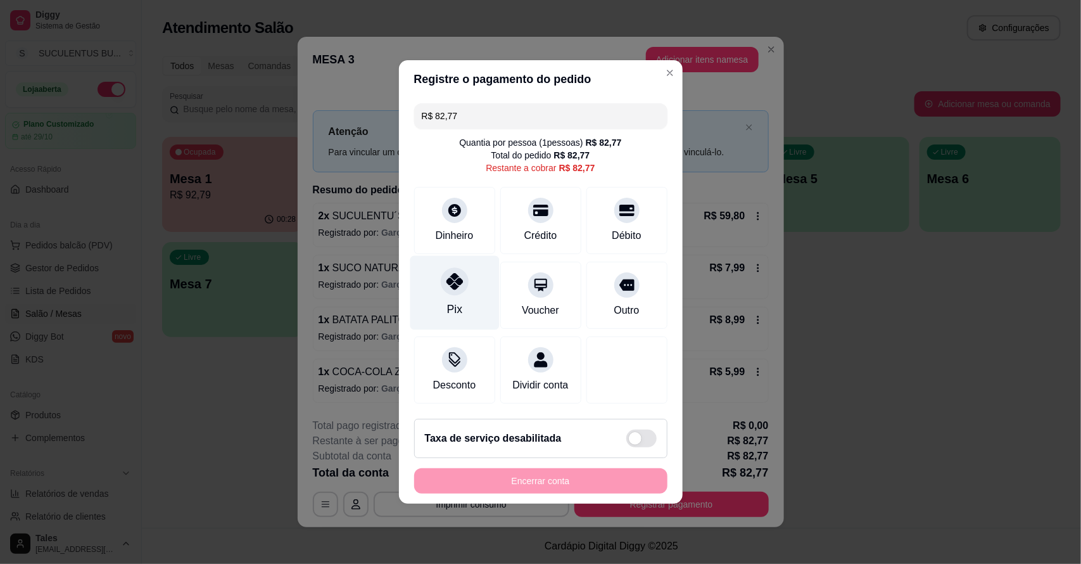
click at [455, 276] on icon at bounding box center [454, 281] width 16 height 16
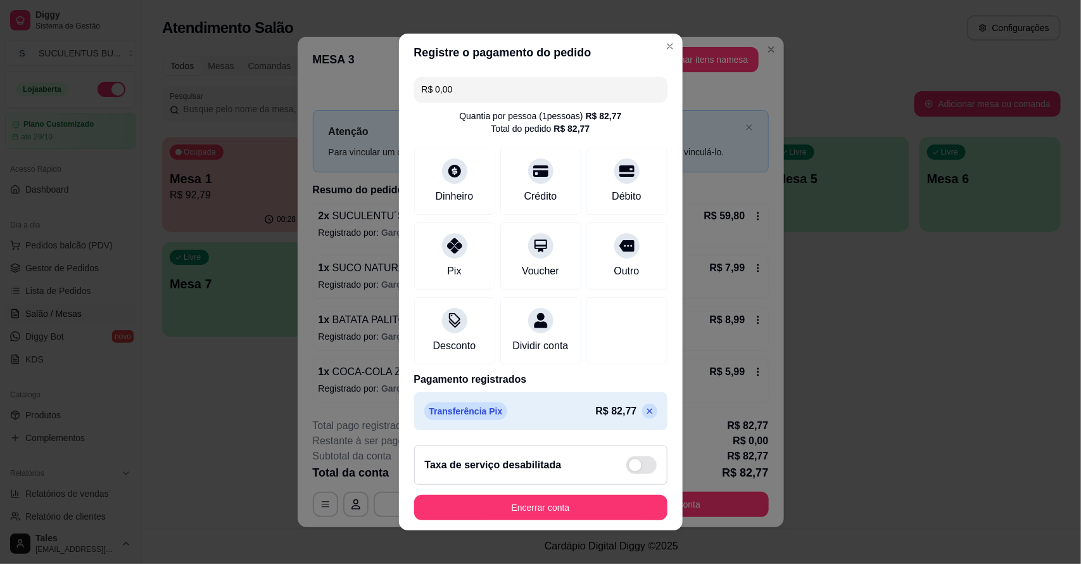
click at [645, 416] on icon at bounding box center [650, 411] width 10 height 10
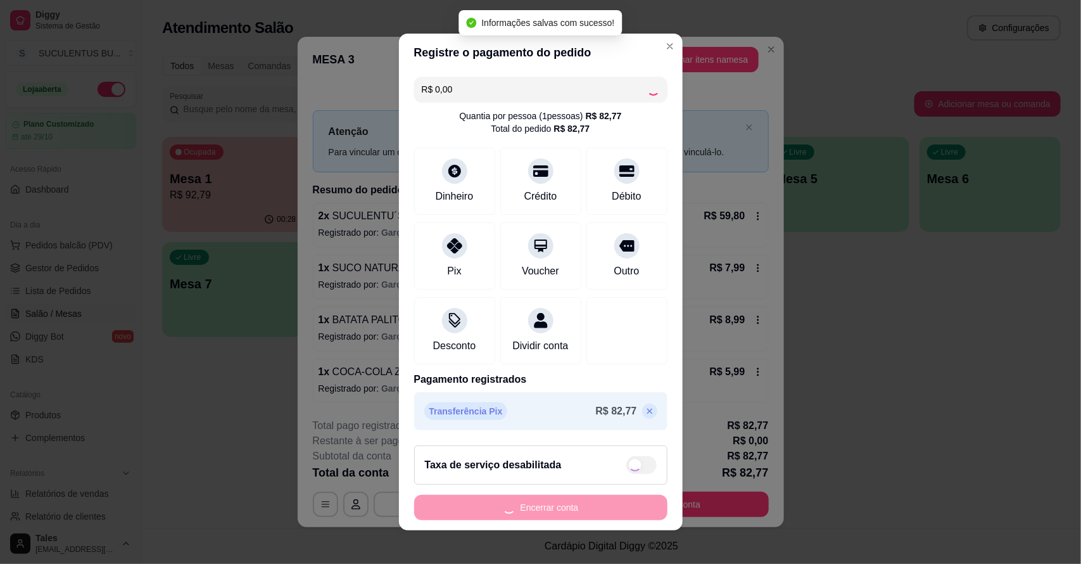
type input "R$ 82,77"
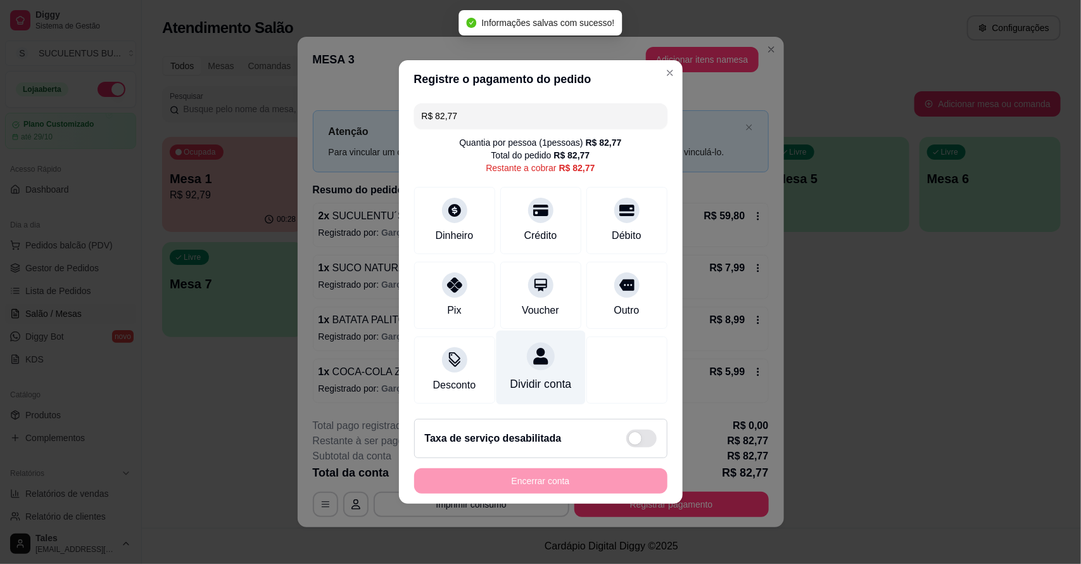
click at [515, 382] on div "Dividir conta" at bounding box center [540, 384] width 61 height 16
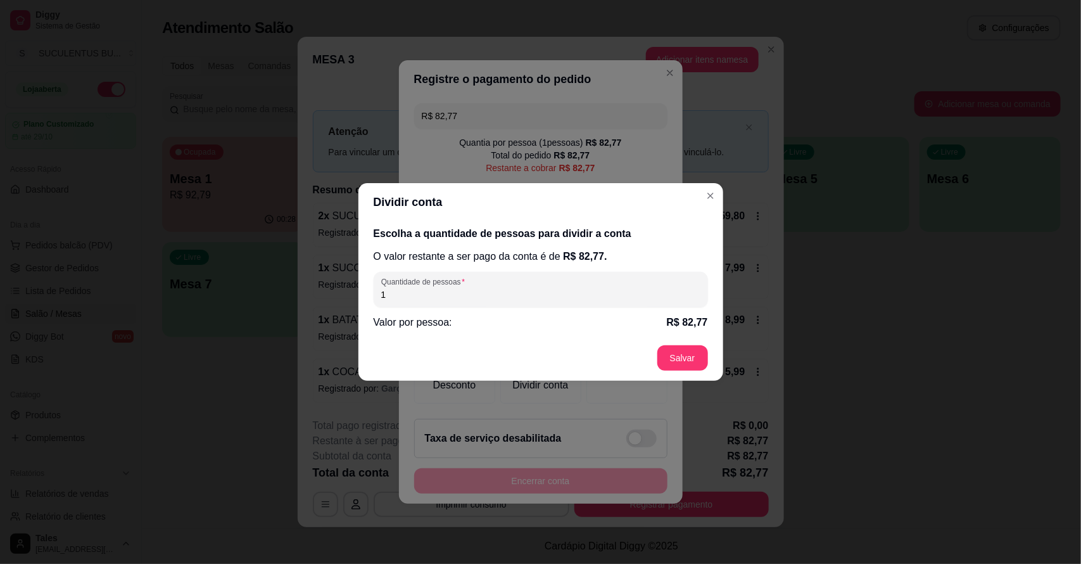
click at [422, 295] on input "1" at bounding box center [540, 294] width 319 height 13
type input "2"
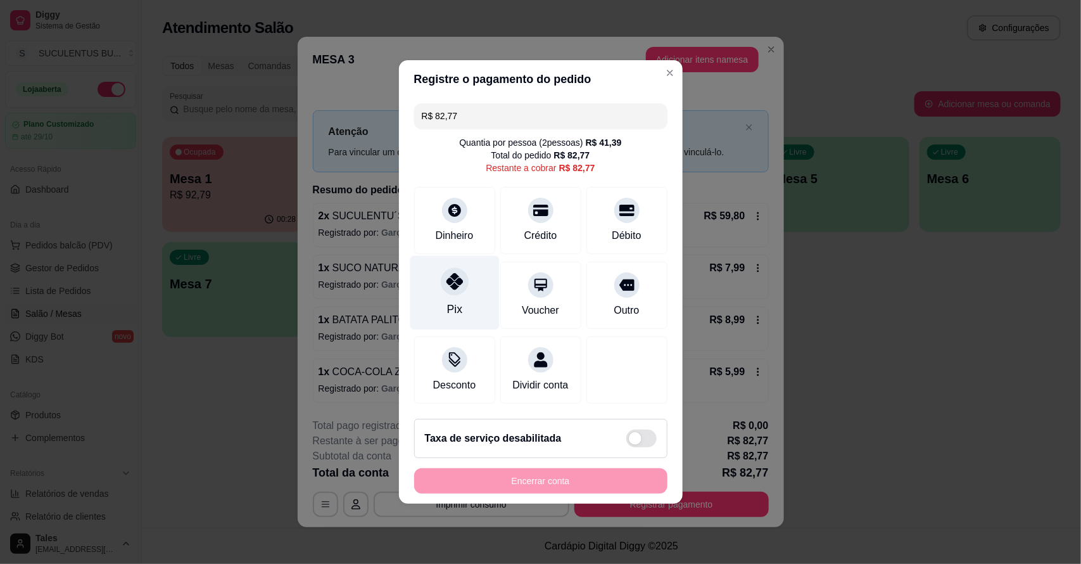
click at [458, 301] on div "Pix" at bounding box center [454, 309] width 15 height 16
type input "R$ 0,00"
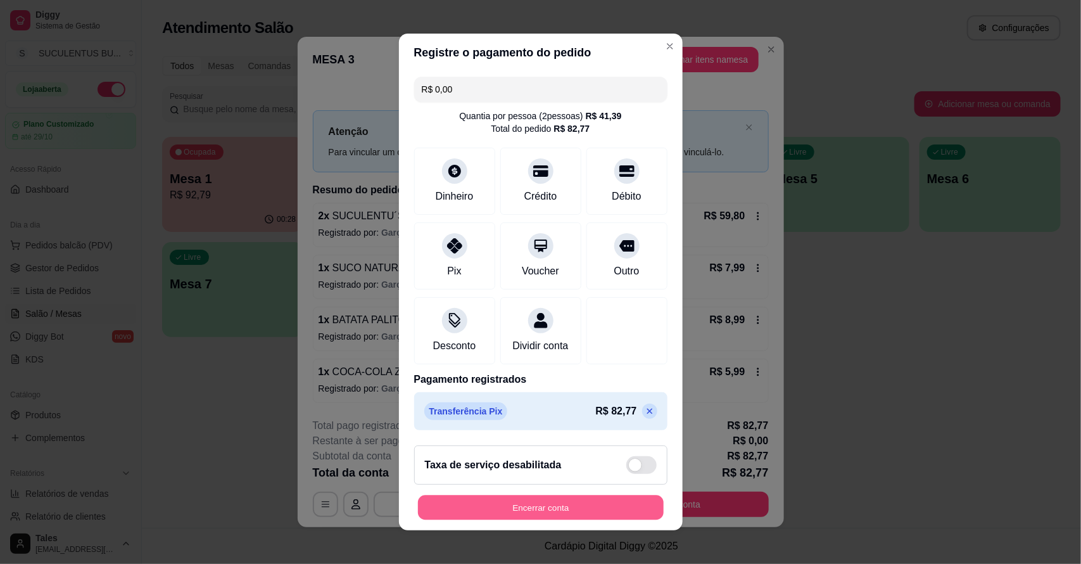
click at [526, 512] on button "Encerrar conta" at bounding box center [541, 507] width 246 height 25
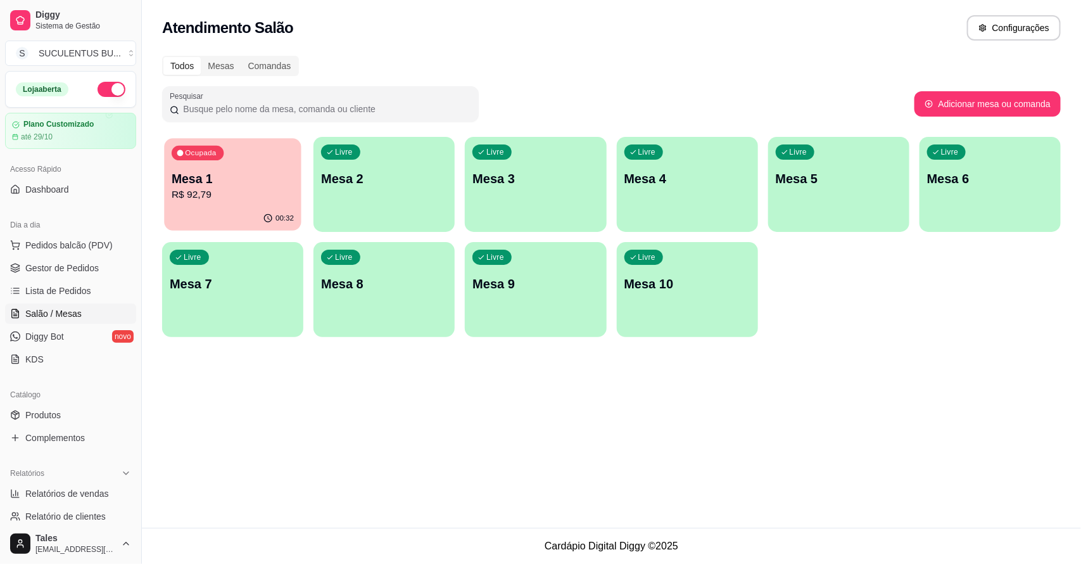
click at [262, 191] on p "R$ 92,79" at bounding box center [233, 194] width 122 height 15
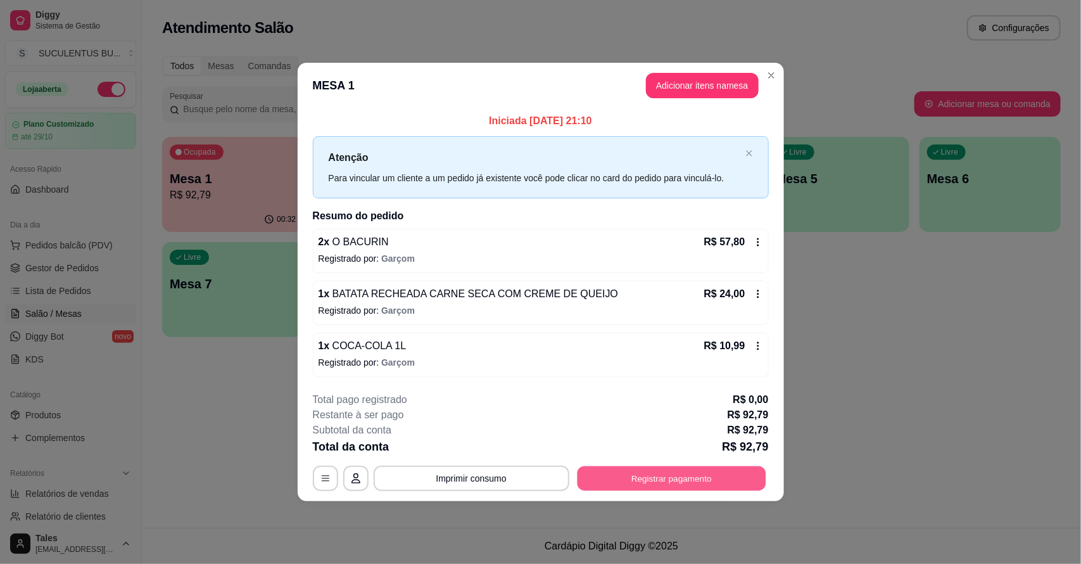
click at [643, 471] on button "Registrar pagamento" at bounding box center [671, 478] width 189 height 25
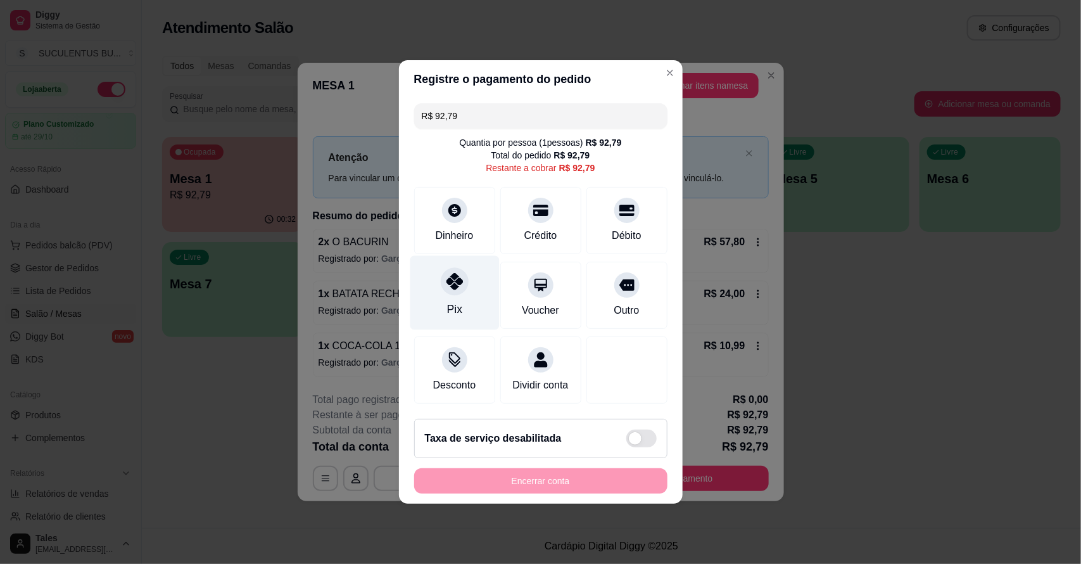
click at [464, 290] on div "Pix" at bounding box center [454, 293] width 89 height 74
type input "R$ 0,00"
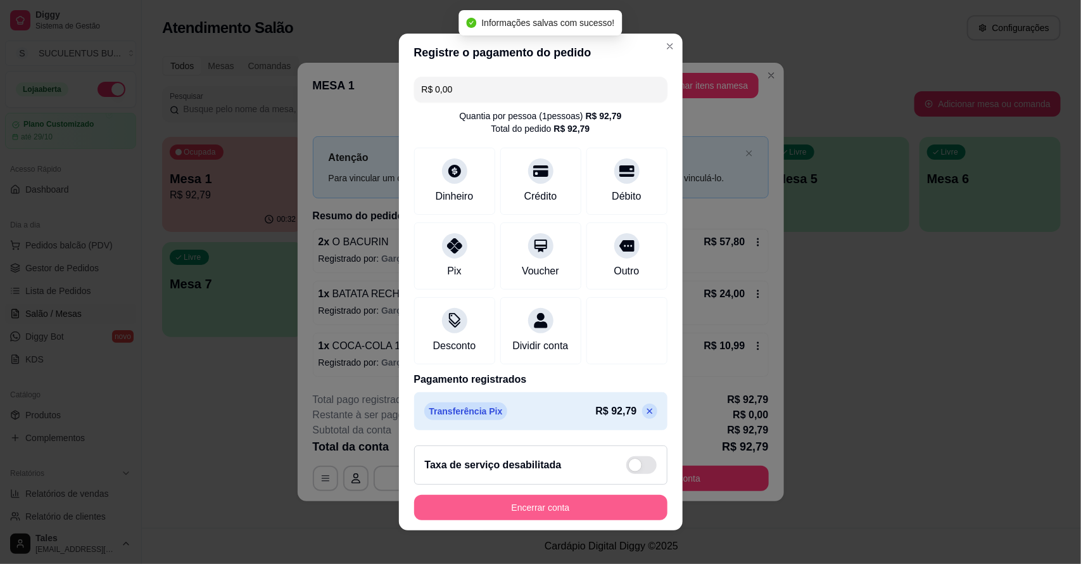
click at [538, 512] on button "Encerrar conta" at bounding box center [540, 507] width 253 height 25
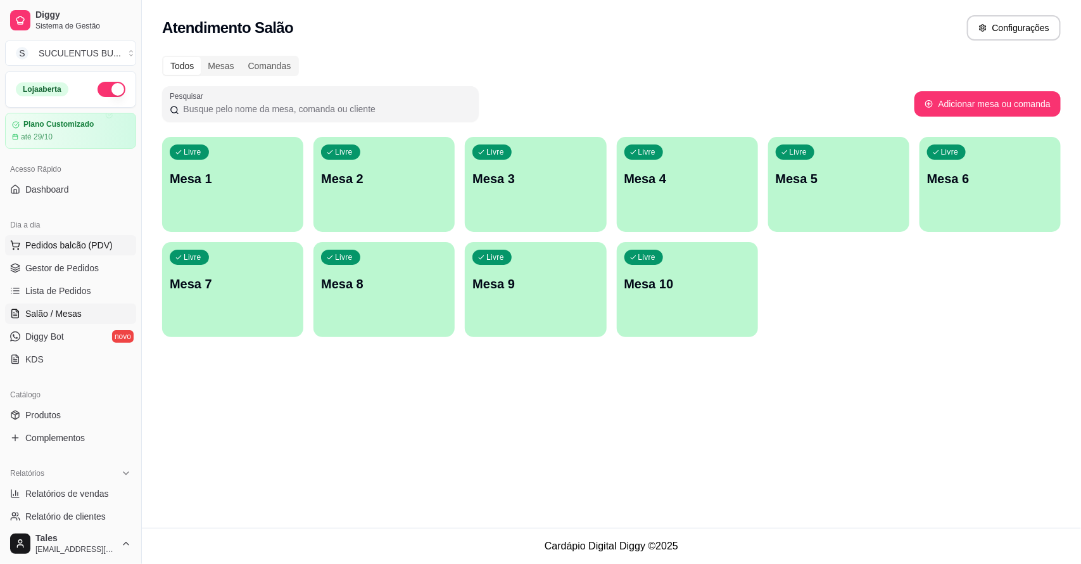
click at [73, 245] on span "Pedidos balcão (PDV)" at bounding box center [68, 245] width 87 height 13
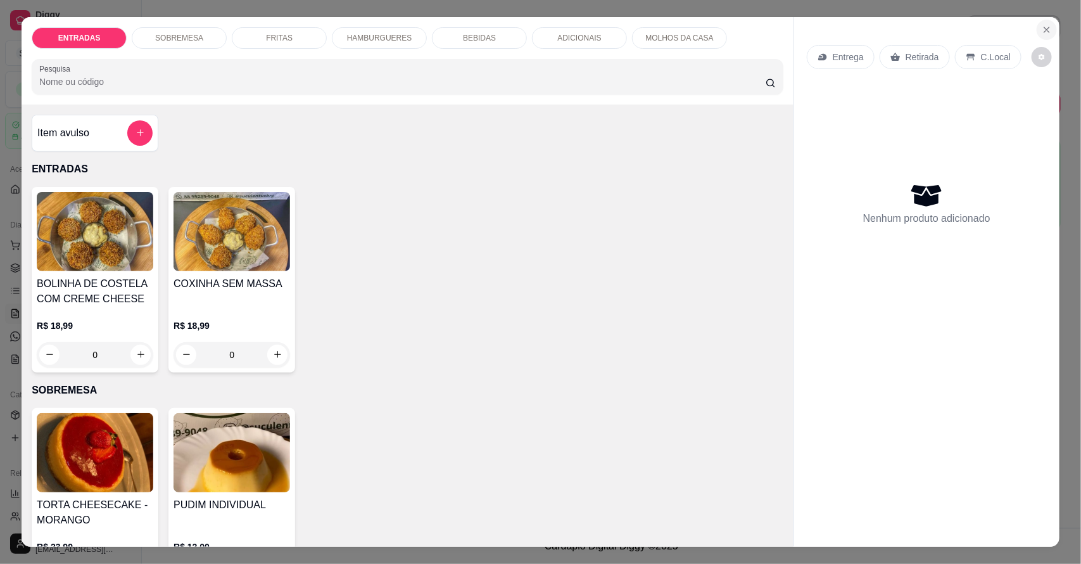
click at [1042, 32] on icon "Close" at bounding box center [1047, 30] width 10 height 10
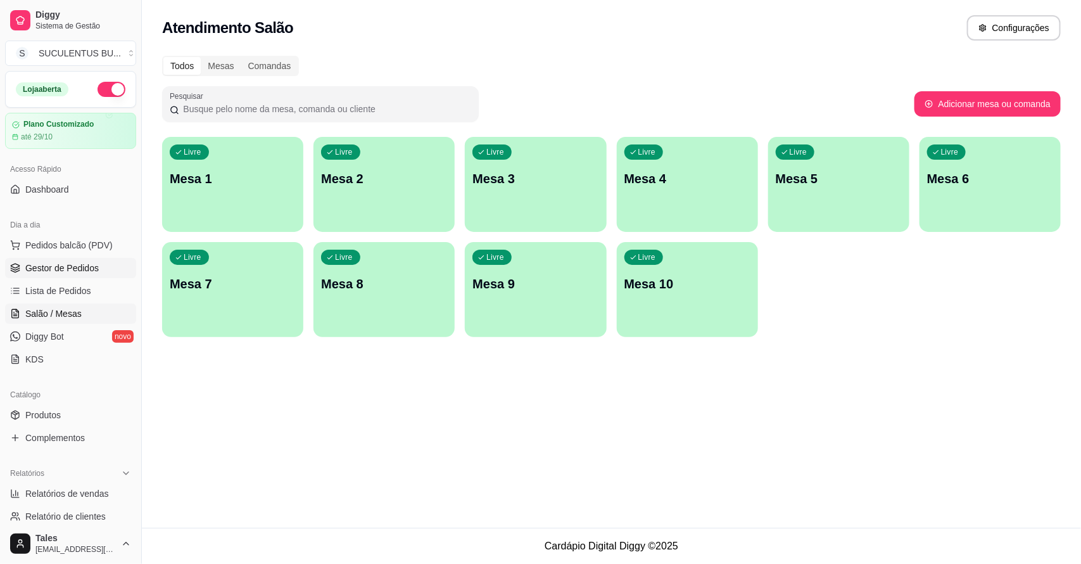
click at [46, 267] on span "Gestor de Pedidos" at bounding box center [61, 268] width 73 height 13
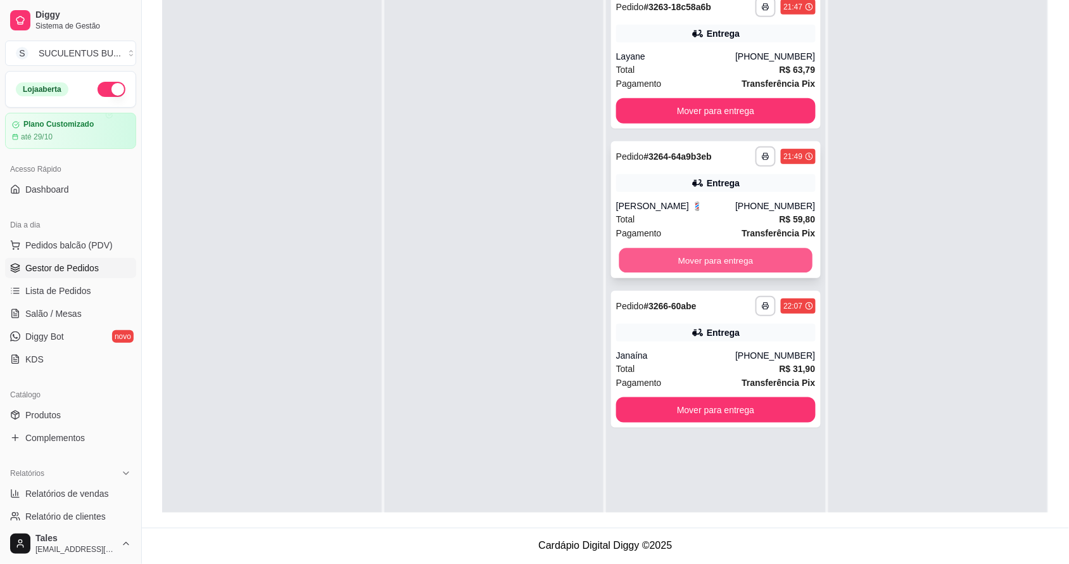
click at [735, 255] on button "Mover para entrega" at bounding box center [715, 260] width 193 height 25
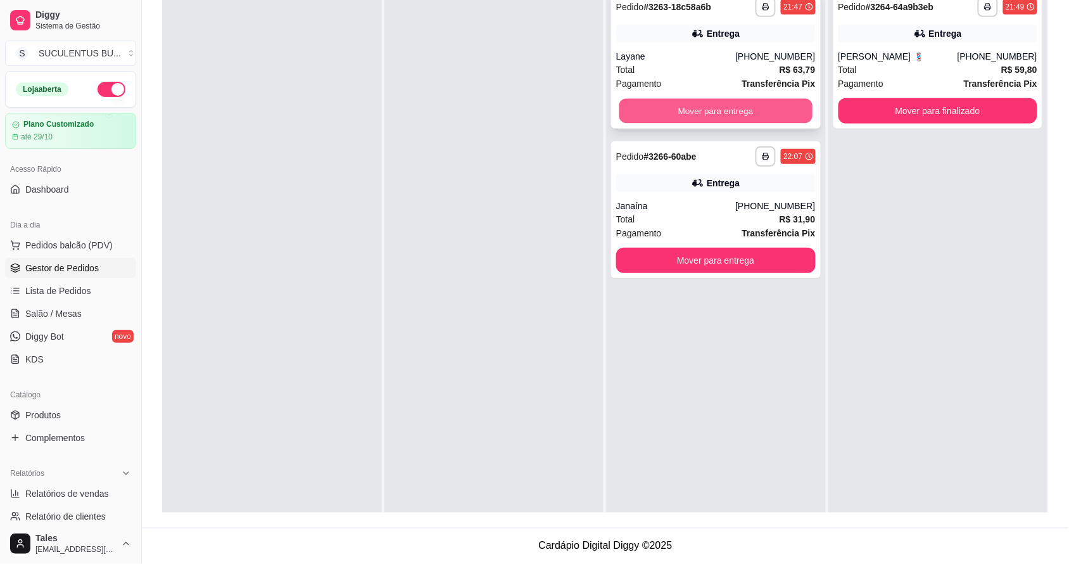
click at [695, 112] on button "Mover para entrega" at bounding box center [715, 111] width 193 height 25
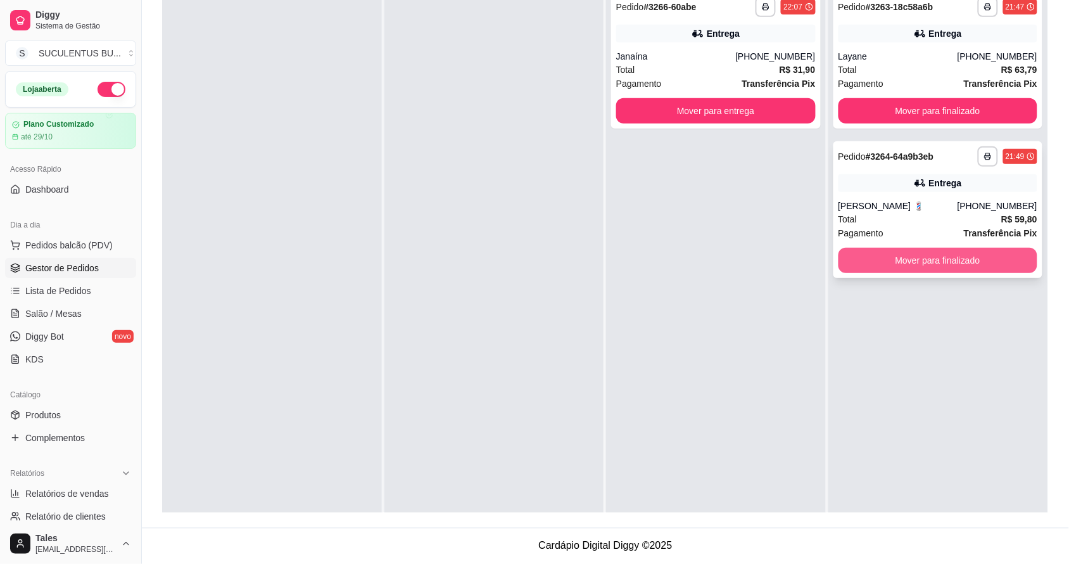
click at [942, 260] on button "Mover para finalizado" at bounding box center [939, 260] width 200 height 25
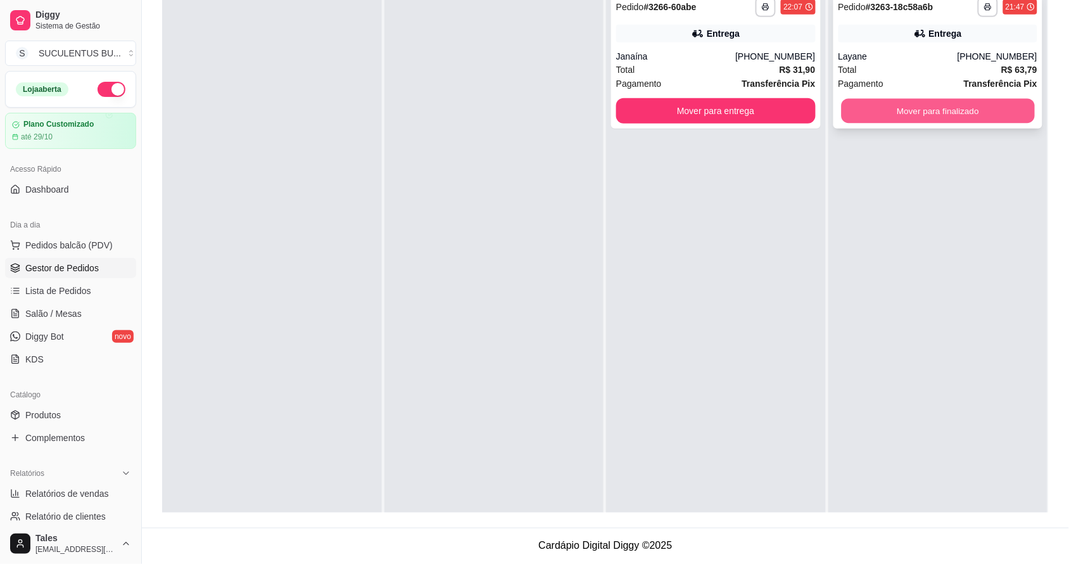
click at [948, 113] on button "Mover para finalizado" at bounding box center [937, 111] width 193 height 25
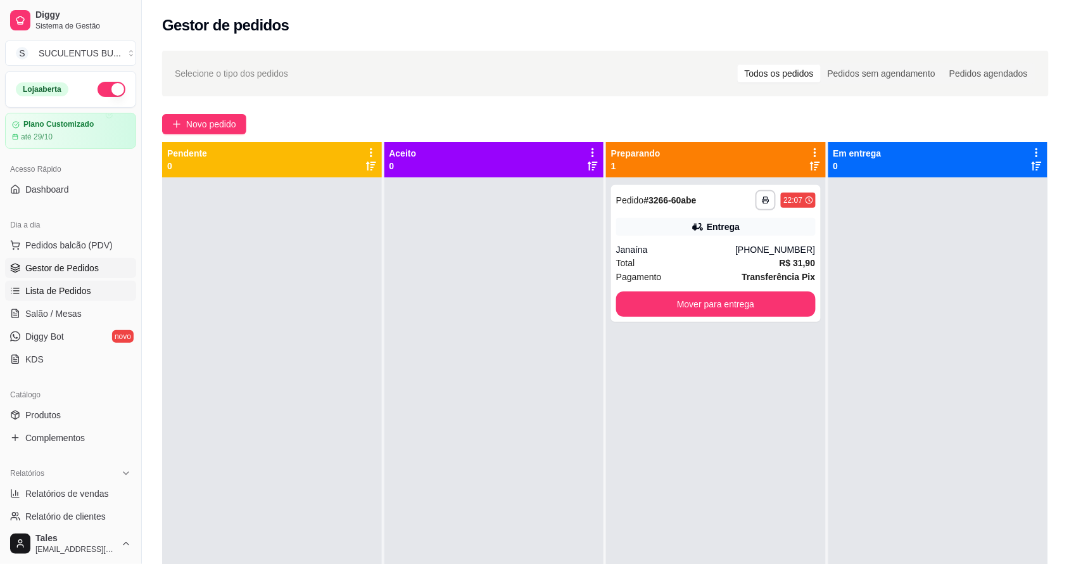
click at [80, 292] on span "Lista de Pedidos" at bounding box center [58, 290] width 66 height 13
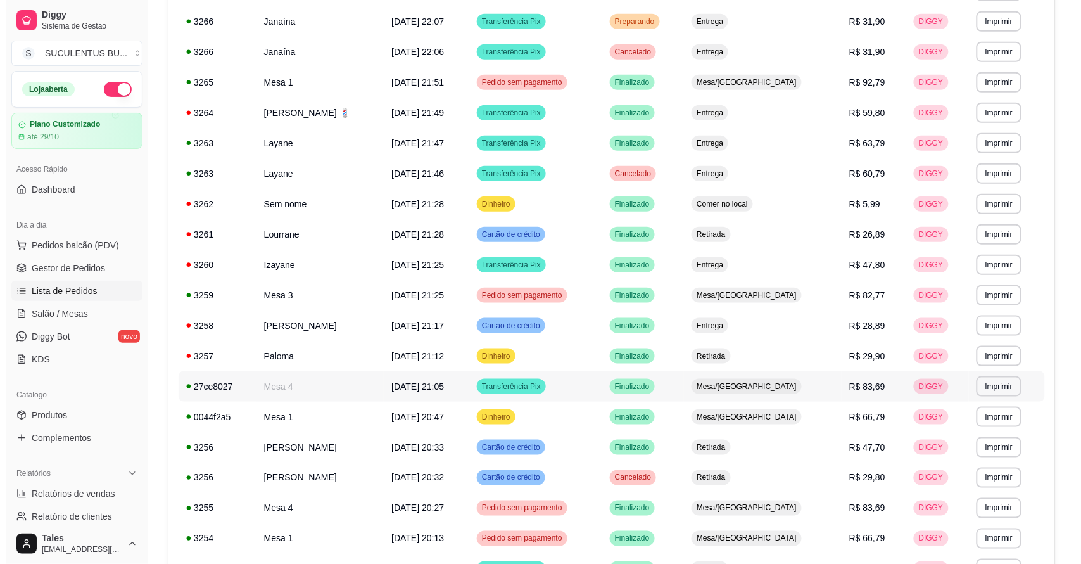
scroll to position [475, 0]
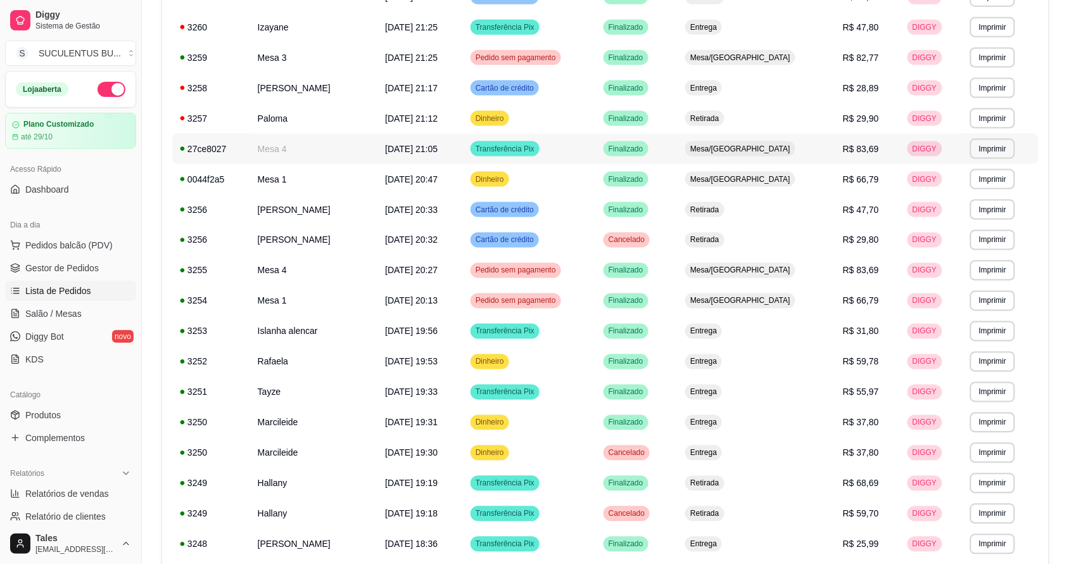
click at [851, 148] on span "R$ 83,69" at bounding box center [861, 149] width 36 height 10
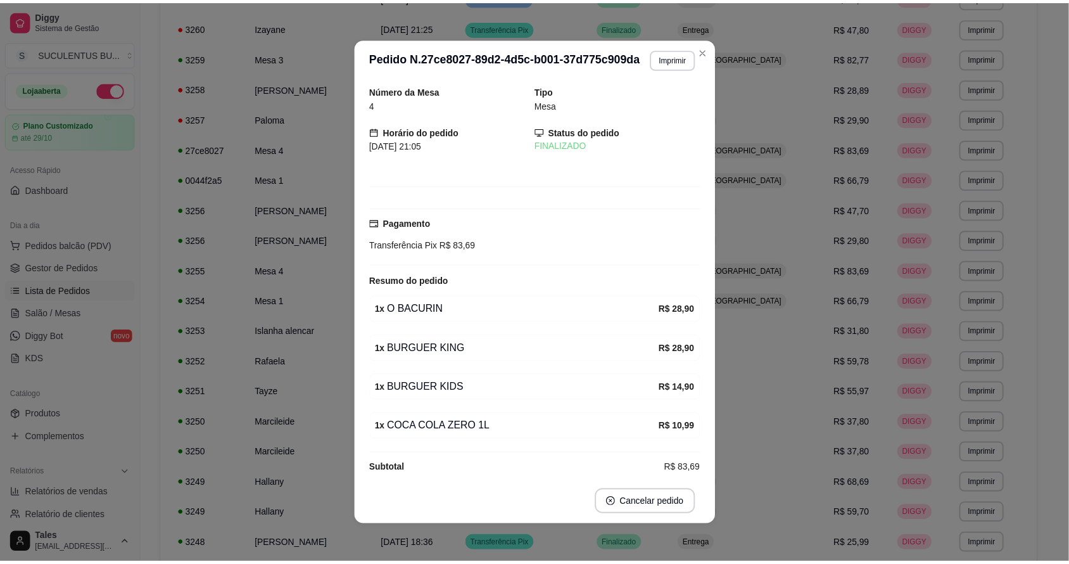
scroll to position [20, 0]
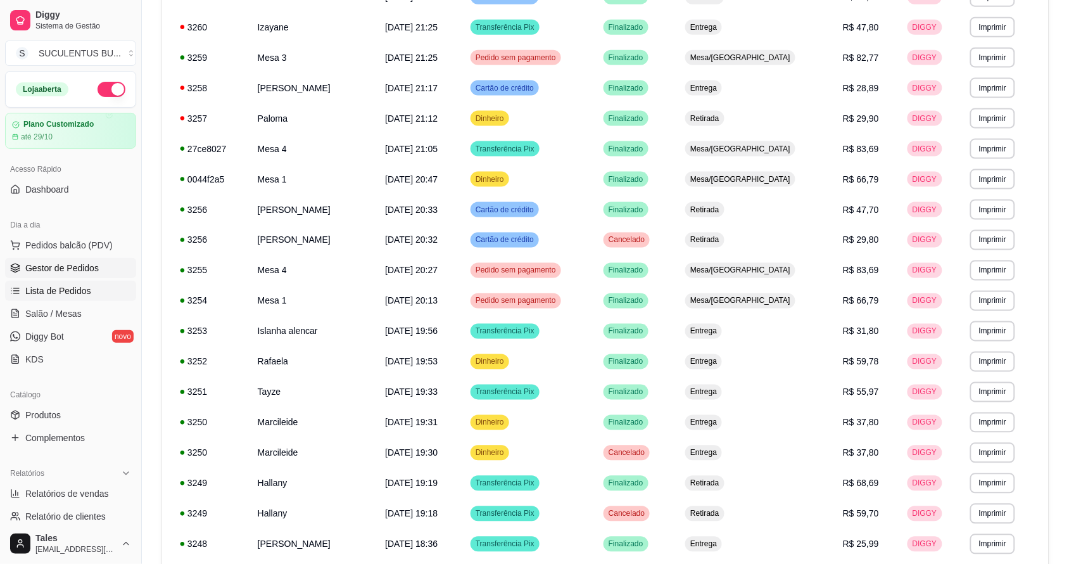
click at [44, 274] on span "Gestor de Pedidos" at bounding box center [61, 268] width 73 height 13
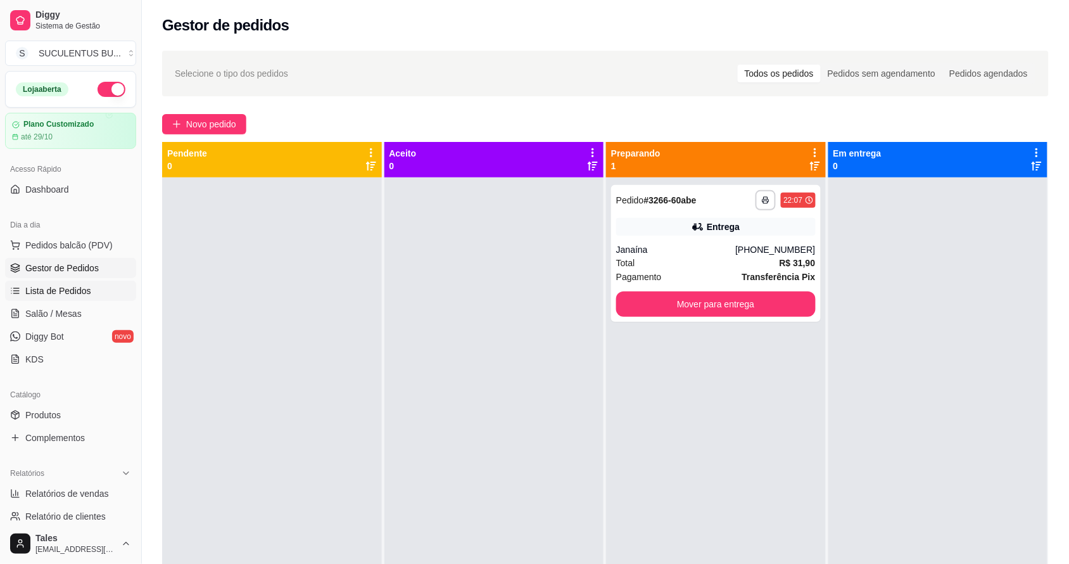
click at [96, 287] on link "Lista de Pedidos" at bounding box center [70, 291] width 131 height 20
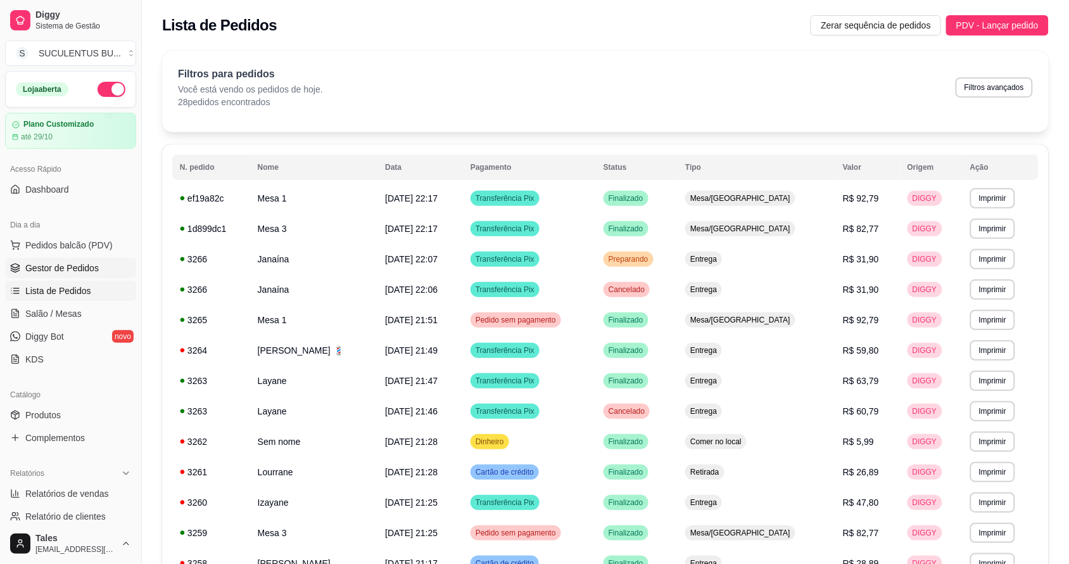
click at [105, 266] on link "Gestor de Pedidos" at bounding box center [70, 268] width 131 height 20
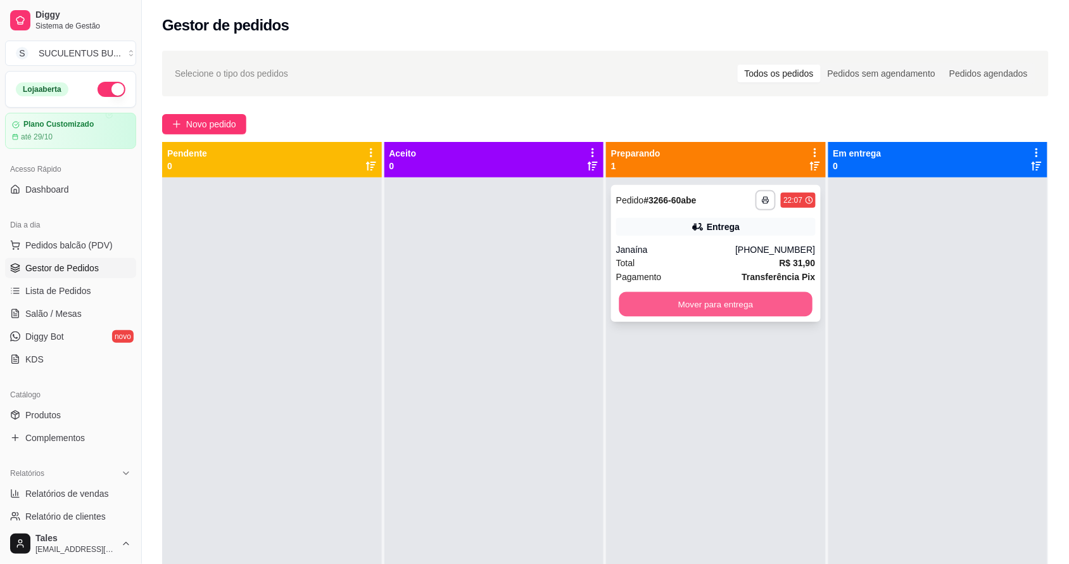
click at [728, 304] on button "Mover para entrega" at bounding box center [715, 304] width 193 height 25
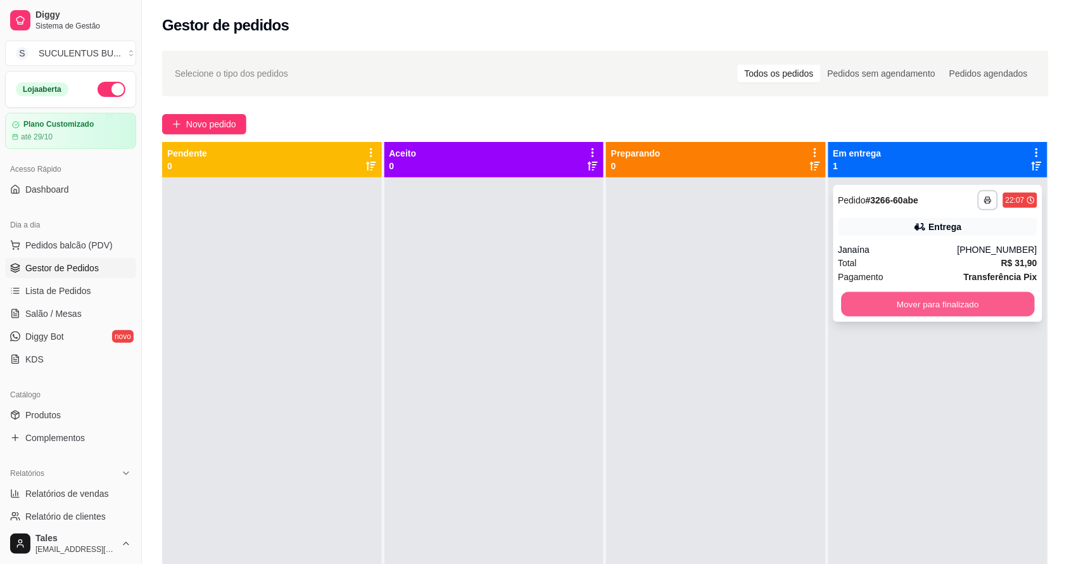
click at [942, 293] on button "Mover para finalizado" at bounding box center [937, 304] width 193 height 25
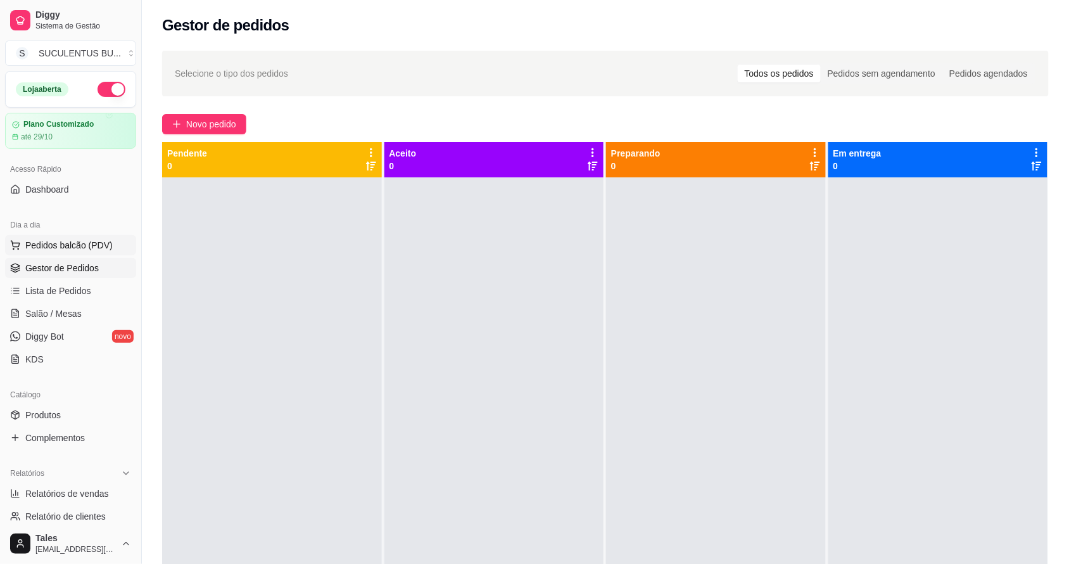
click at [81, 247] on span "Pedidos balcão (PDV)" at bounding box center [68, 245] width 87 height 13
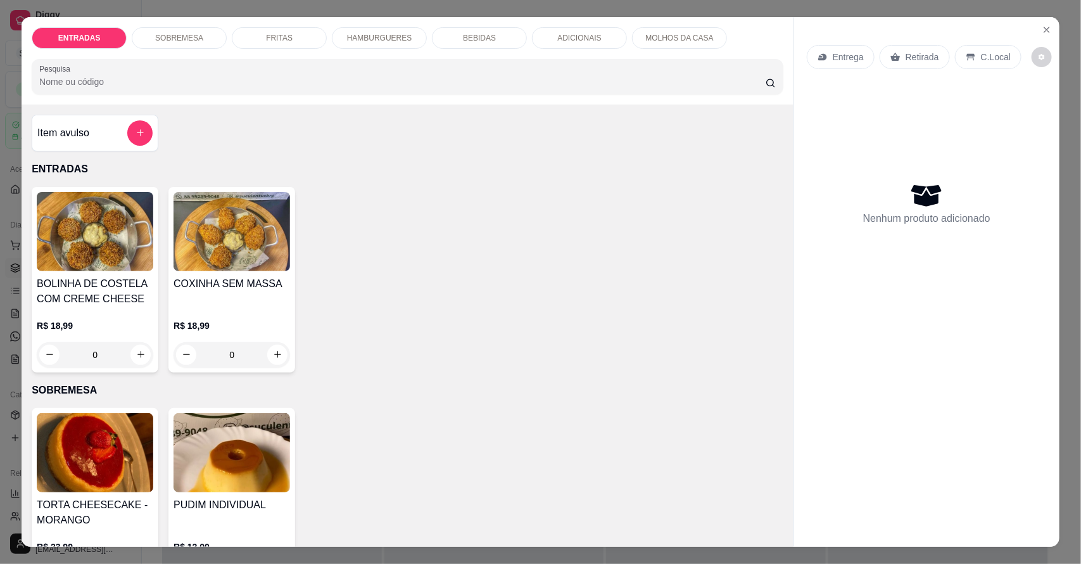
click at [387, 40] on p "HAMBURGUERES" at bounding box center [379, 38] width 65 height 10
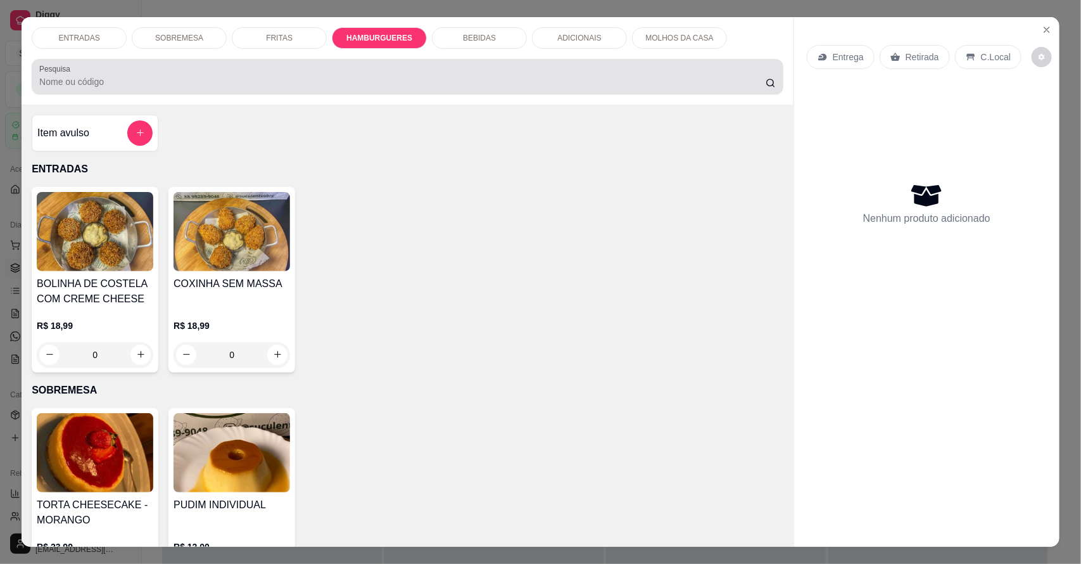
scroll to position [23, 0]
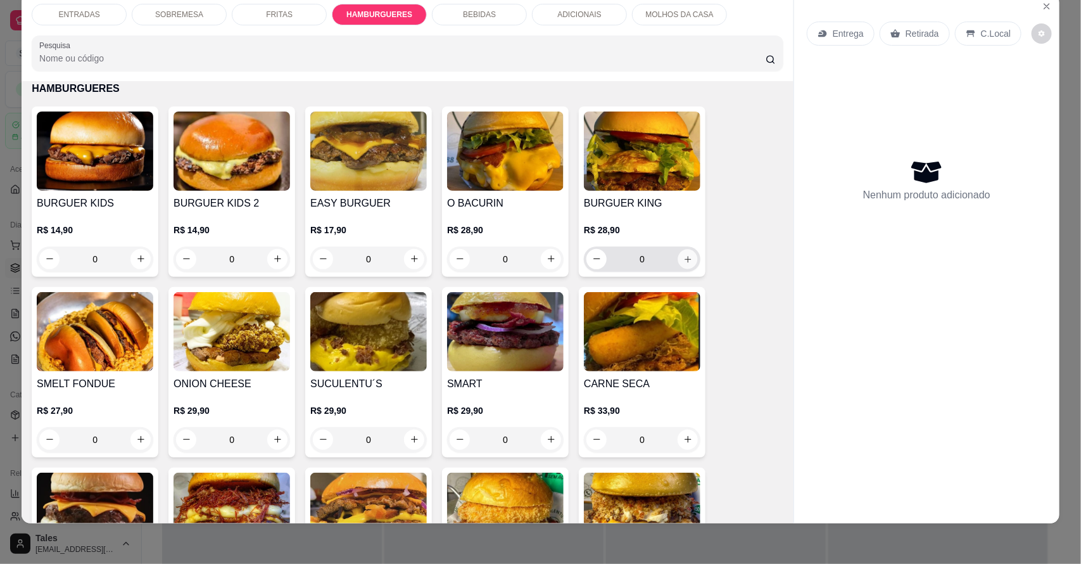
click at [689, 258] on button "increase-product-quantity" at bounding box center [688, 259] width 20 height 20
type input "1"
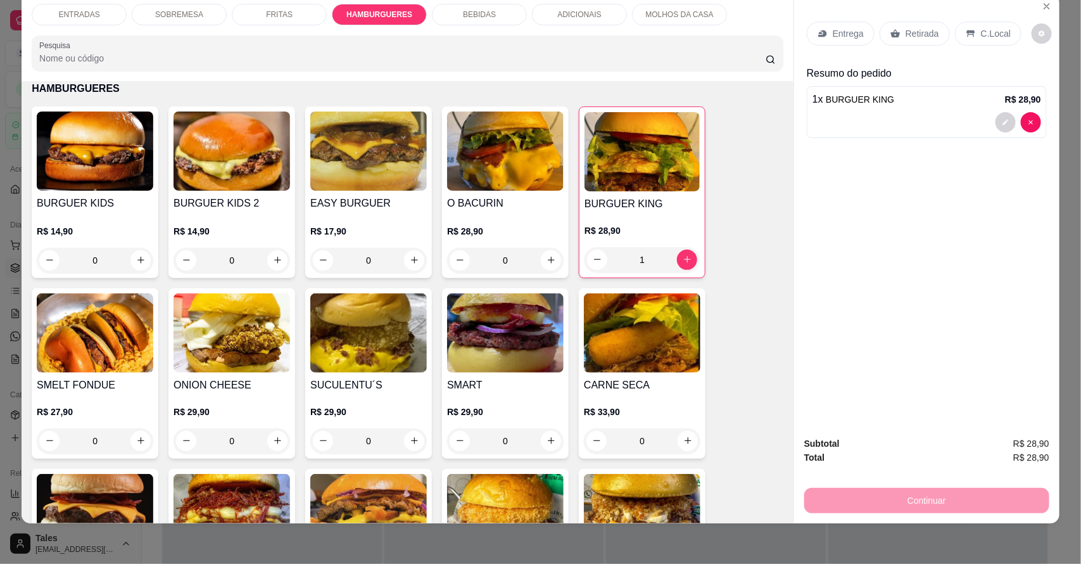
click at [857, 30] on div "Entrega" at bounding box center [841, 34] width 68 height 24
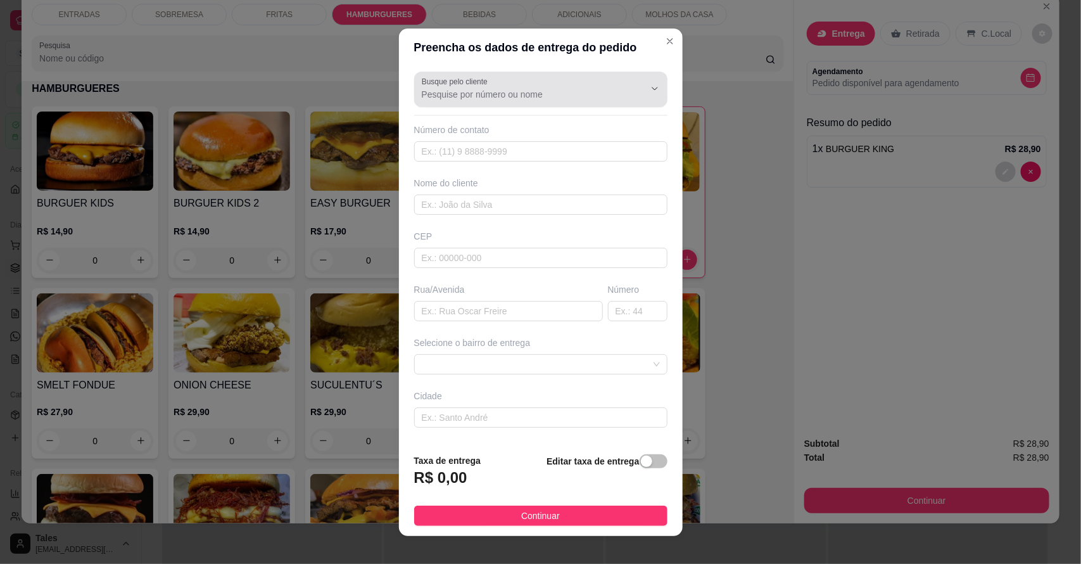
click at [573, 86] on div at bounding box center [541, 89] width 238 height 25
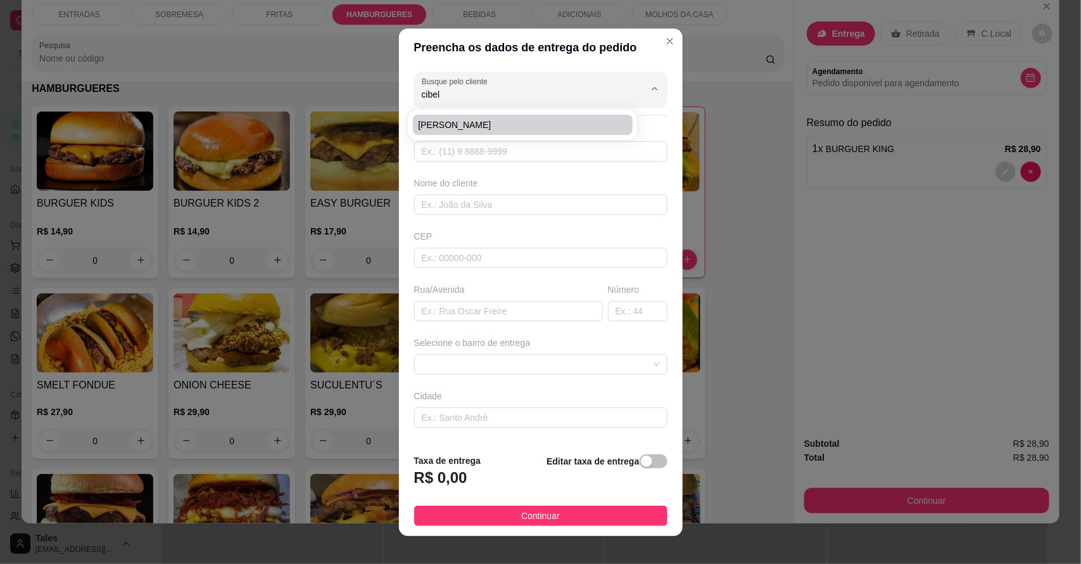
click at [504, 121] on span "[PERSON_NAME]" at bounding box center [516, 124] width 197 height 13
type input "[PERSON_NAME]"
type input "88993088476"
type input "[PERSON_NAME]"
type input "RUA [GEOGRAPHIC_DATA] (EM FRENTE A CAGECE)"
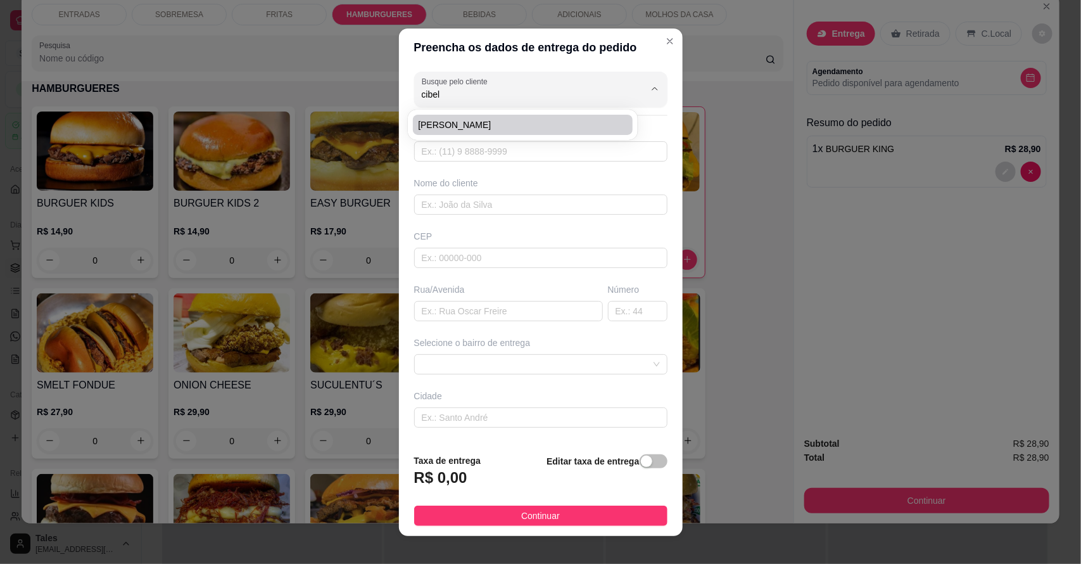
type input "Salitre"
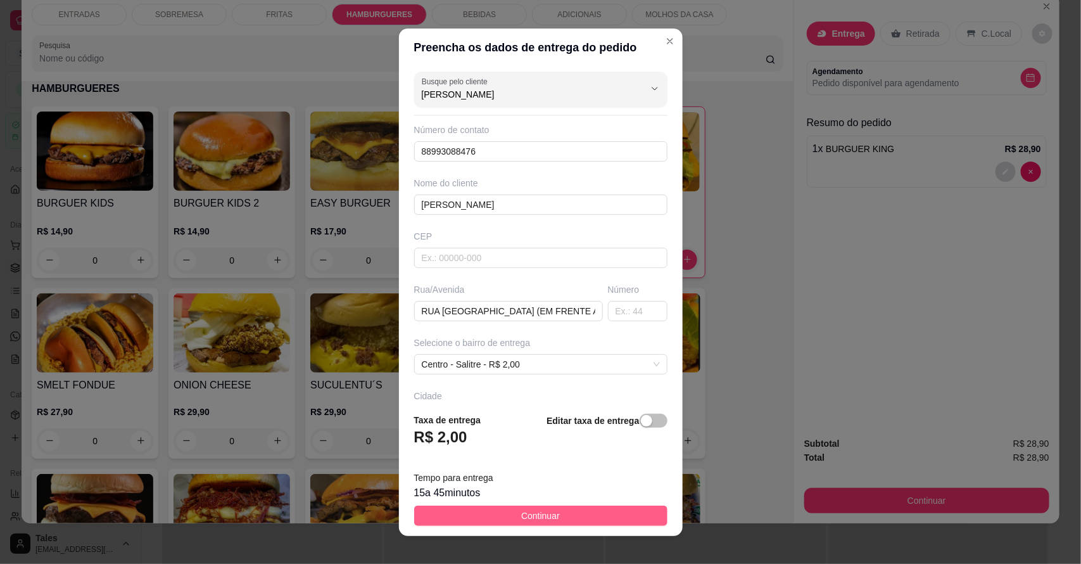
click at [548, 510] on button "Continuar" at bounding box center [540, 515] width 253 height 20
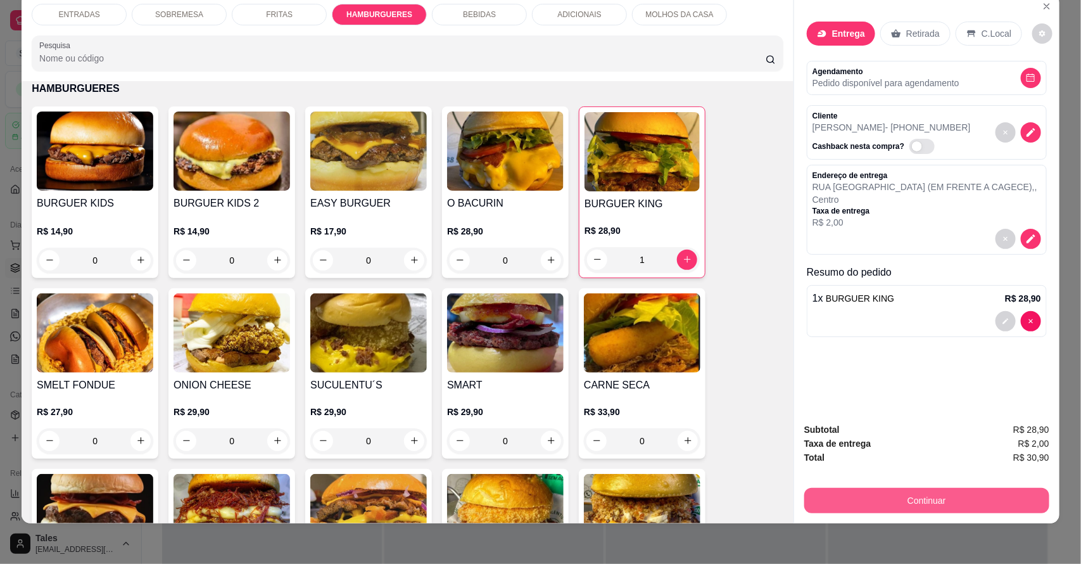
click at [1014, 501] on button "Continuar" at bounding box center [926, 500] width 245 height 25
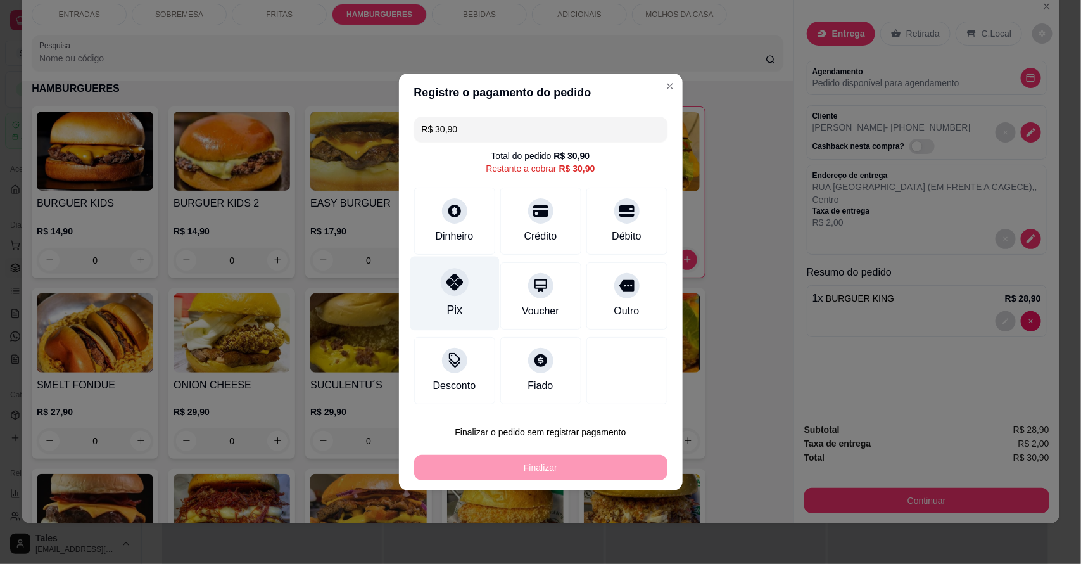
click at [471, 292] on div "Pix" at bounding box center [454, 294] width 89 height 74
type input "R$ 0,00"
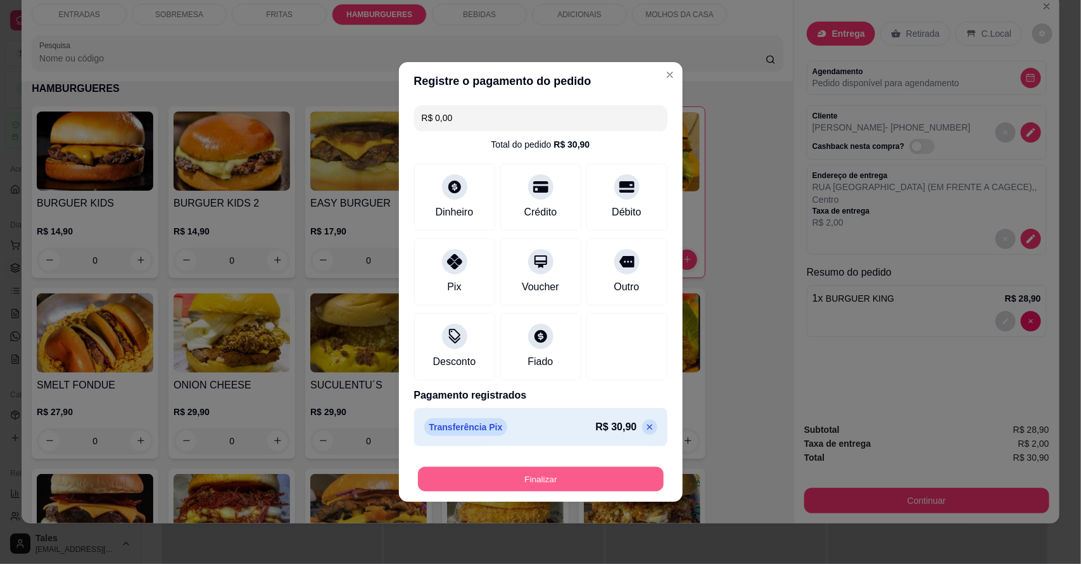
click at [564, 475] on button "Finalizar" at bounding box center [541, 479] width 246 height 25
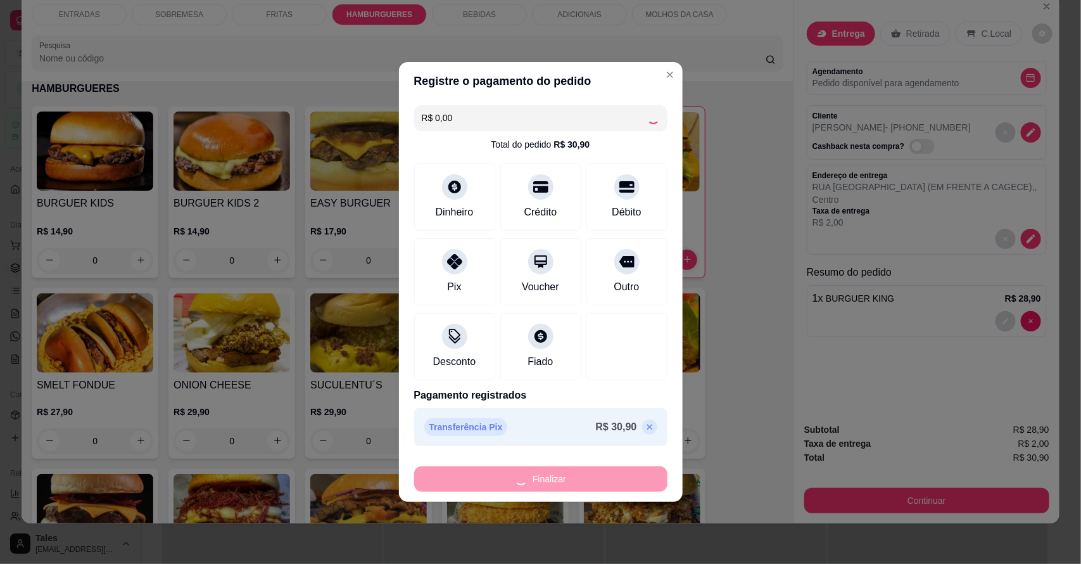
type input "0"
type input "-R$ 30,90"
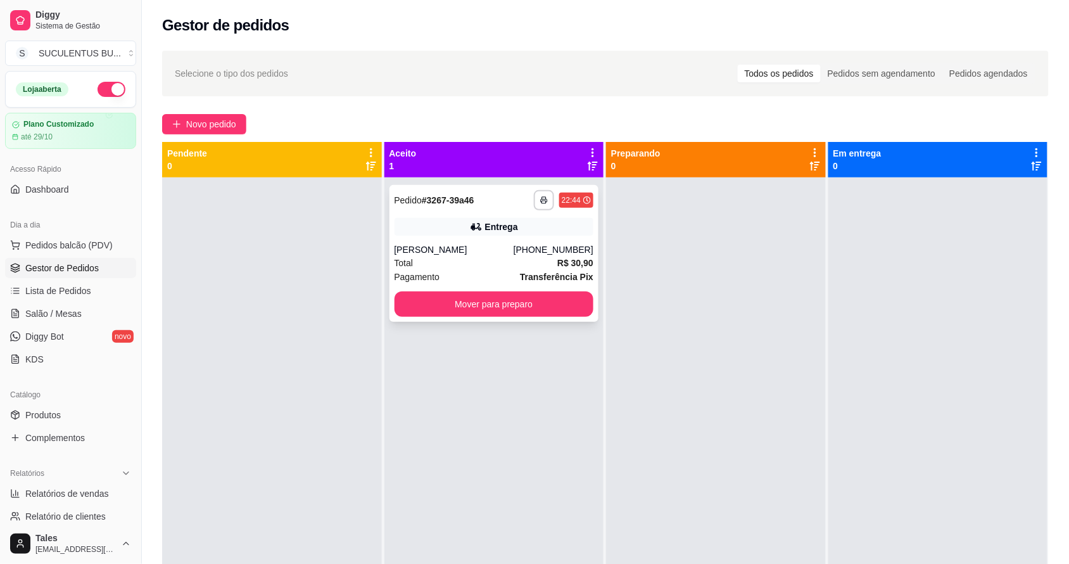
click at [504, 217] on div "**********" at bounding box center [495, 253] width 210 height 137
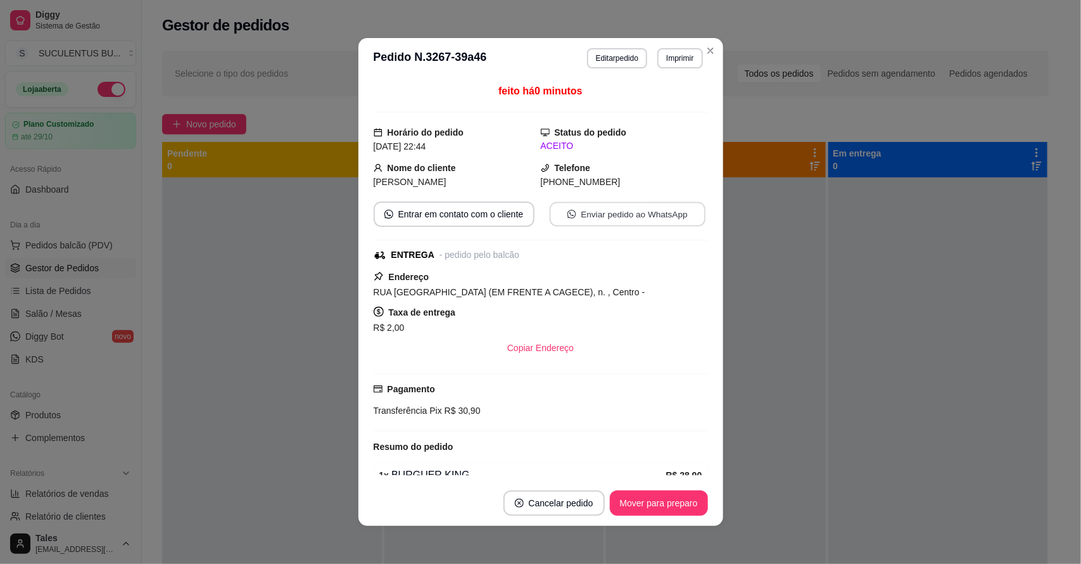
click at [640, 214] on button "Enviar pedido ao WhatsApp" at bounding box center [627, 214] width 156 height 25
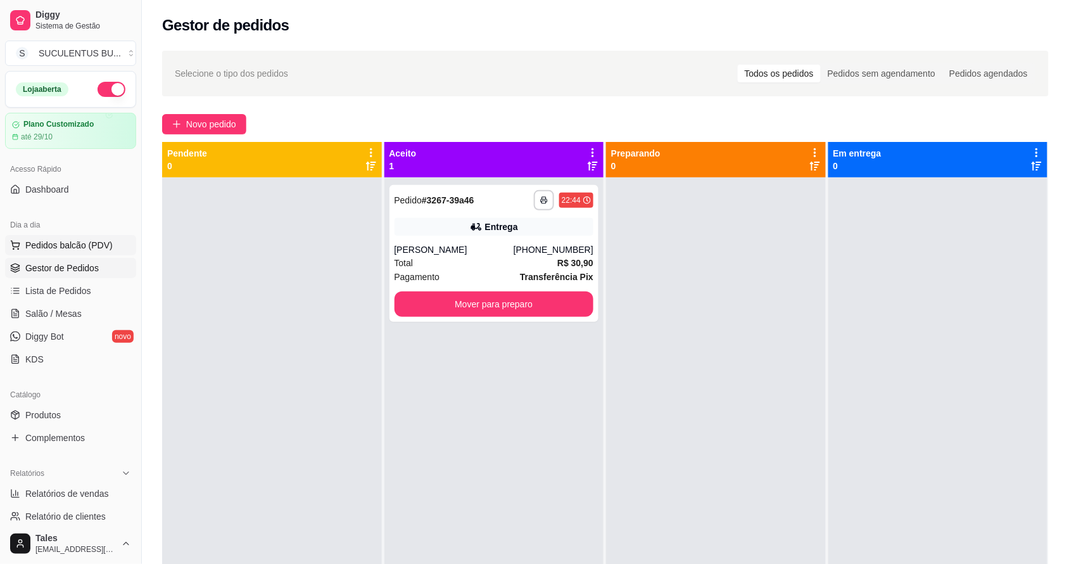
click at [86, 238] on button "Pedidos balcão (PDV)" at bounding box center [70, 245] width 131 height 20
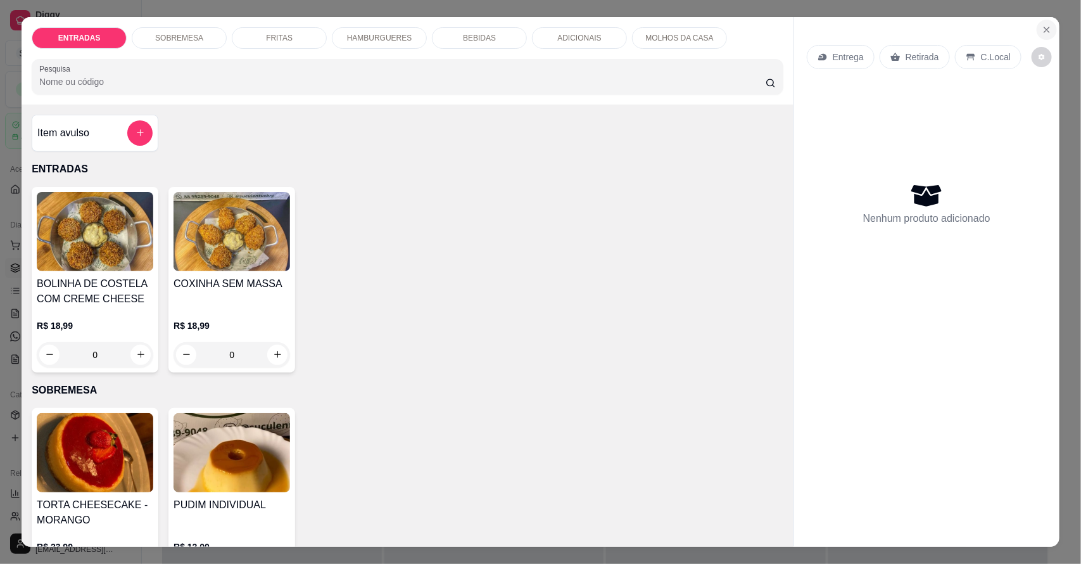
click at [1037, 29] on button "Close" at bounding box center [1047, 30] width 20 height 20
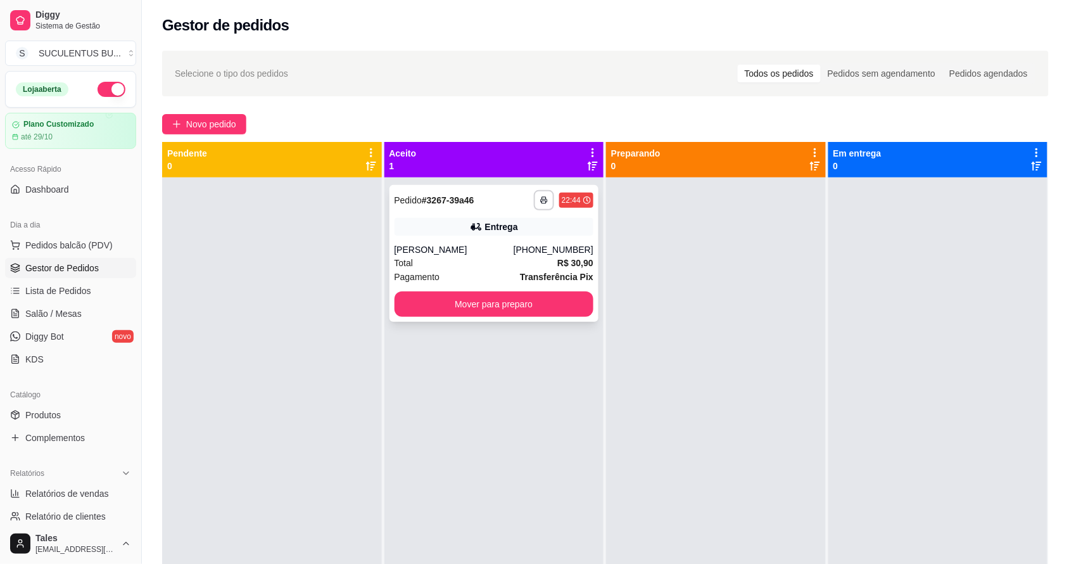
click at [509, 225] on div "Entrega" at bounding box center [501, 226] width 33 height 13
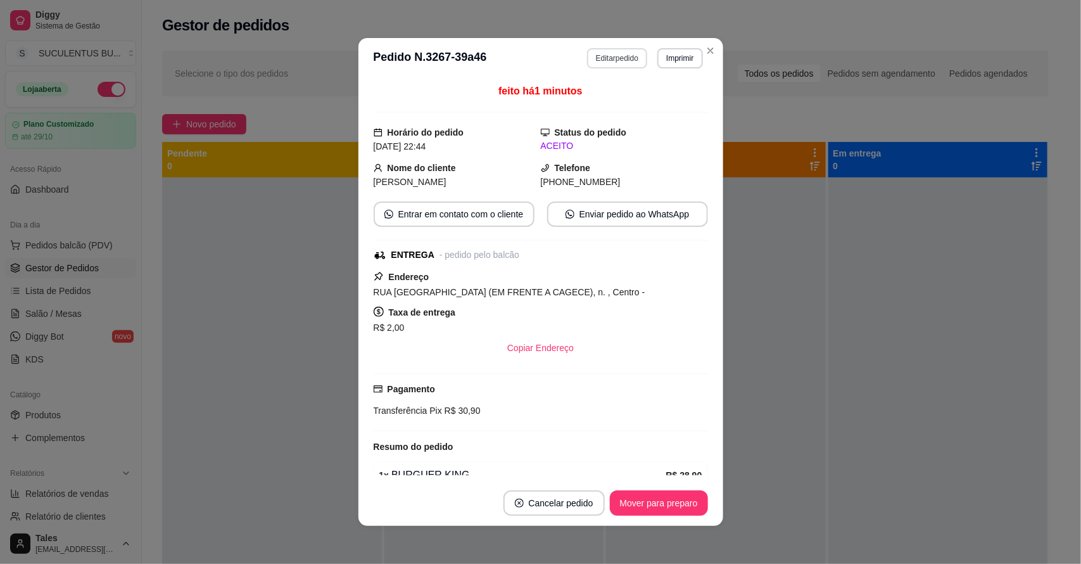
click at [629, 58] on button "Editar pedido" at bounding box center [617, 58] width 60 height 20
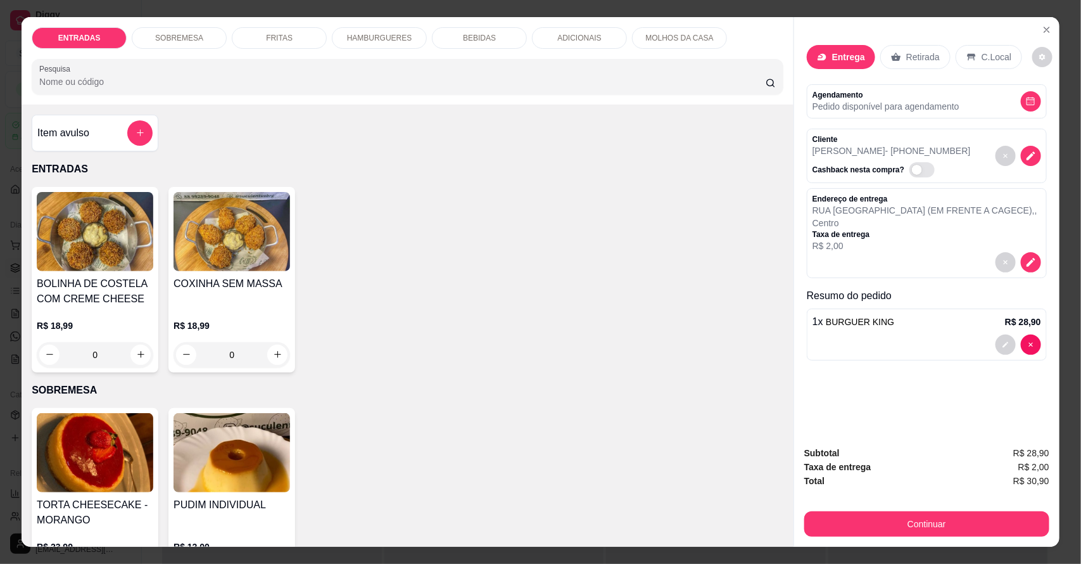
click at [896, 515] on button "Continuar" at bounding box center [926, 523] width 245 height 25
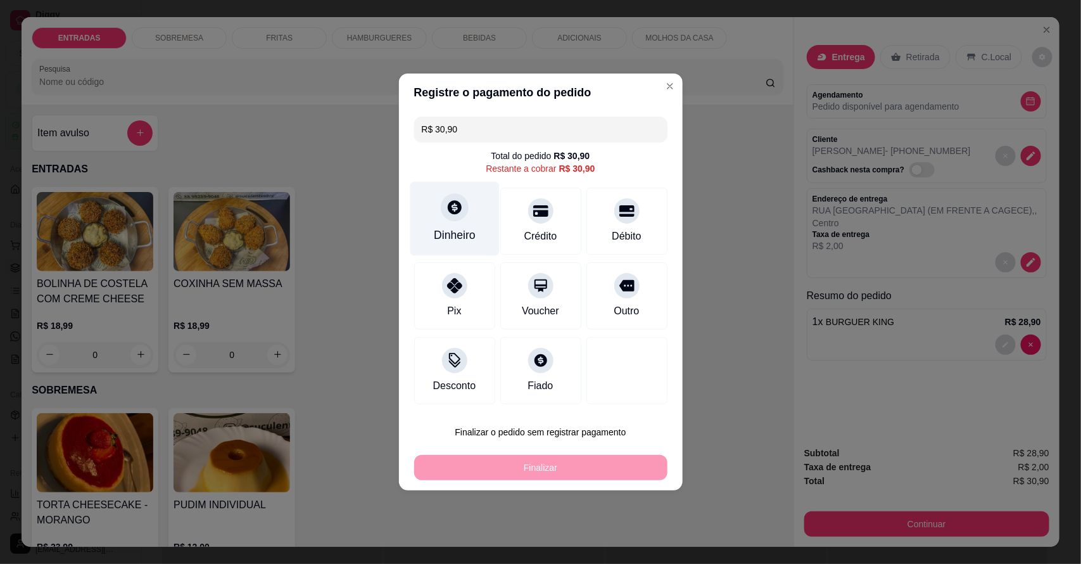
click at [479, 212] on div "Dinheiro" at bounding box center [454, 219] width 89 height 74
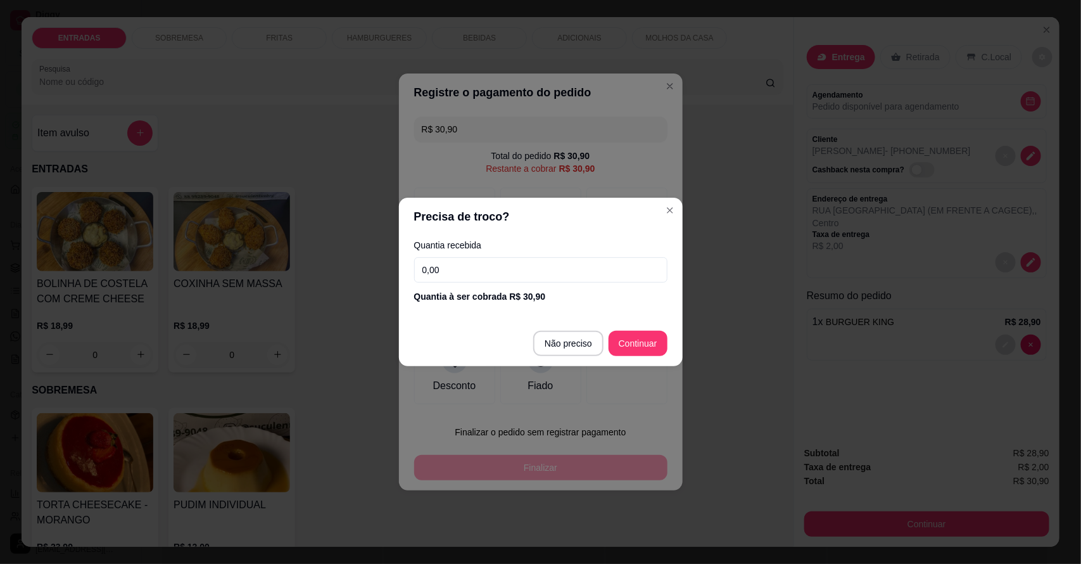
click at [480, 258] on input "0,00" at bounding box center [540, 269] width 253 height 25
type input "40,00"
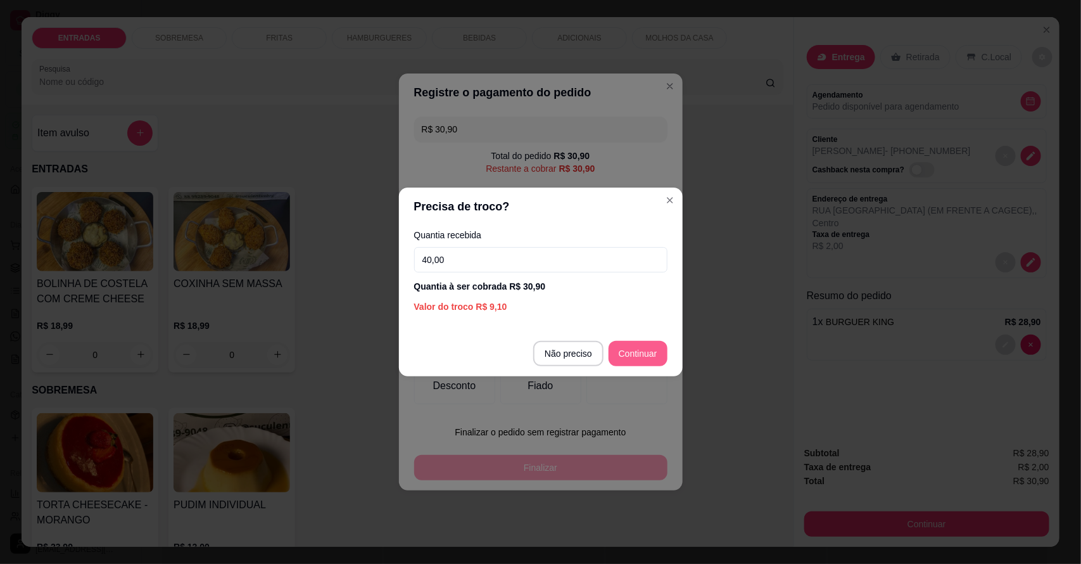
type input "R$ 0,00"
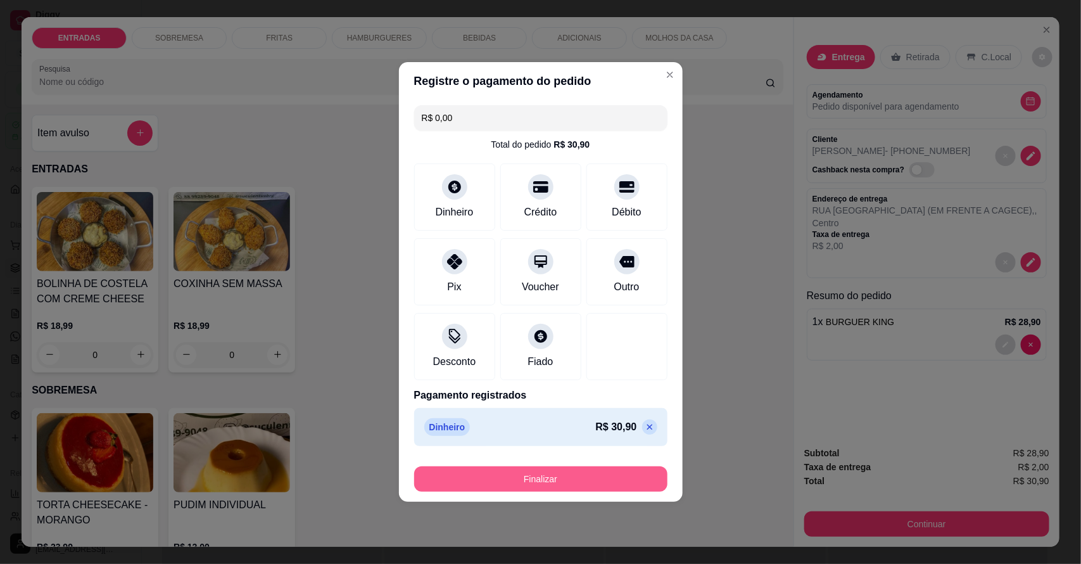
click at [580, 476] on button "Finalizar" at bounding box center [540, 478] width 253 height 25
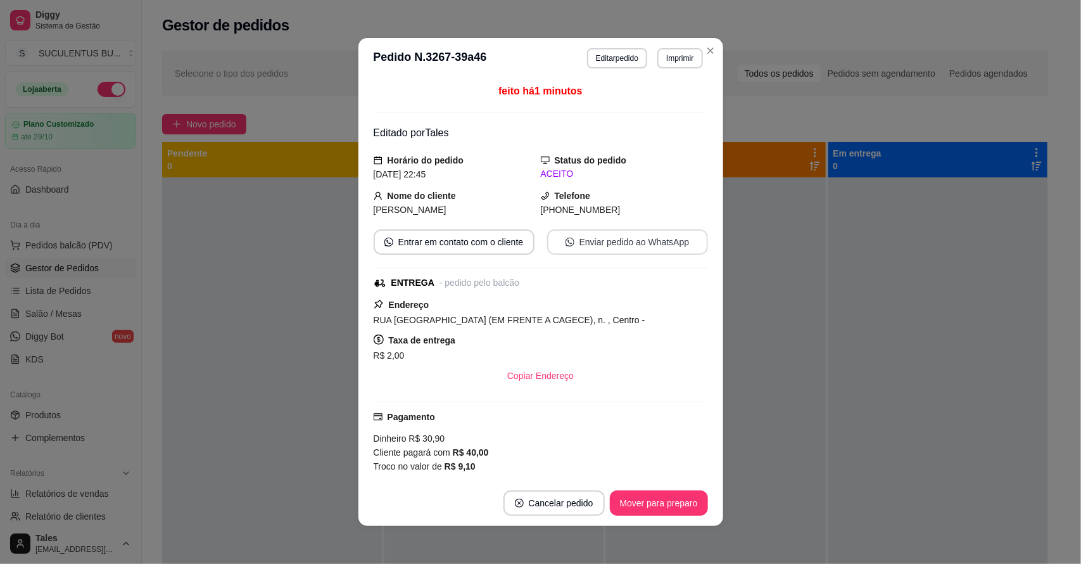
click at [613, 239] on button "Enviar pedido ao WhatsApp" at bounding box center [627, 241] width 161 height 25
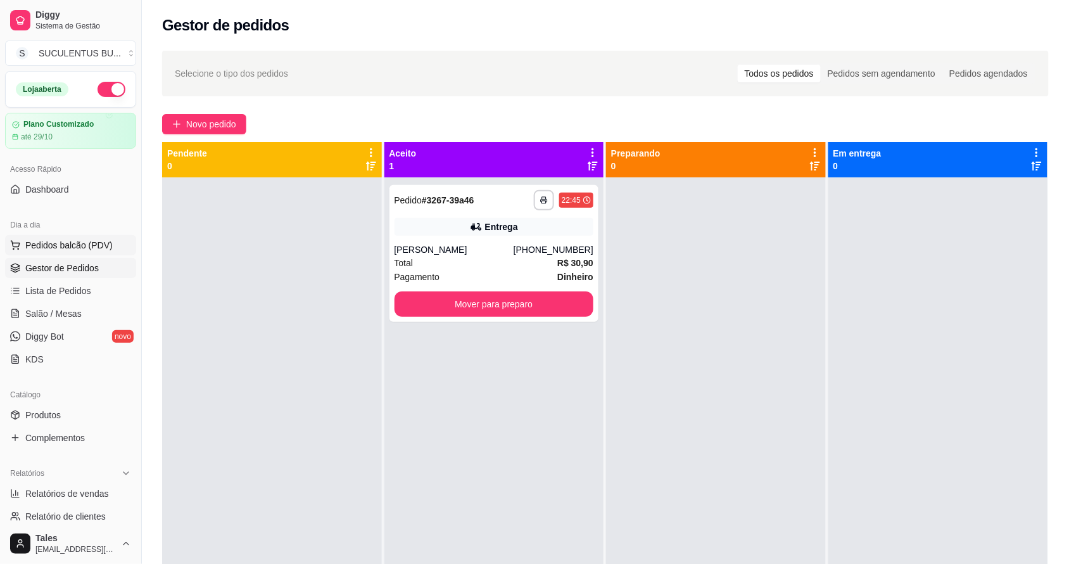
click at [35, 247] on span "Pedidos balcão (PDV)" at bounding box center [68, 245] width 87 height 13
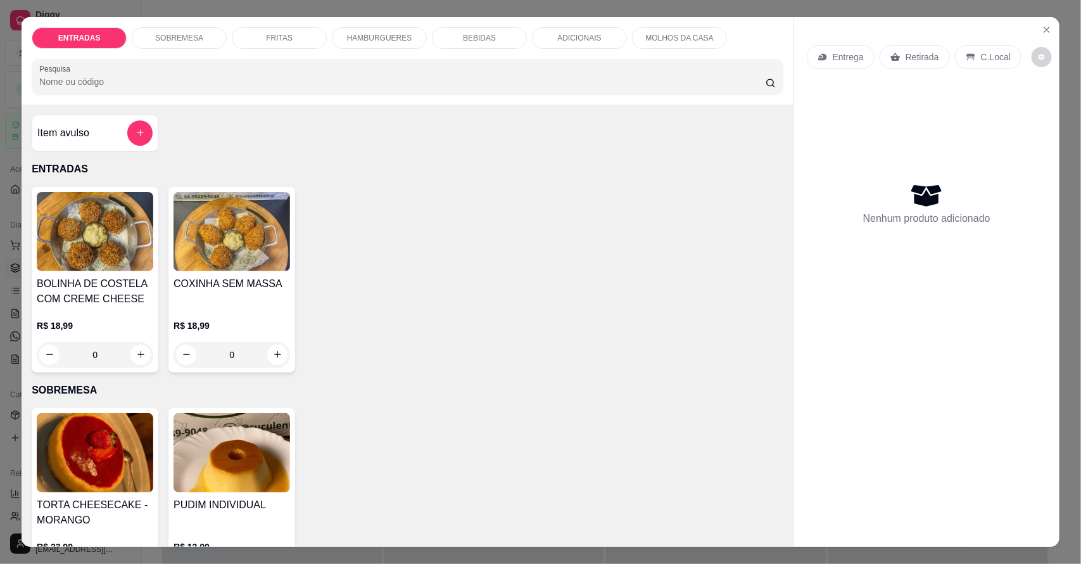
click at [272, 37] on p "FRITAS" at bounding box center [279, 38] width 27 height 10
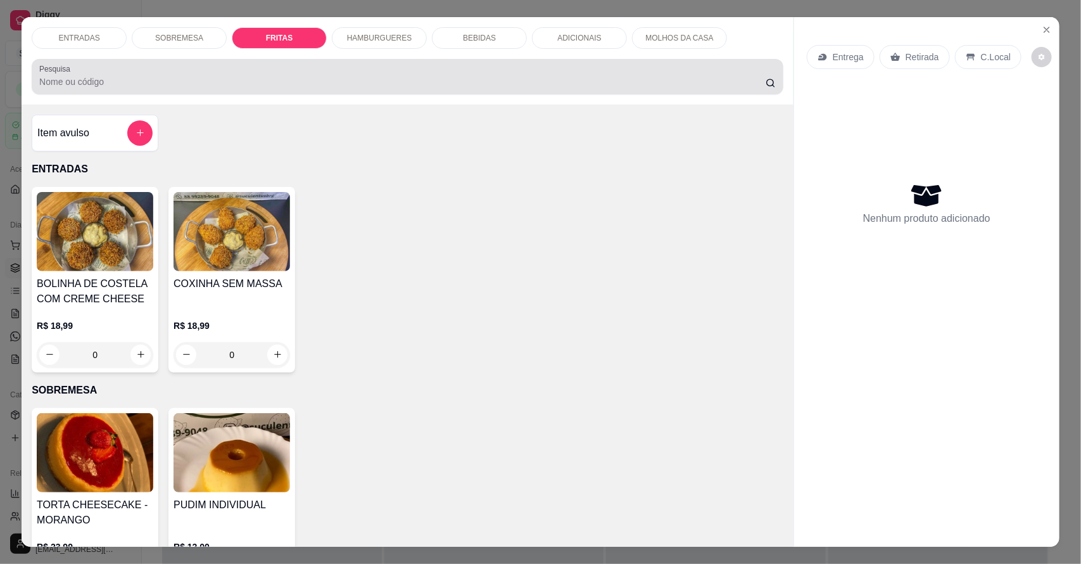
scroll to position [23, 0]
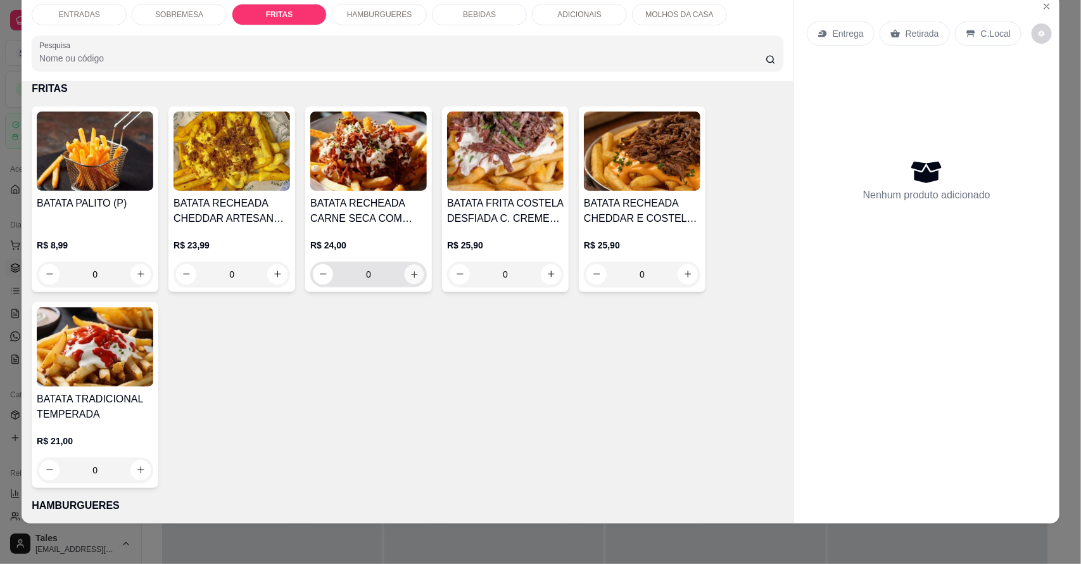
click at [410, 270] on icon "increase-product-quantity" at bounding box center [415, 274] width 10 height 10
type input "1"
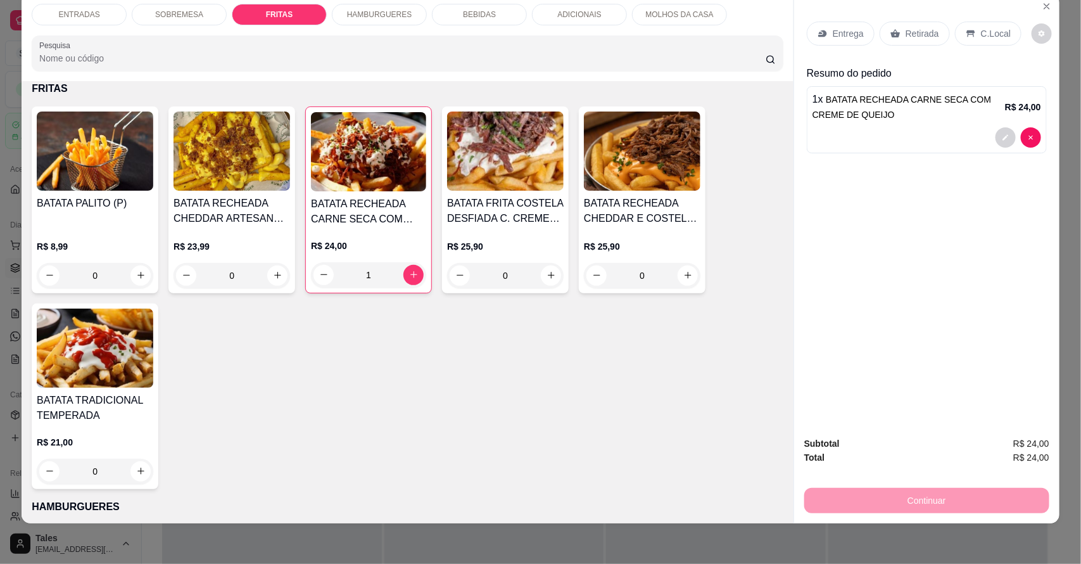
click at [498, 16] on div "BEBIDAS" at bounding box center [479, 15] width 95 height 22
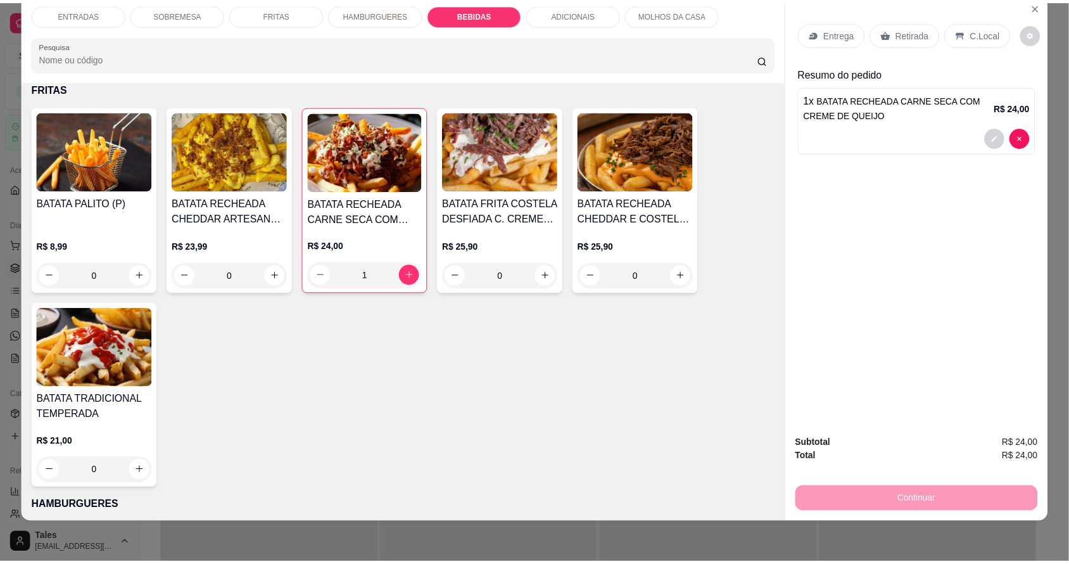
scroll to position [1680, 0]
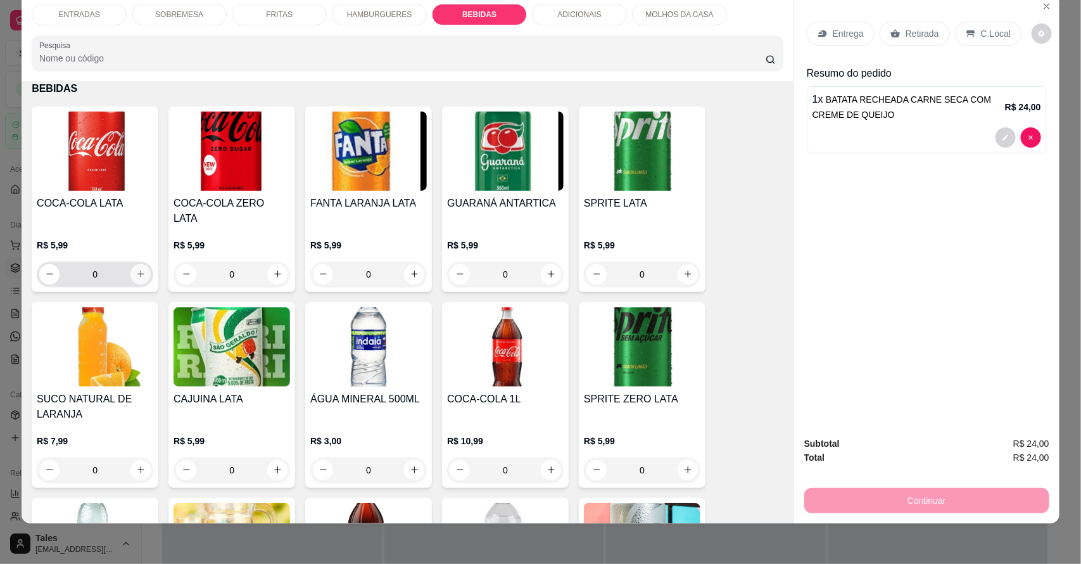
click at [130, 264] on button "increase-product-quantity" at bounding box center [140, 274] width 20 height 20
type input "1"
click at [840, 46] on div "Entrega Retirada C.Local" at bounding box center [927, 33] width 240 height 44
click at [833, 27] on p "Entrega" at bounding box center [848, 33] width 31 height 13
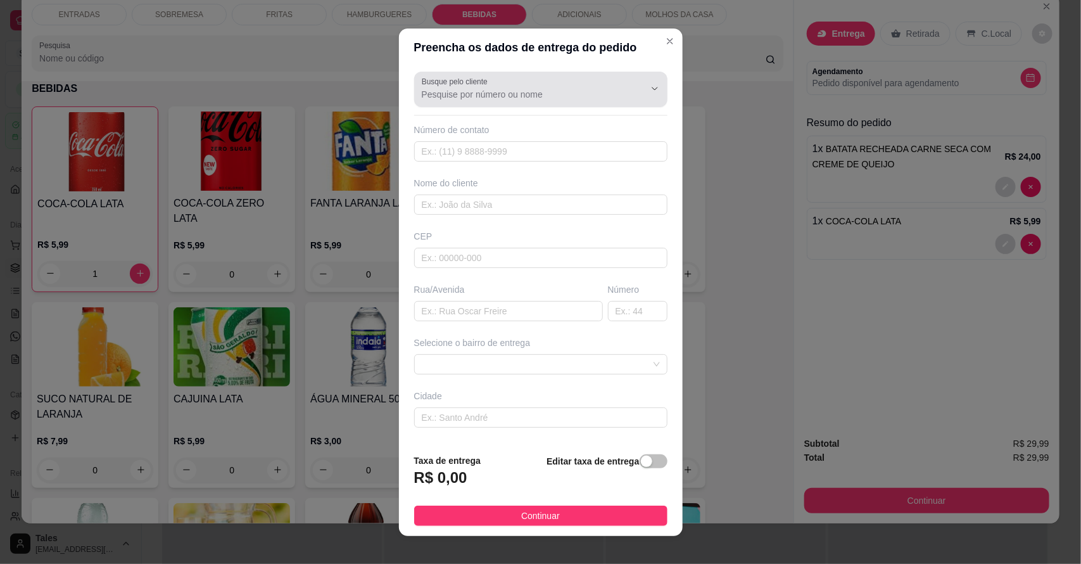
click at [481, 88] on input "Busque pelo cliente" at bounding box center [523, 94] width 203 height 13
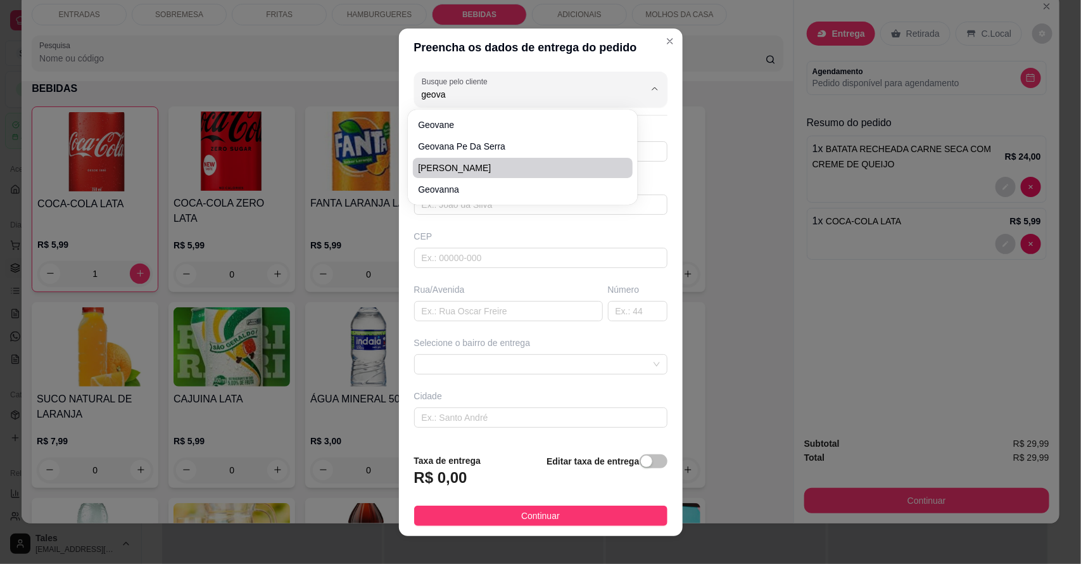
click at [469, 166] on span "[PERSON_NAME]" at bounding box center [516, 168] width 197 height 13
type input "[PERSON_NAME]"
type input "88992363401"
type input "[PERSON_NAME]"
type input "63155000"
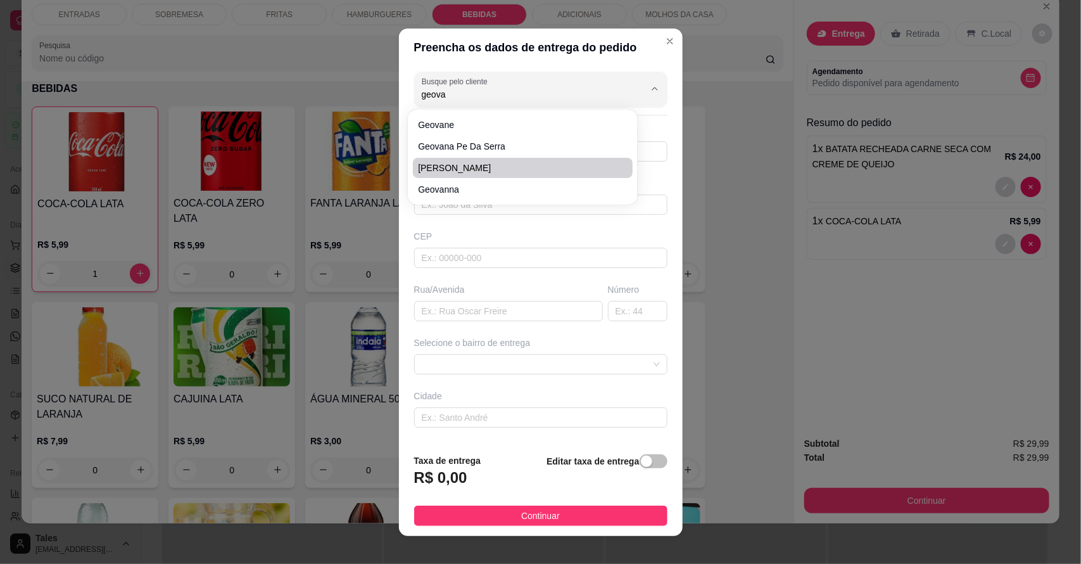
type input "[DATE]"
type input "22"
type input "Salitre"
type input "Em frente a casa da mãe de [PERSON_NAME]"
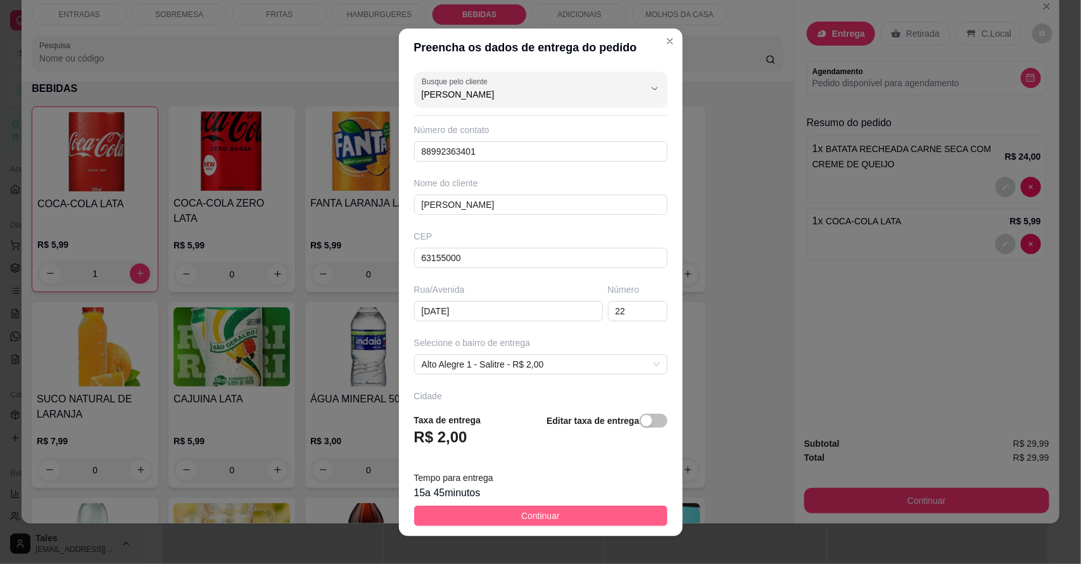
click at [539, 511] on span "Continuar" at bounding box center [540, 516] width 39 height 14
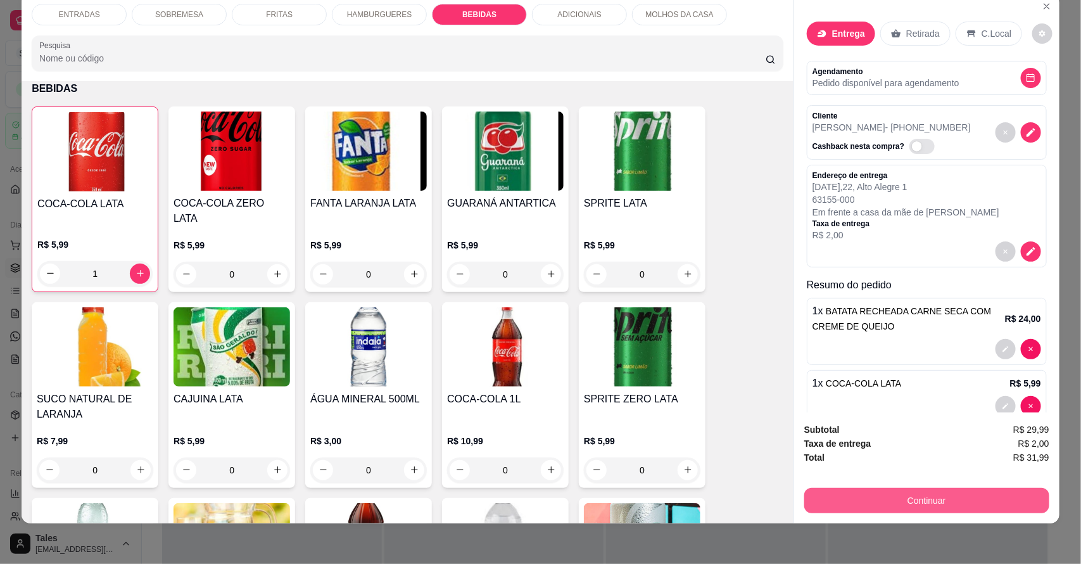
click at [890, 492] on button "Continuar" at bounding box center [926, 500] width 245 height 25
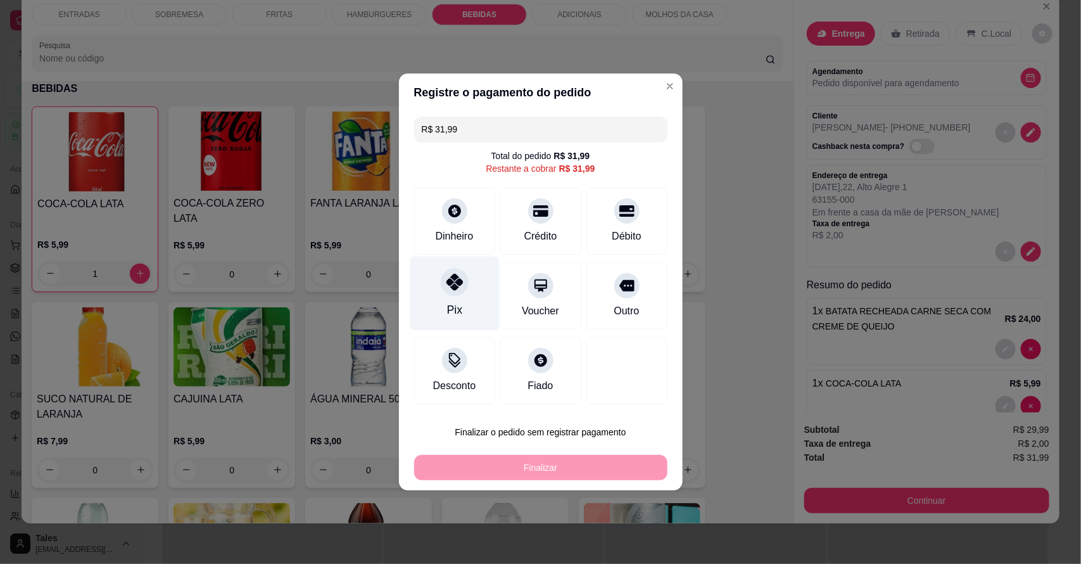
click at [466, 308] on div "Pix" at bounding box center [454, 294] width 89 height 74
type input "R$ 0,00"
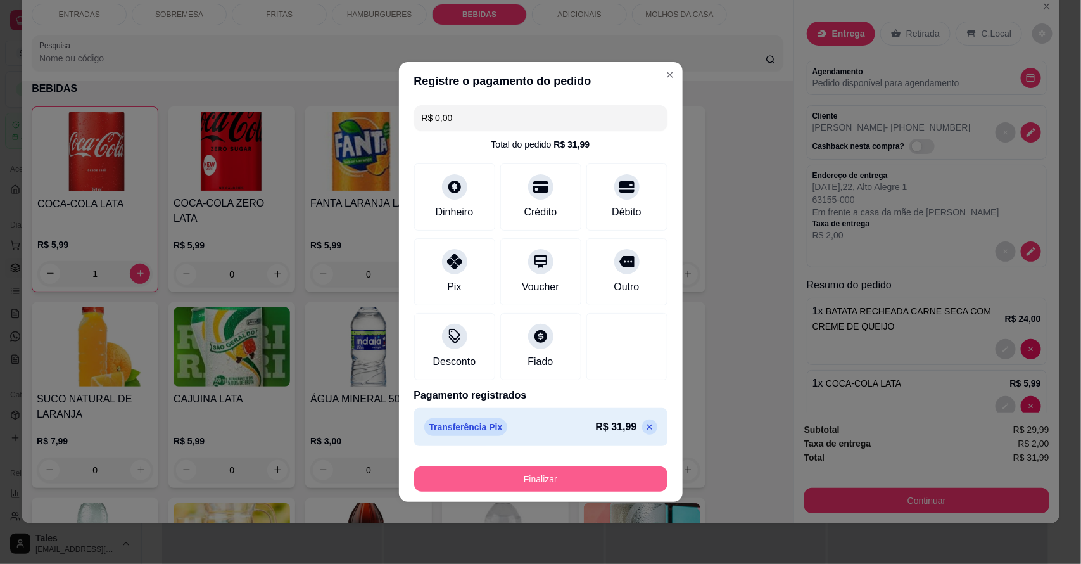
click at [514, 467] on button "Finalizar" at bounding box center [540, 478] width 253 height 25
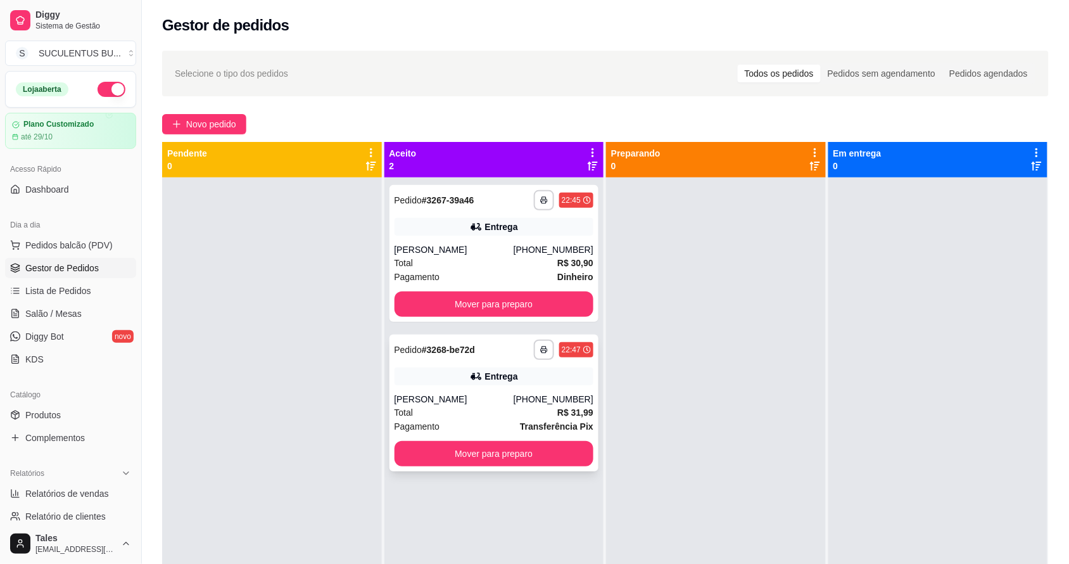
click at [467, 410] on div "Total R$ 31,99" at bounding box center [495, 412] width 200 height 14
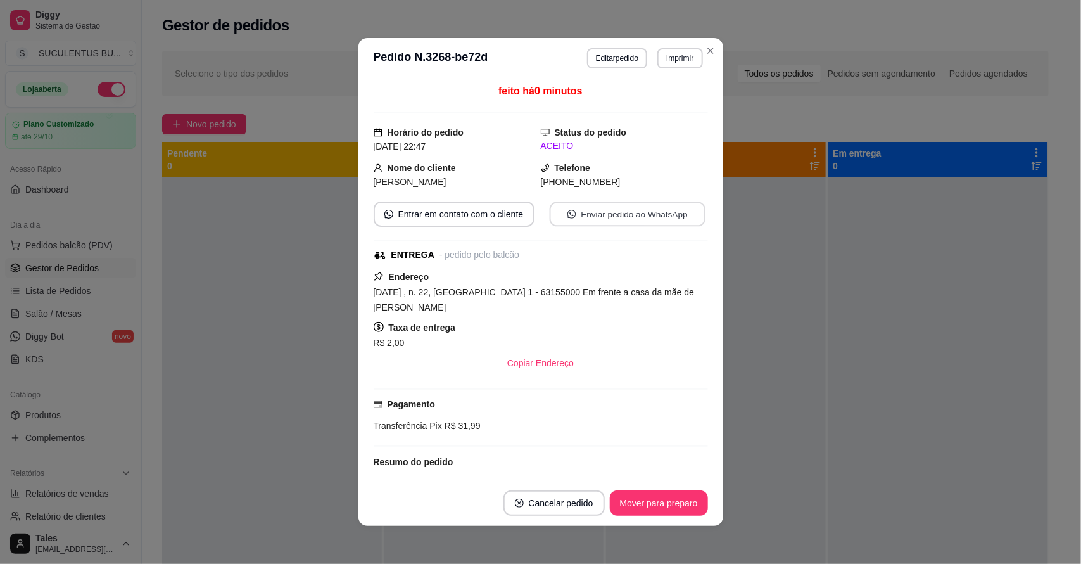
click at [615, 208] on button "Enviar pedido ao WhatsApp" at bounding box center [627, 214] width 156 height 25
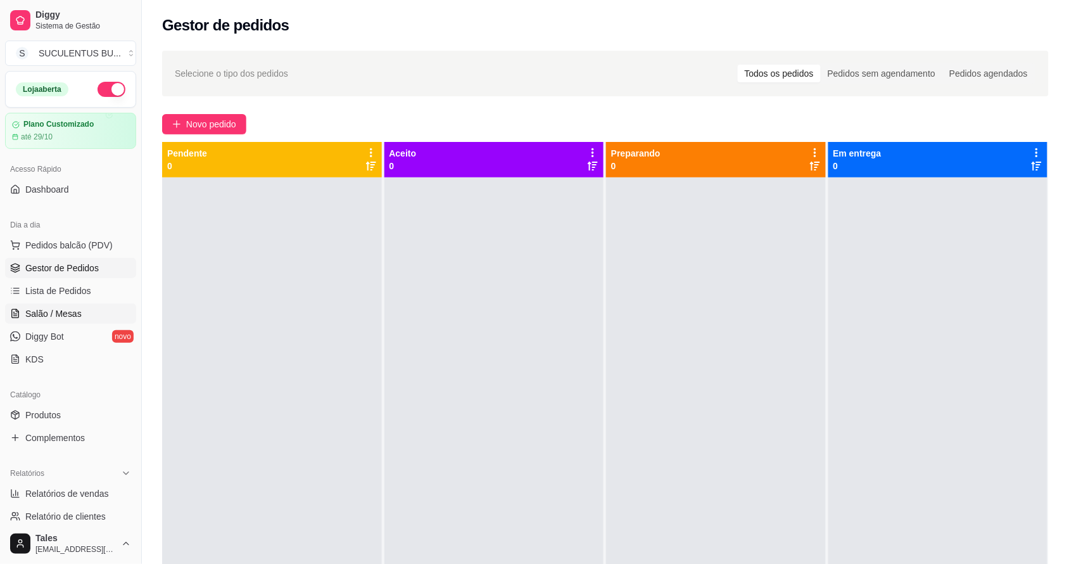
click at [61, 318] on span "Salão / Mesas" at bounding box center [53, 313] width 56 height 13
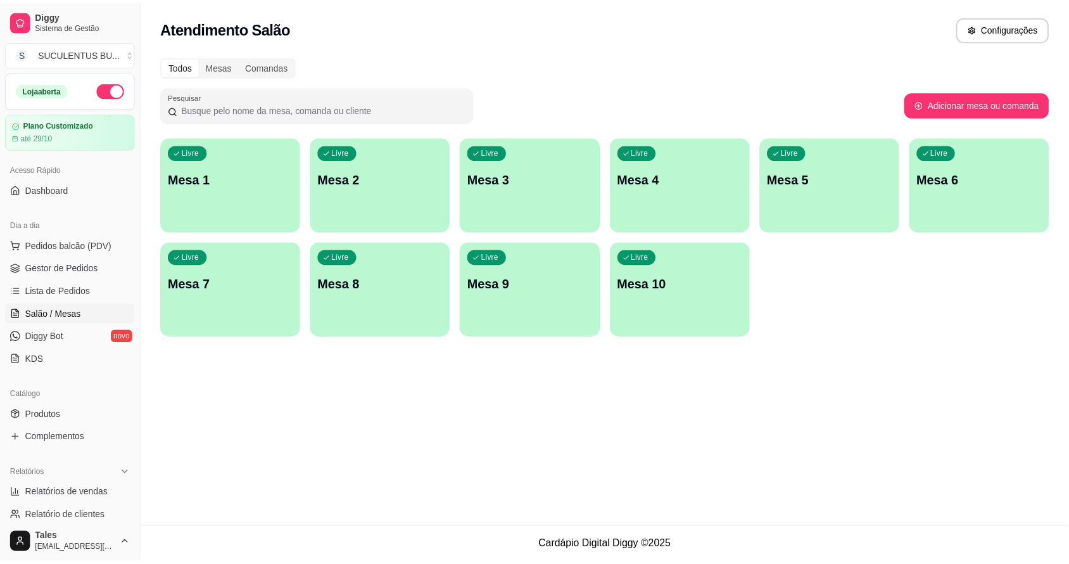
scroll to position [317, 0]
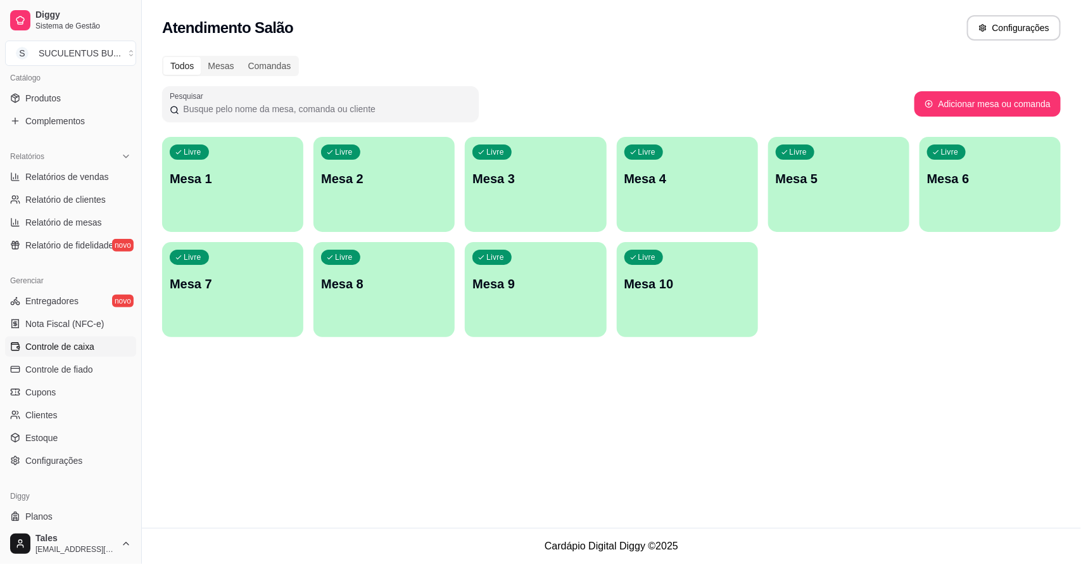
click at [67, 346] on span "Controle de caixa" at bounding box center [59, 346] width 69 height 13
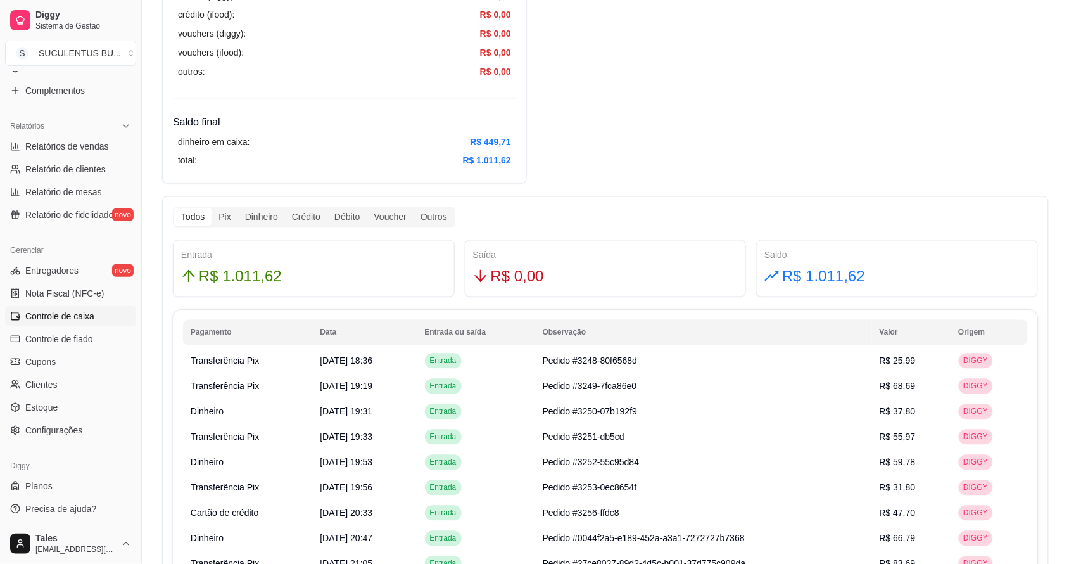
scroll to position [633, 0]
